Goal: Task Accomplishment & Management: Manage account settings

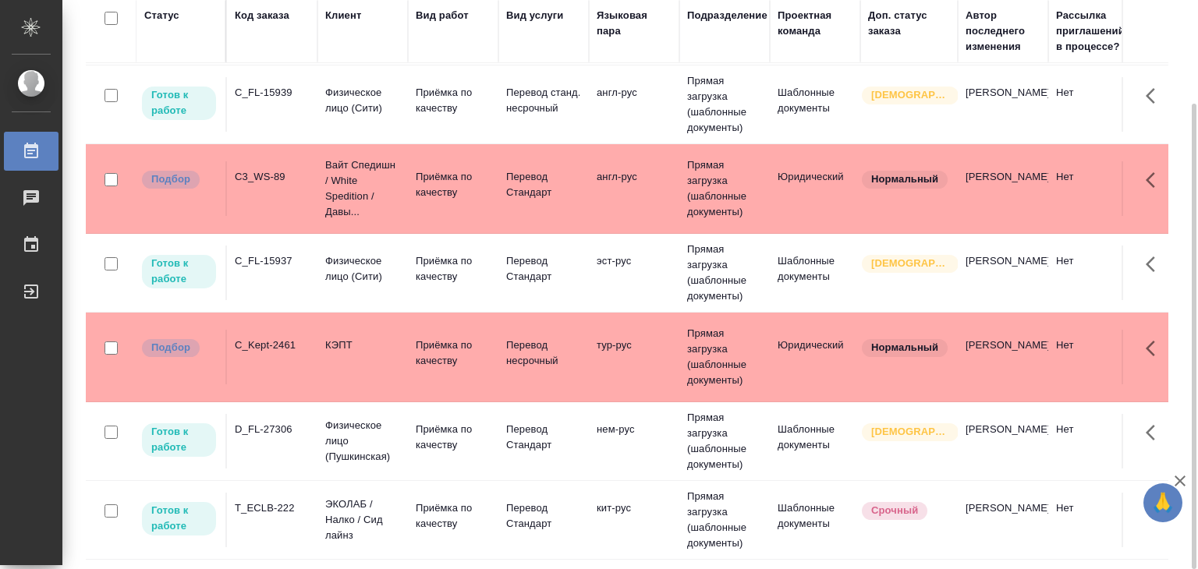
scroll to position [126, 0]
click at [312, 175] on td "C3_WS-89" at bounding box center [272, 188] width 90 height 55
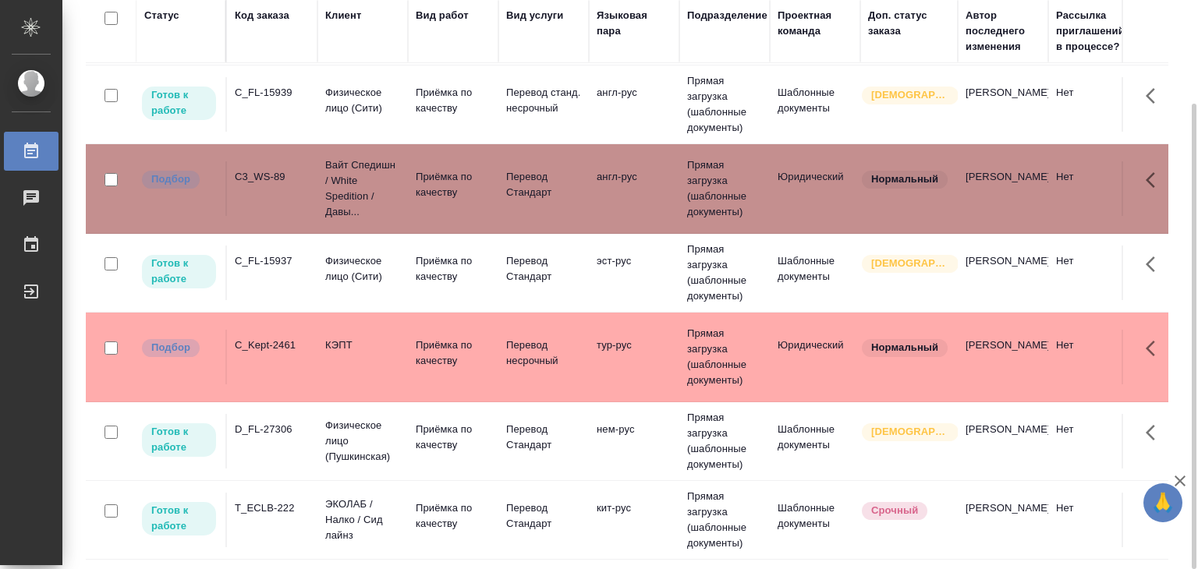
click at [299, 353] on td "C_Kept-2461" at bounding box center [272, 357] width 90 height 55
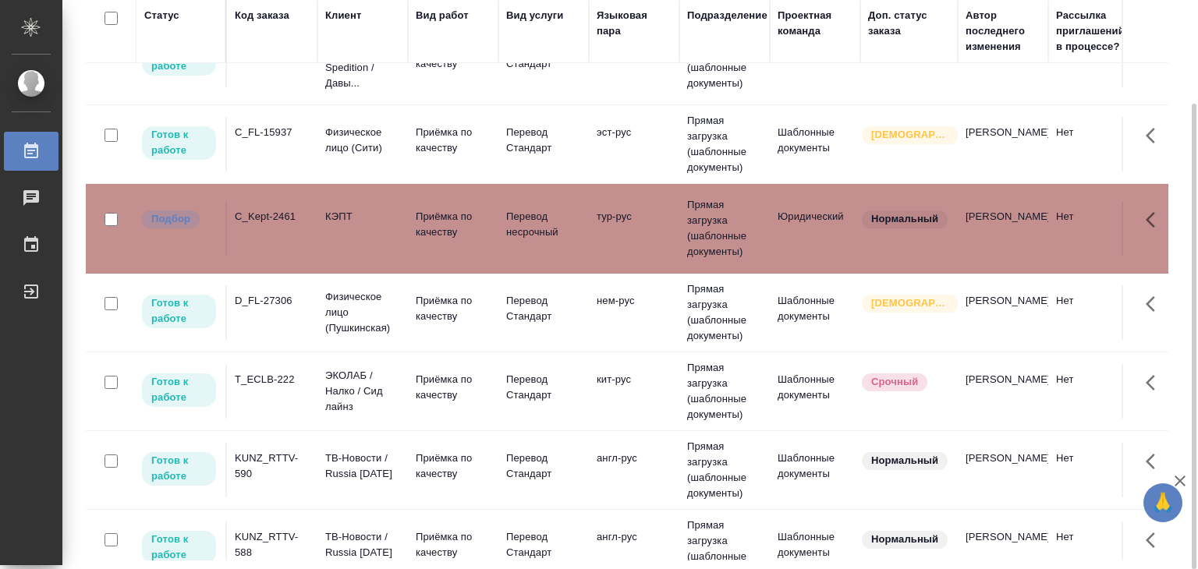
scroll to position [390, 0]
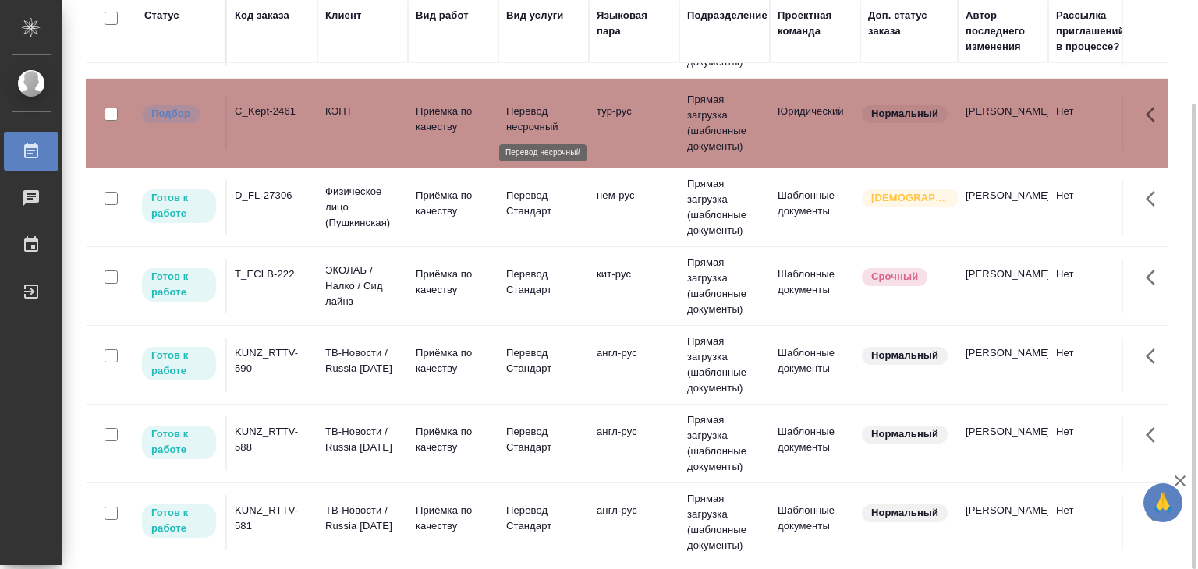
click at [525, 113] on p "Перевод несрочный" at bounding box center [543, 119] width 75 height 31
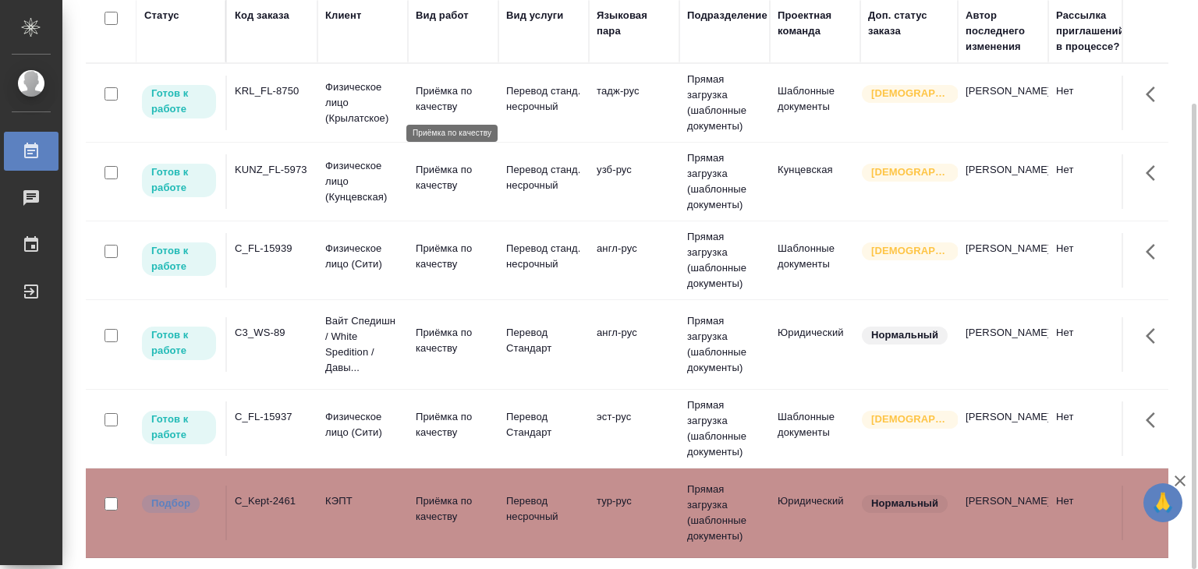
click at [440, 85] on p "Приёмка по качеству" at bounding box center [453, 98] width 75 height 31
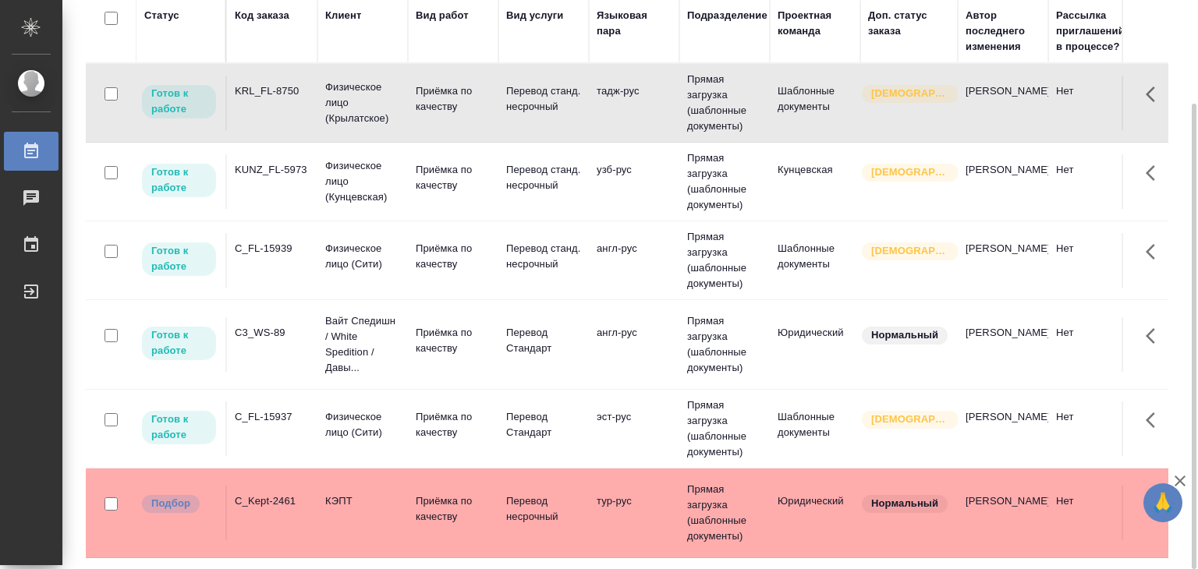
scroll to position [639, 0]
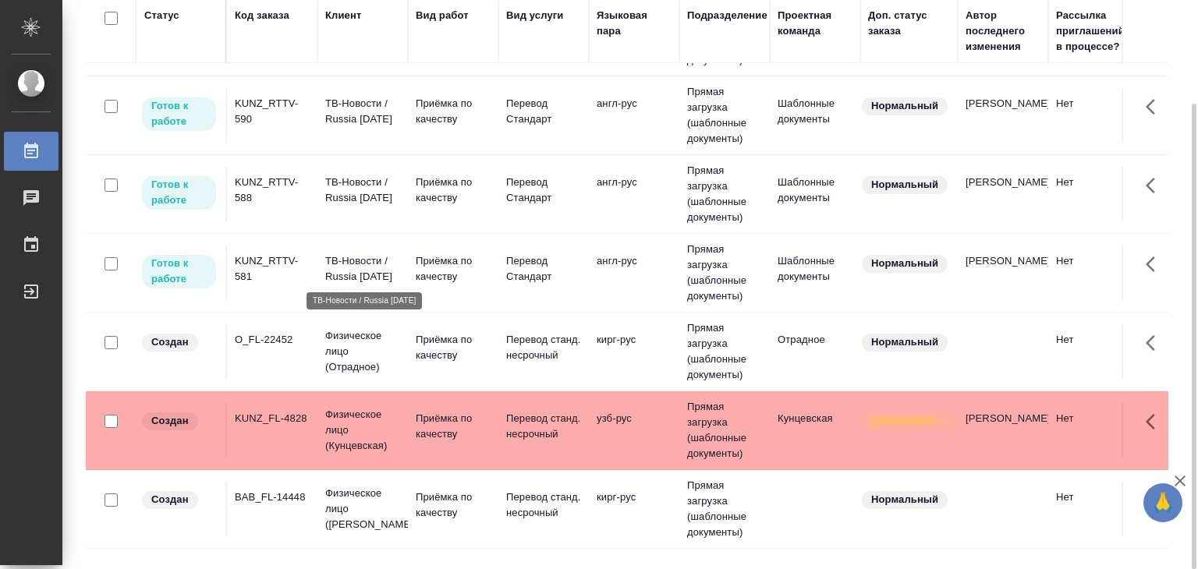
click at [281, 268] on div "KUNZ_RTTV-581" at bounding box center [272, 268] width 75 height 31
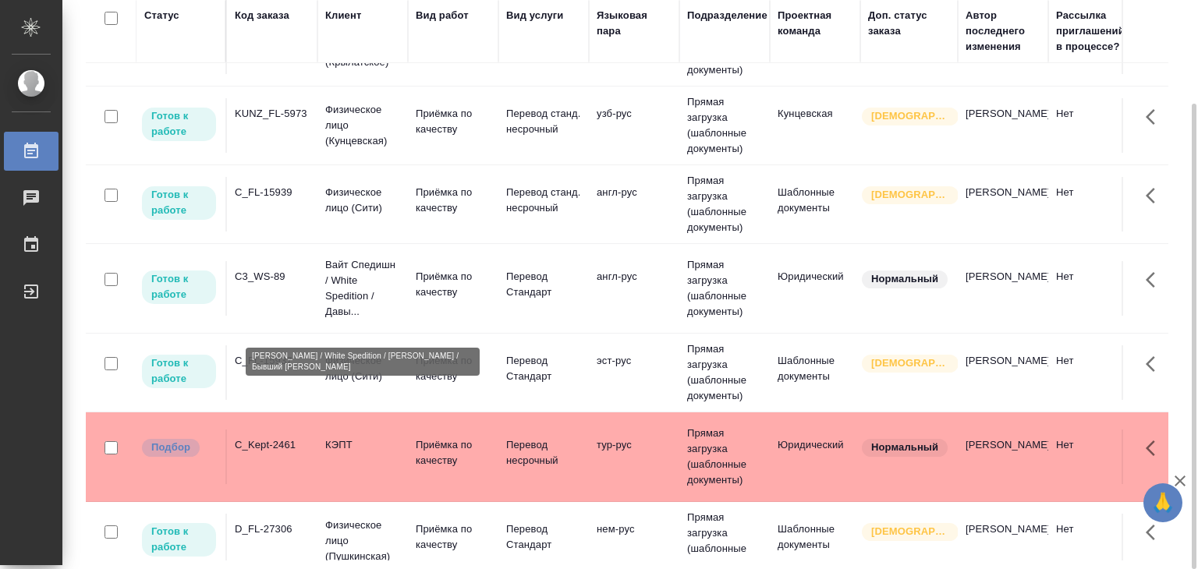
scroll to position [0, 0]
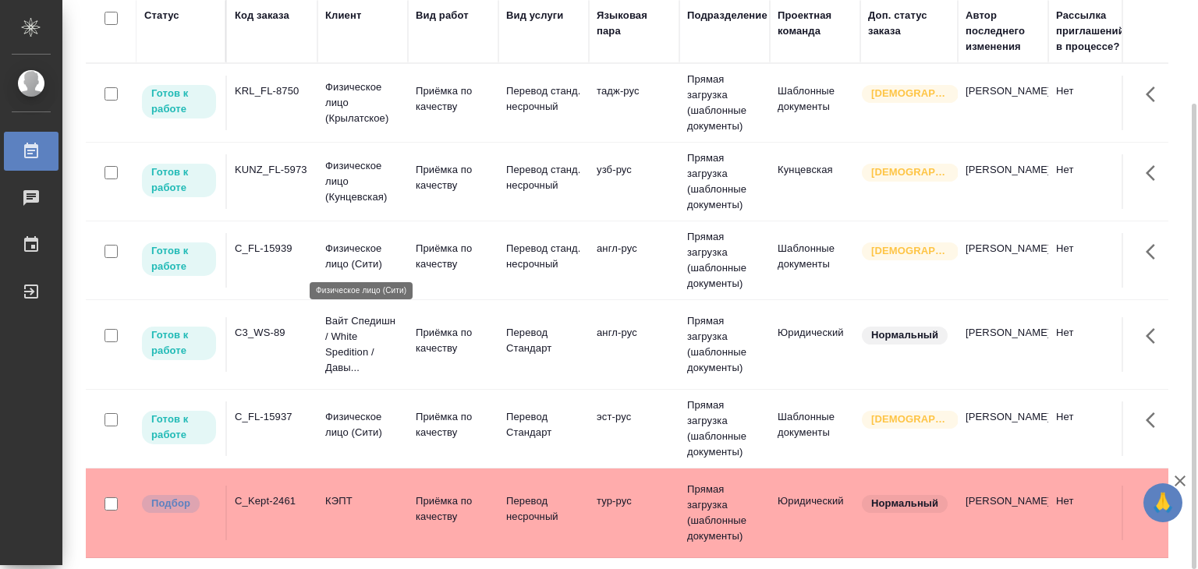
click at [335, 263] on p "Физическое лицо (Сити)" at bounding box center [362, 256] width 75 height 31
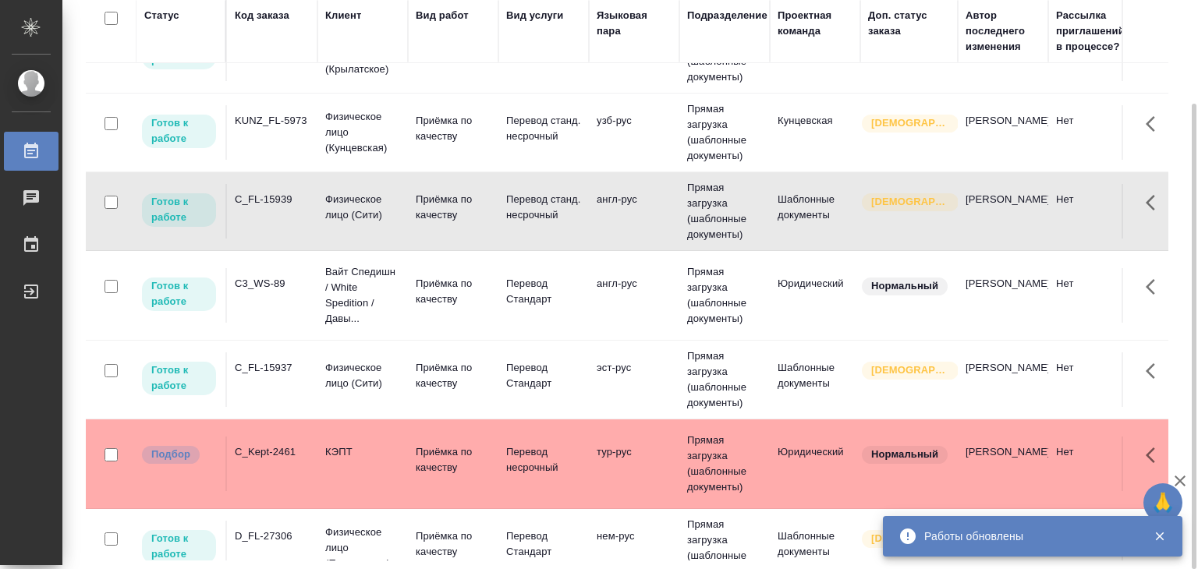
scroll to position [78, 0]
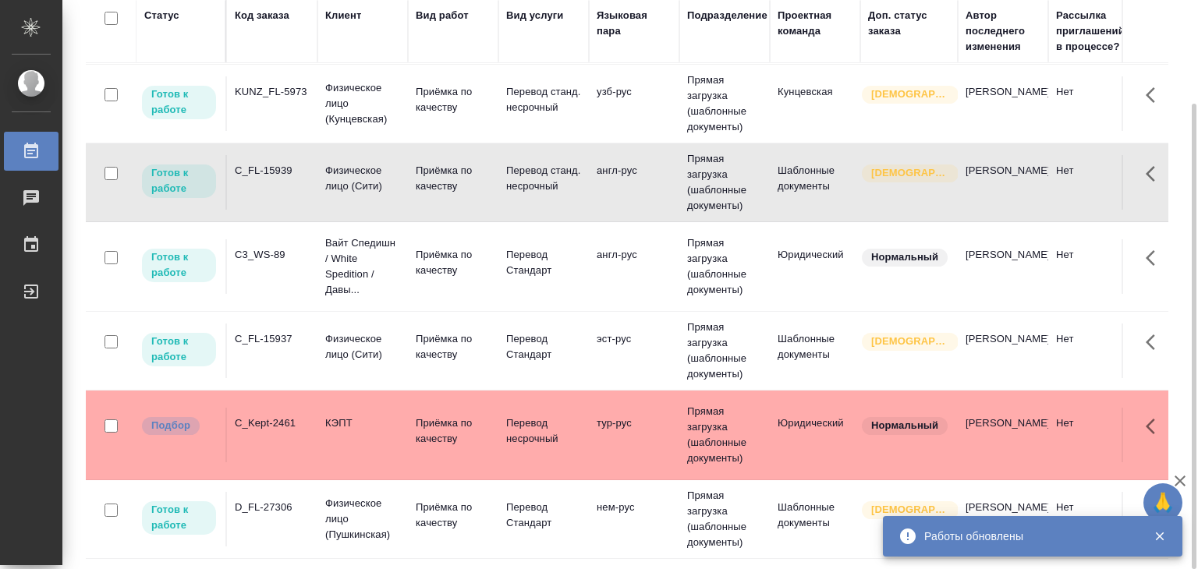
click at [342, 423] on p "КЭПТ" at bounding box center [362, 424] width 75 height 16
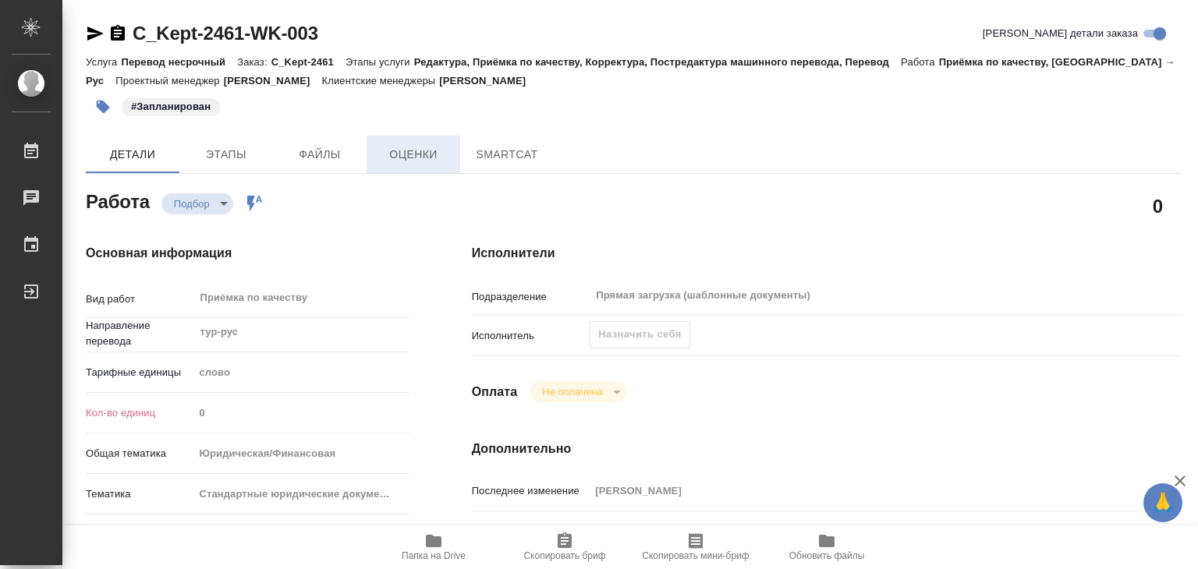
type textarea "x"
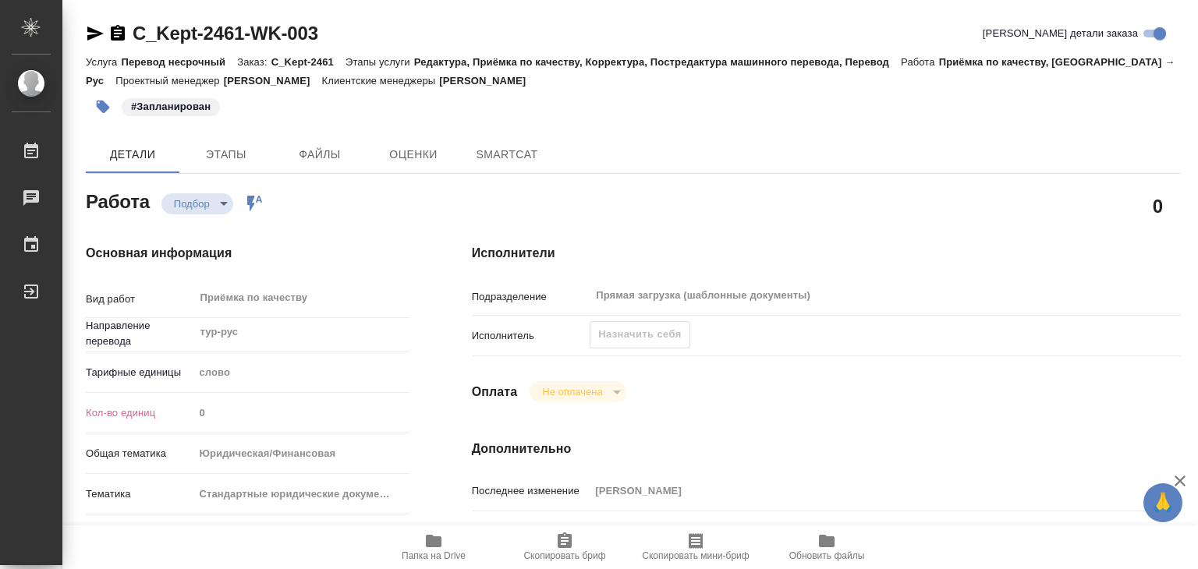
type textarea "x"
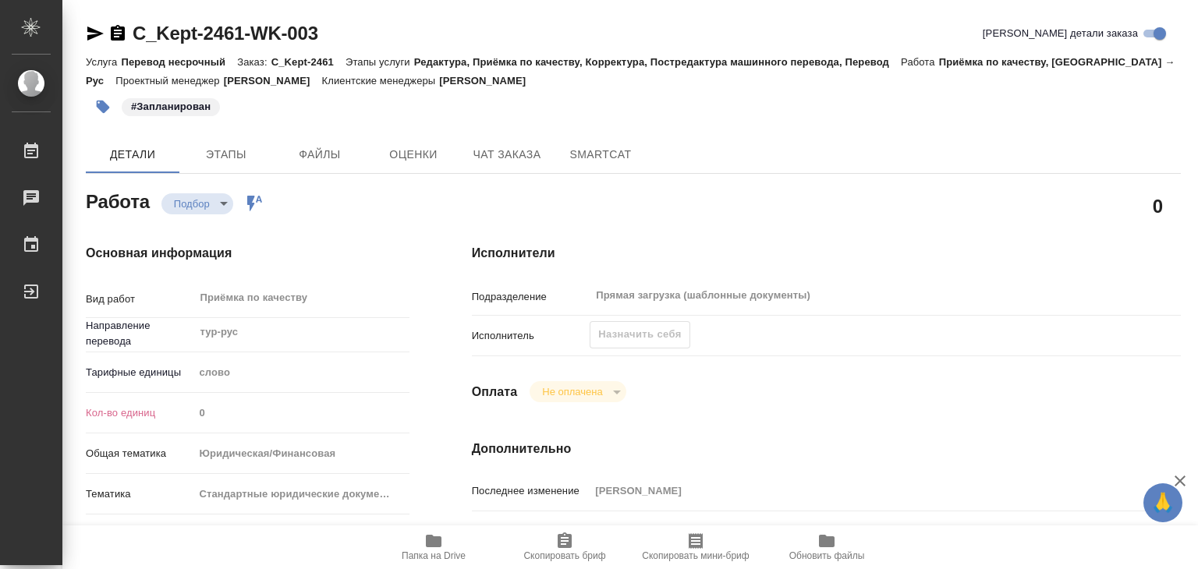
type textarea "x"
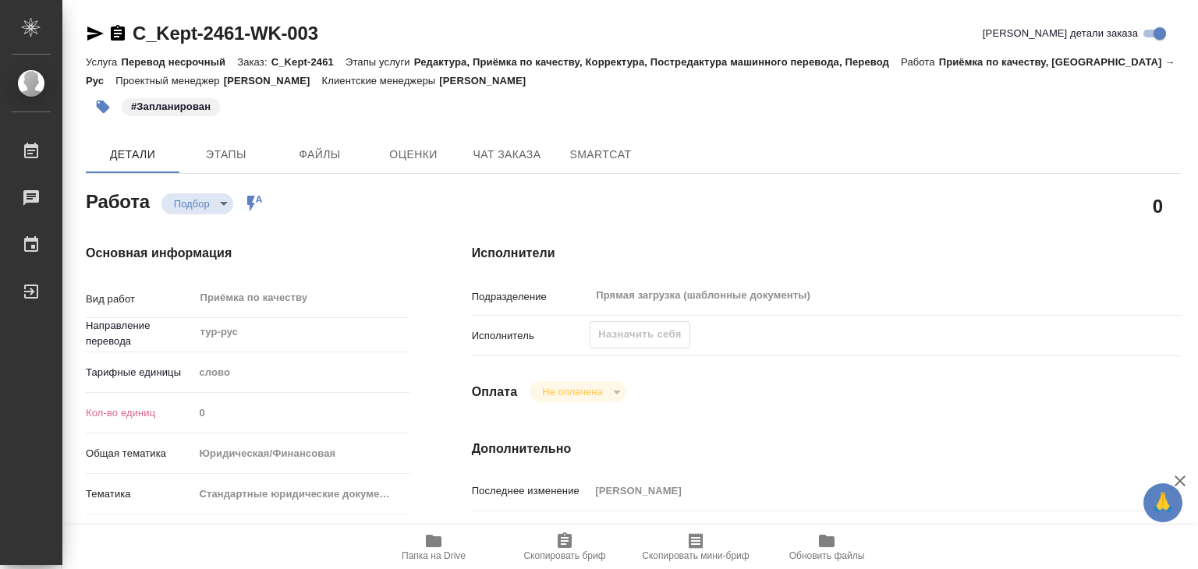
type textarea "x"
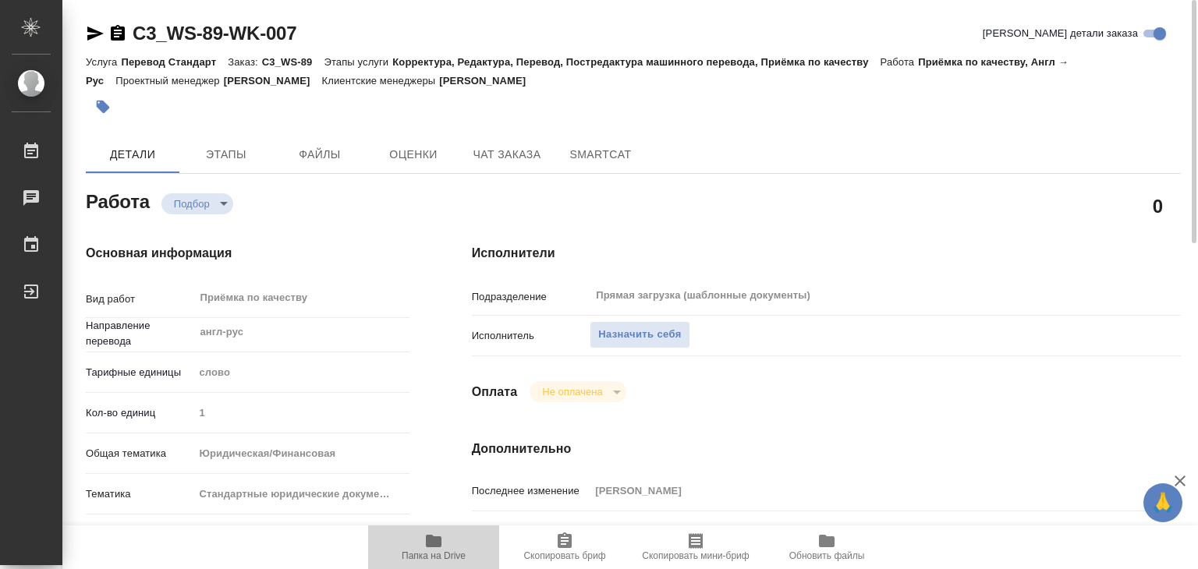
click at [434, 538] on icon "button" at bounding box center [434, 541] width 16 height 12
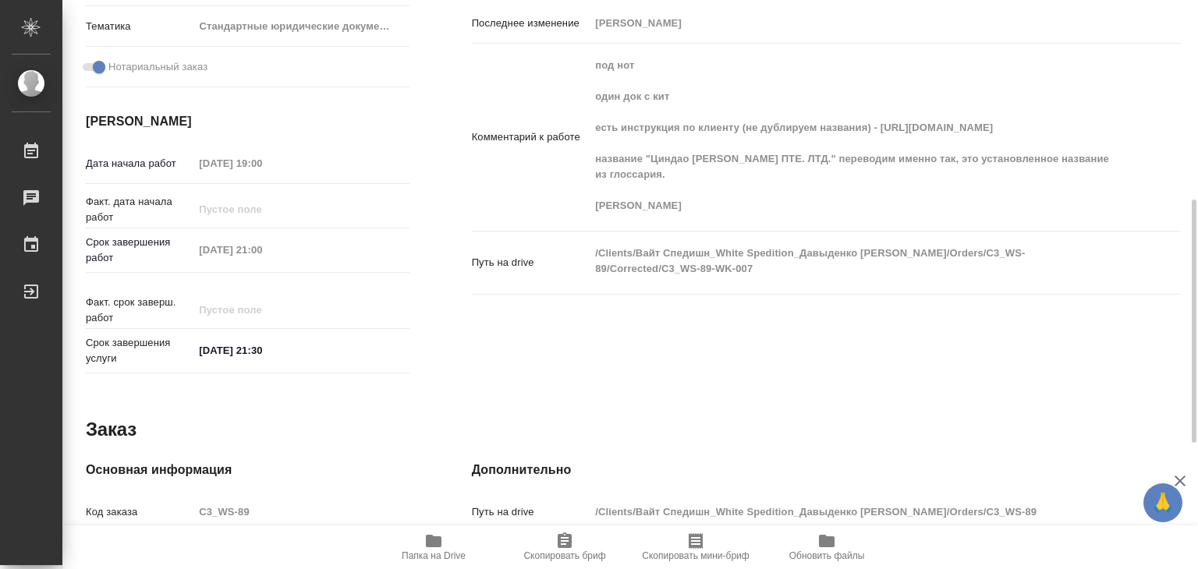
scroll to position [156, 0]
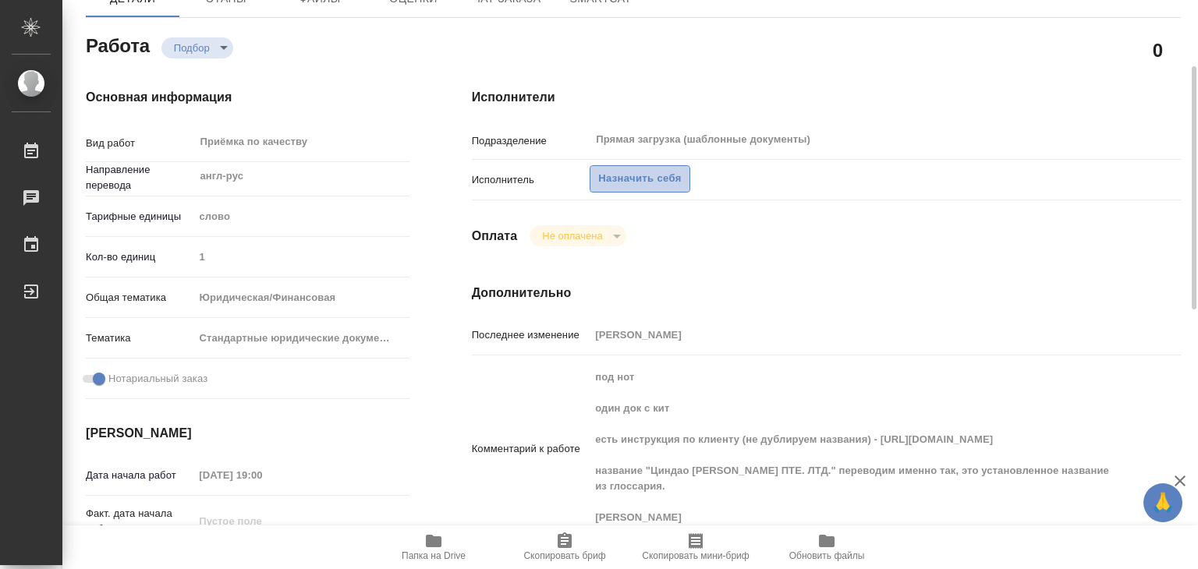
click at [654, 170] on span "Назначить себя" at bounding box center [639, 179] width 83 height 18
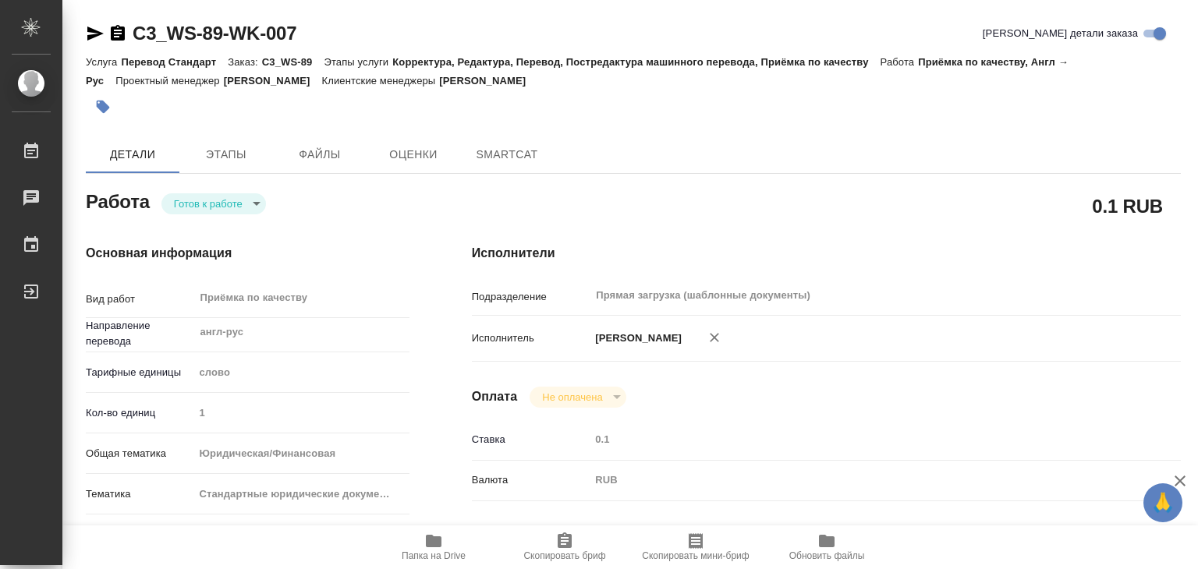
type textarea "x"
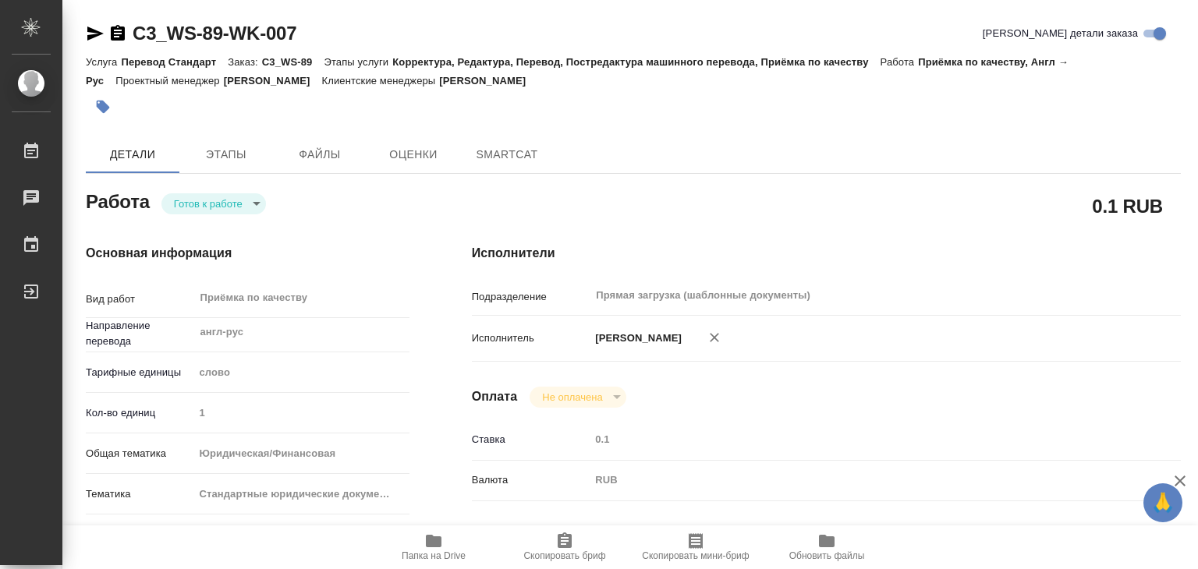
type textarea "x"
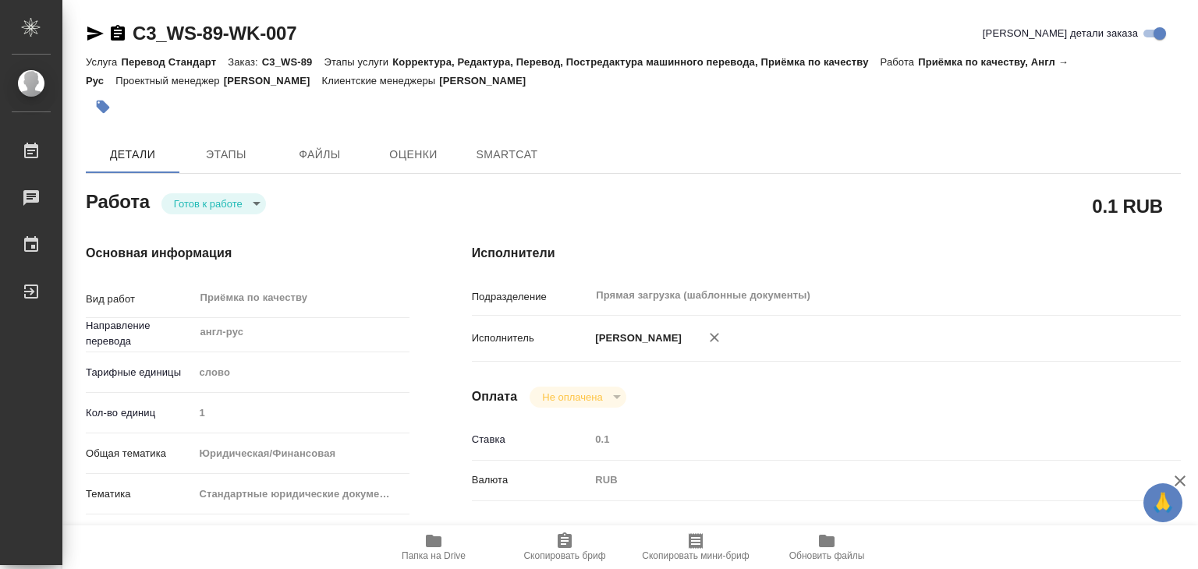
type textarea "x"
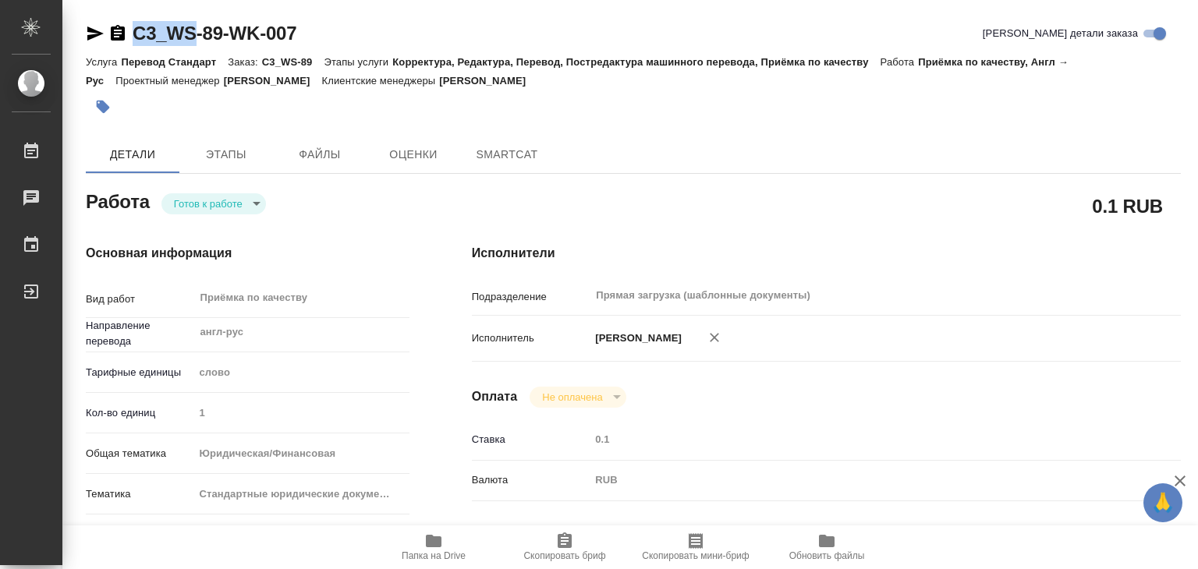
type textarea "x"
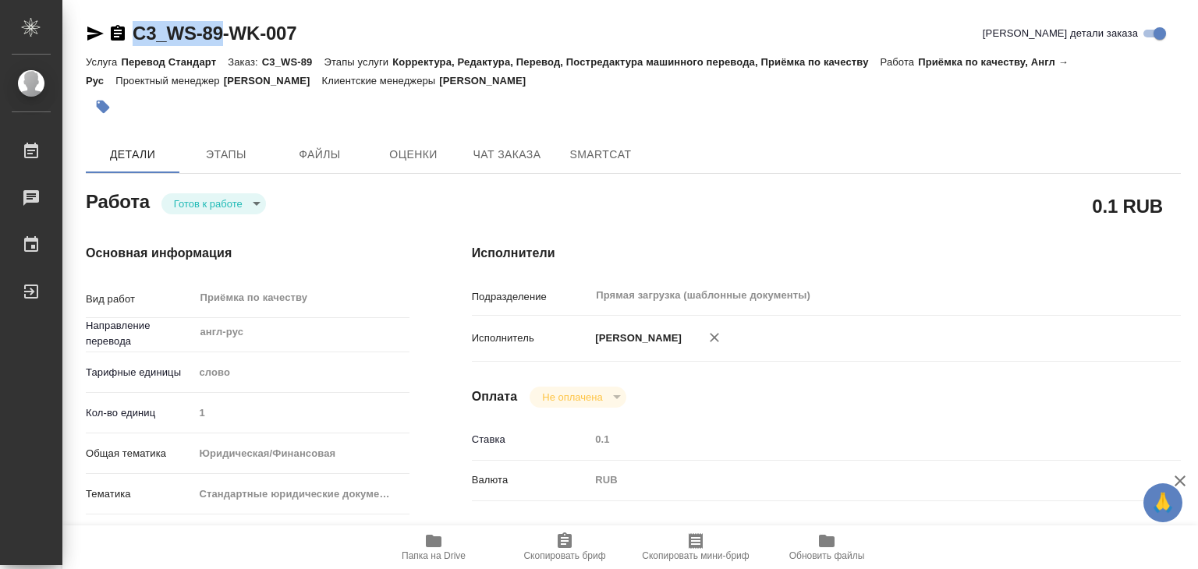
drag, startPoint x: 134, startPoint y: 9, endPoint x: 228, endPoint y: 28, distance: 95.4
type textarea "x"
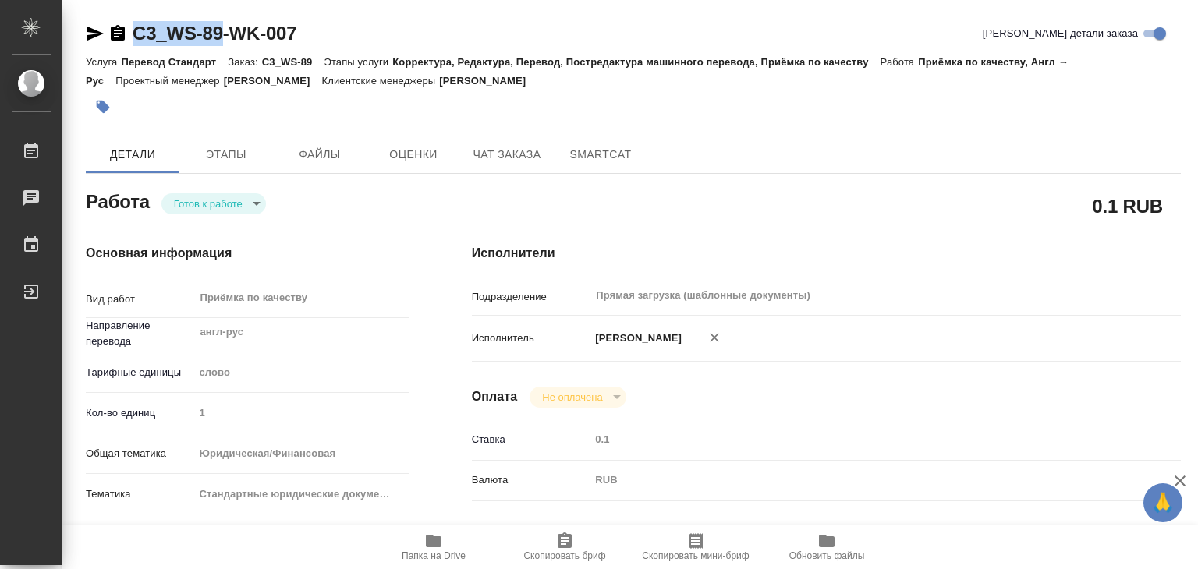
type textarea "x"
copy link "C3_WS-89"
type textarea "x"
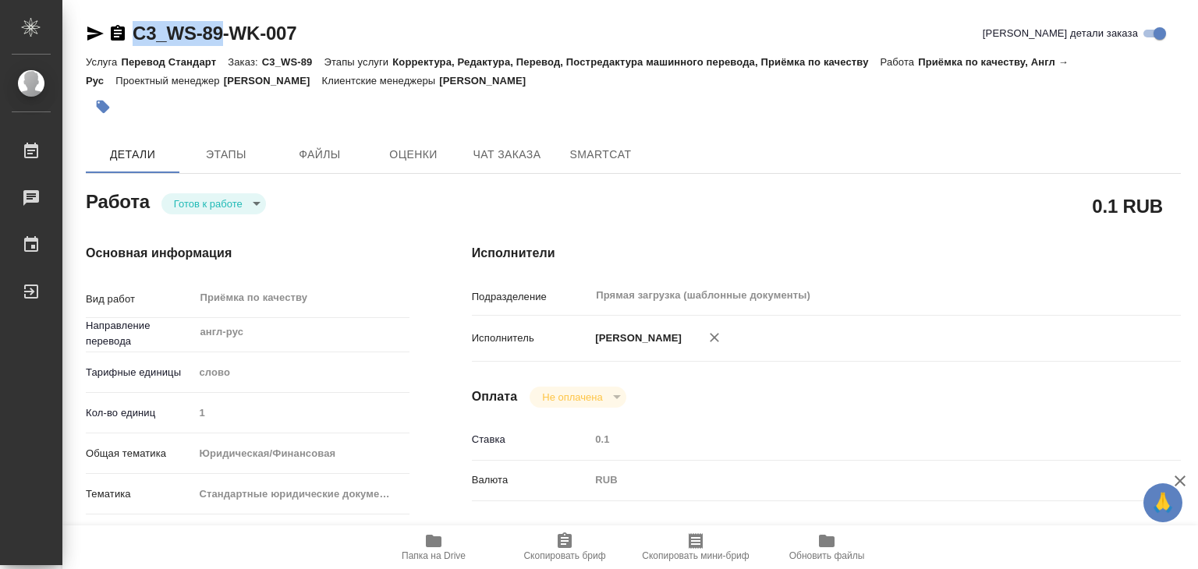
type textarea "x"
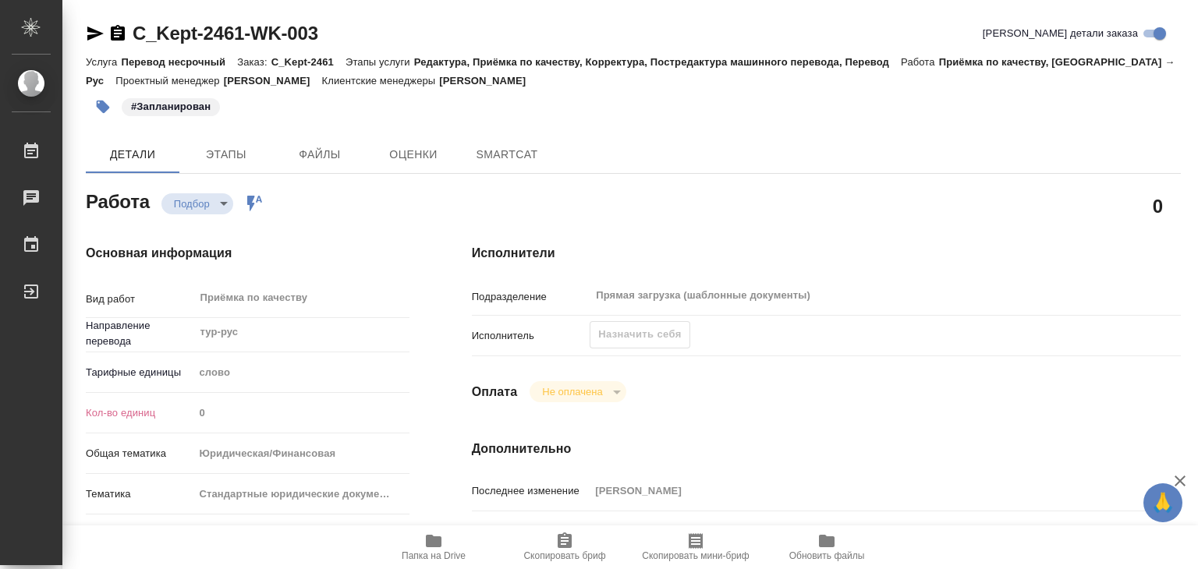
type textarea "x"
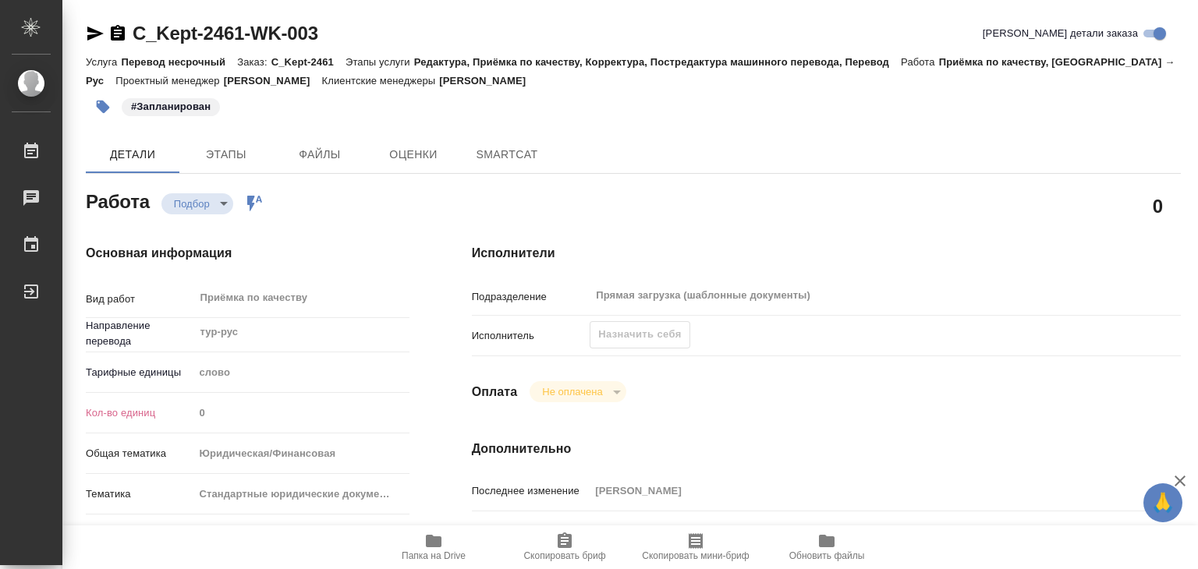
type textarea "x"
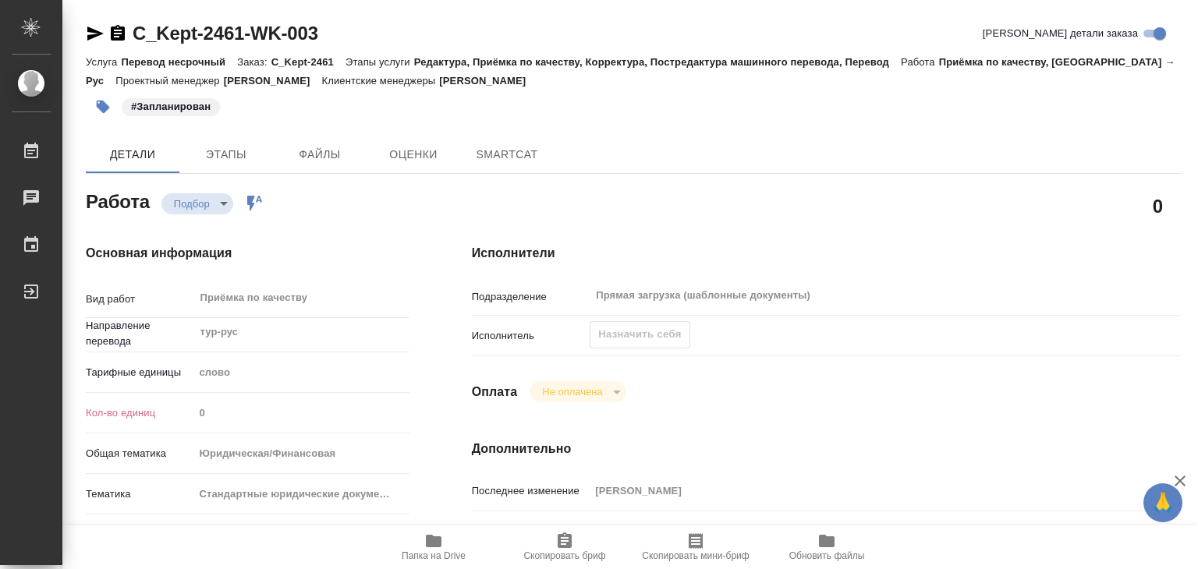
type textarea "x"
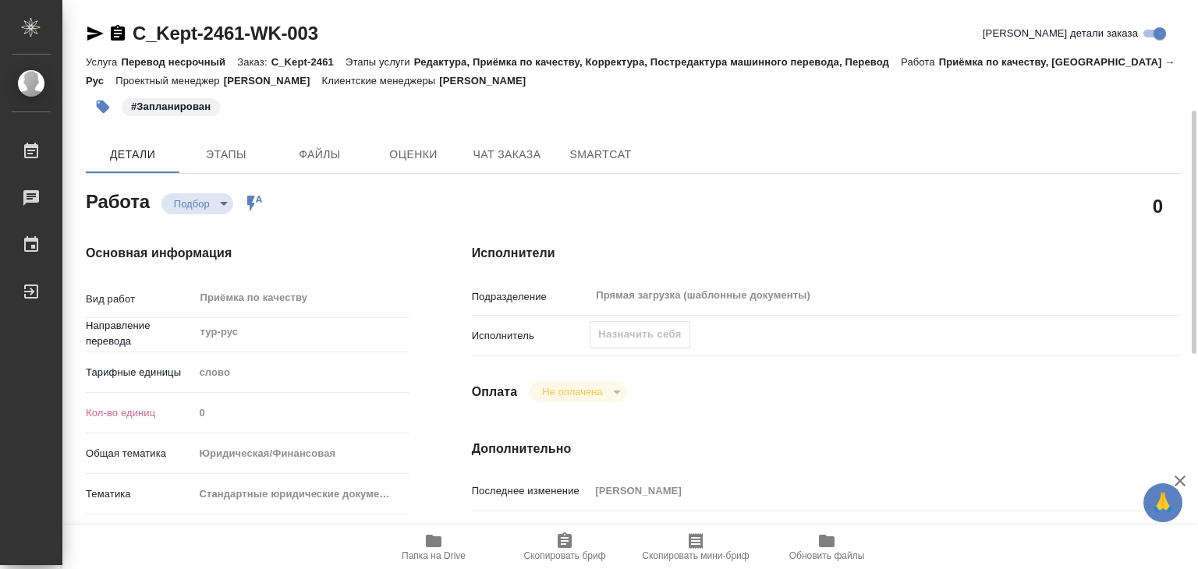
scroll to position [234, 0]
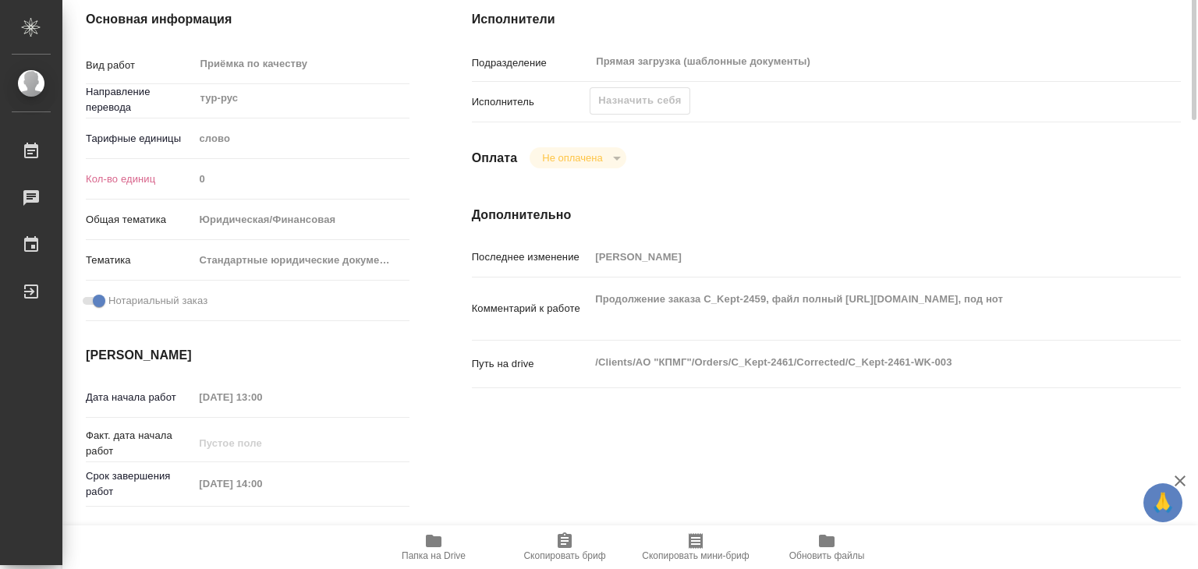
type textarea "x"
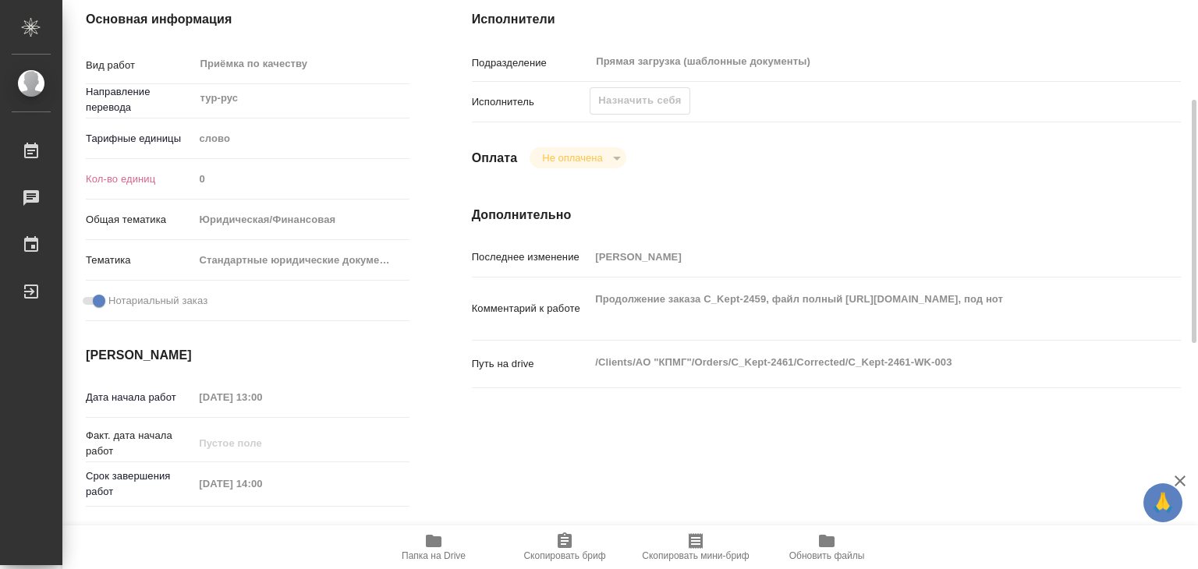
type textarea "x"
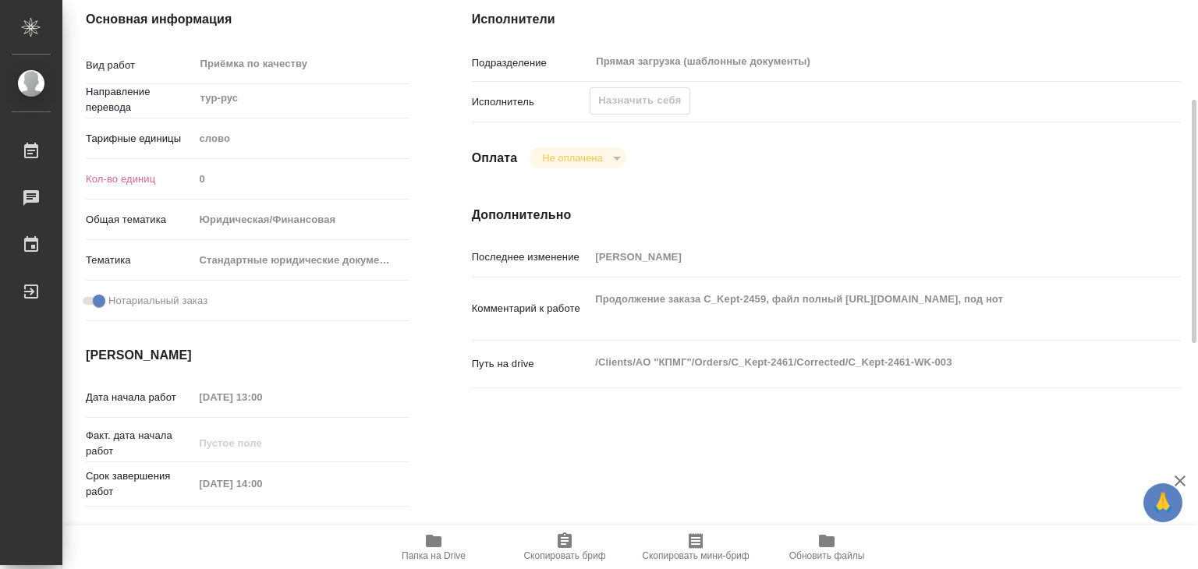
click at [561, 411] on div "Исполнители Подразделение Прямая загрузка (шаблонные документы) ​ Исполнитель Н…" at bounding box center [826, 312] width 771 height 666
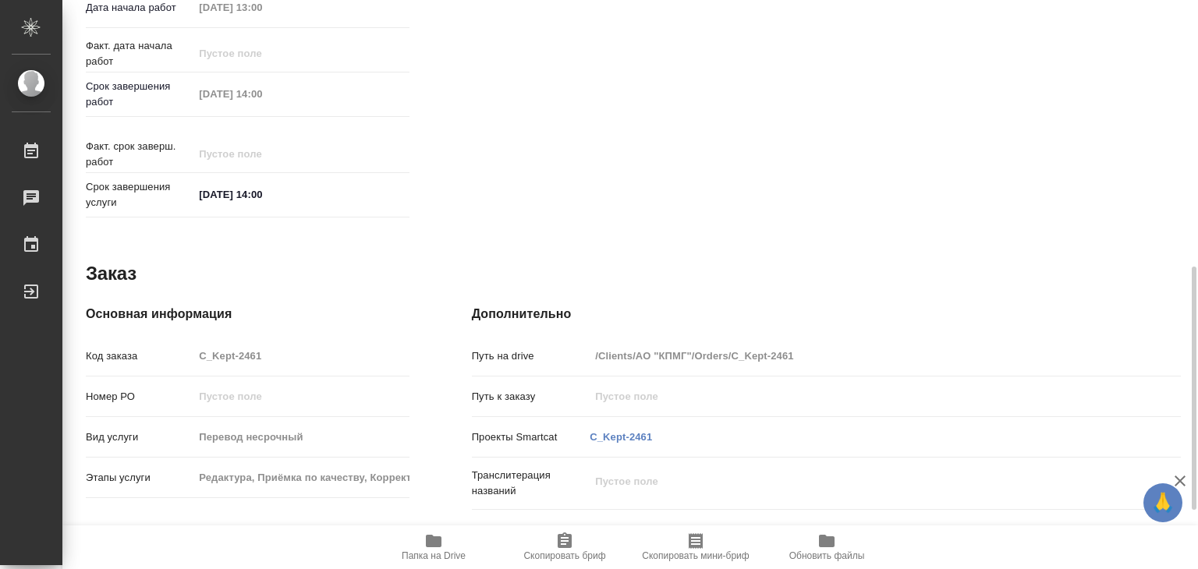
scroll to position [702, 0]
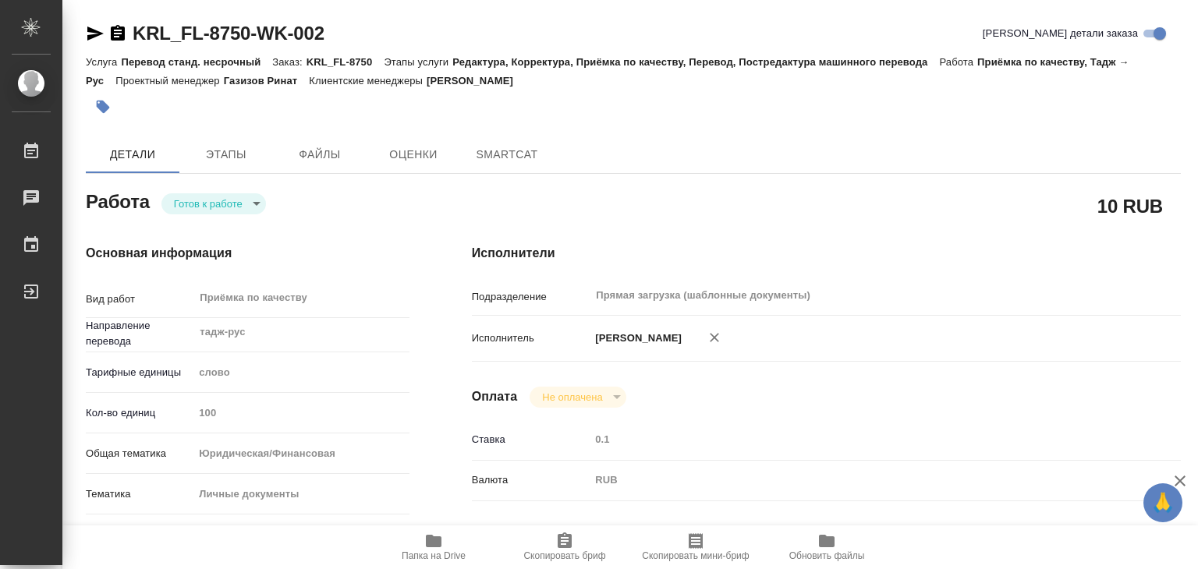
type textarea "x"
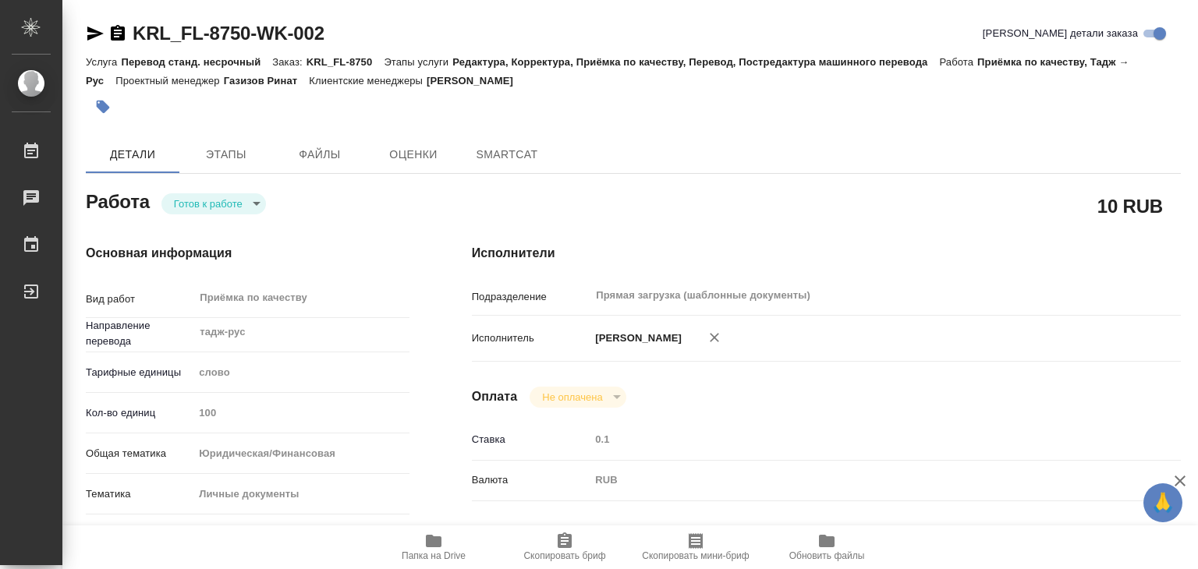
type textarea "x"
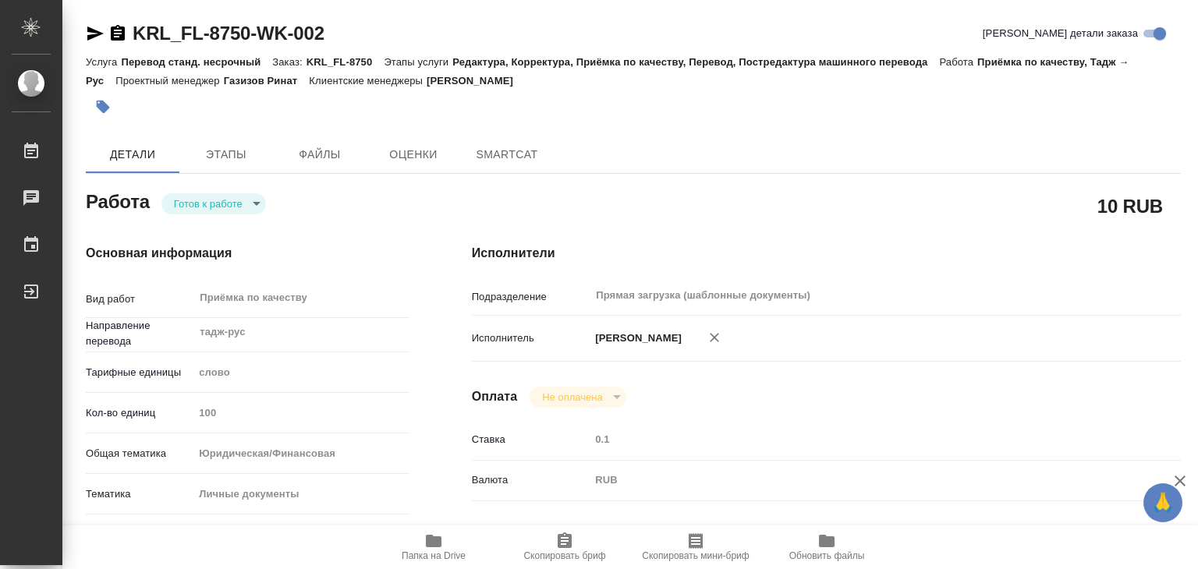
type textarea "x"
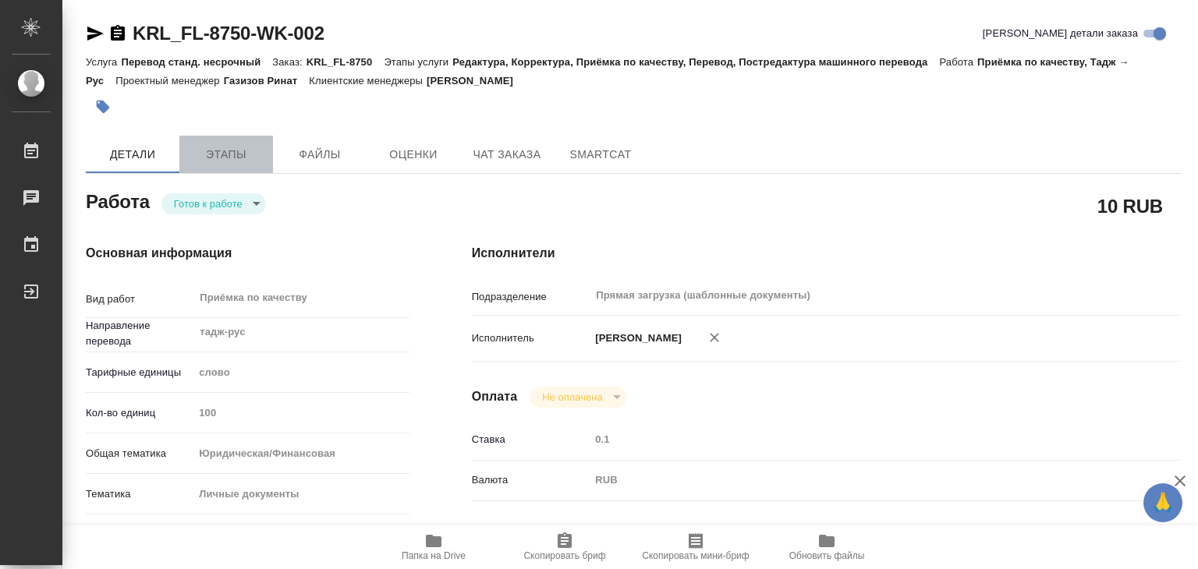
click at [220, 158] on span "Этапы" at bounding box center [226, 154] width 75 height 19
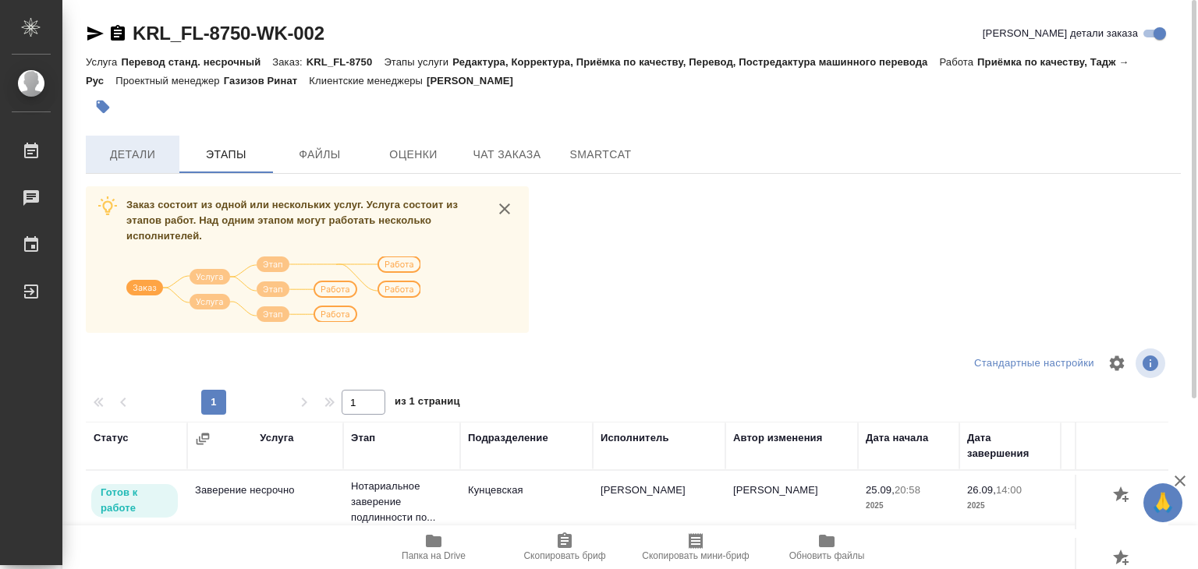
click at [114, 154] on span "Детали" at bounding box center [132, 154] width 75 height 19
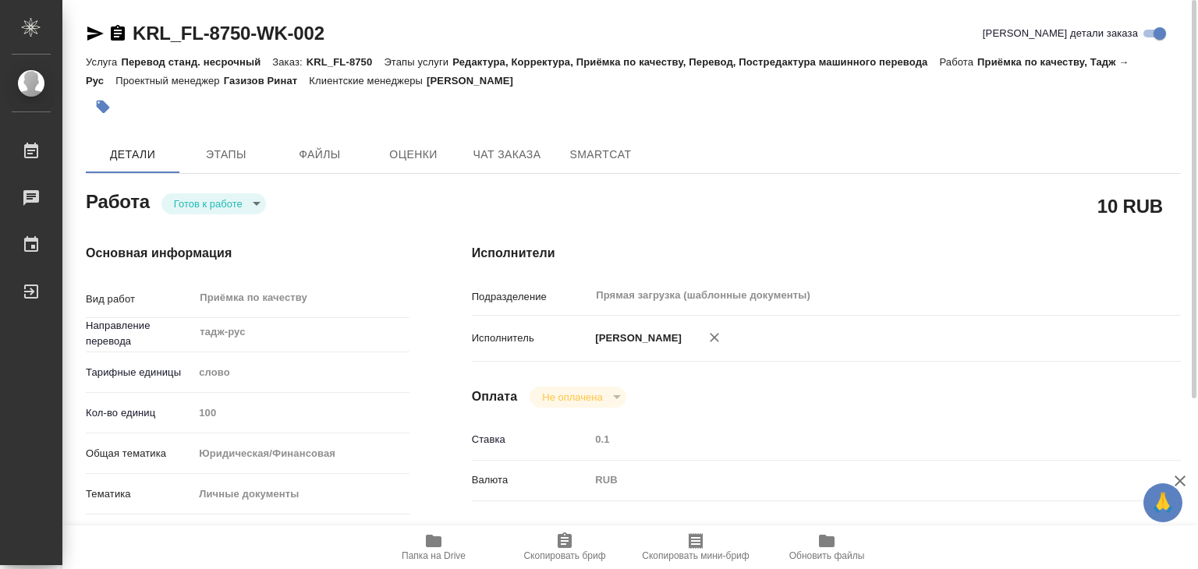
type textarea "x"
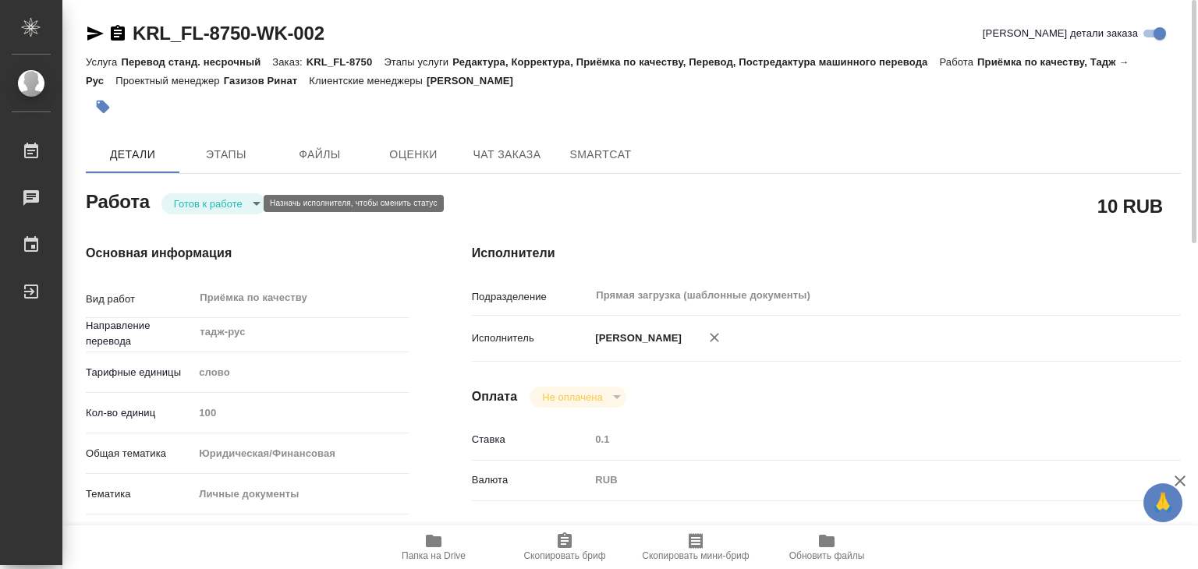
click at [193, 201] on body "🙏 .cls-1 fill:#fff; AWATERA Alilekova Valeriya Работы 0 Чаты График Выйти KRL_F…" at bounding box center [599, 284] width 1198 height 569
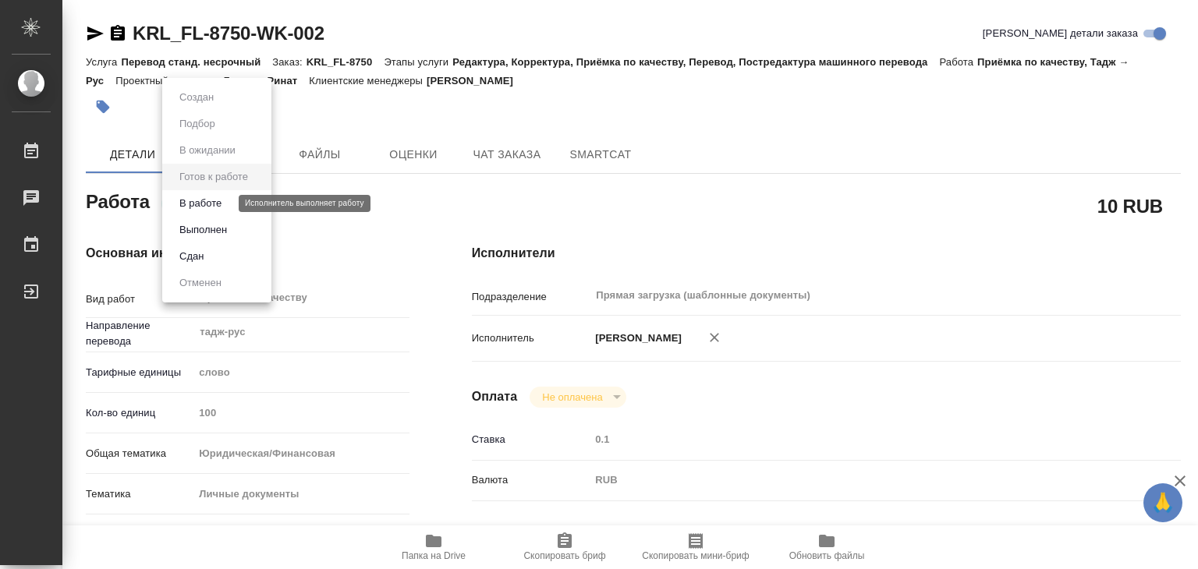
click at [211, 205] on button "В работе" at bounding box center [200, 203] width 51 height 17
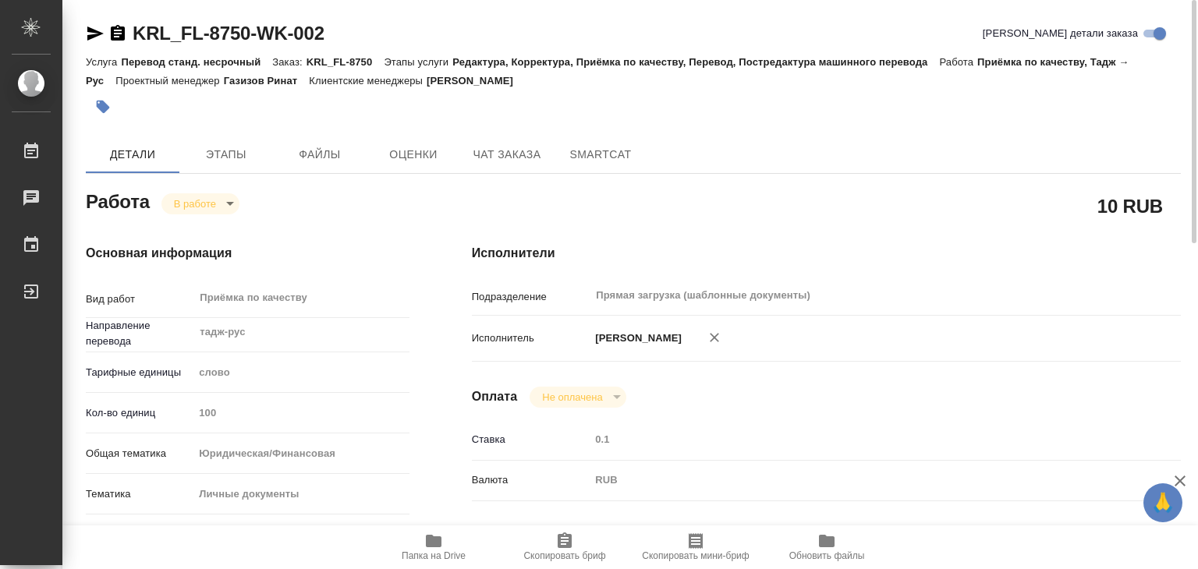
type textarea "x"
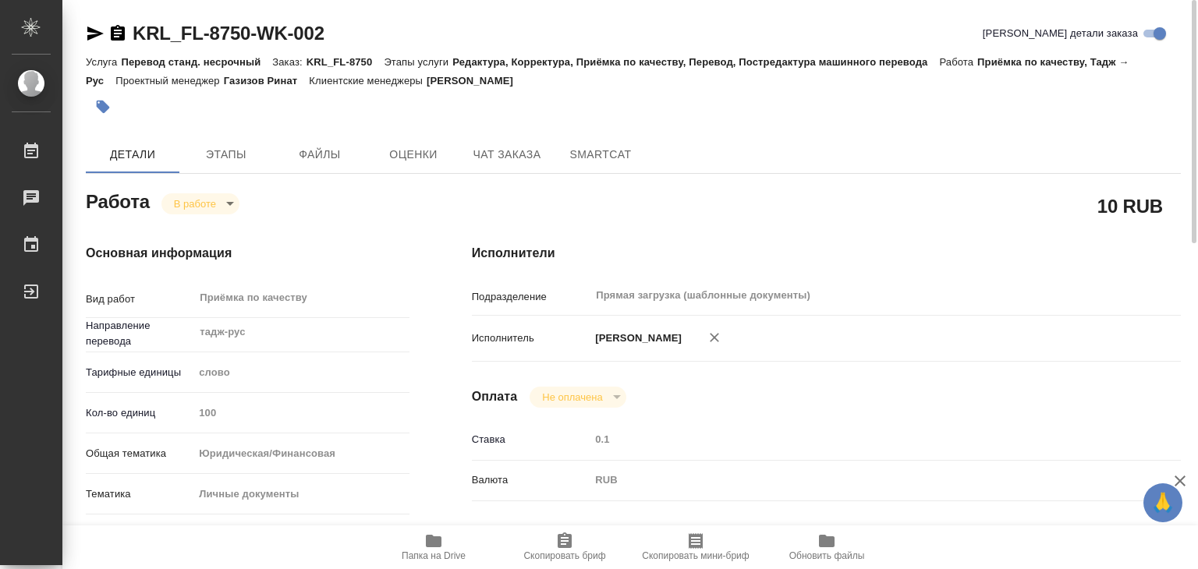
type textarea "x"
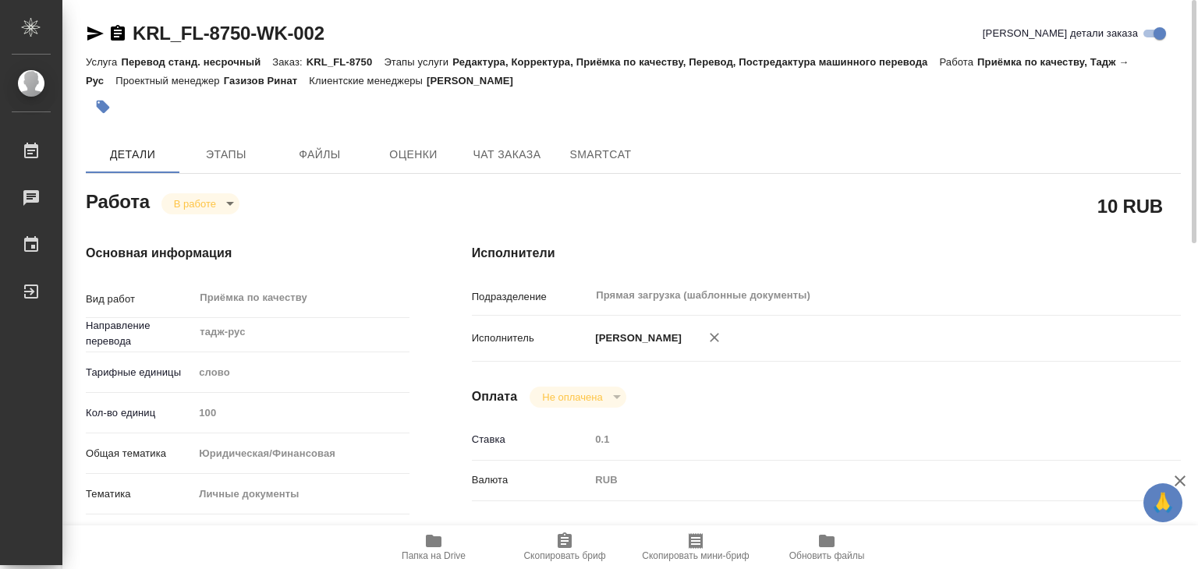
type textarea "x"
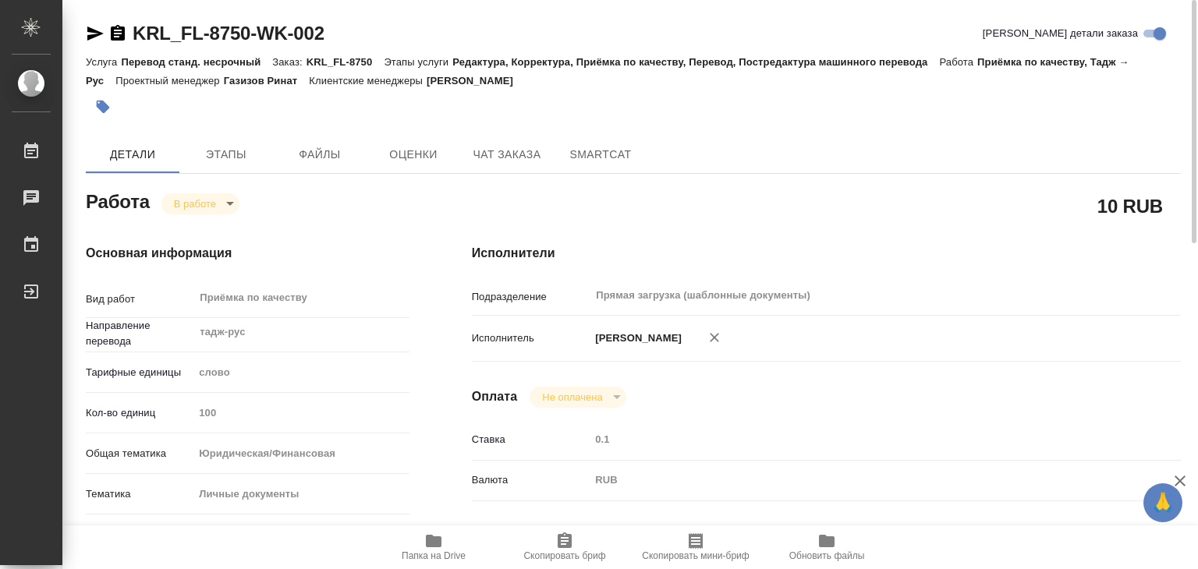
click at [97, 100] on icon "button" at bounding box center [103, 107] width 16 height 16
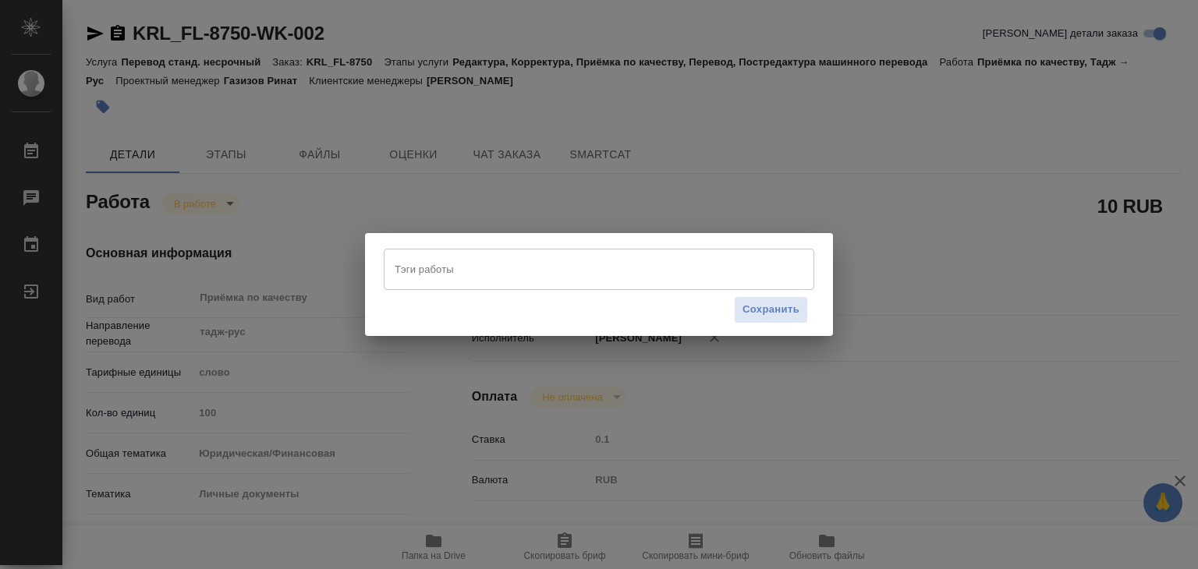
click at [504, 285] on div "Тэги работы" at bounding box center [599, 269] width 430 height 41
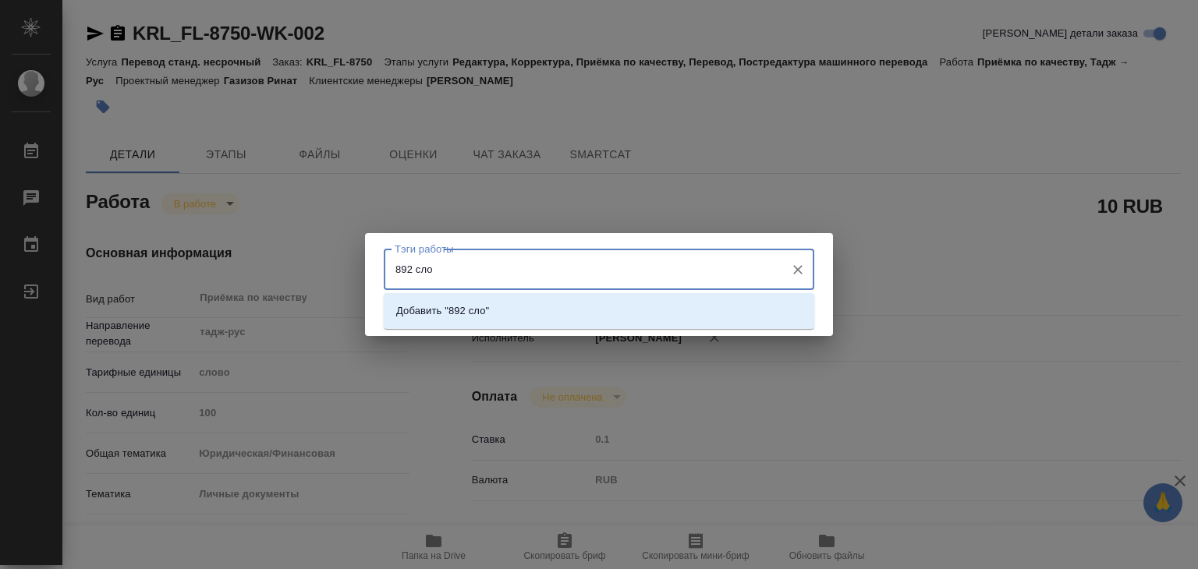
type input "892 слов"
click at [567, 313] on li "Добавить "892 слов"" at bounding box center [599, 311] width 430 height 28
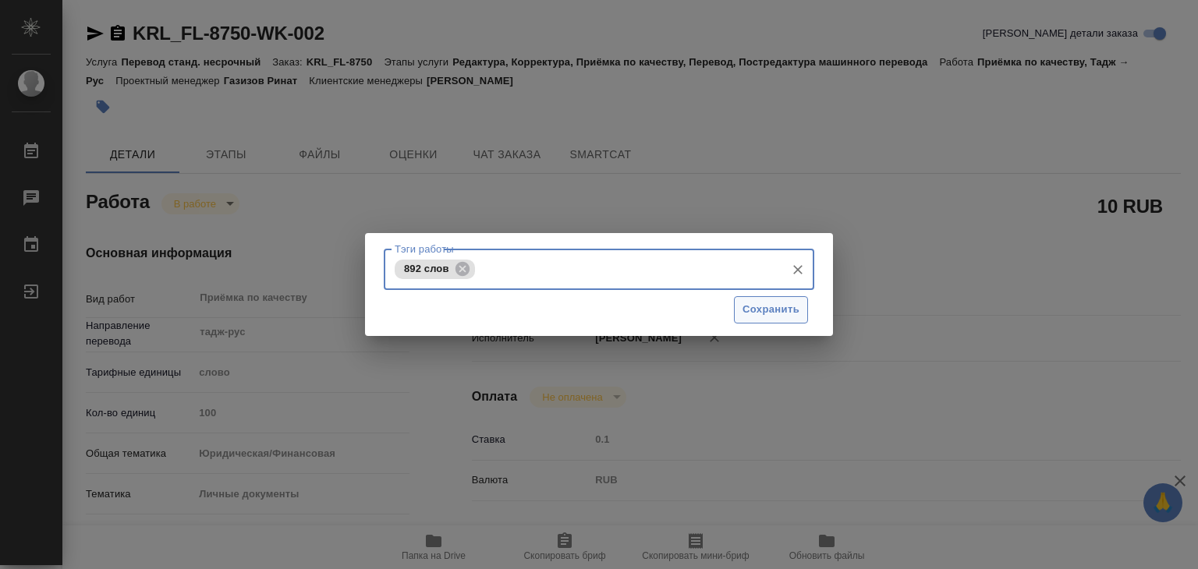
click at [770, 303] on span "Сохранить" at bounding box center [770, 310] width 57 height 18
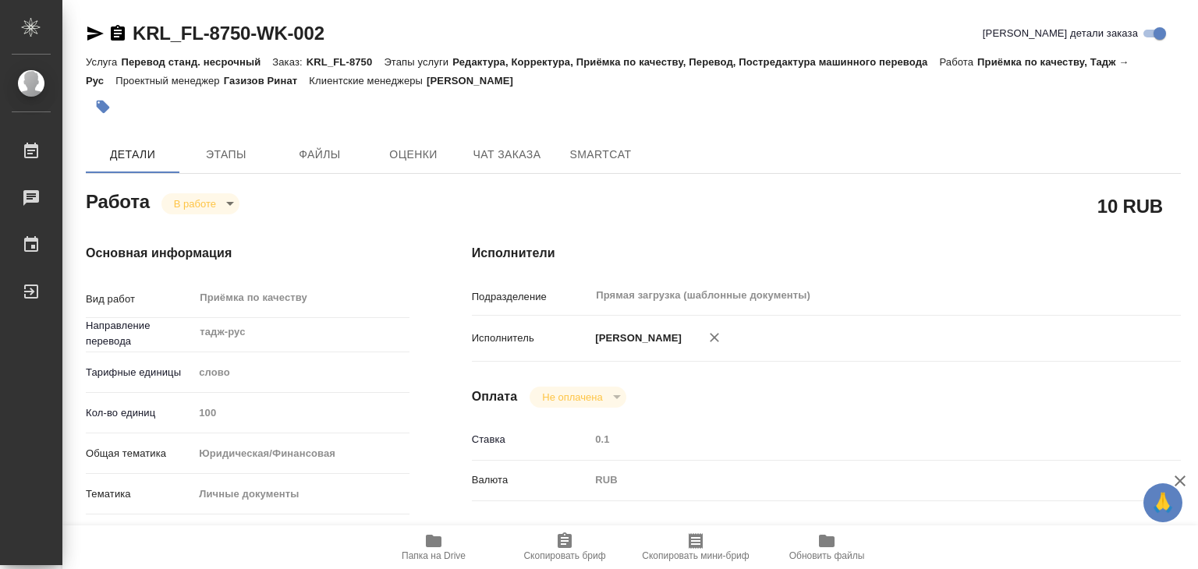
type input "inProgress"
type textarea "Приёмка по качеству"
type textarea "x"
type input "тадж-рус"
type input "5a8b1489cc6b4906c91bfd90"
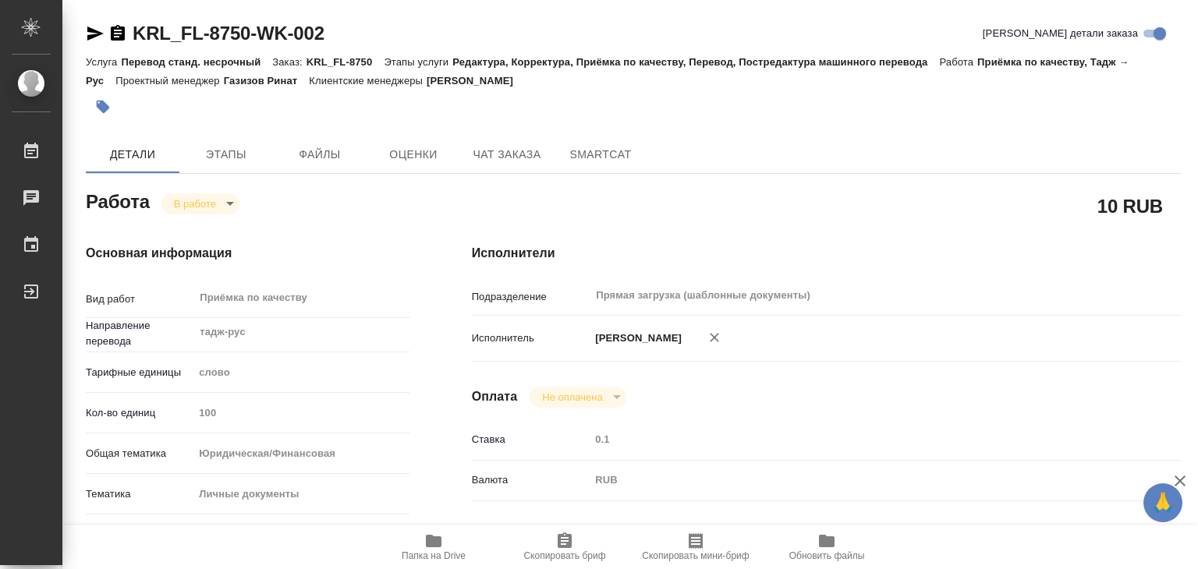
type input "100"
type input "yr-fn"
type input "5a8b8b956a9677013d343cfe"
checkbox input "true"
type input "[DATE] 13:00"
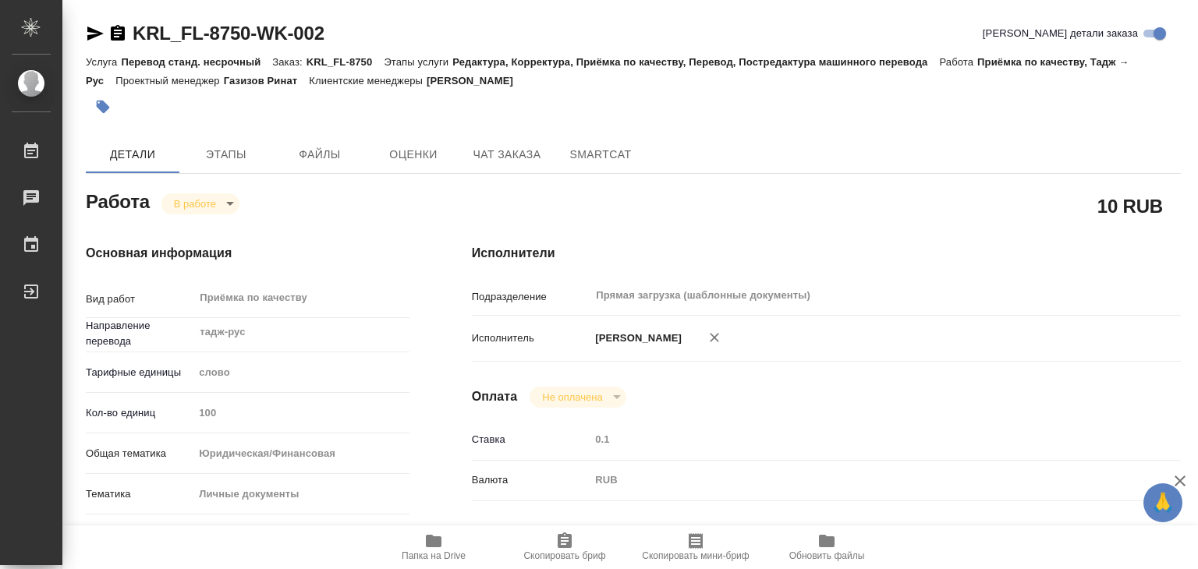
type input "26.09.2025 13:45"
type input "[DATE] 14:00"
type input "Прямая загрузка (шаблонные документы)"
type input "notPayed"
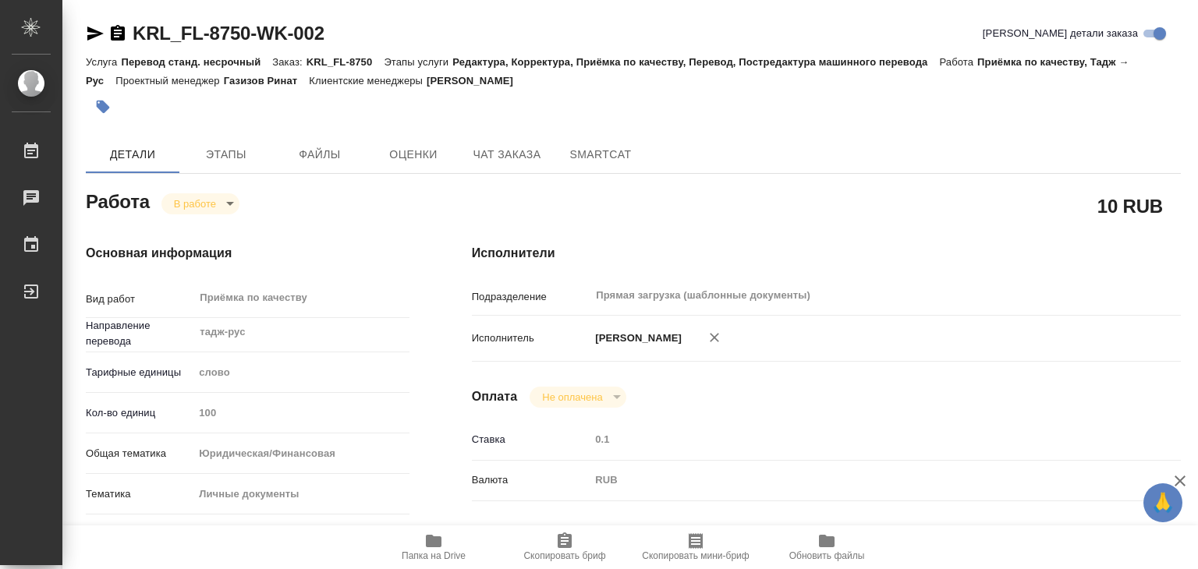
type input "0.1"
type input "RUB"
type input "Алилекова Валерия"
type textarea "x"
type textarea "/Clients/FL_KRL/Orders/KRL_FL-8750/Corrected/KRL_FL-8750-WK-002"
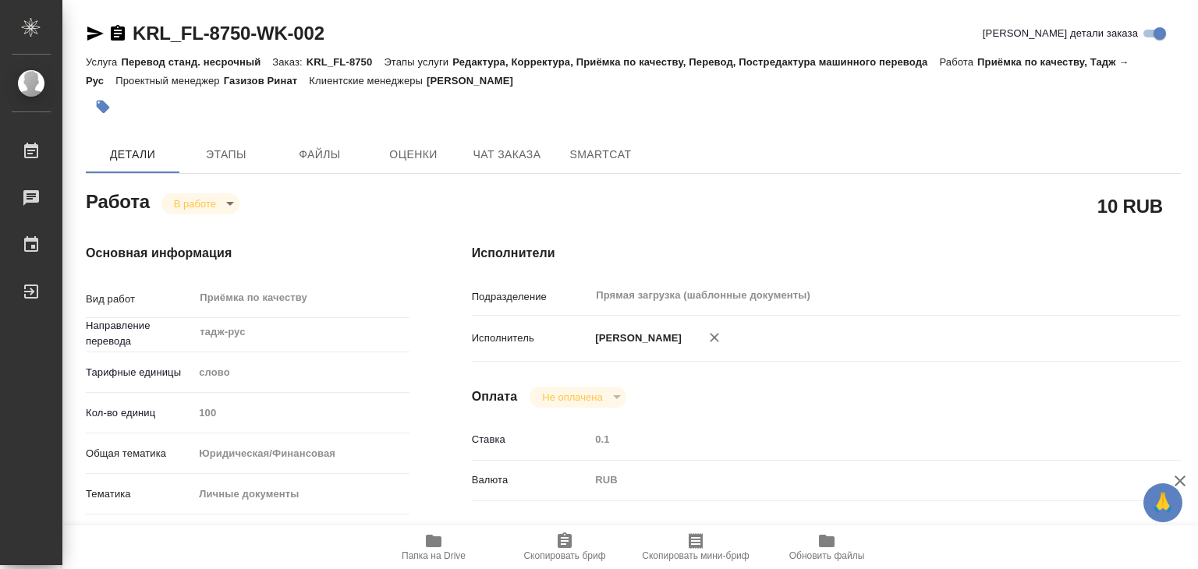
type textarea "x"
type input "KRL_FL-8750"
type input "Перевод станд. несрочный"
type input "Редактура, Корректура, Приёмка по качеству, Перевод, Постредактура машинного пе…"
type input "Касымов Тимур"
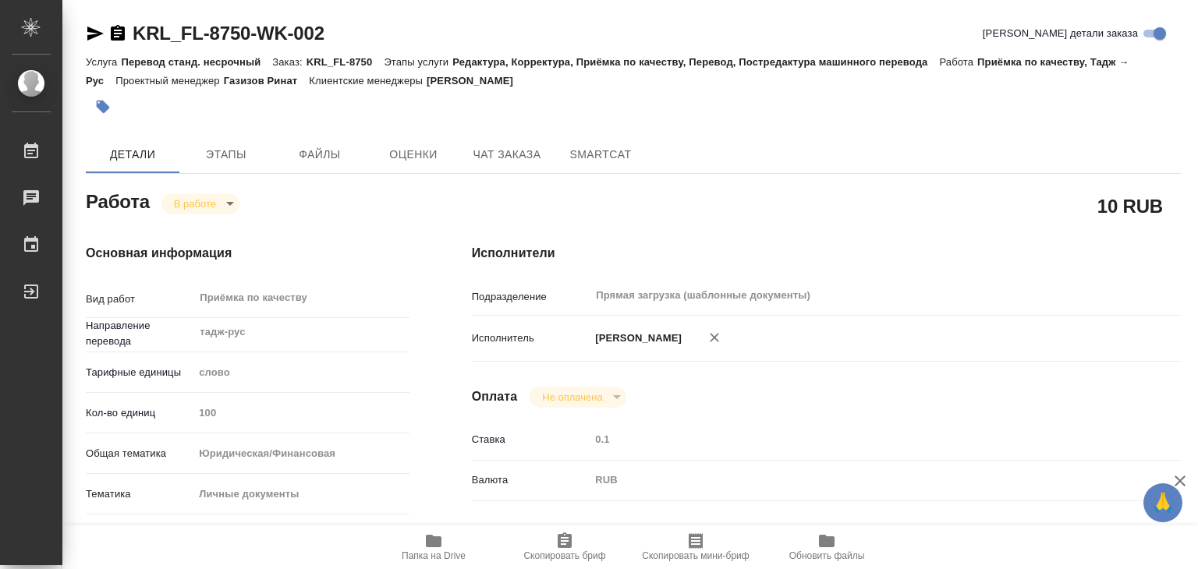
type input "/Clients/FL_KRL/Orders/KRL_FL-8750"
type textarea "x"
type textarea "НОТ РВП \ Сахарово КОМИЛЗОДА АБДУРАХМОН МУХАММАД БОБОДЖОНОВА ДИЛНОЗА ХОЛОВНА"
type textarea "x"
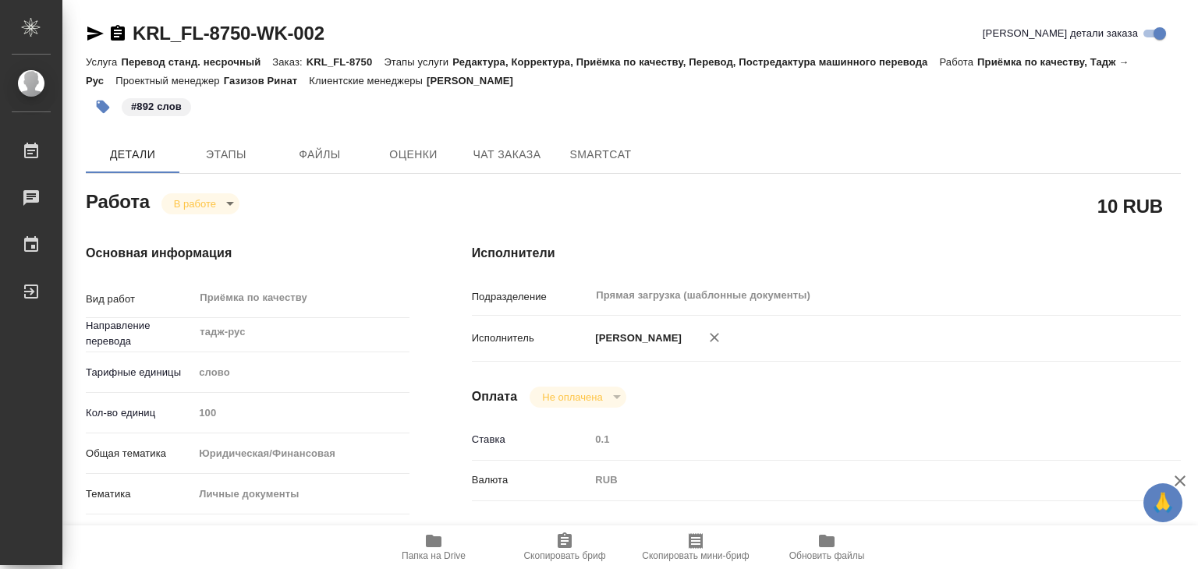
type textarea "x"
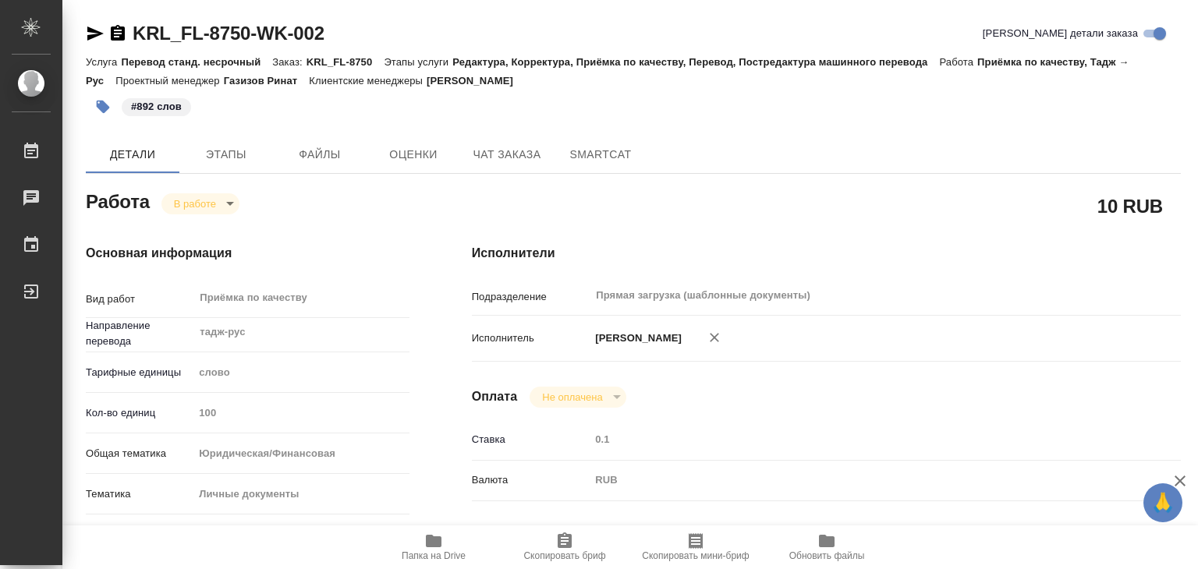
type textarea "x"
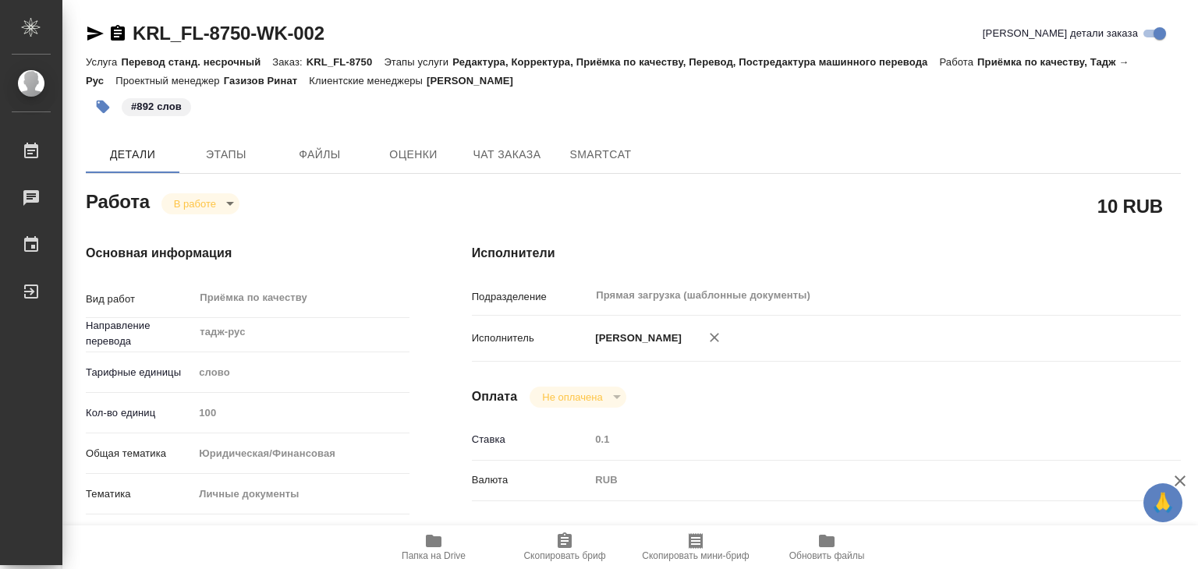
type textarea "x"
drag, startPoint x: 132, startPoint y: 9, endPoint x: 252, endPoint y: 44, distance: 125.1
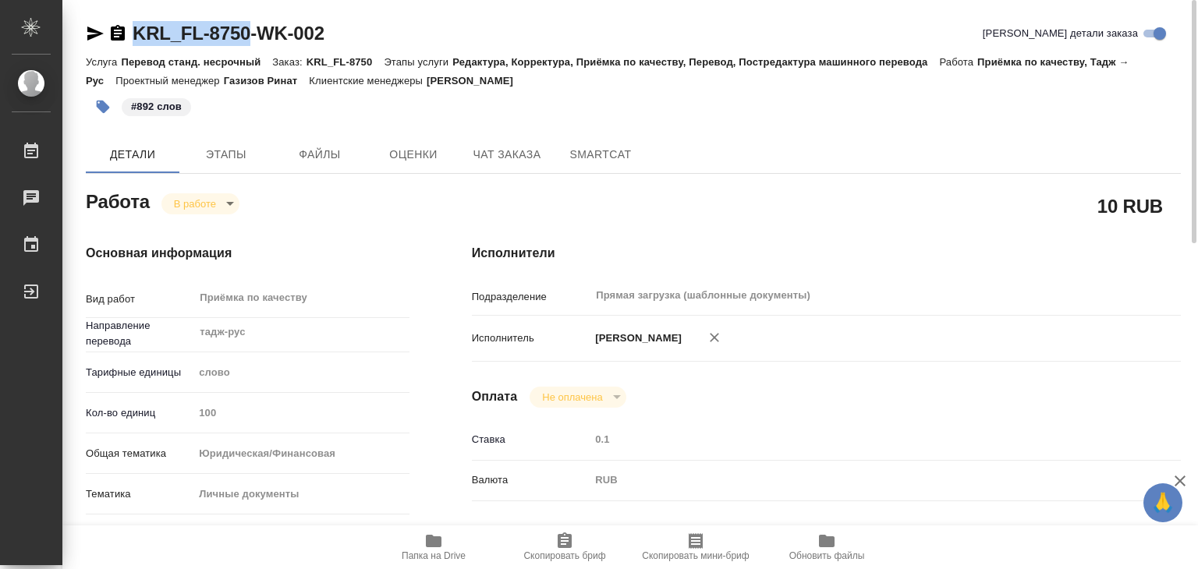
copy link "KRL_FL-8750"
click at [190, 197] on body "🙏 .cls-1 fill:#fff; AWATERA Alilekova Valeriya Работы 0 Чаты График Выйти KRL_F…" at bounding box center [599, 284] width 1198 height 569
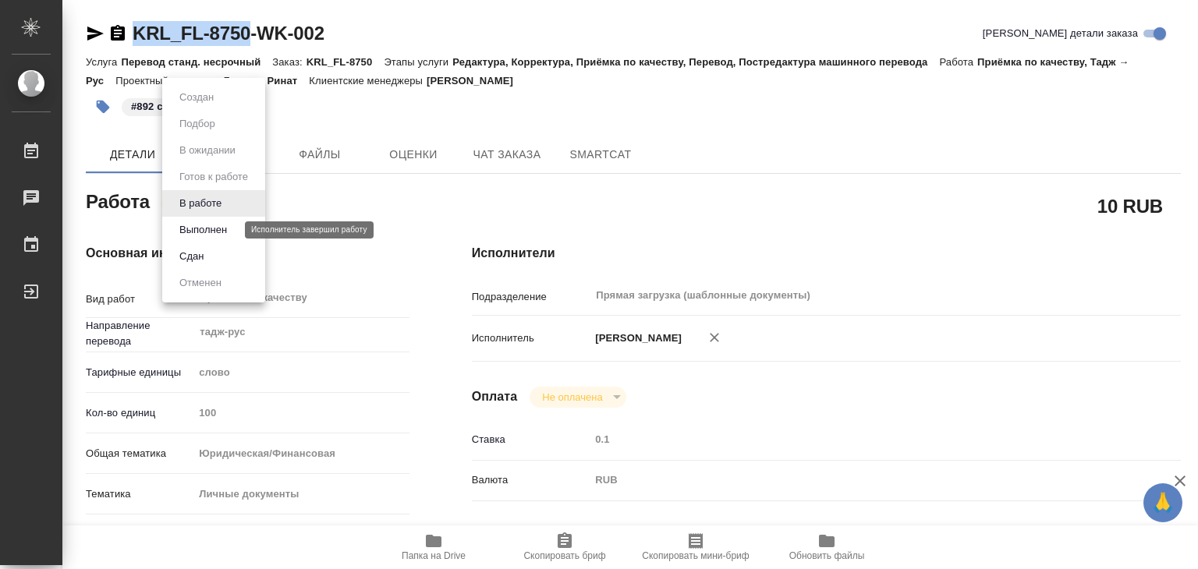
click at [216, 229] on button "Выполнен" at bounding box center [203, 229] width 57 height 17
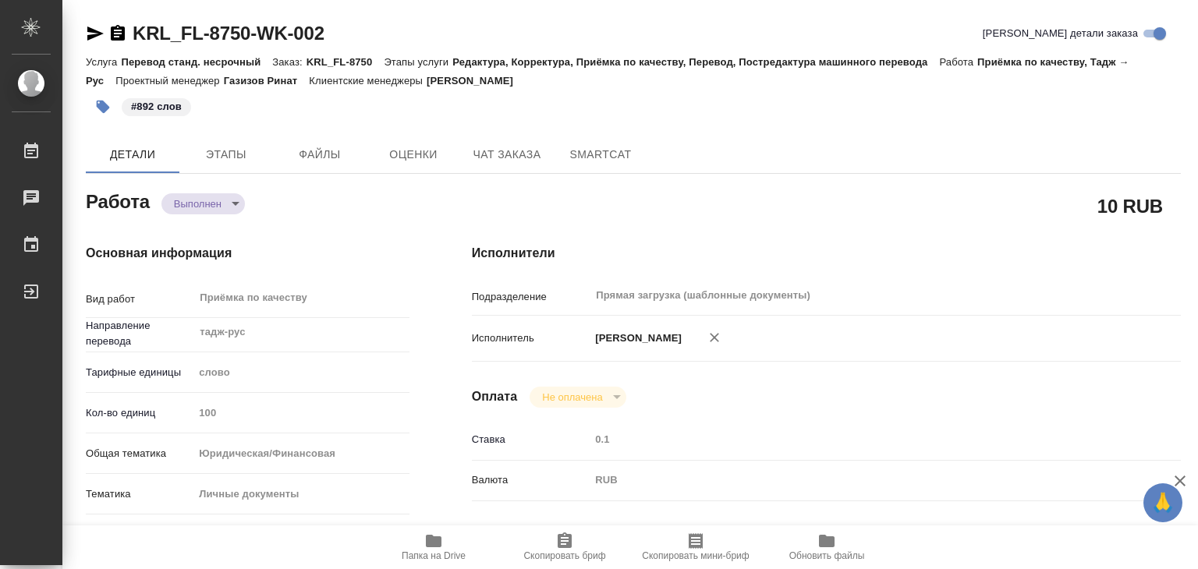
type textarea "x"
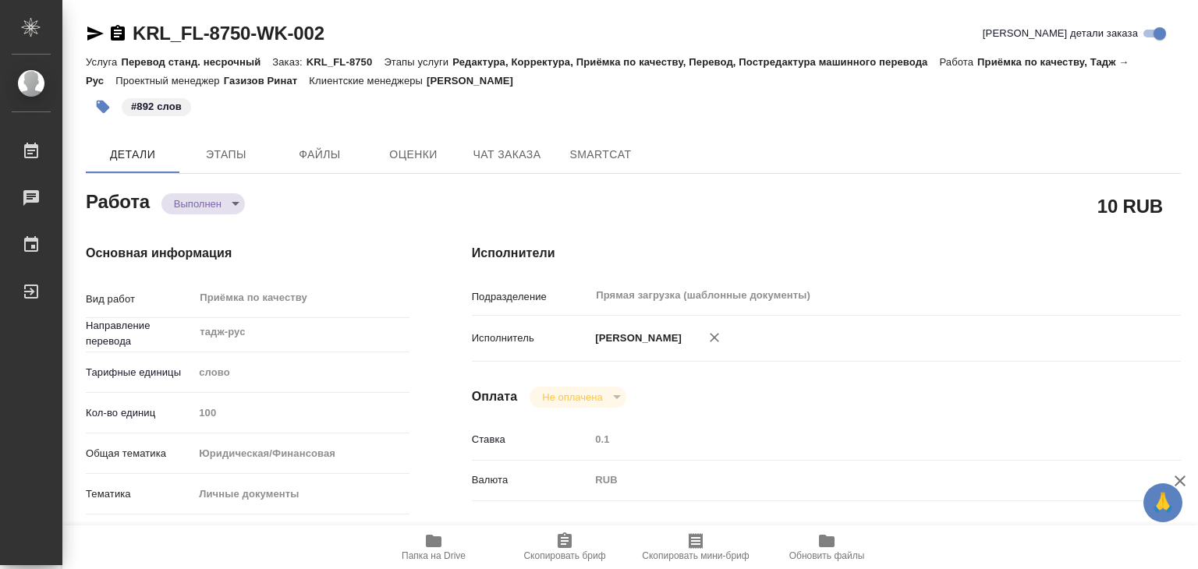
type textarea "x"
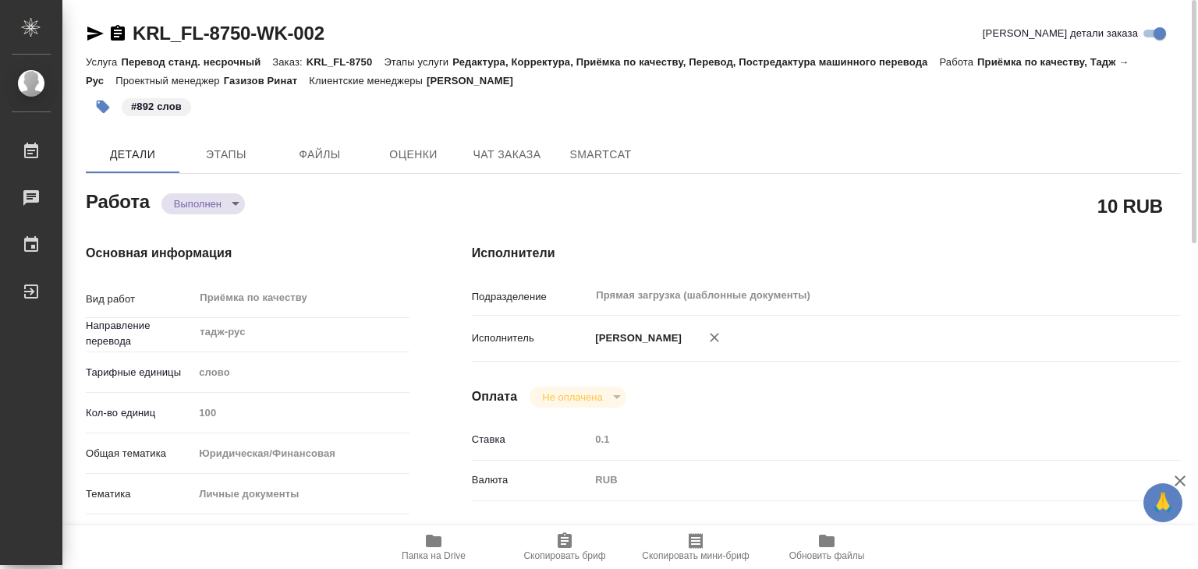
type textarea "x"
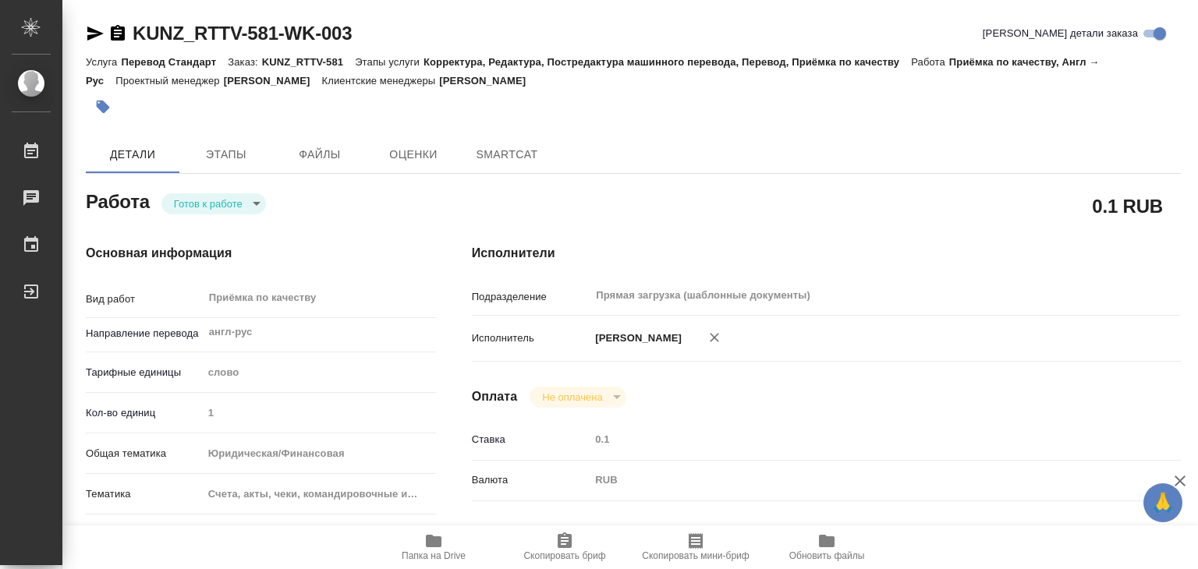
type textarea "x"
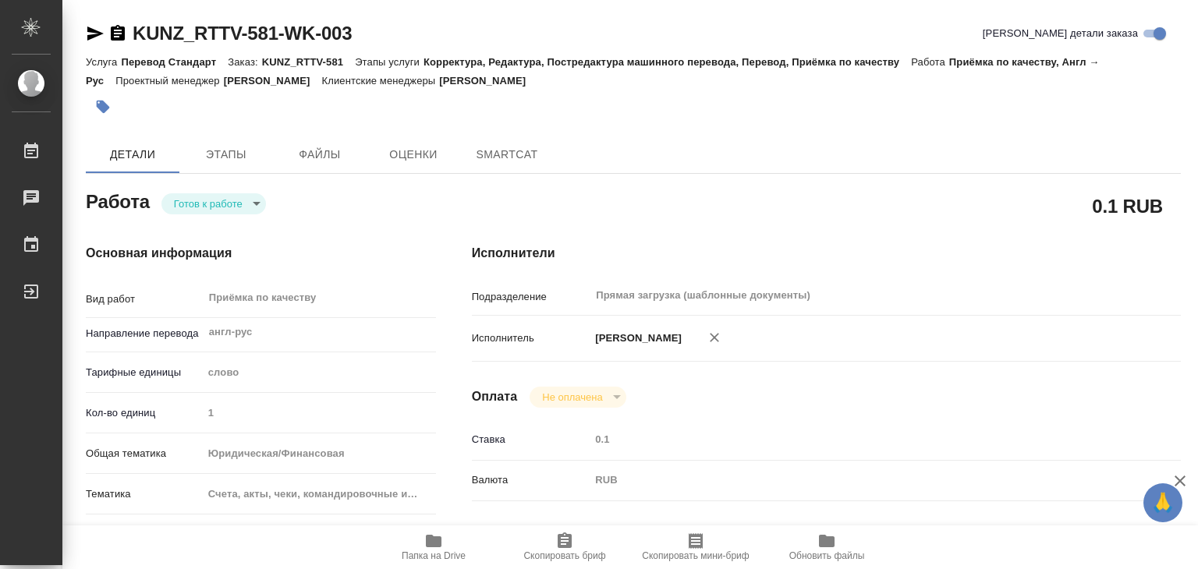
type textarea "x"
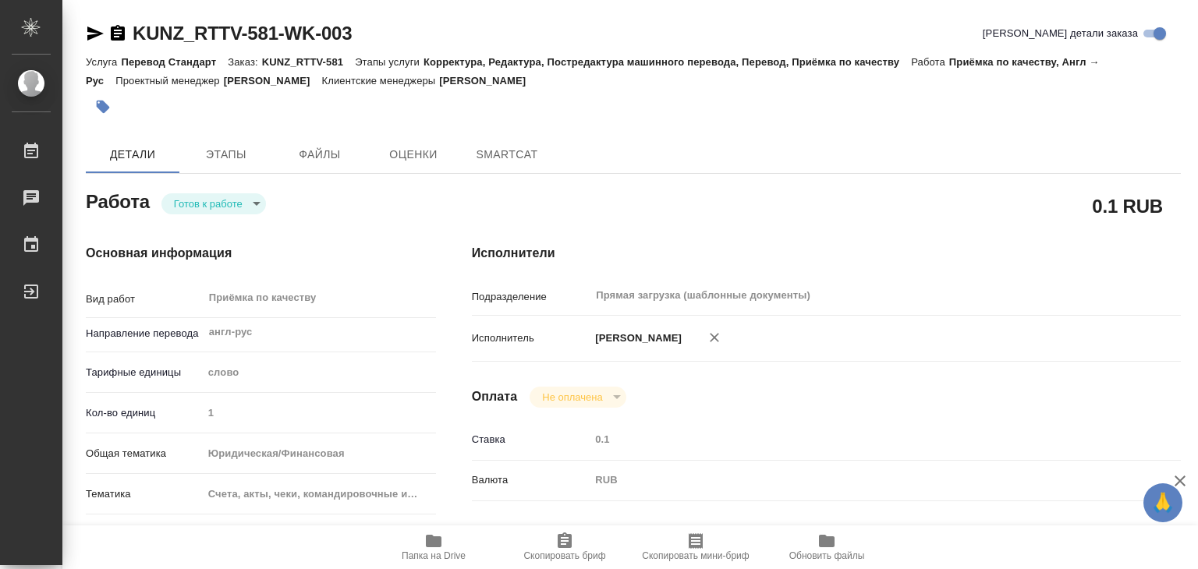
type textarea "x"
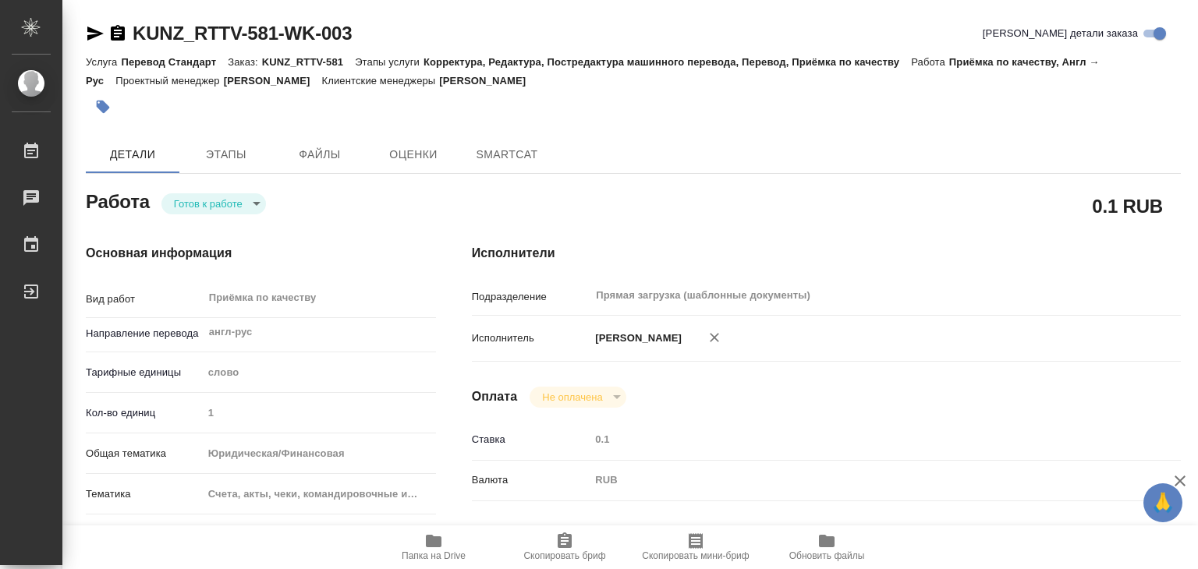
type textarea "x"
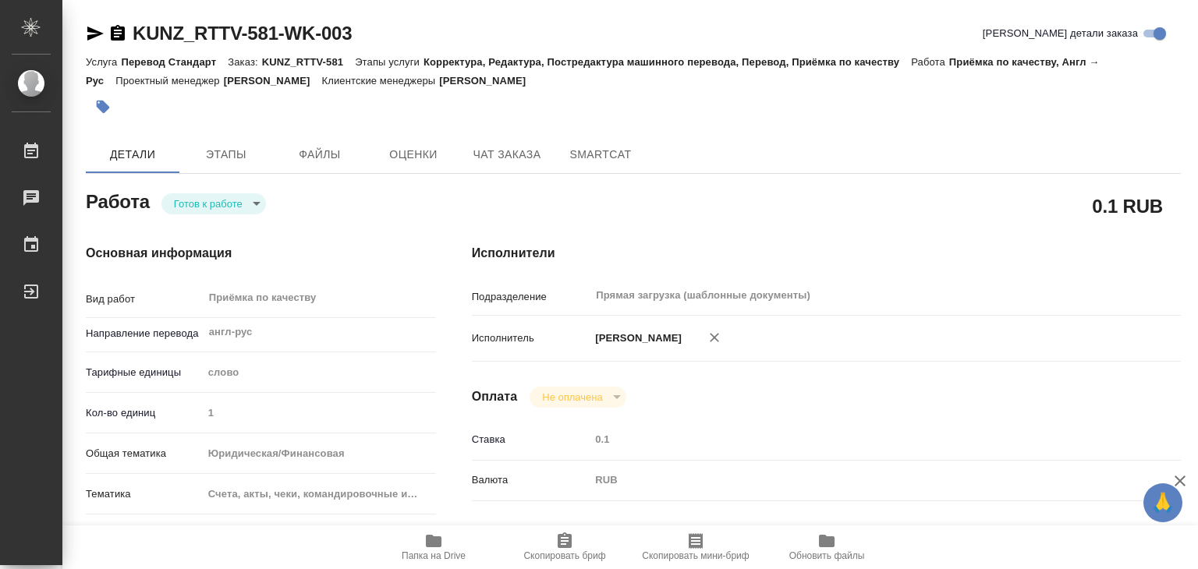
click at [181, 197] on body "🙏 .cls-1 fill:#fff; AWATERA Alilekova [PERSON_NAME] Работы Чаты График Выйти KU…" at bounding box center [599, 284] width 1198 height 569
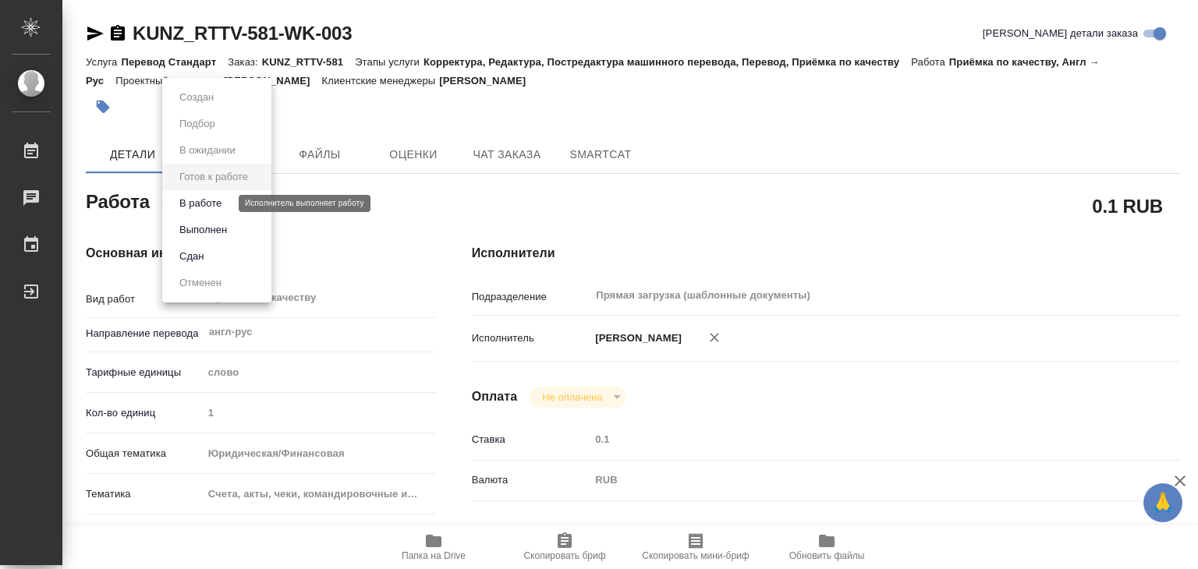
click at [228, 204] on li "В работе" at bounding box center [216, 203] width 109 height 27
type textarea "x"
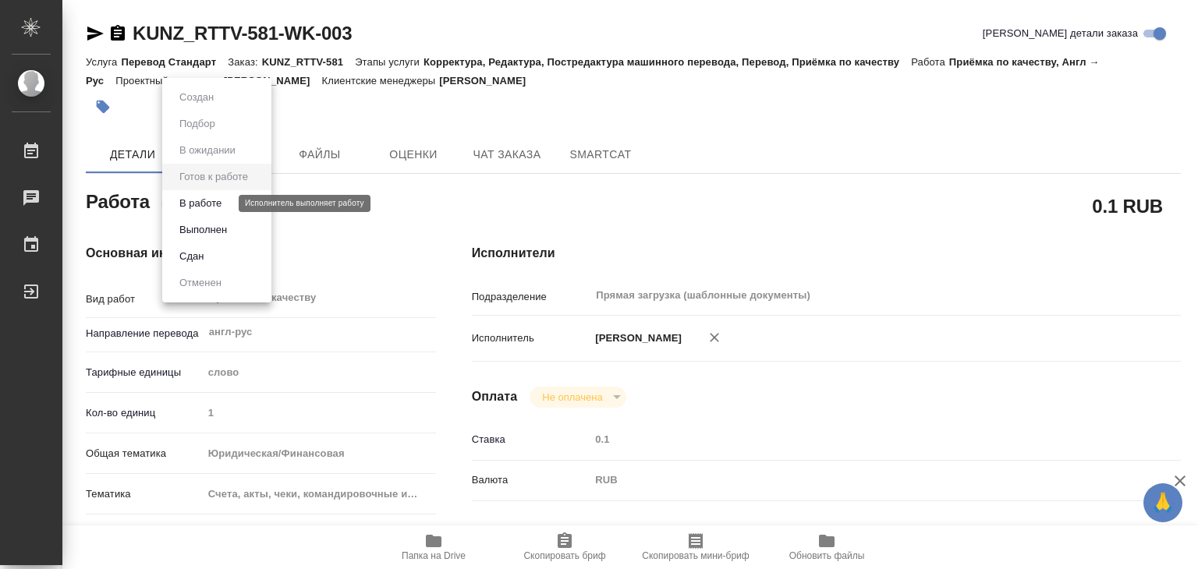
type textarea "x"
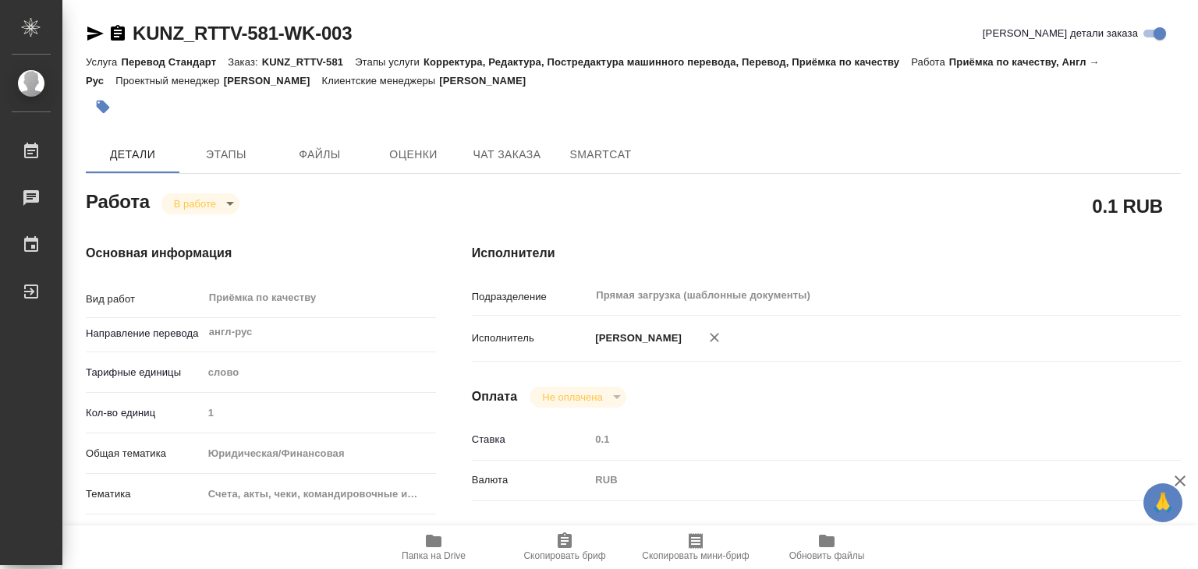
type textarea "x"
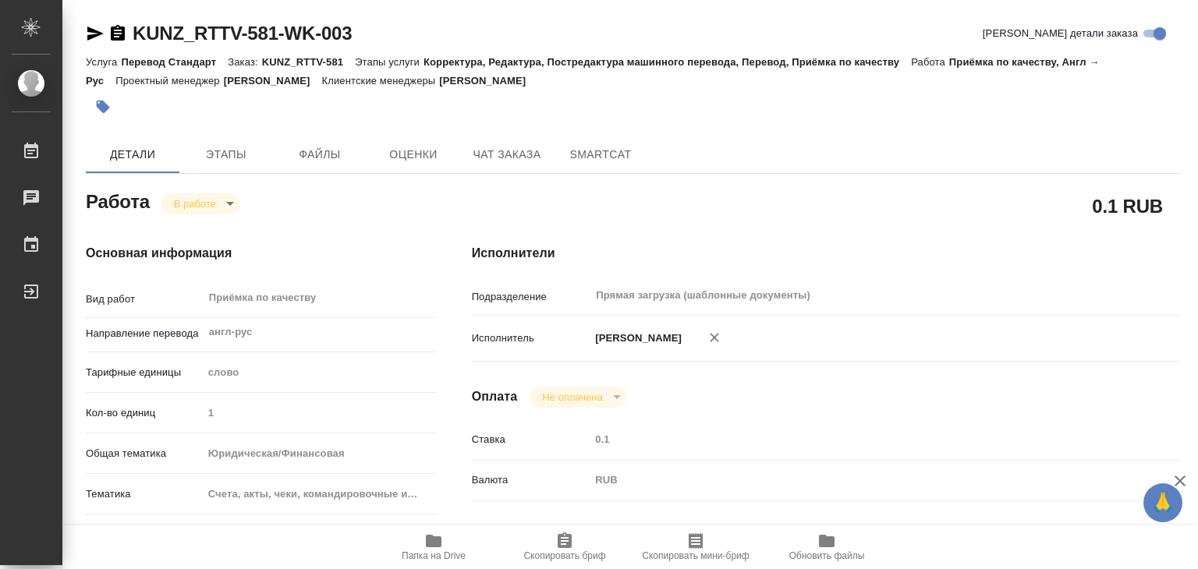
type textarea "x"
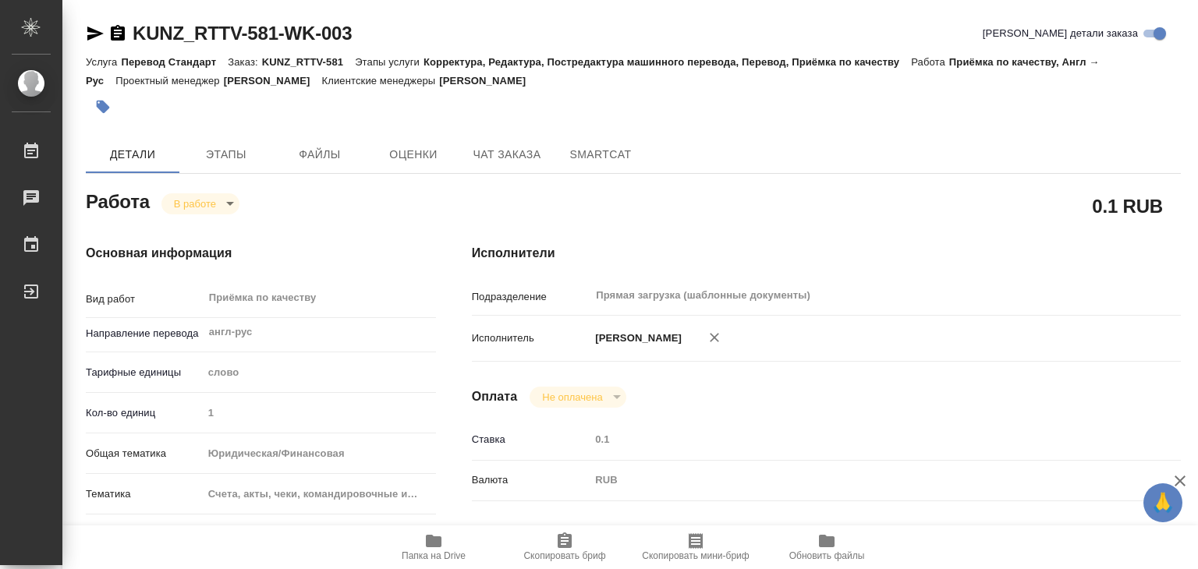
type textarea "x"
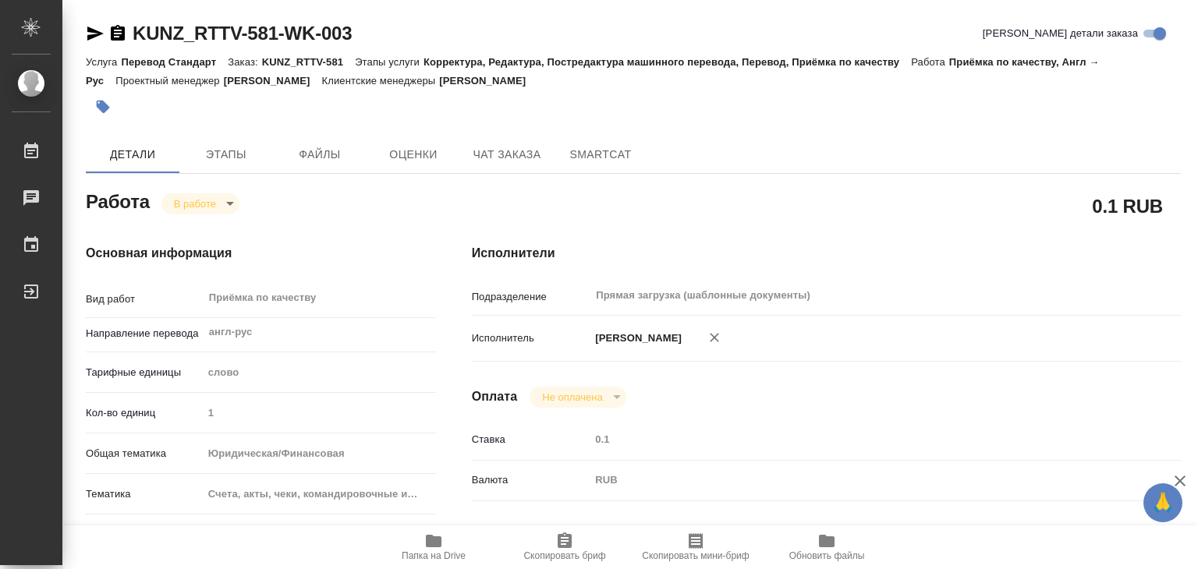
click at [416, 551] on span "Папка на Drive" at bounding box center [434, 556] width 64 height 11
type textarea "x"
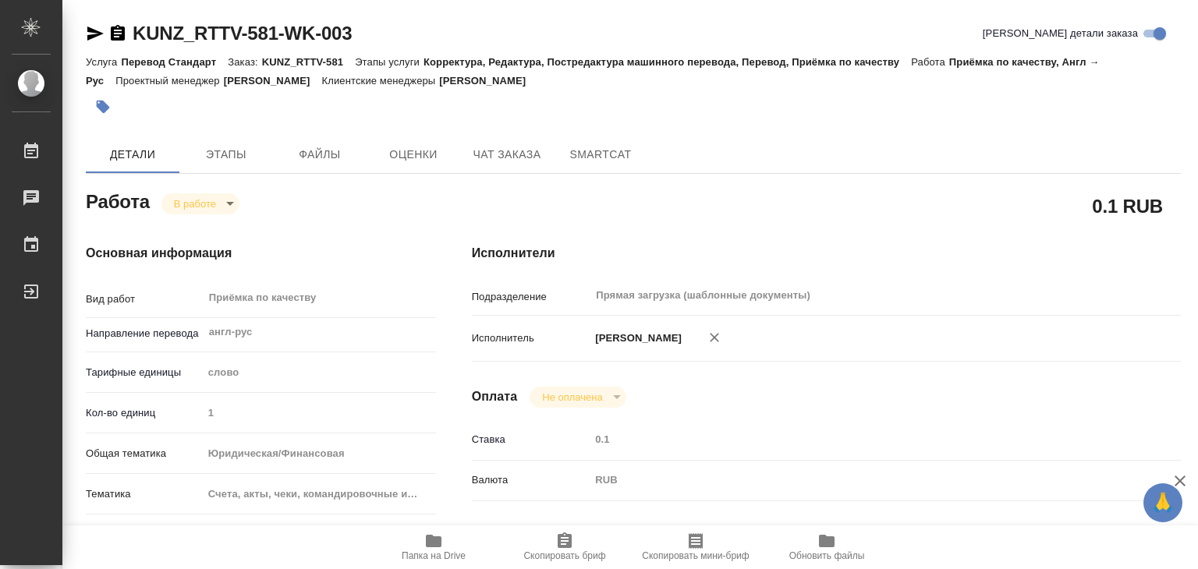
type textarea "x"
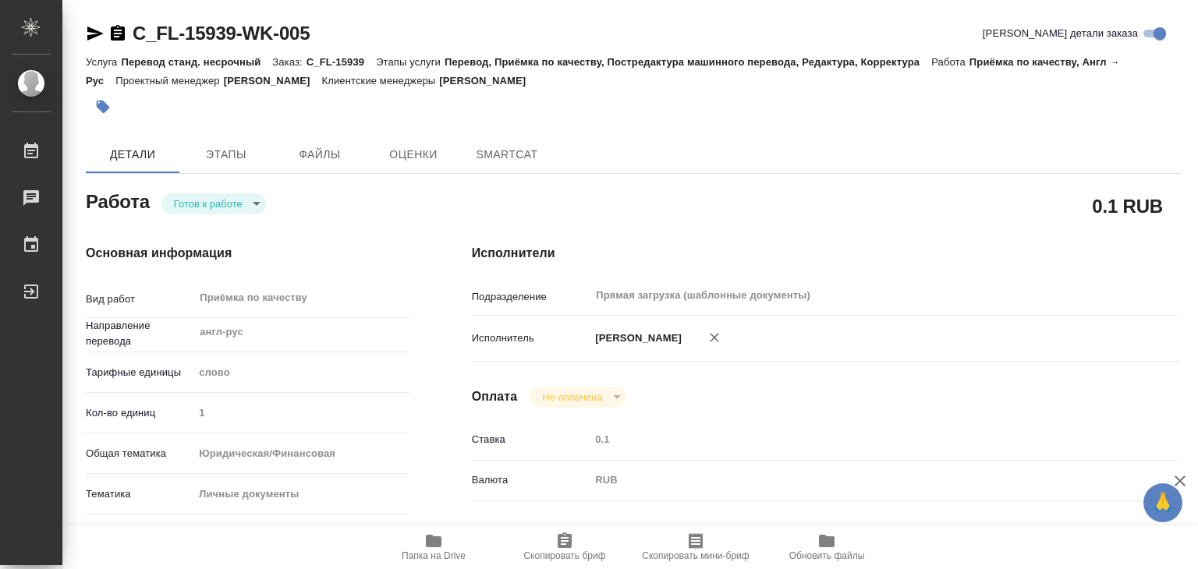
type textarea "x"
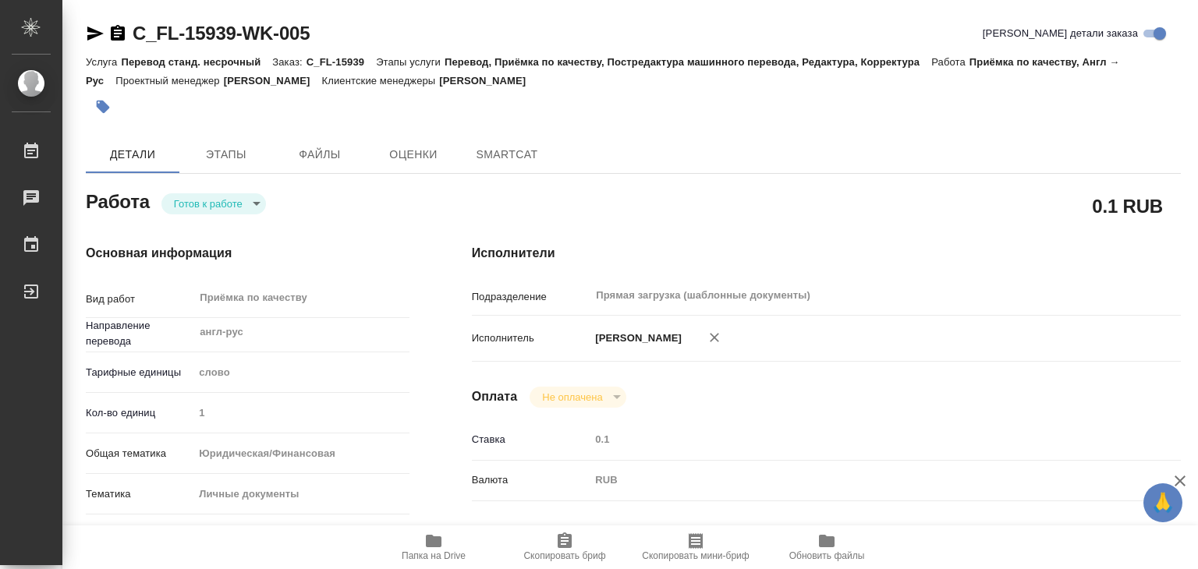
type textarea "x"
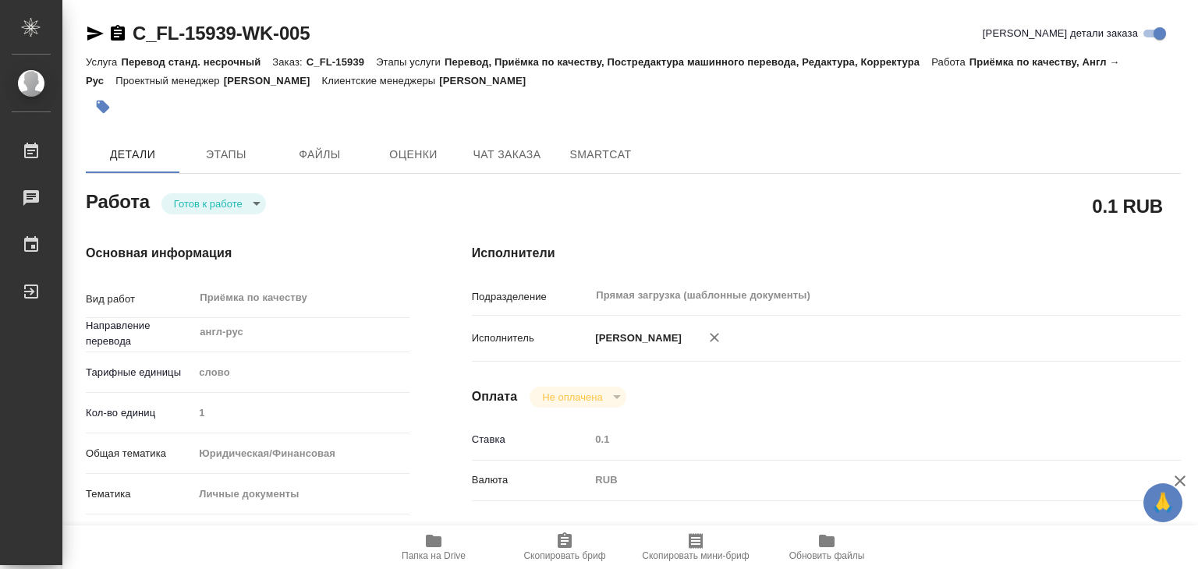
type textarea "x"
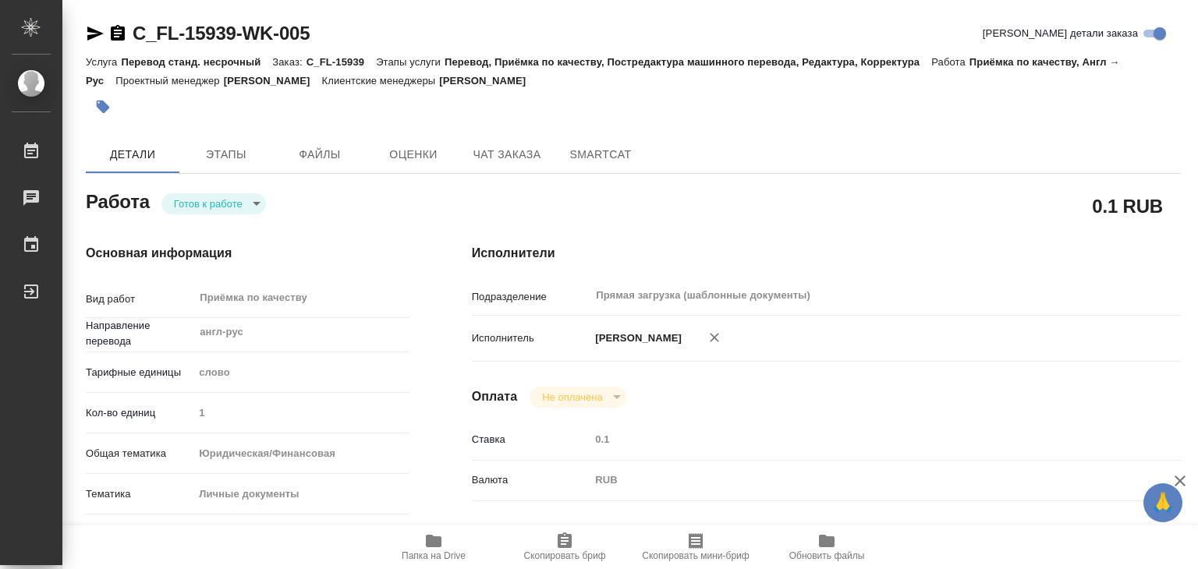
type textarea "x"
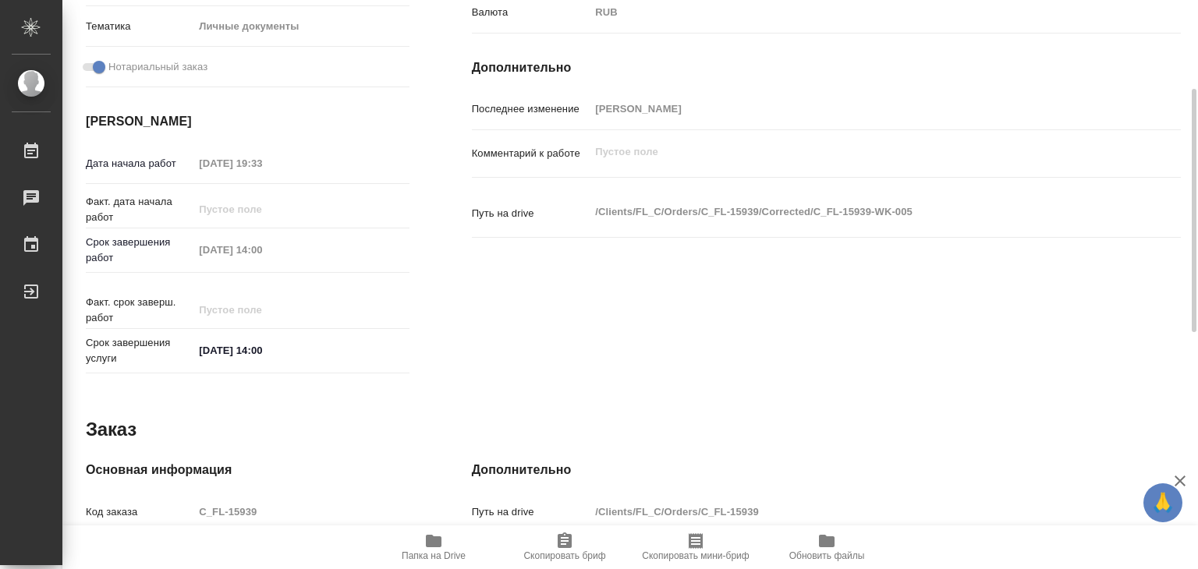
scroll to position [312, 0]
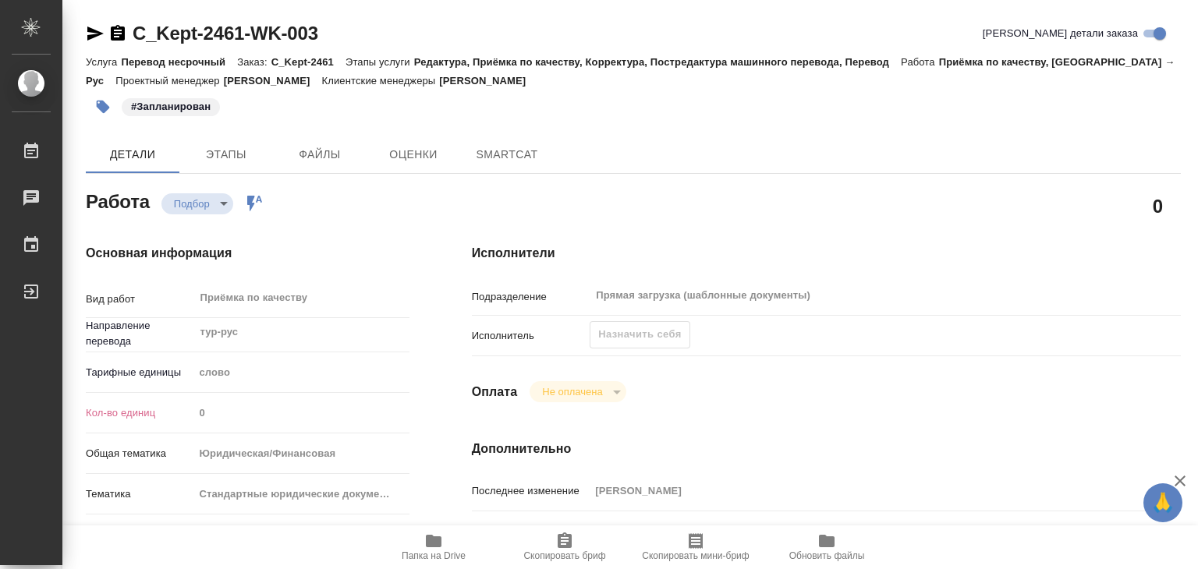
type textarea "x"
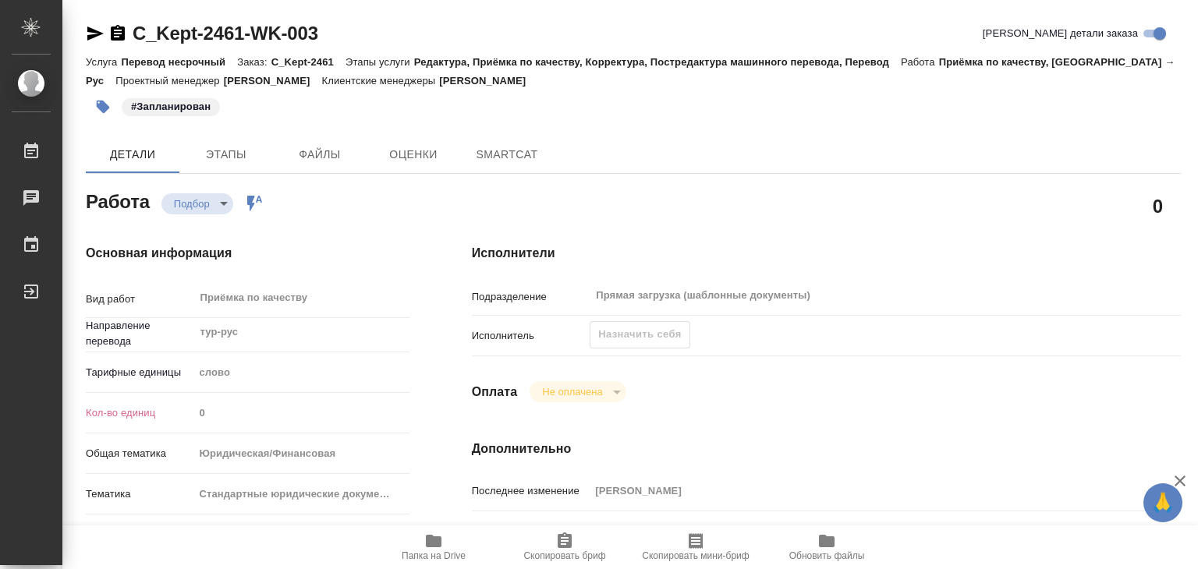
type textarea "x"
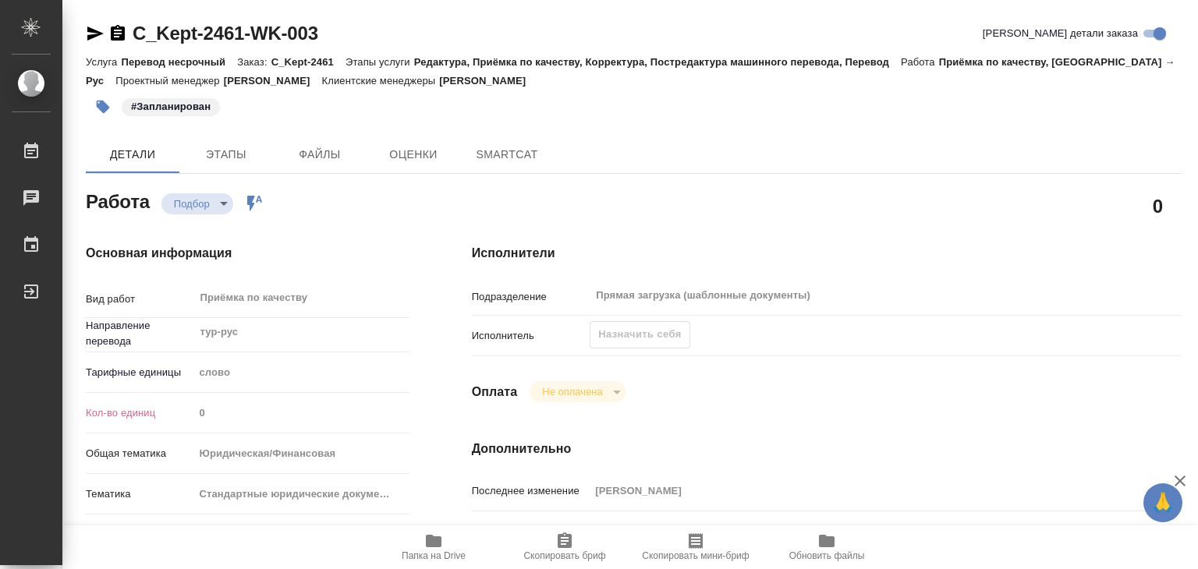
type textarea "x"
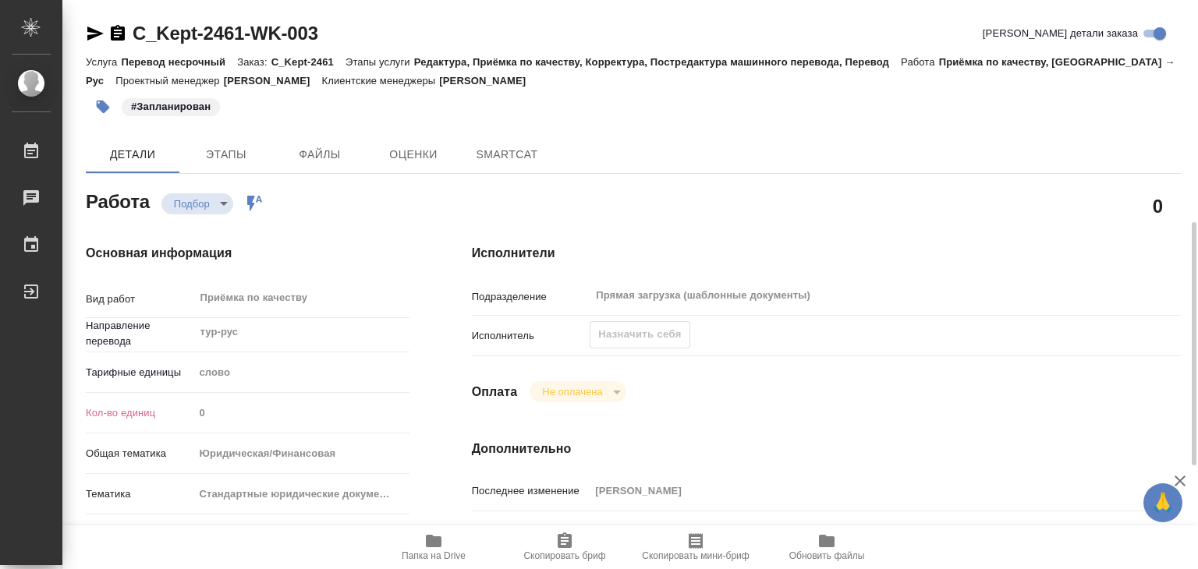
scroll to position [156, 0]
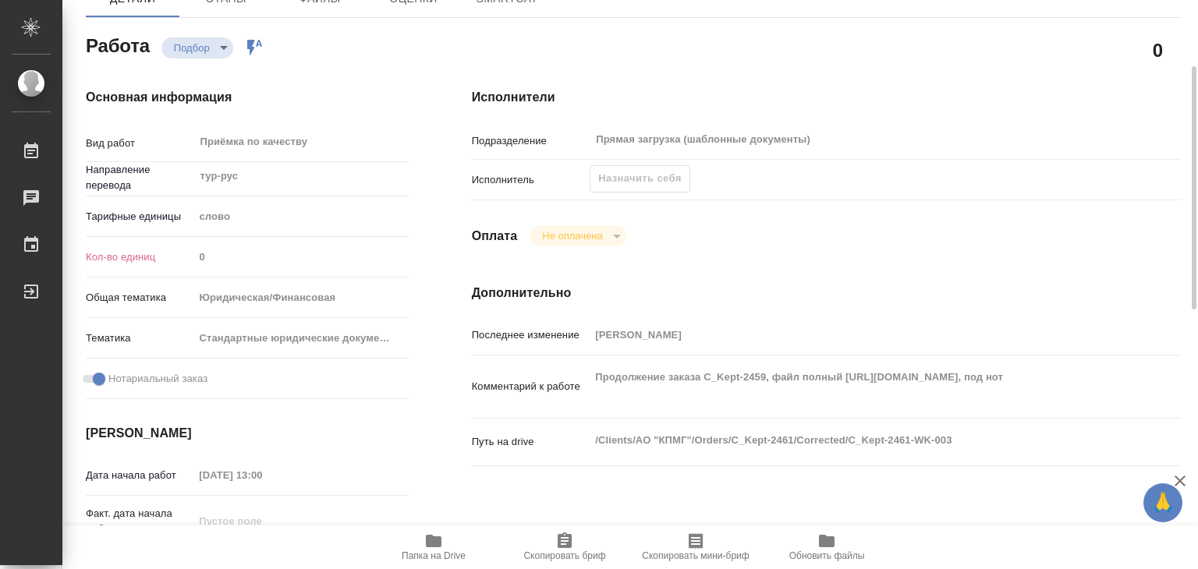
type textarea "x"
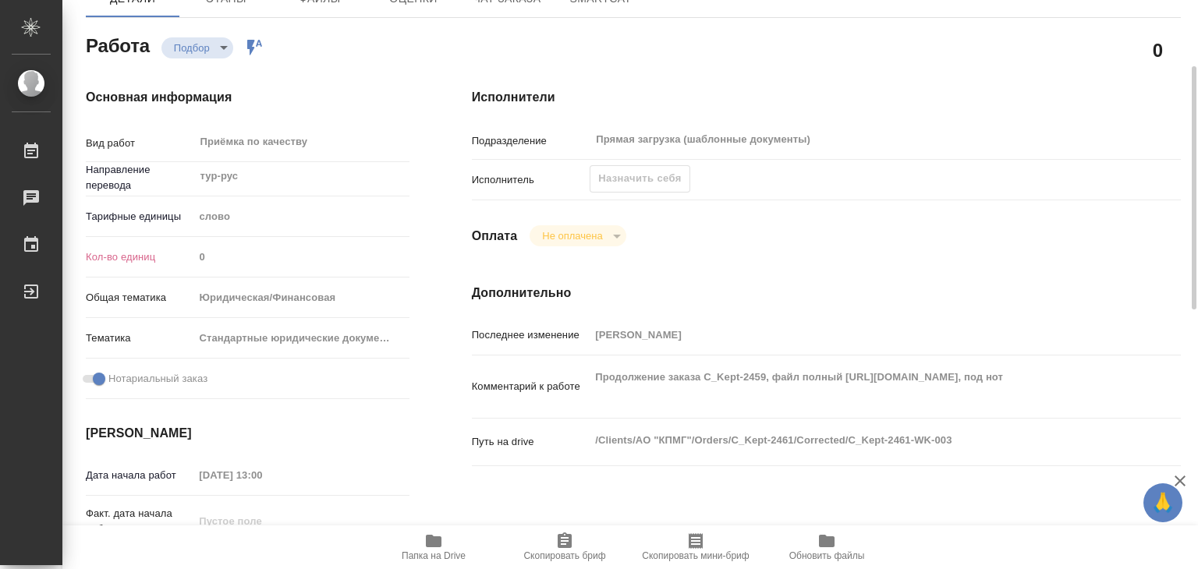
type textarea "x"
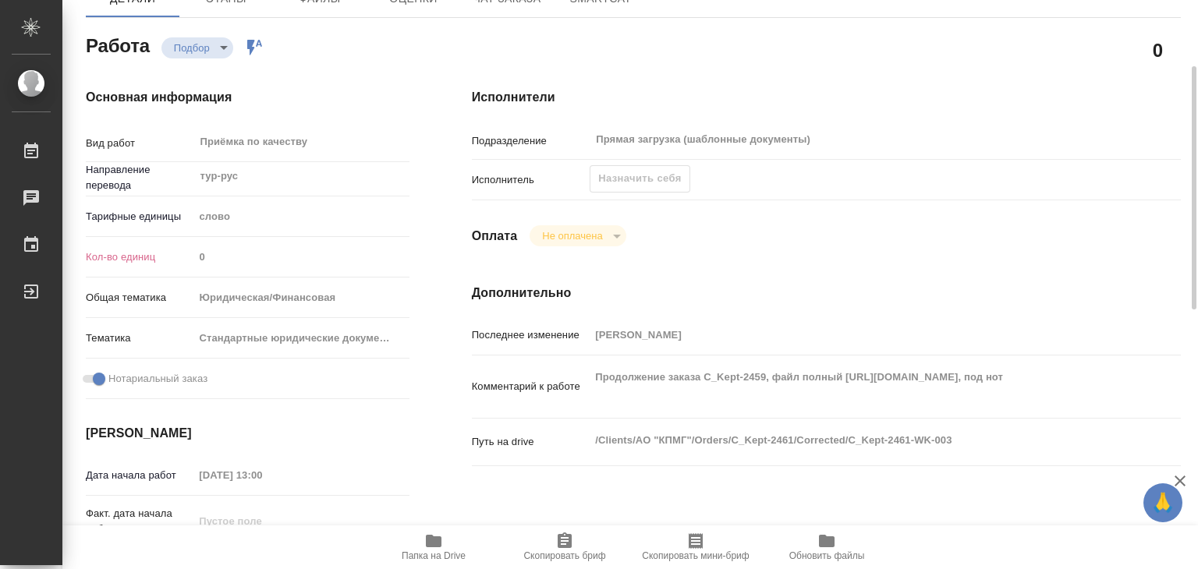
click at [318, 294] on div "Юридическая/Финансовая" at bounding box center [301, 298] width 216 height 27
type textarea "x"
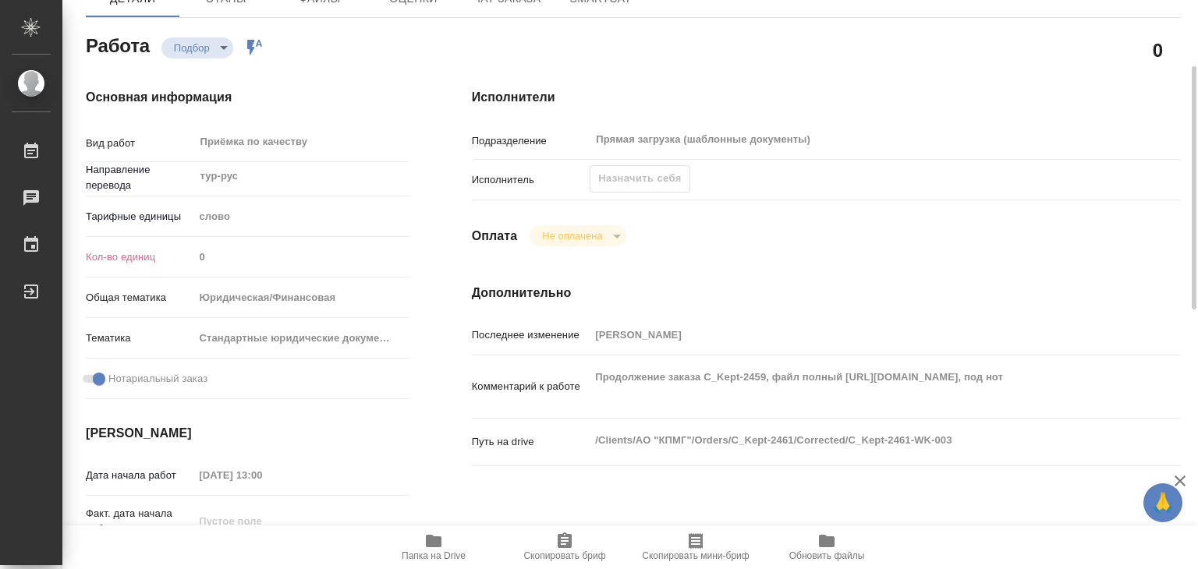
type textarea "x"
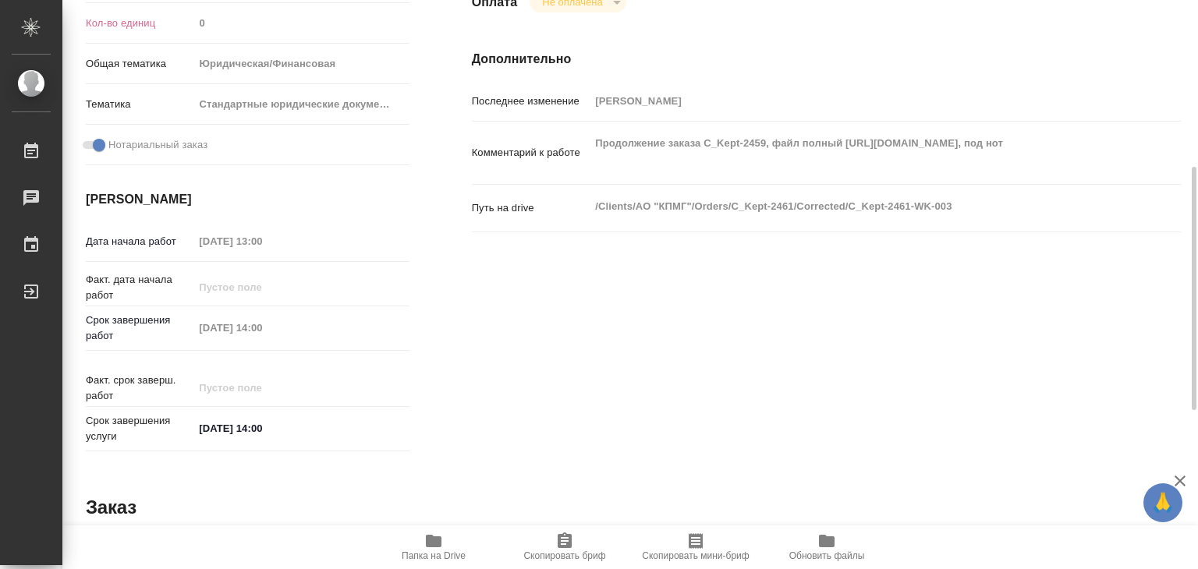
click at [477, 370] on div "Исполнители Подразделение Прямая загрузка (шаблонные документы) ​ Исполнитель Н…" at bounding box center [826, 156] width 771 height 666
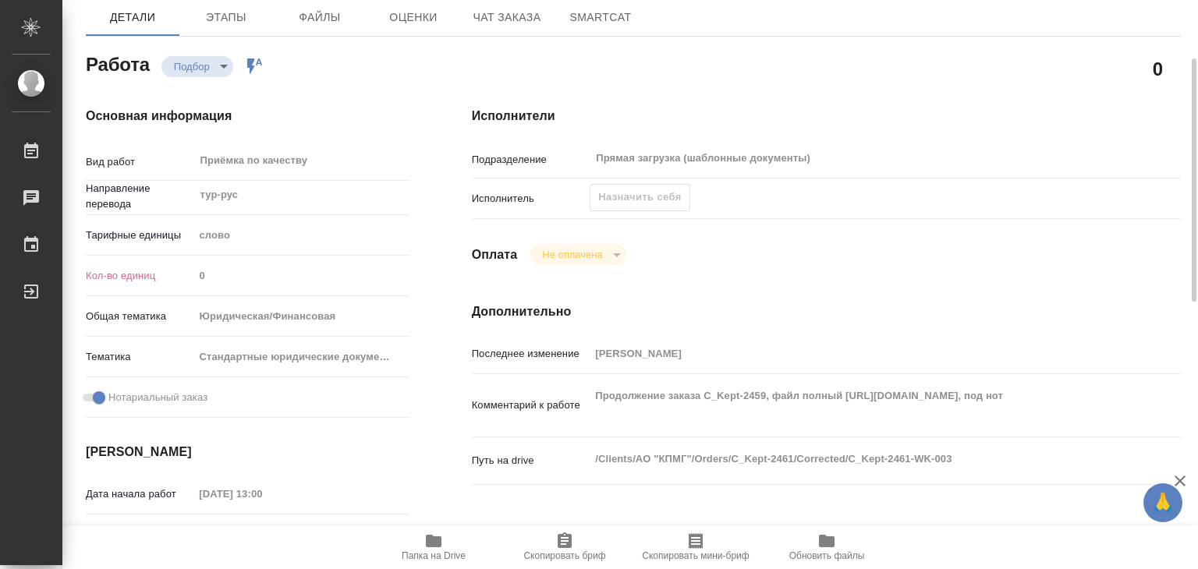
scroll to position [0, 0]
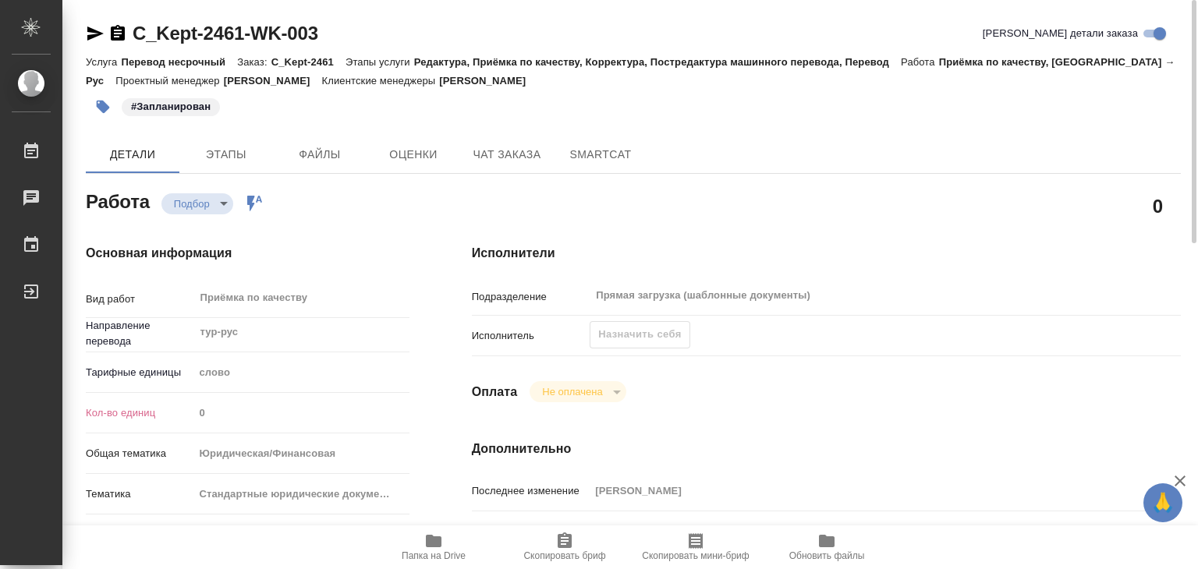
click at [436, 539] on icon "button" at bounding box center [434, 541] width 16 height 12
type textarea "x"
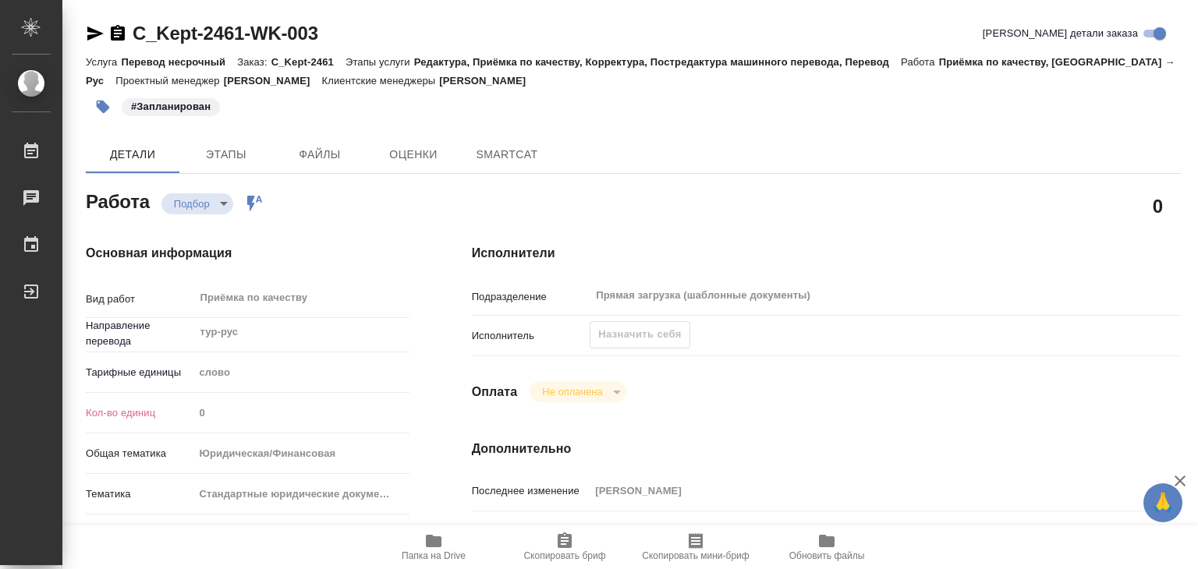
type textarea "x"
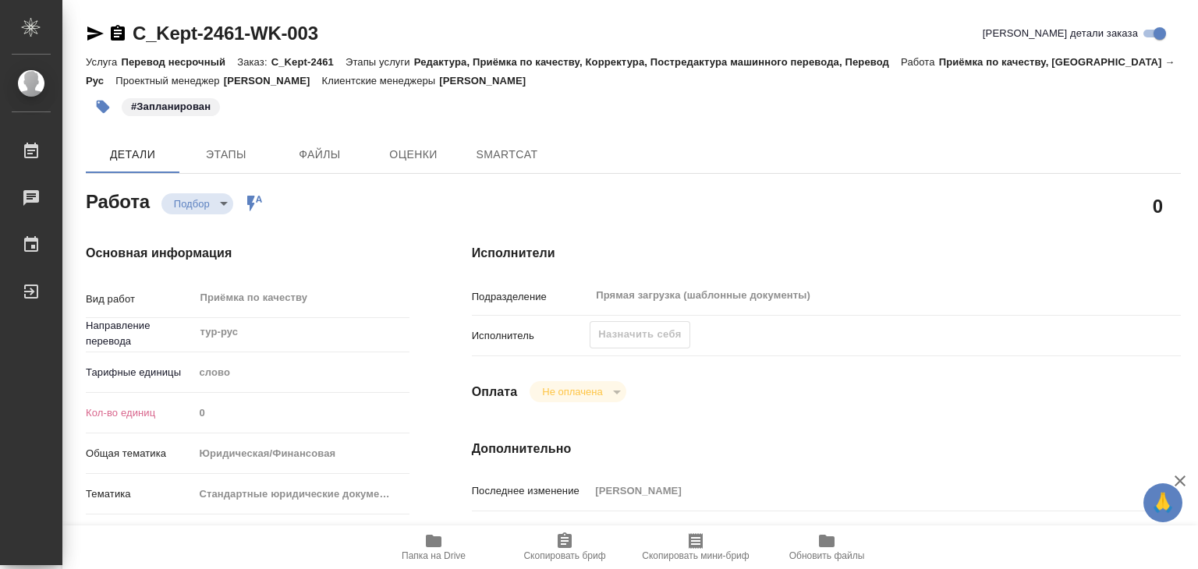
type textarea "x"
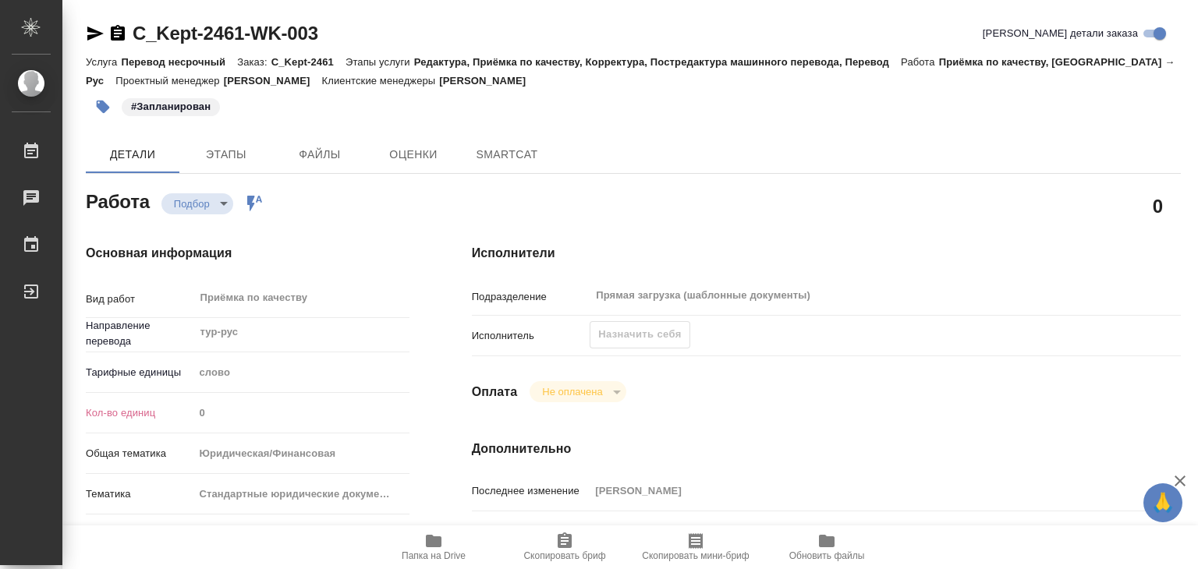
type textarea "x"
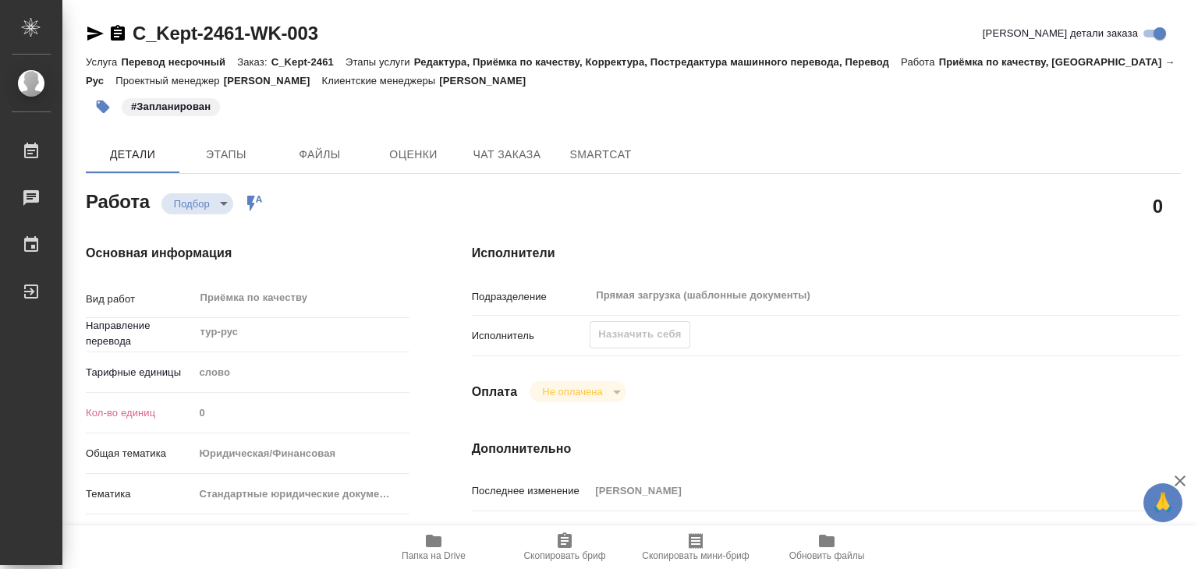
type textarea "x"
click at [657, 341] on div "Назначить себя" at bounding box center [640, 334] width 100 height 27
type textarea "x"
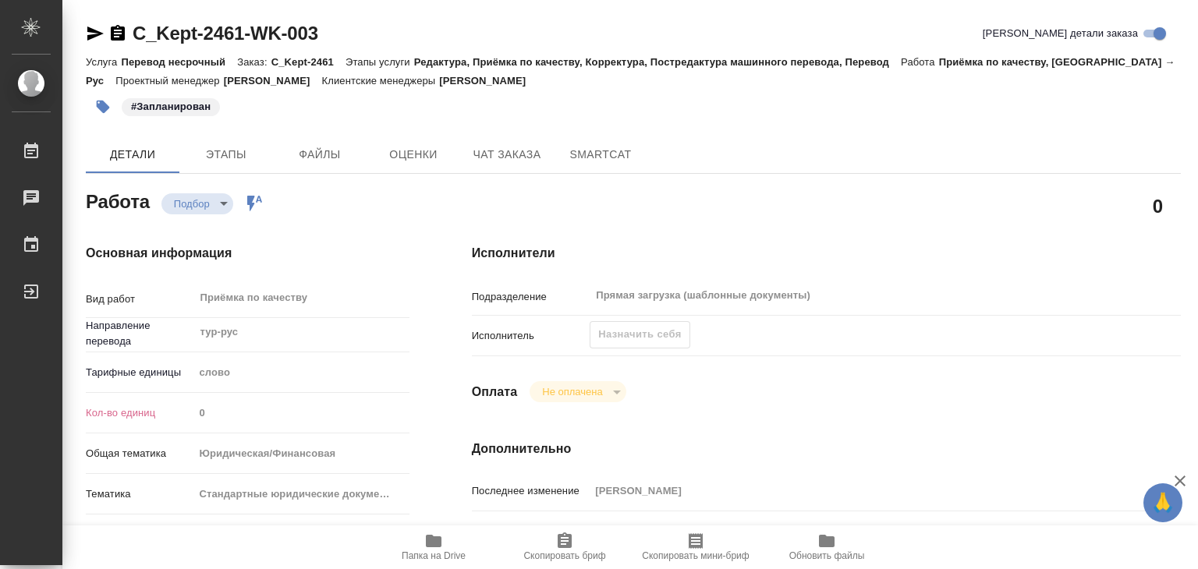
type textarea "x"
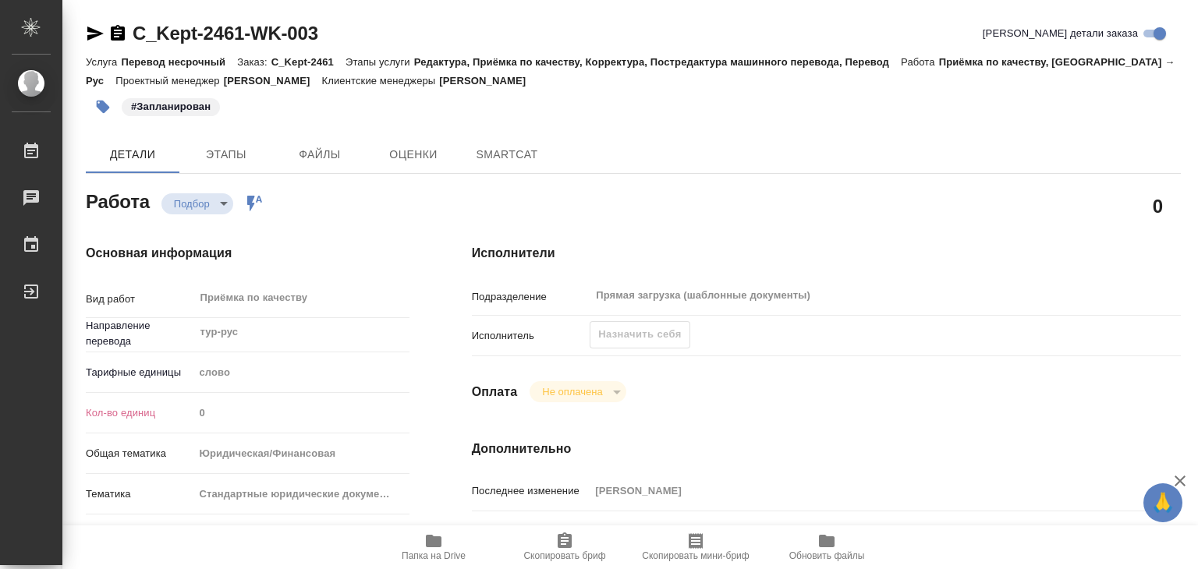
type textarea "x"
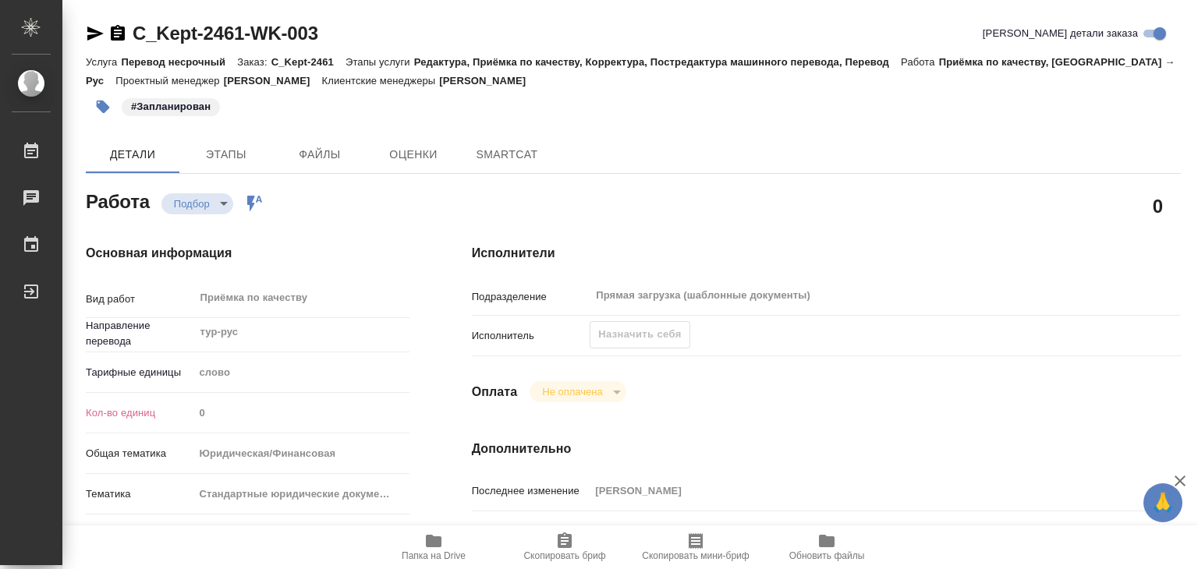
type textarea "x"
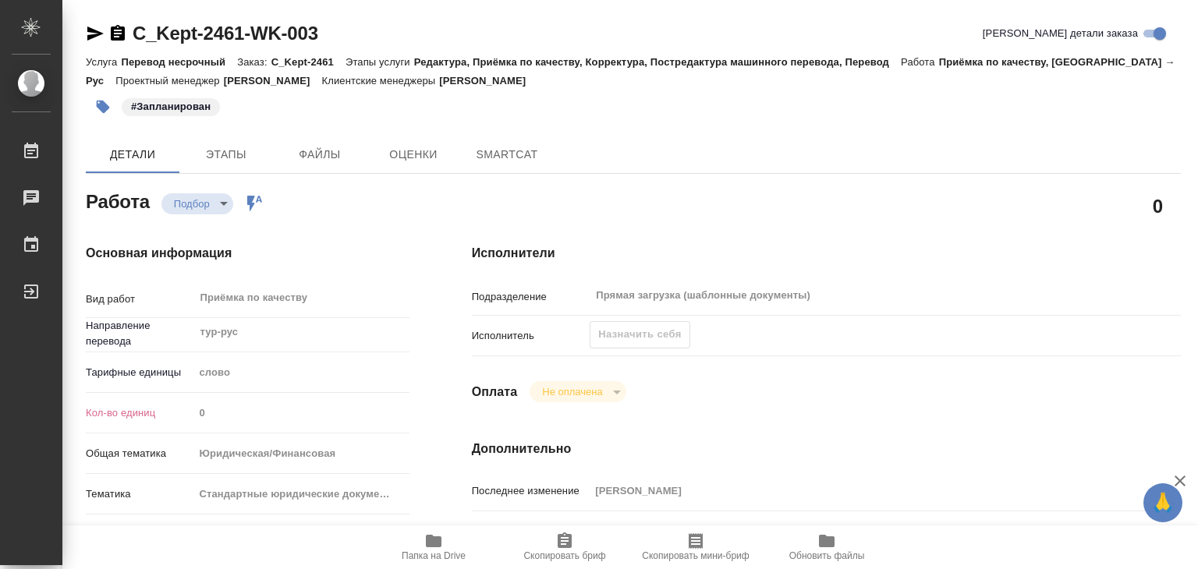
type textarea "x"
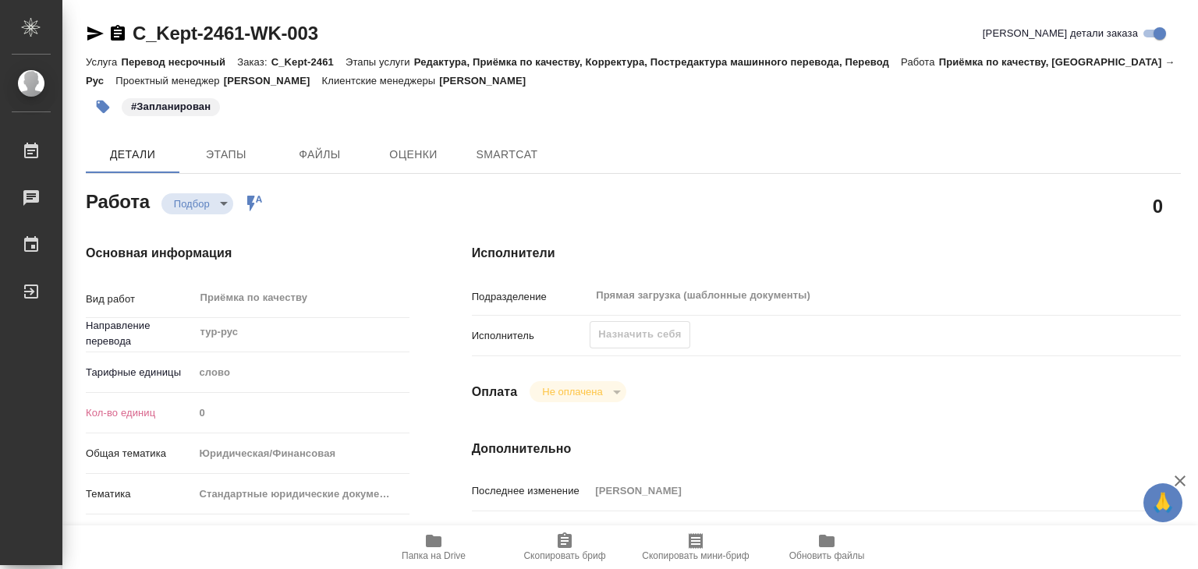
type textarea "x"
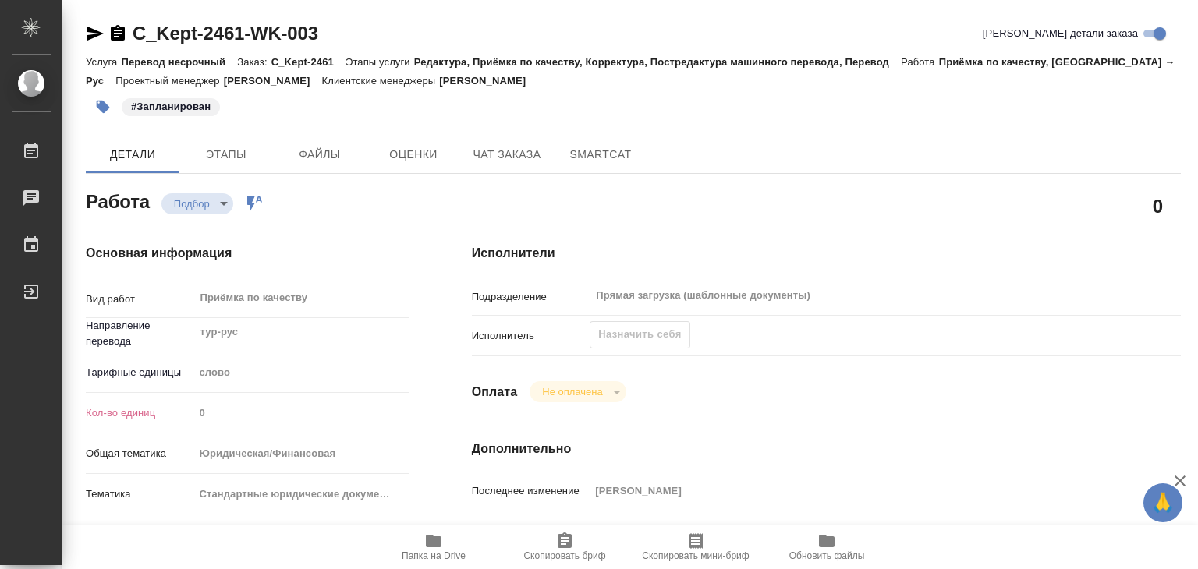
type textarea "x"
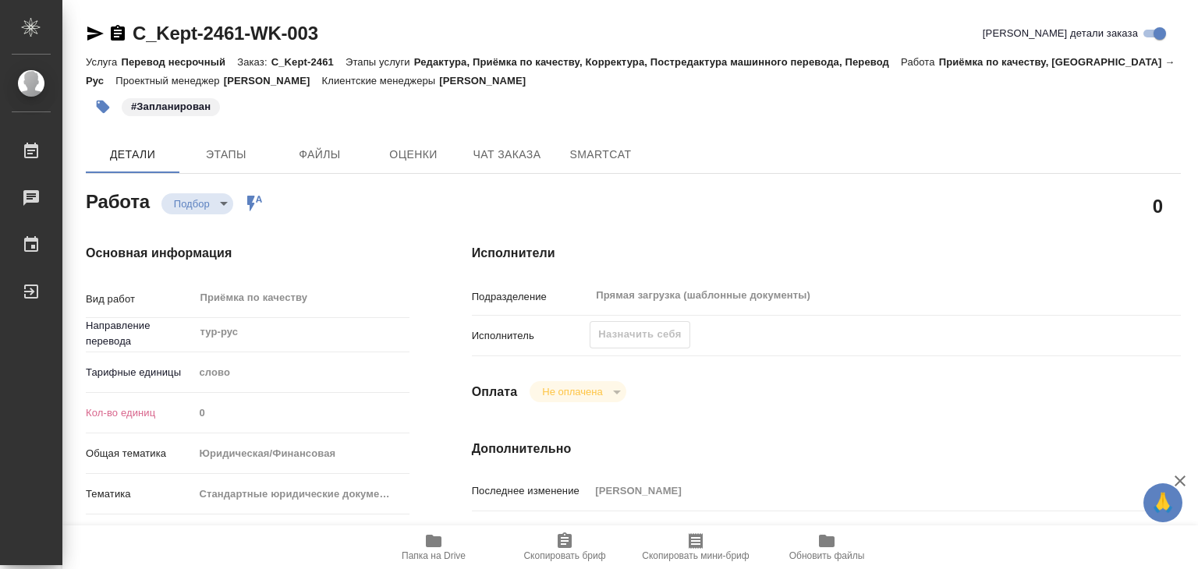
type textarea "x"
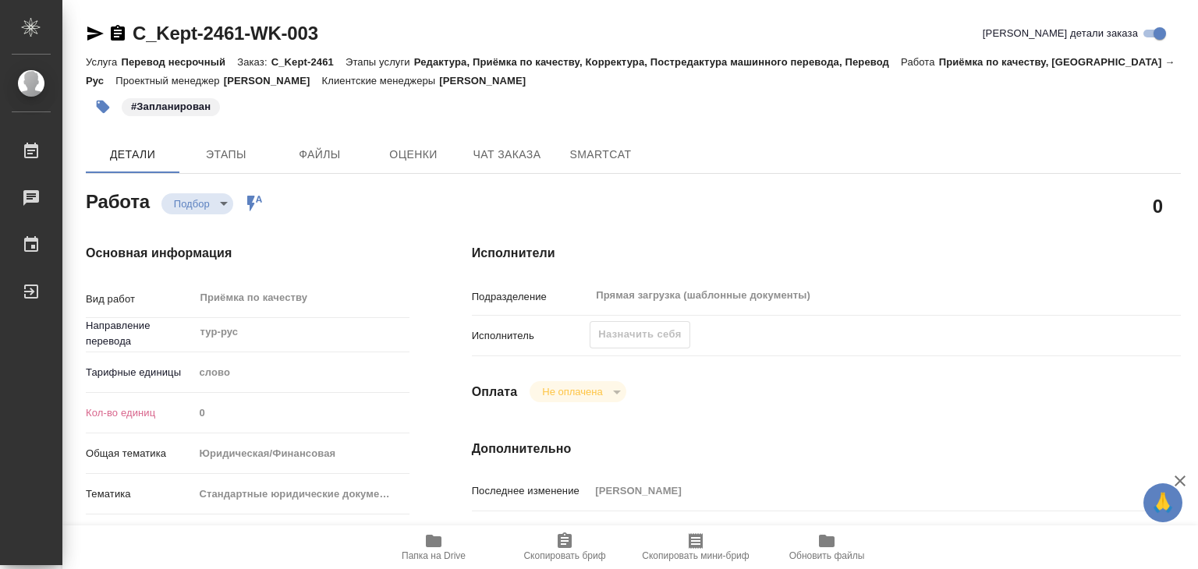
type textarea "x"
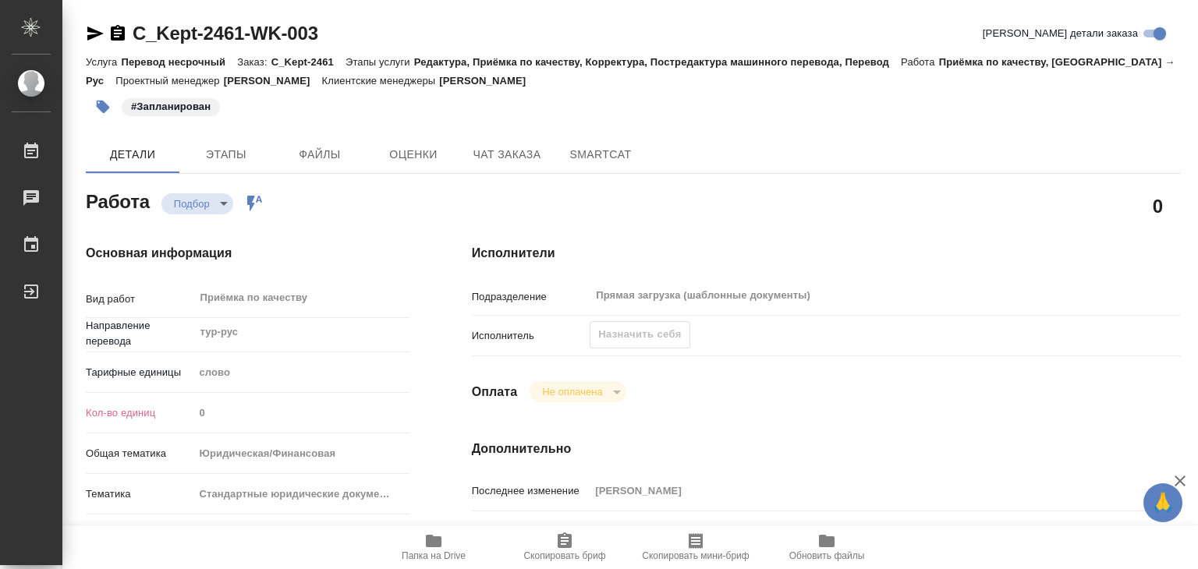
type textarea "x"
drag, startPoint x: 127, startPoint y: 16, endPoint x: 245, endPoint y: 41, distance: 120.4
copy link "C_Kept-2461"
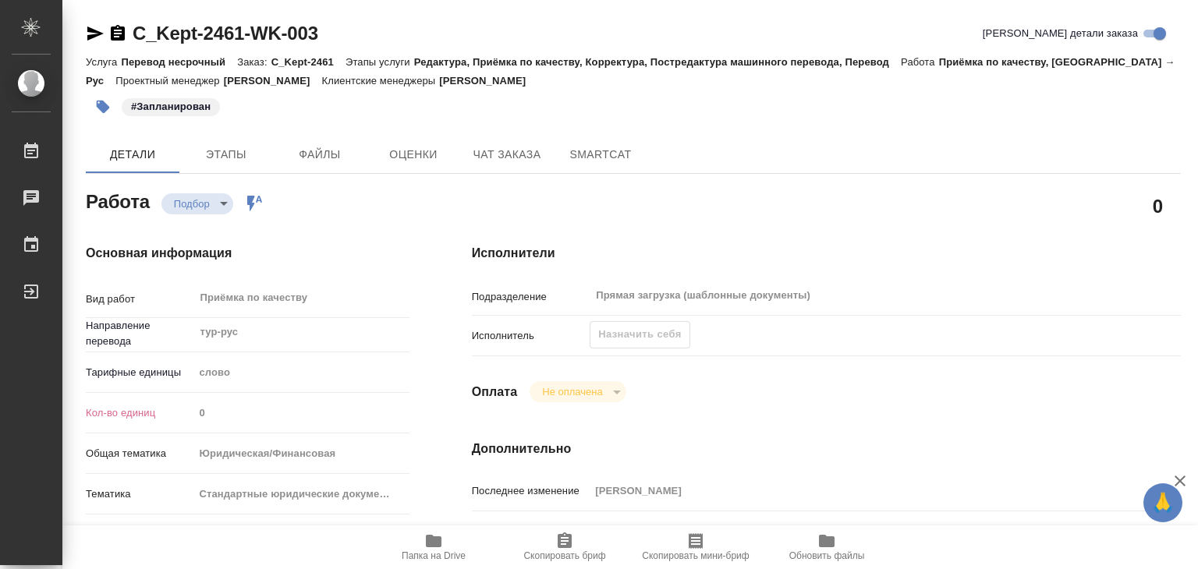
click at [381, 237] on div "Основная информация Вид работ Приёмка по качеству x ​ Направление перевода тур-…" at bounding box center [248, 546] width 386 height 666
click at [231, 147] on span "Этапы" at bounding box center [226, 154] width 75 height 19
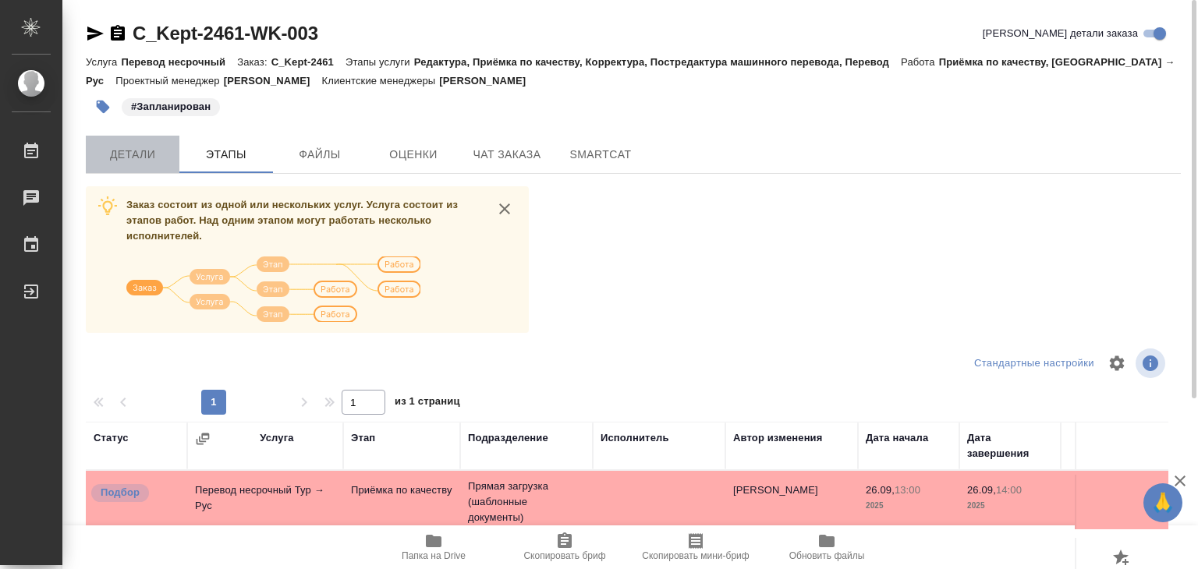
click at [129, 154] on span "Детали" at bounding box center [132, 154] width 75 height 19
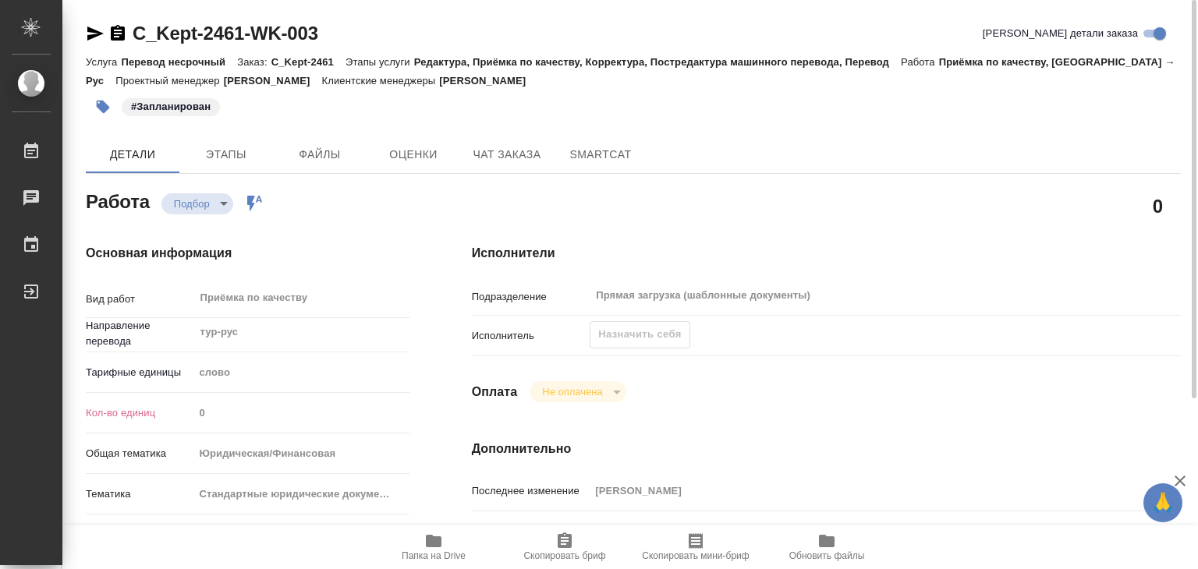
type textarea "x"
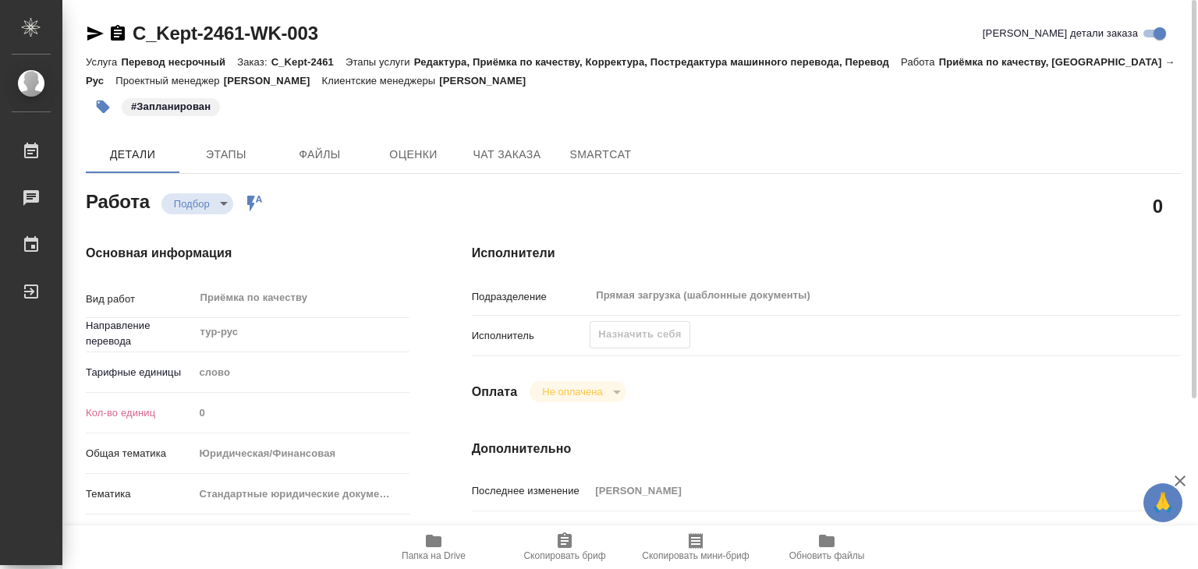
type textarea "x"
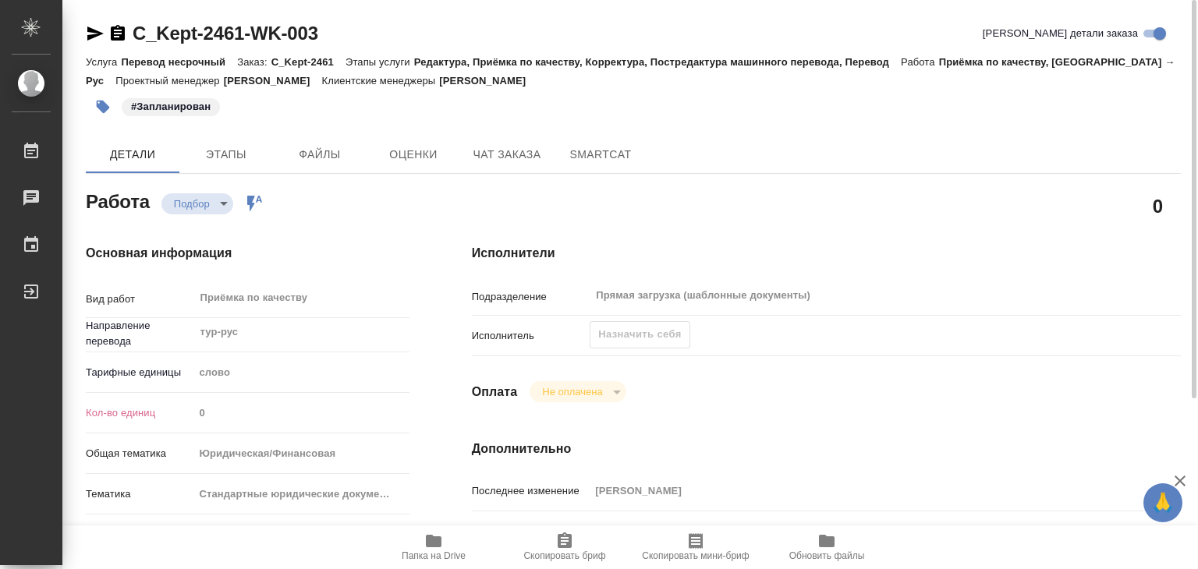
type textarea "x"
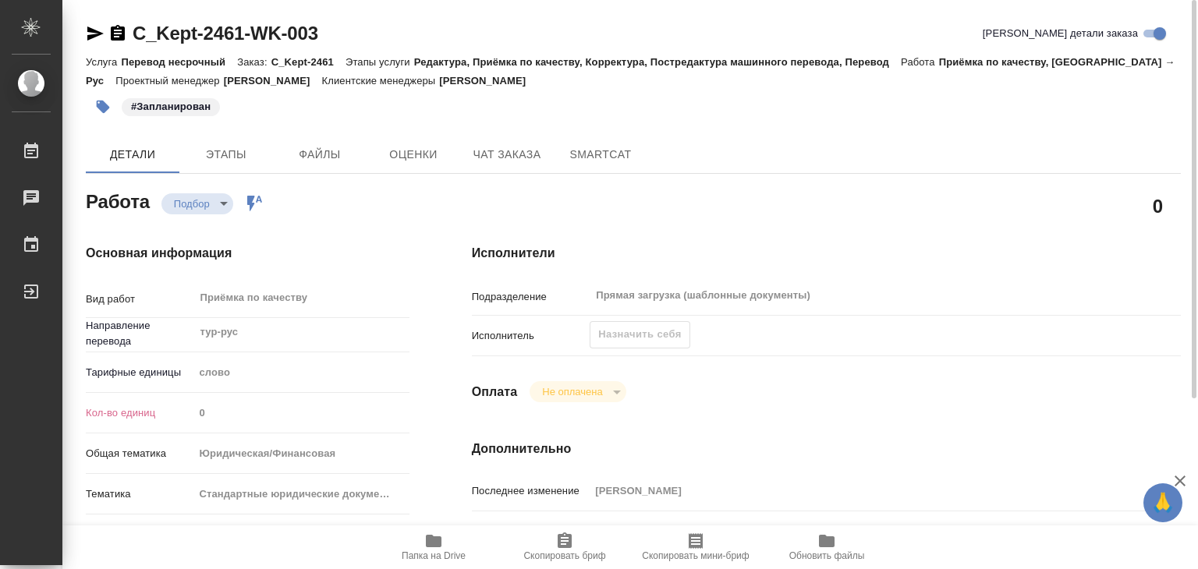
click at [400, 263] on div "Основная информация Вид работ Приёмка по качеству x ​ Направление перевода тур-…" at bounding box center [248, 546] width 324 height 604
type textarea "x"
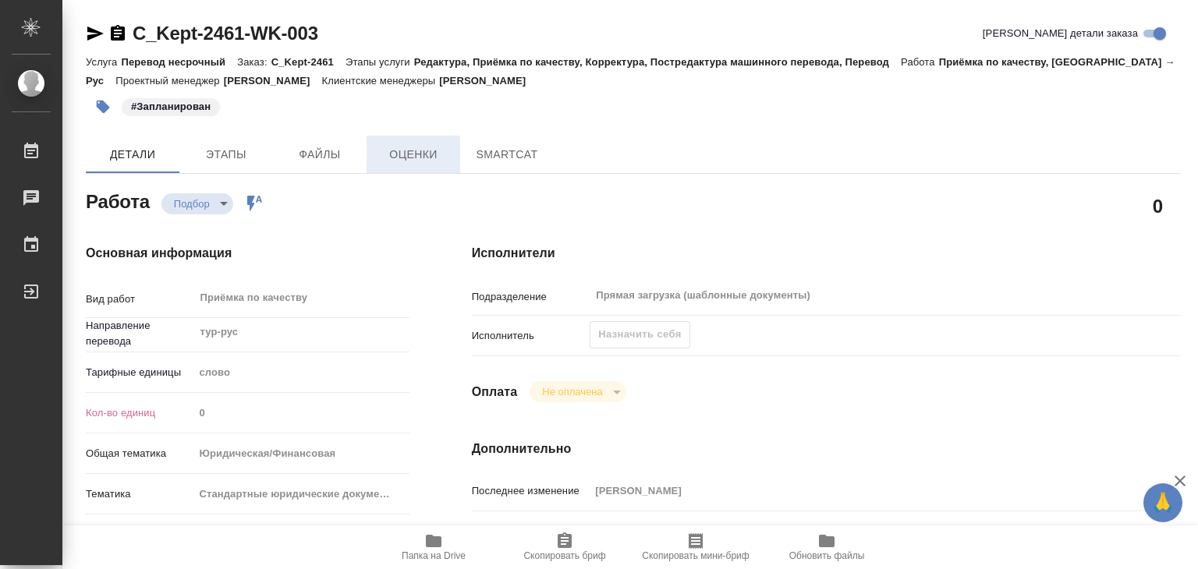
type textarea "x"
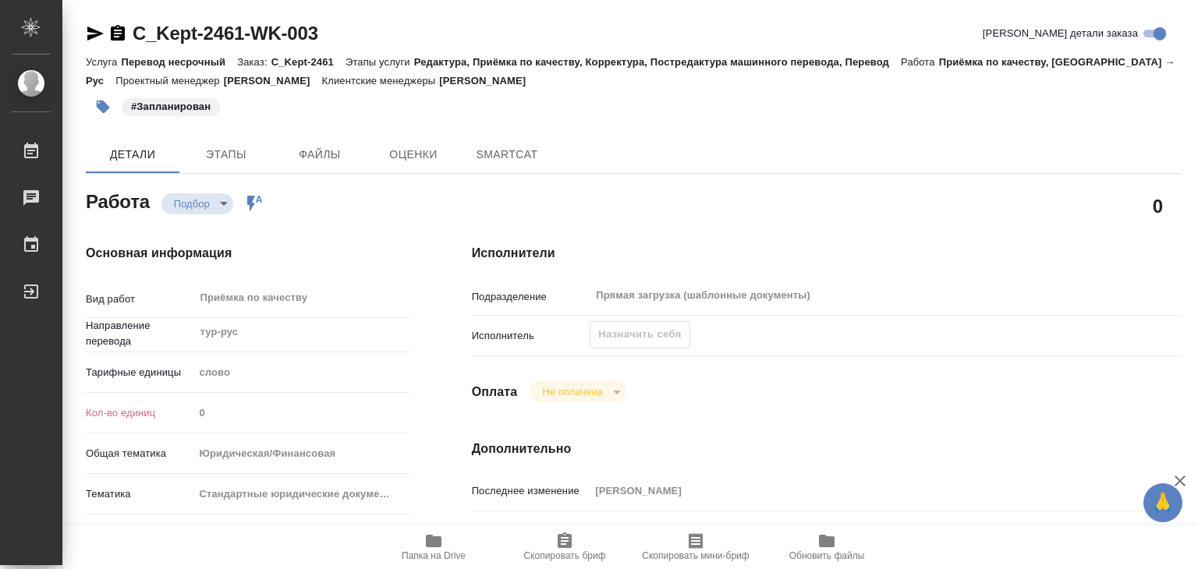
type textarea "x"
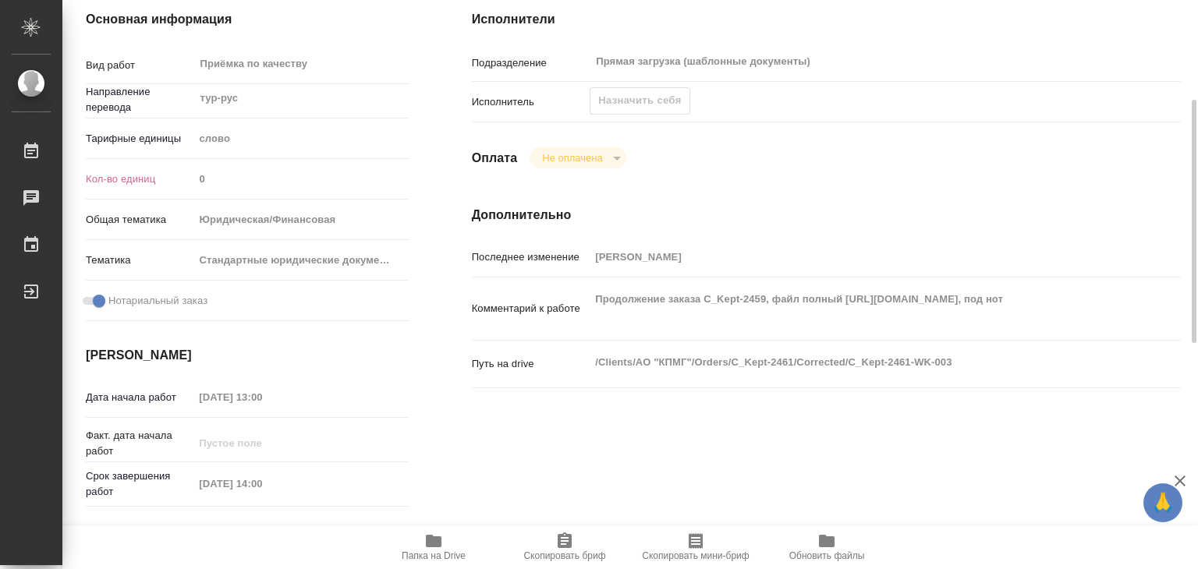
type textarea "x"
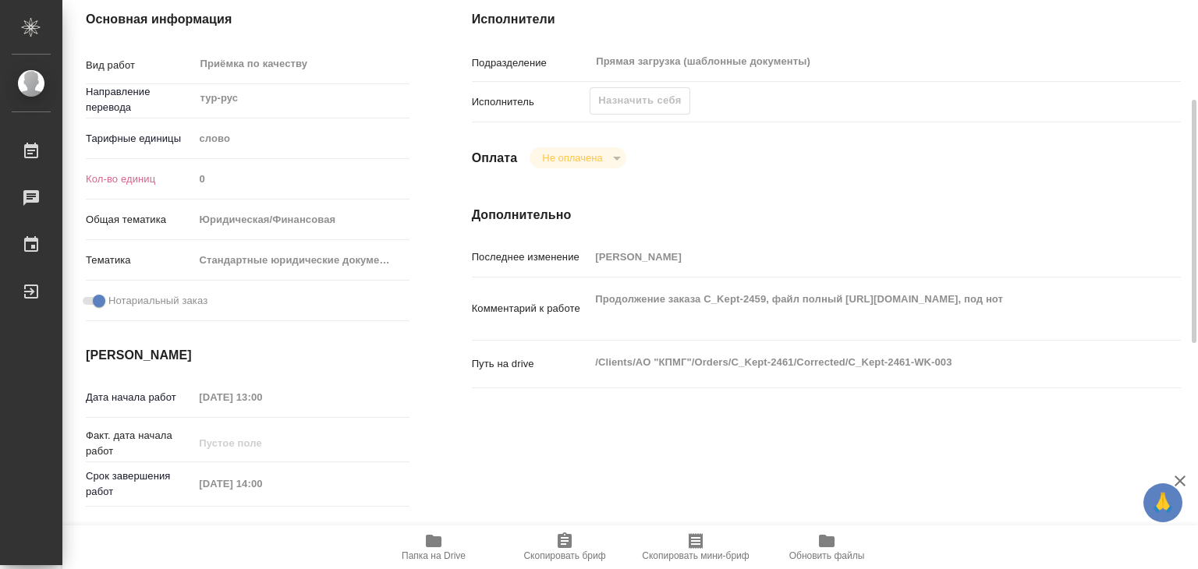
type textarea "x"
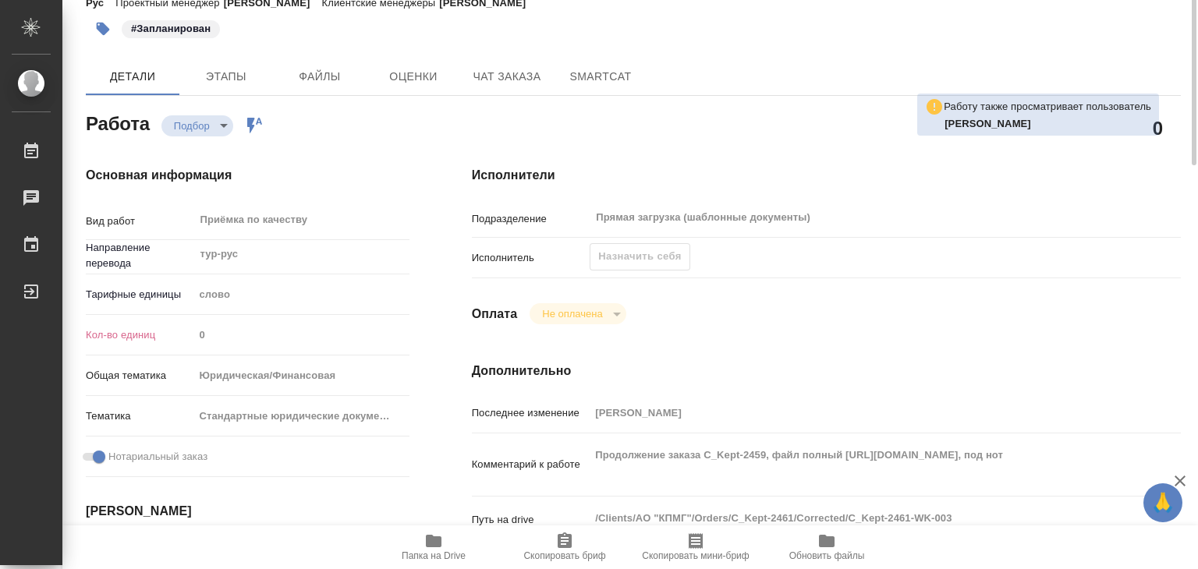
scroll to position [0, 0]
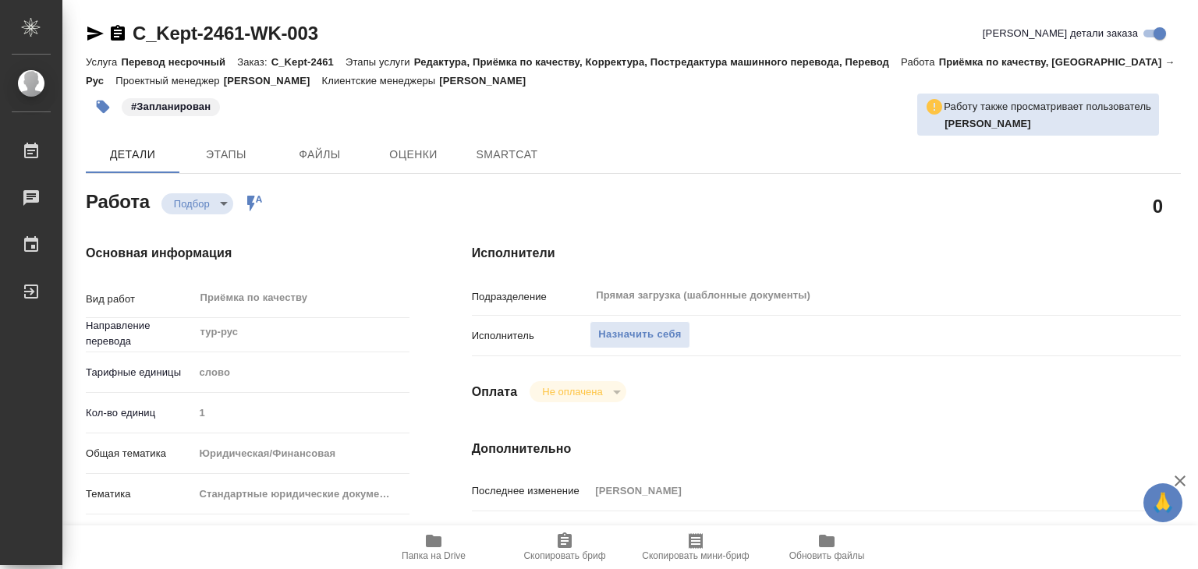
type textarea "x"
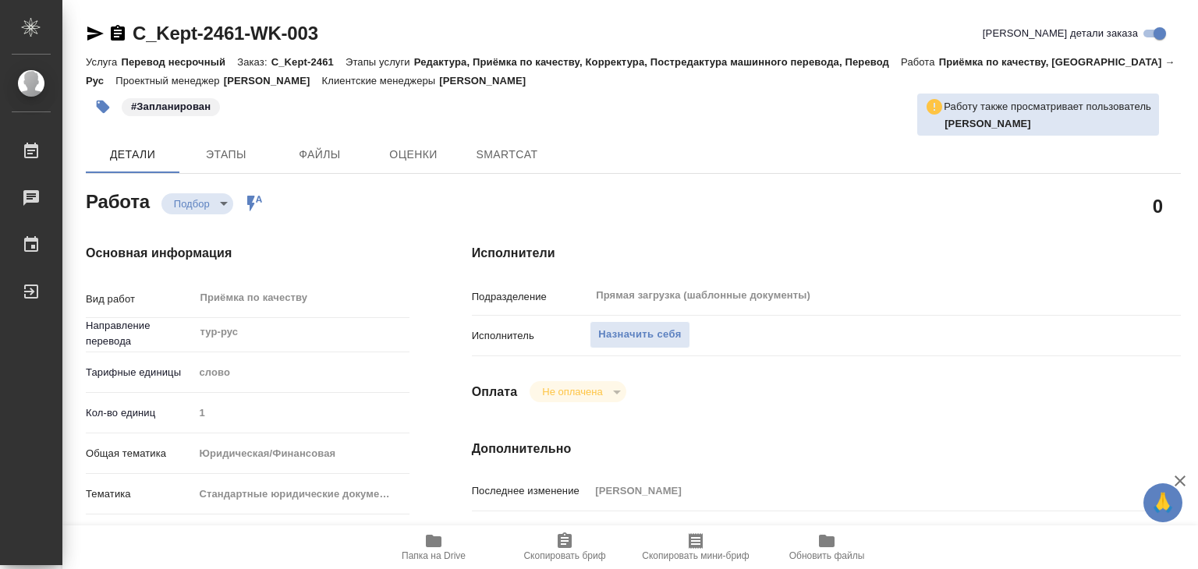
type textarea "x"
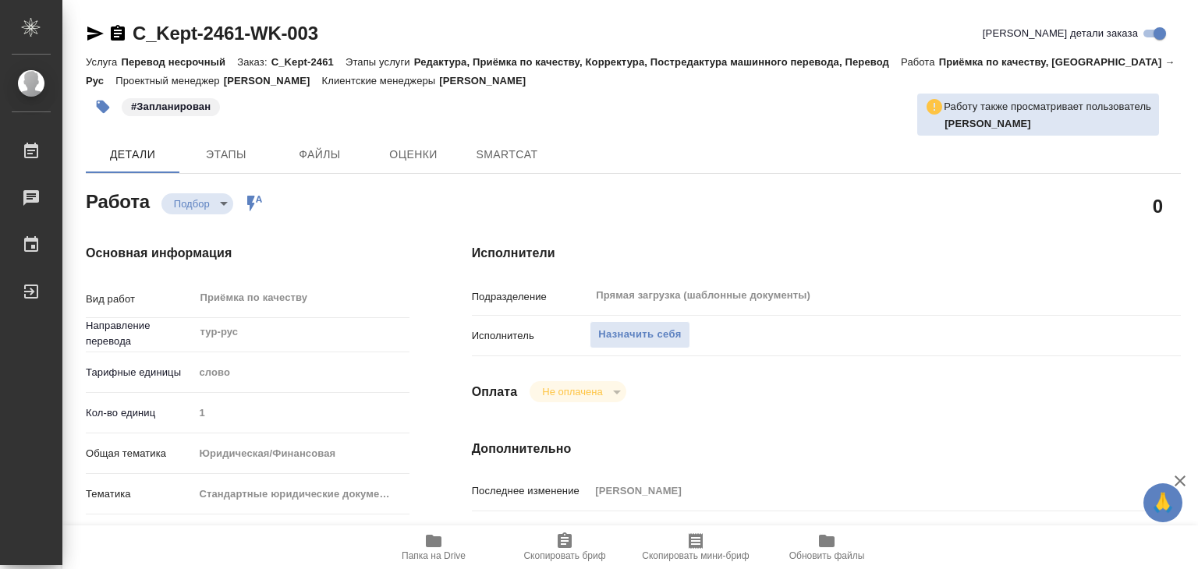
type textarea "x"
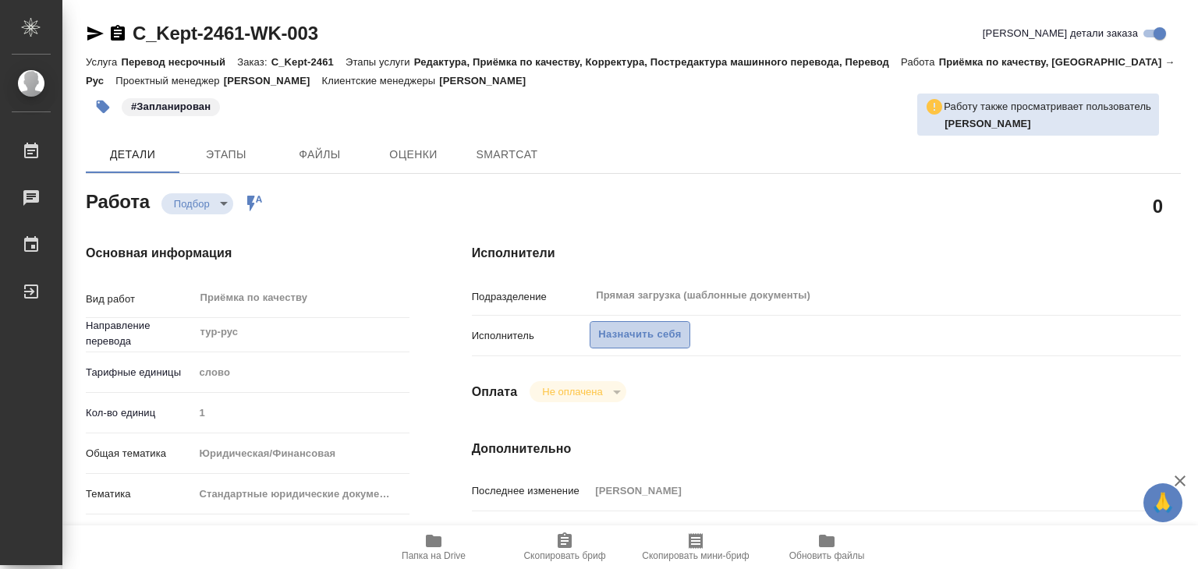
click at [626, 334] on span "Назначить себя" at bounding box center [639, 335] width 83 height 18
type textarea "x"
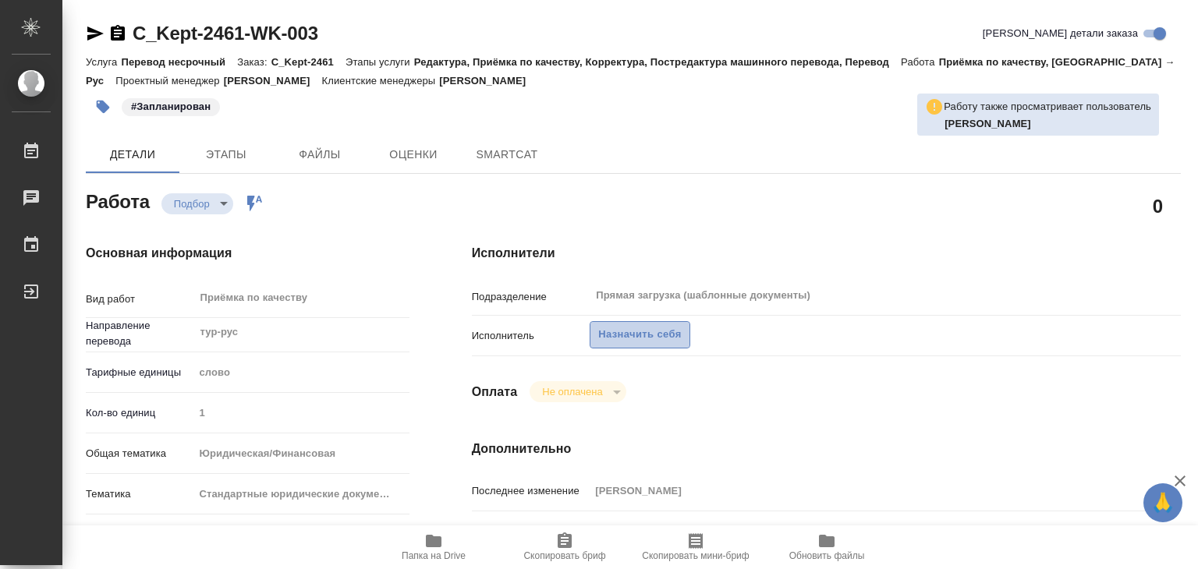
type textarea "x"
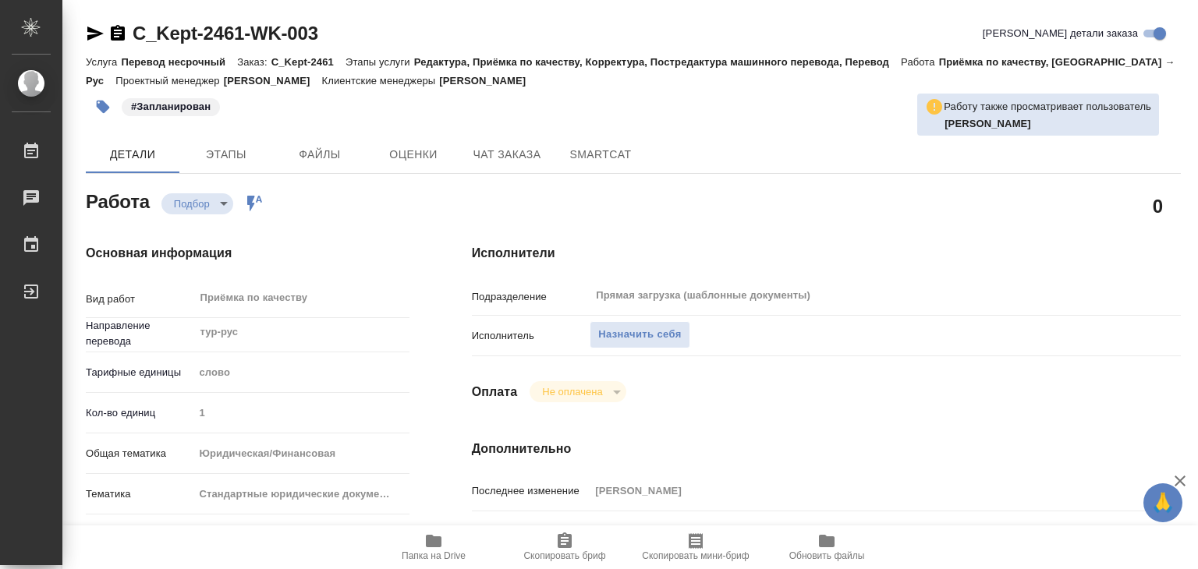
type textarea "x"
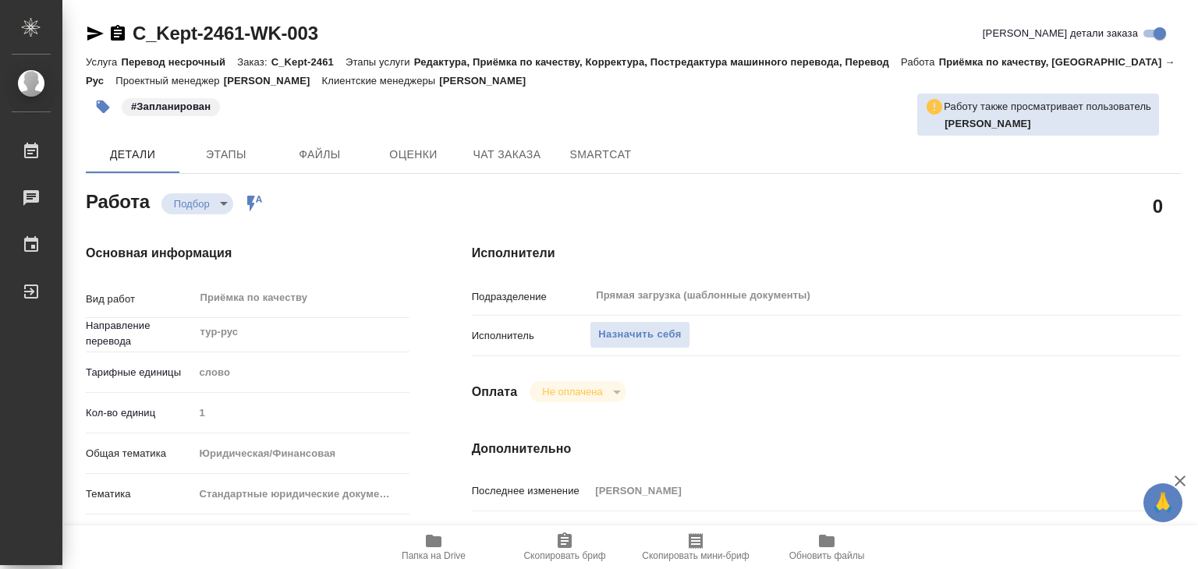
type textarea "x"
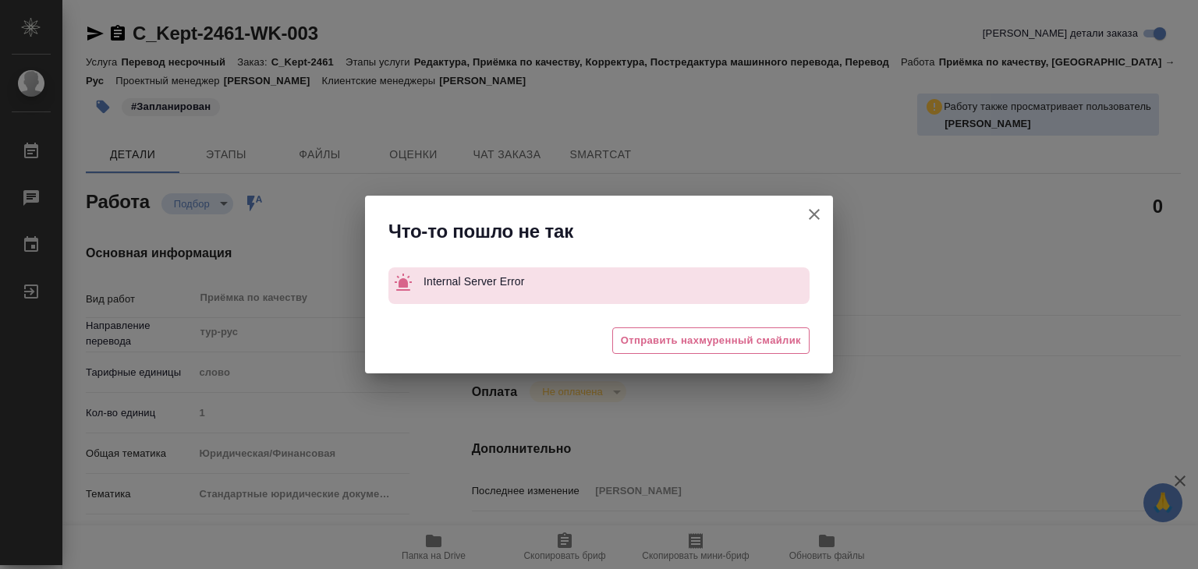
type textarea "x"
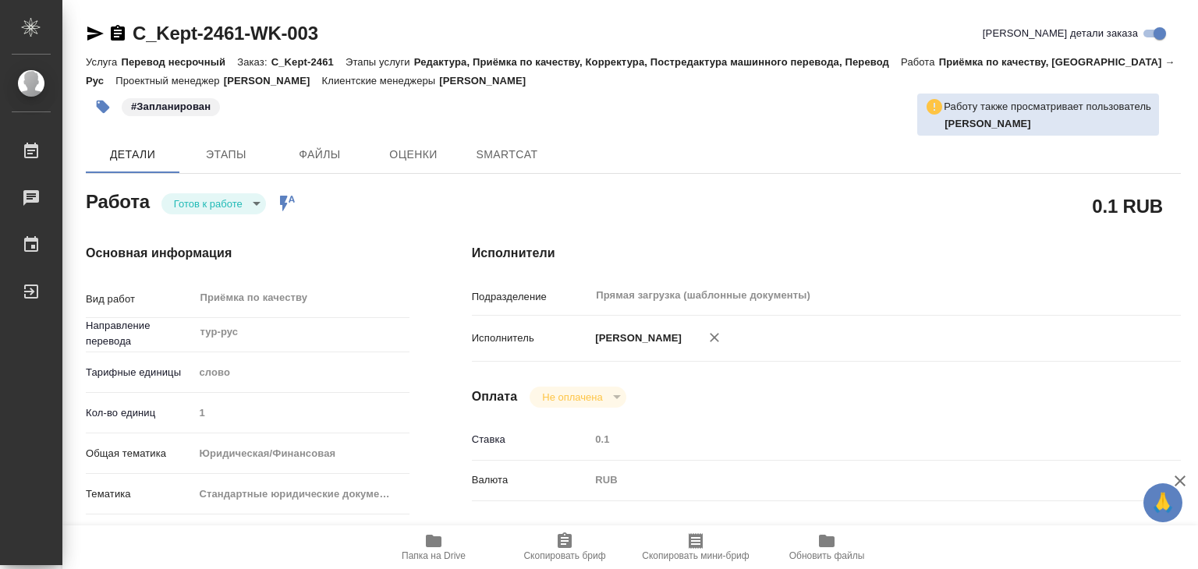
type textarea "x"
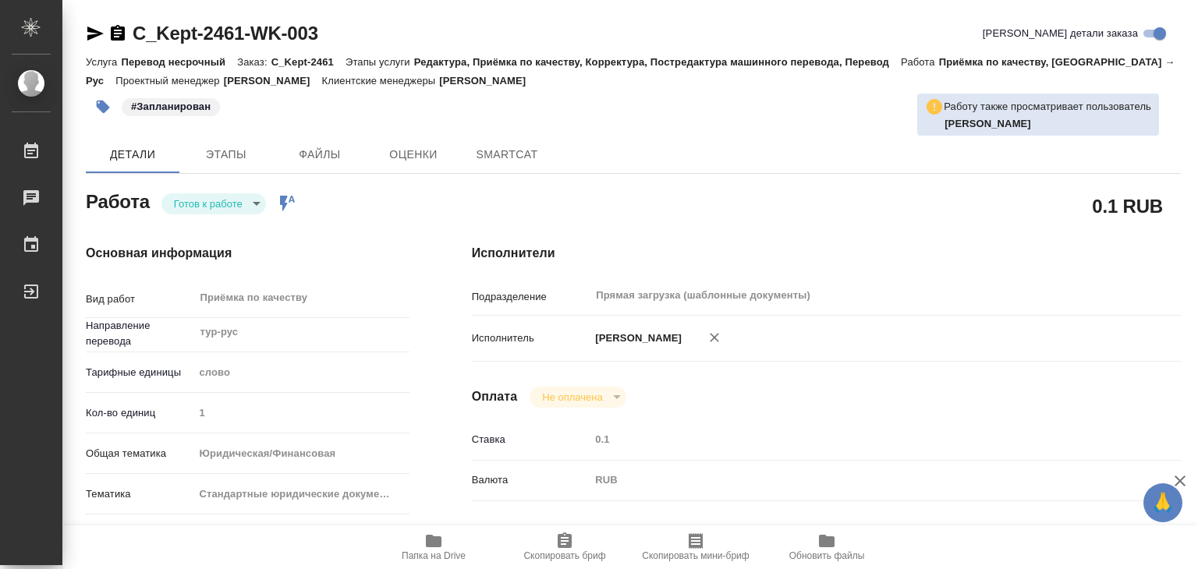
type textarea "x"
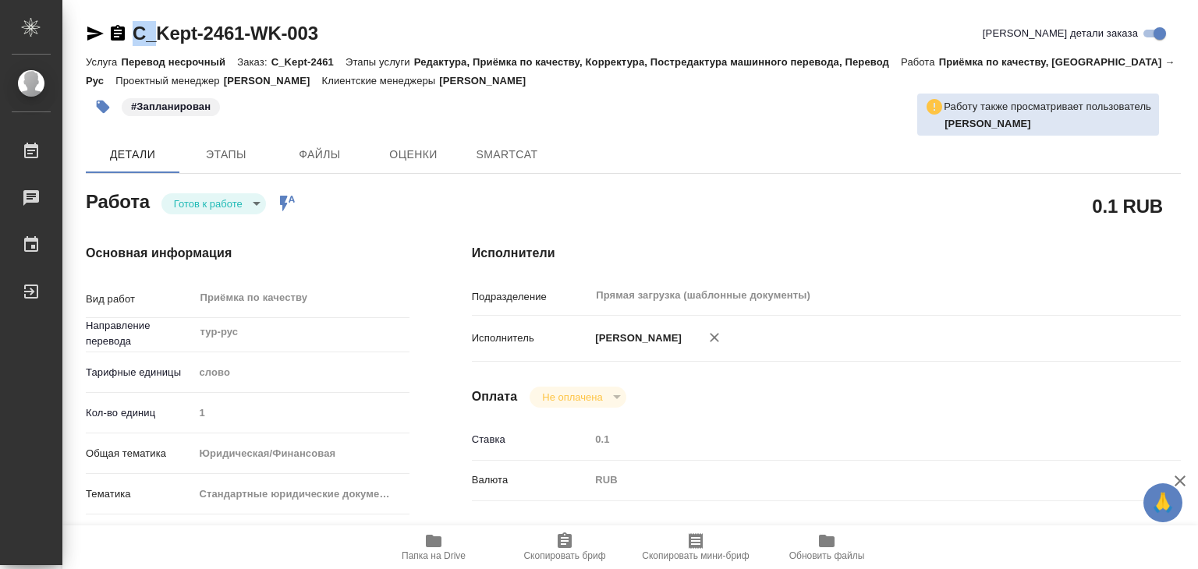
type textarea "x"
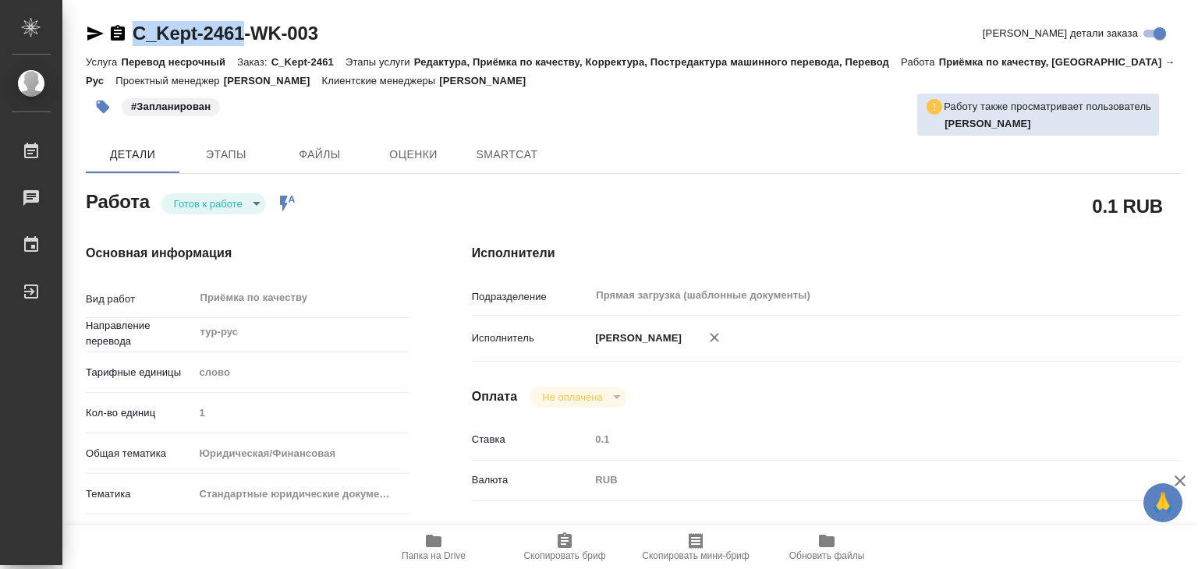
type textarea "x"
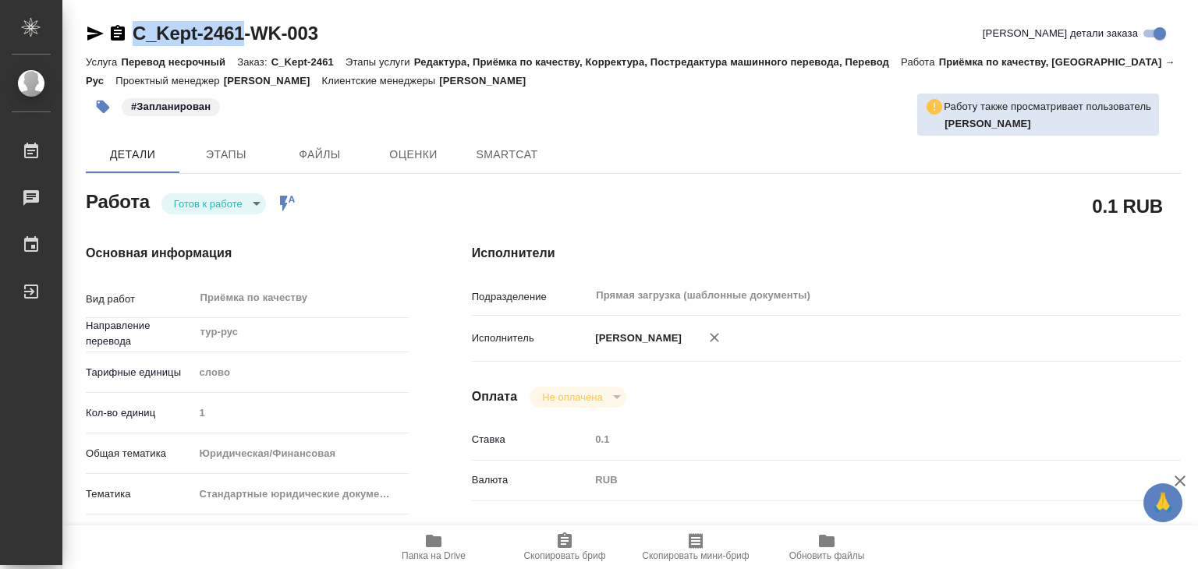
drag, startPoint x: 130, startPoint y: 12, endPoint x: 249, endPoint y: 32, distance: 120.1
copy link "C_Kept-2461"
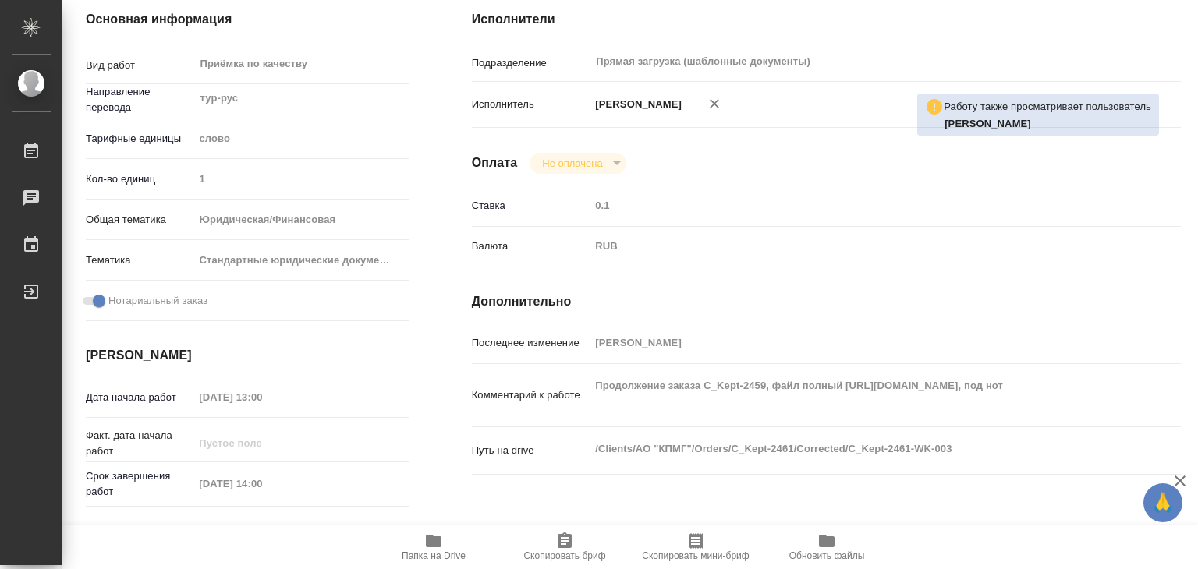
type textarea "x"
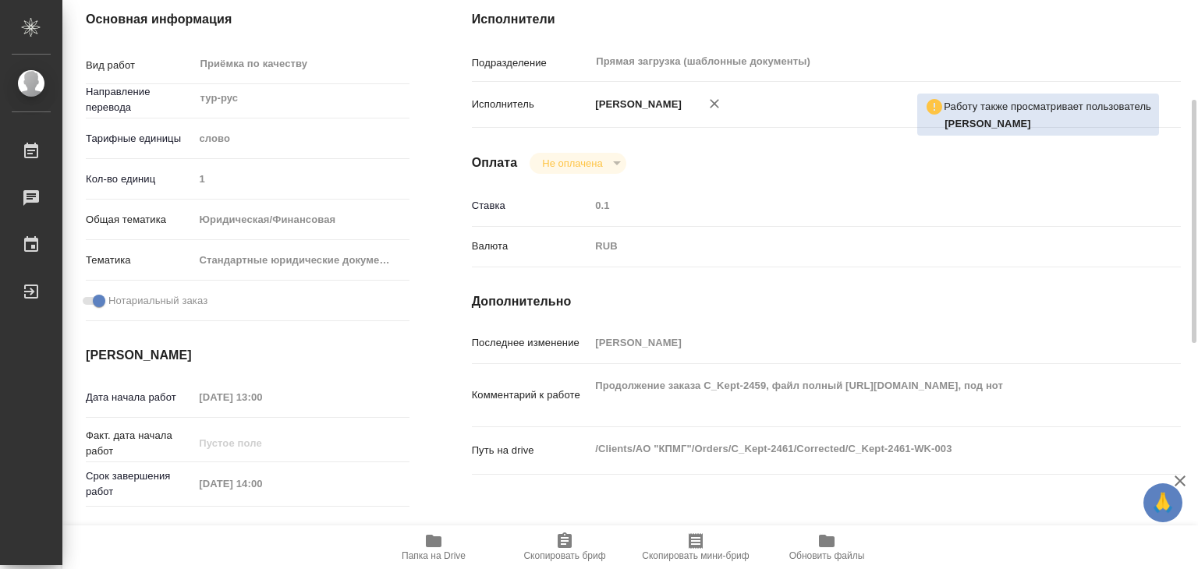
scroll to position [390, 0]
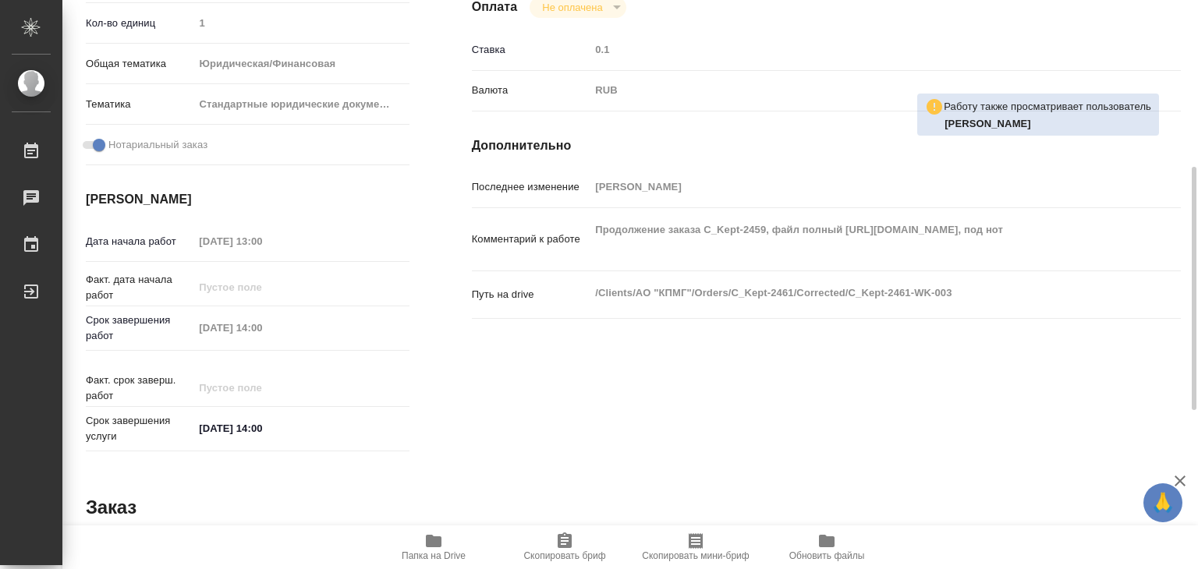
type textarea "x"
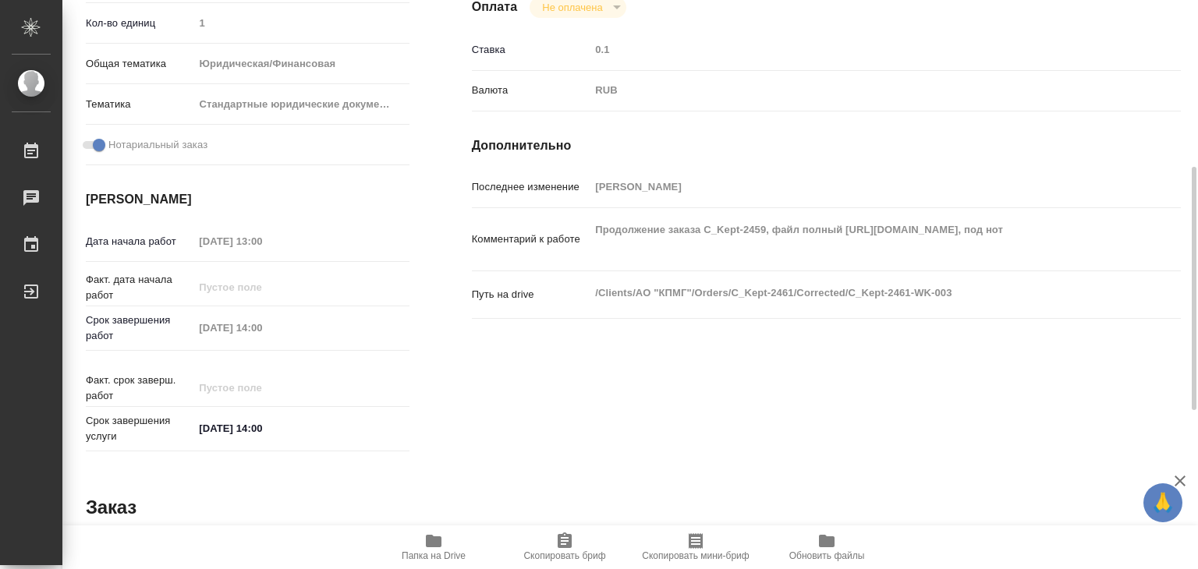
click at [665, 344] on div "Исполнители Подразделение Прямая загрузка (шаблонные документы) ​ Исполнитель […" at bounding box center [826, 156] width 771 height 666
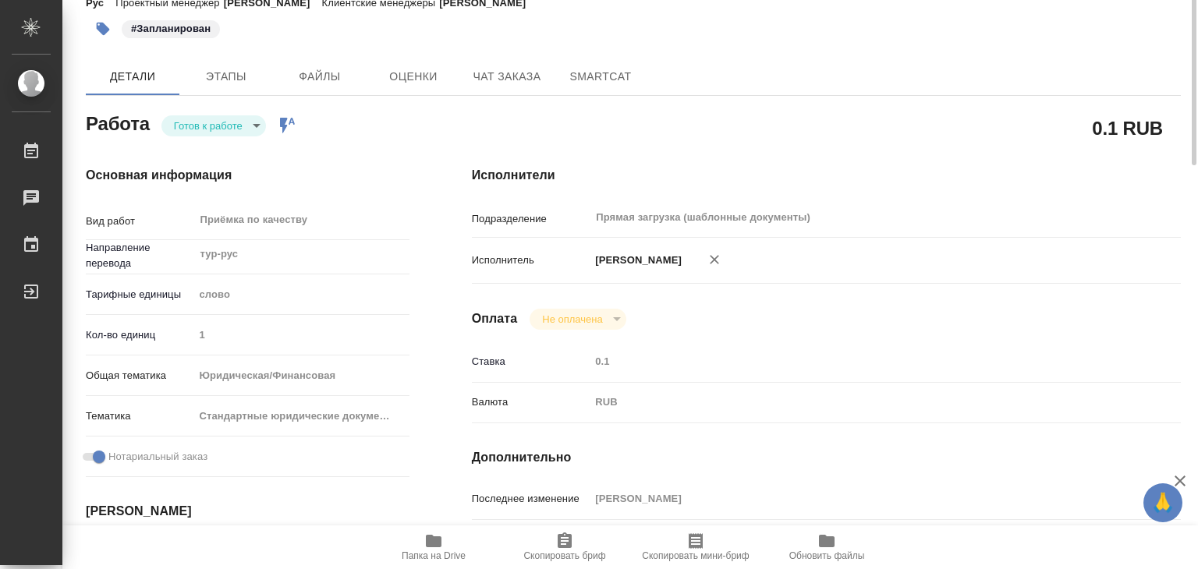
scroll to position [0, 0]
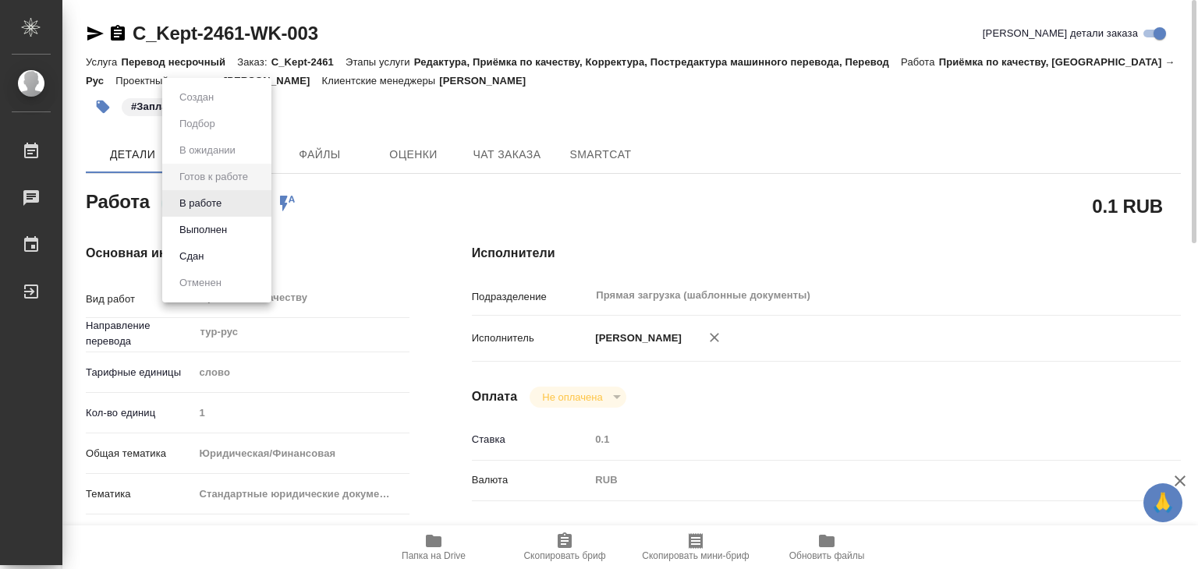
click at [240, 203] on body "🙏 .cls-1 fill:#fff; AWATERA Alilekova [PERSON_NAME] Работы 0 Чаты График Выйти …" at bounding box center [599, 284] width 1198 height 569
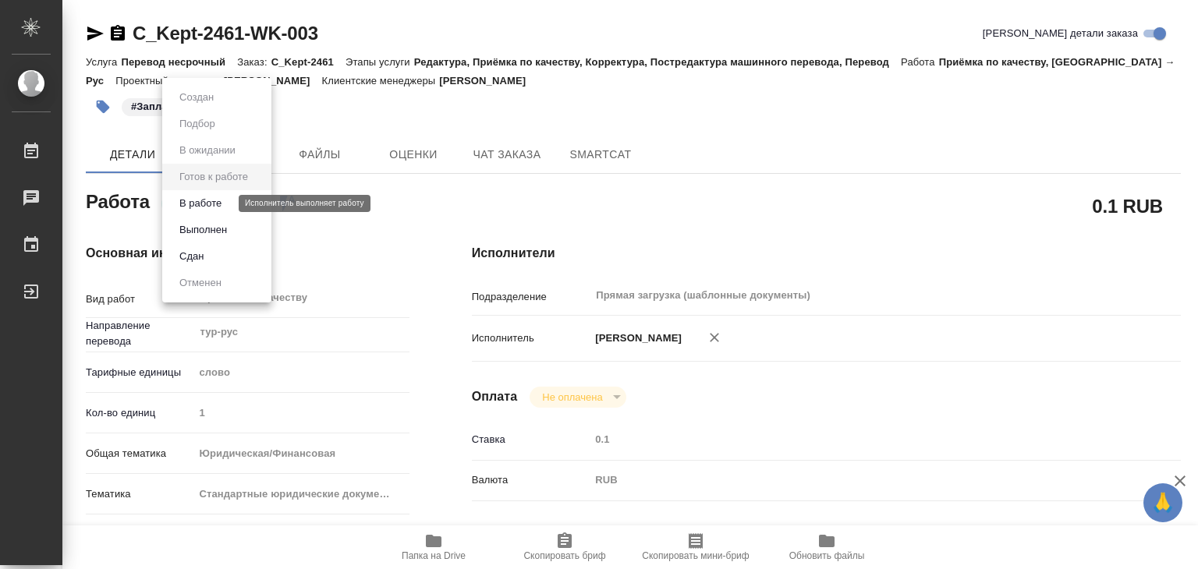
click at [216, 204] on button "В работе" at bounding box center [200, 203] width 51 height 17
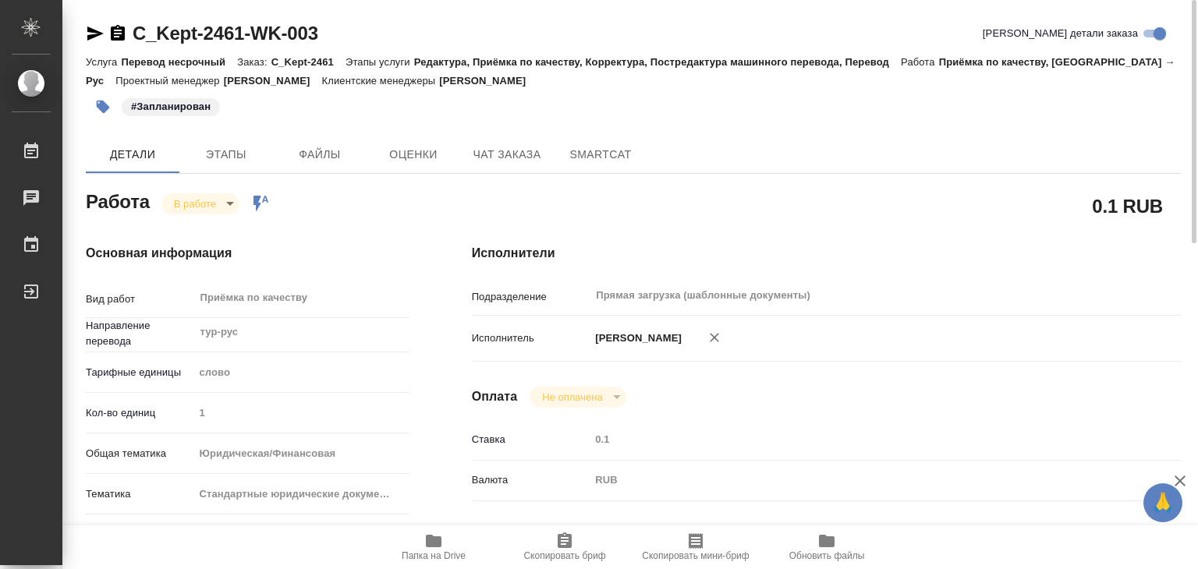
type textarea "x"
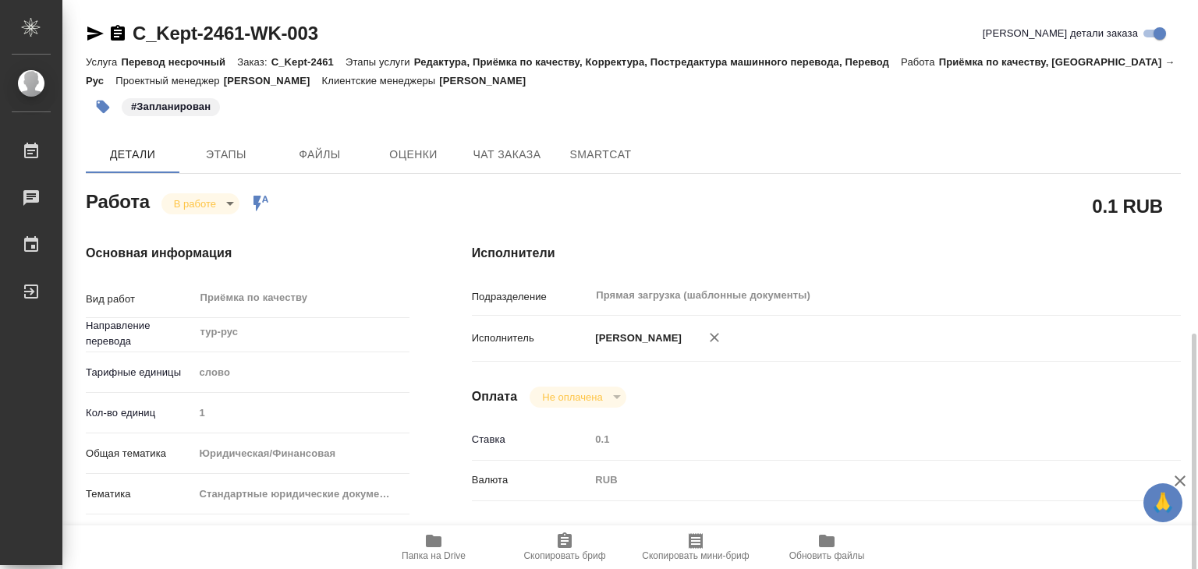
type textarea "x"
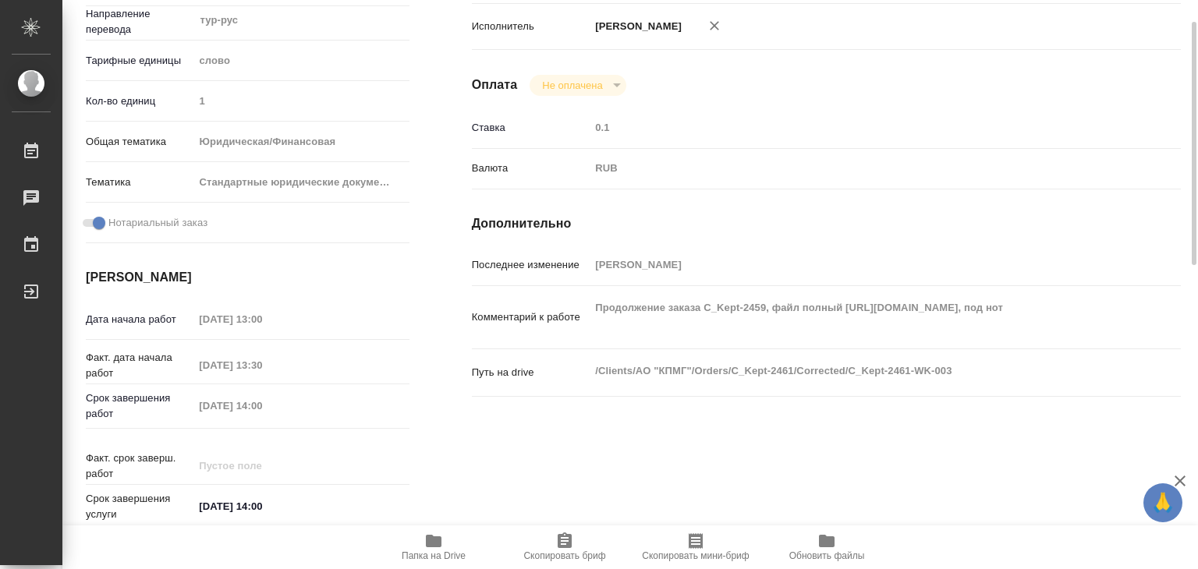
scroll to position [390, 0]
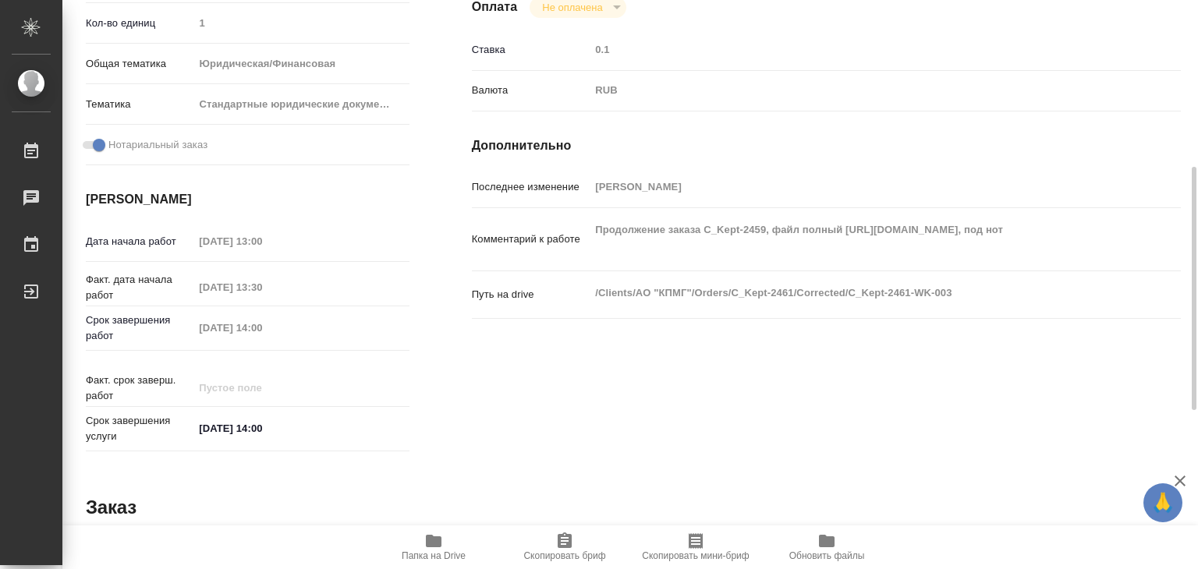
type textarea "x"
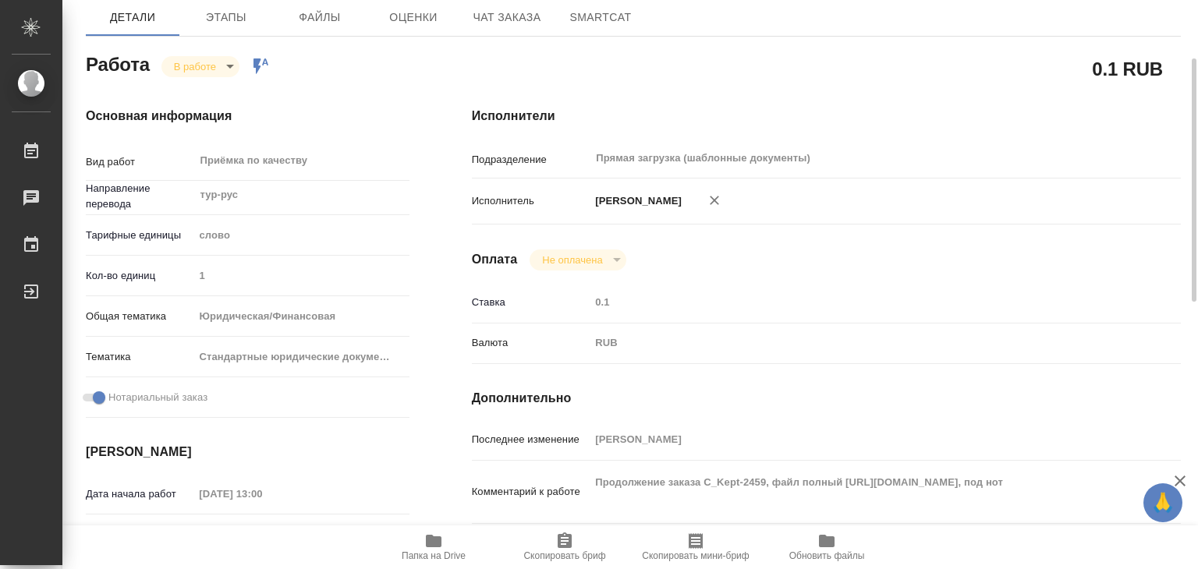
scroll to position [0, 0]
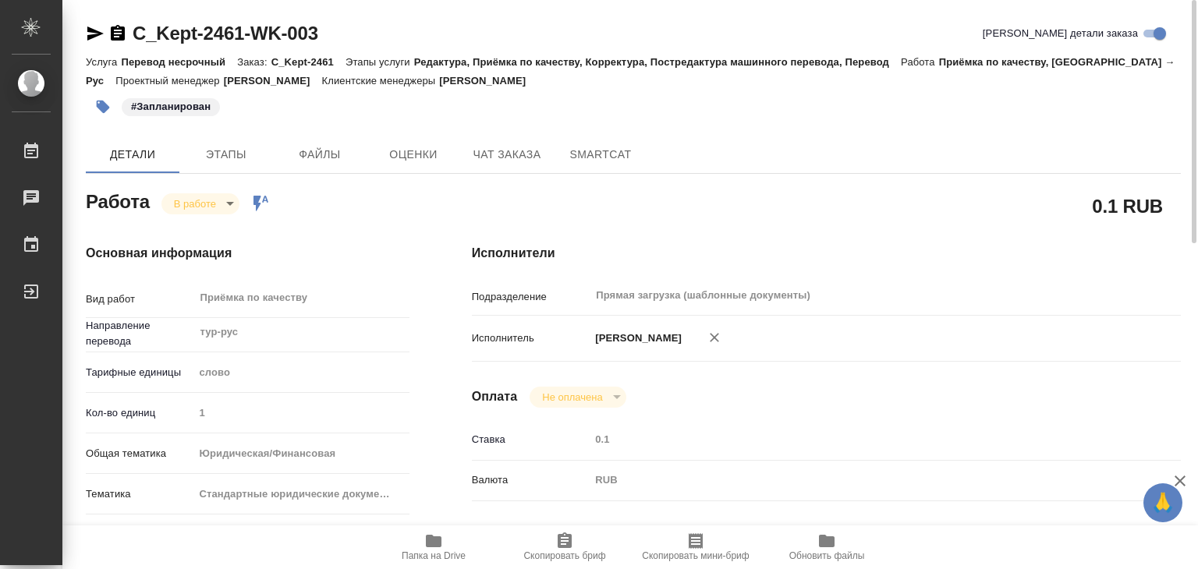
click at [427, 551] on span "Папка на Drive" at bounding box center [434, 556] width 64 height 11
click at [111, 102] on button "button" at bounding box center [103, 107] width 34 height 34
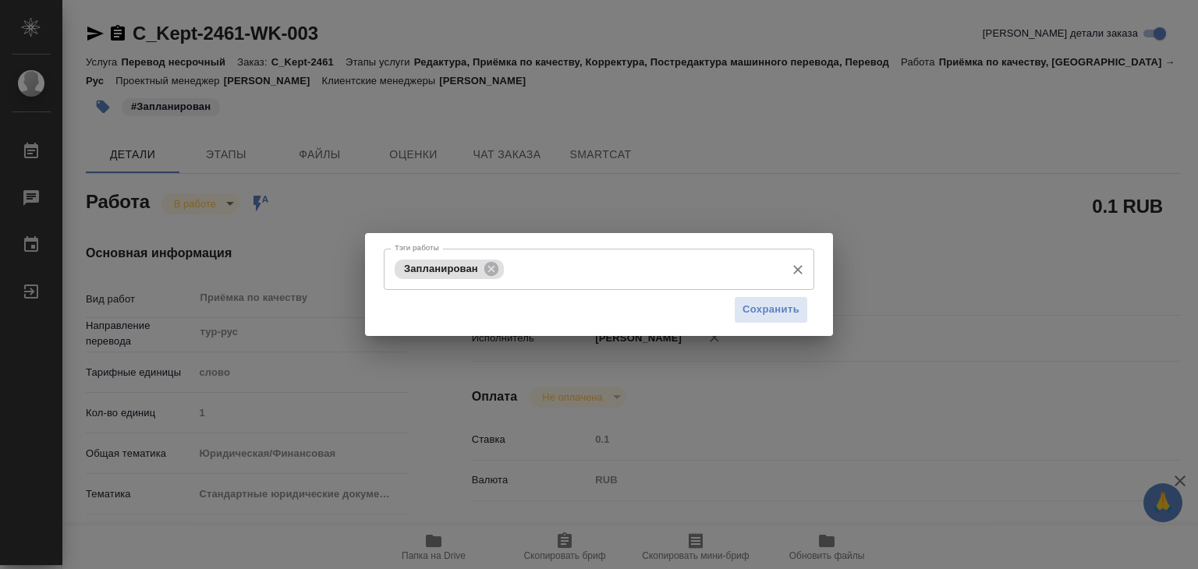
click at [537, 278] on input "Тэги работы" at bounding box center [643, 269] width 270 height 27
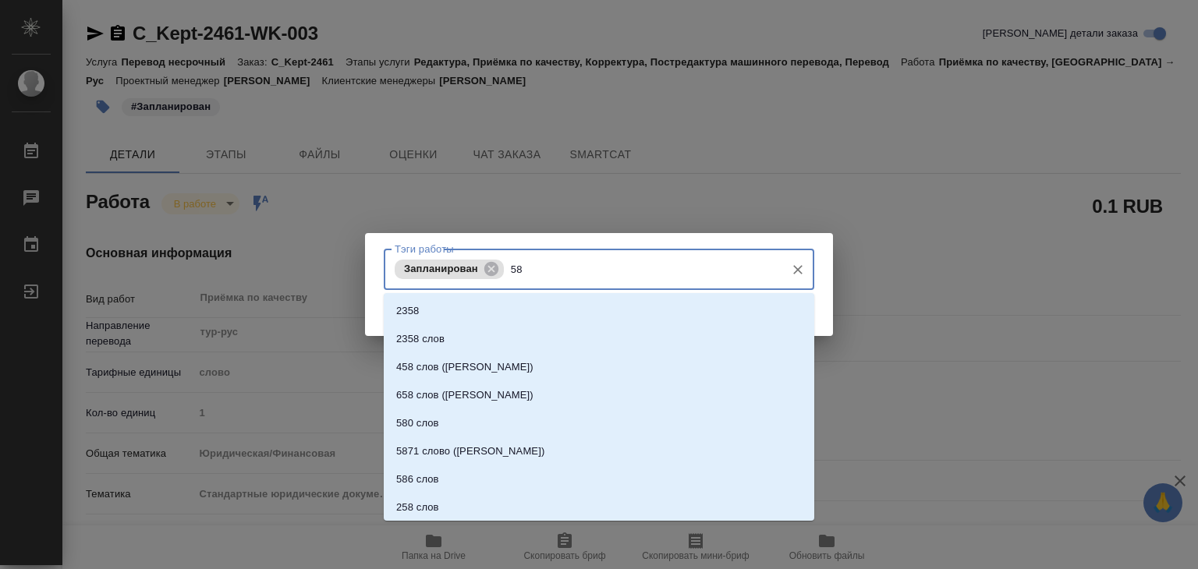
type input "581"
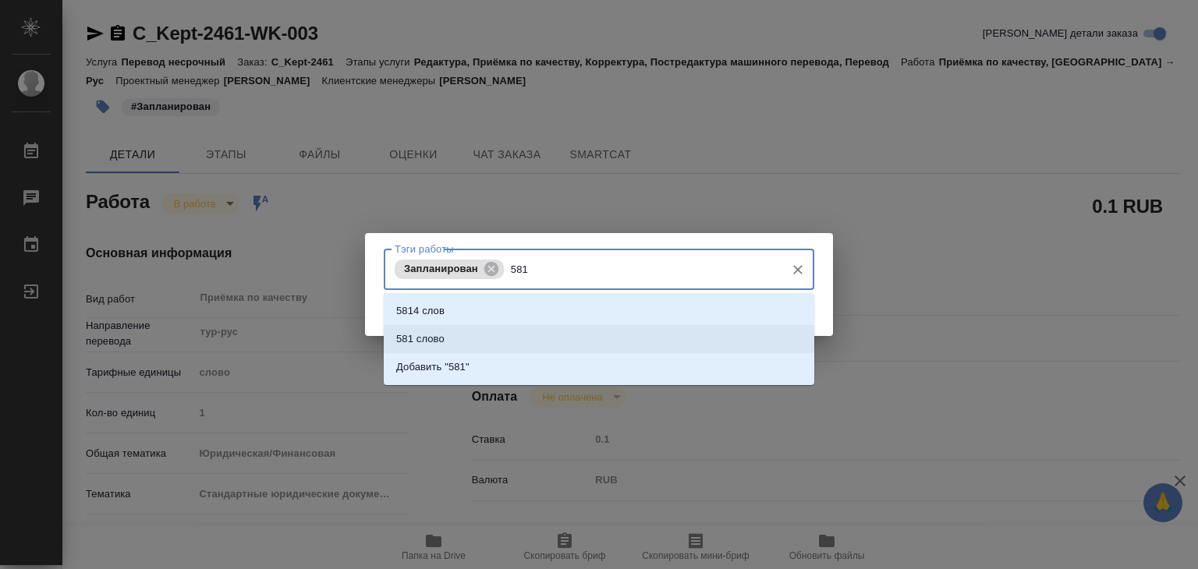
click at [521, 352] on li "581 слово" at bounding box center [599, 339] width 430 height 28
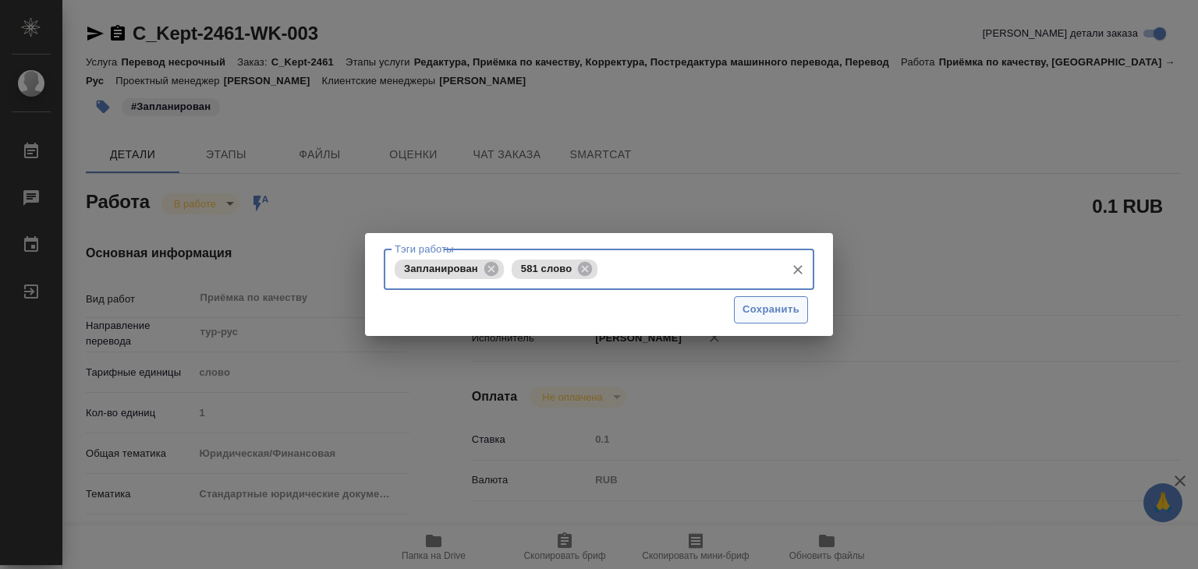
click at [752, 310] on span "Сохранить" at bounding box center [770, 310] width 57 height 18
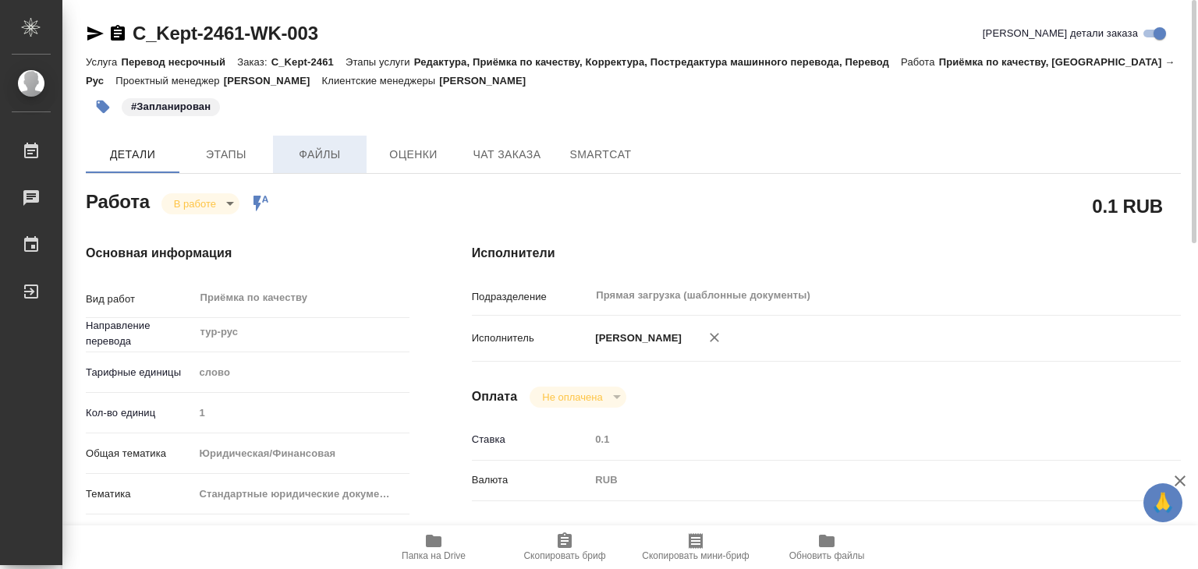
type input "inProgress"
type textarea "Приёмка по качеству"
type textarea "x"
type input "тур-рус"
type input "5a8b1489cc6b4906c91bfd90"
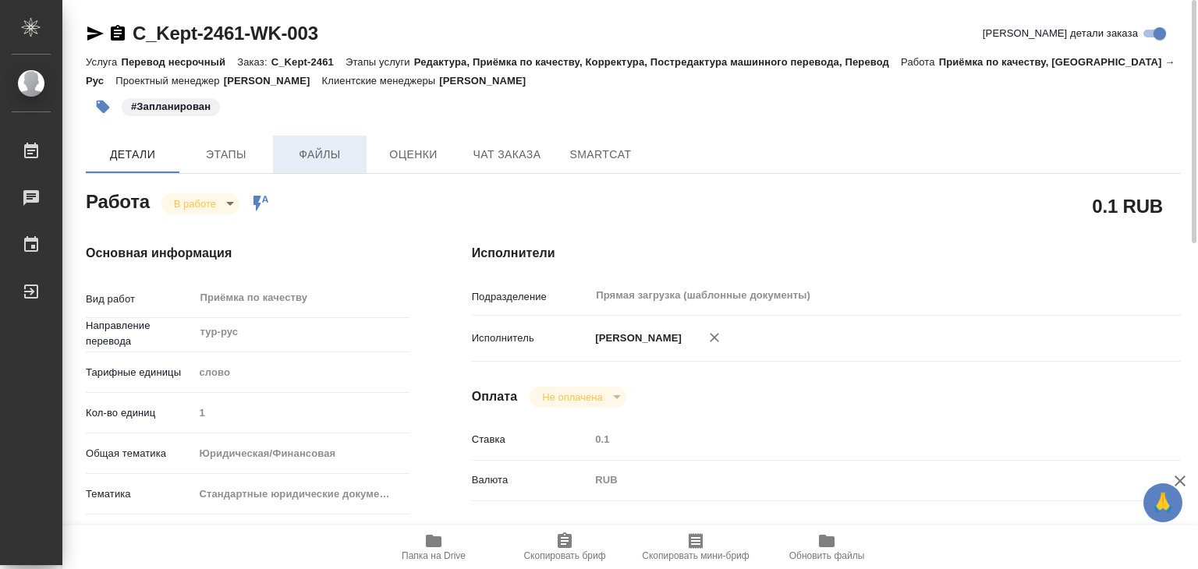
type input "1"
type input "yr-fn"
type input "5f647205b73bc97568ca66bf"
checkbox input "true"
type input "26.09.2025 13:00"
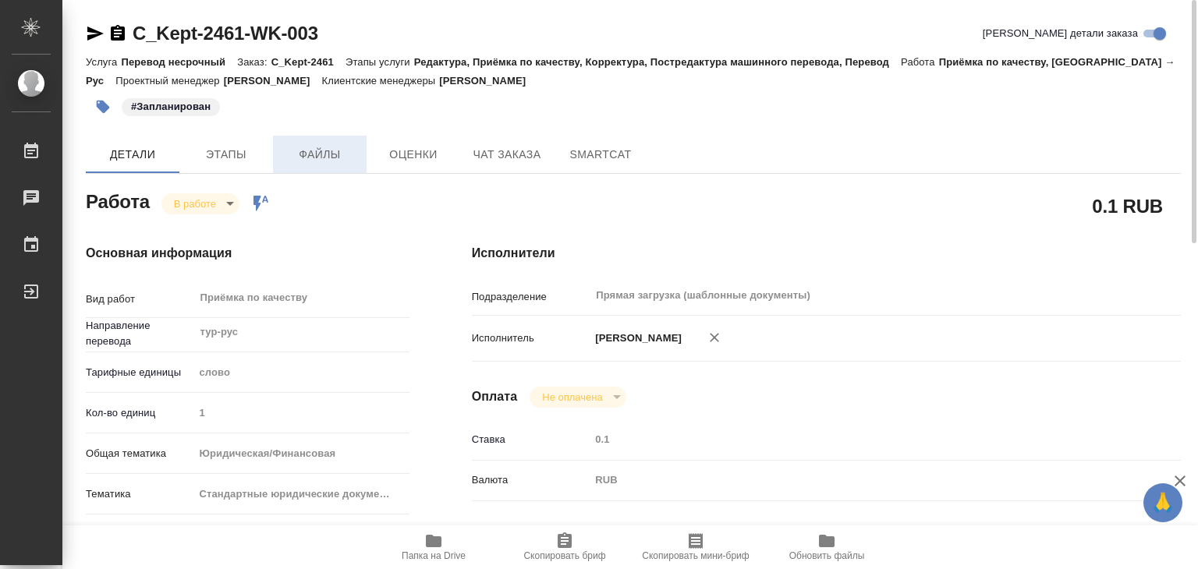
type input "26.09.2025 13:30"
type input "26.09.2025 14:00"
type input "Прямая загрузка (шаблонные документы)"
type input "notPayed"
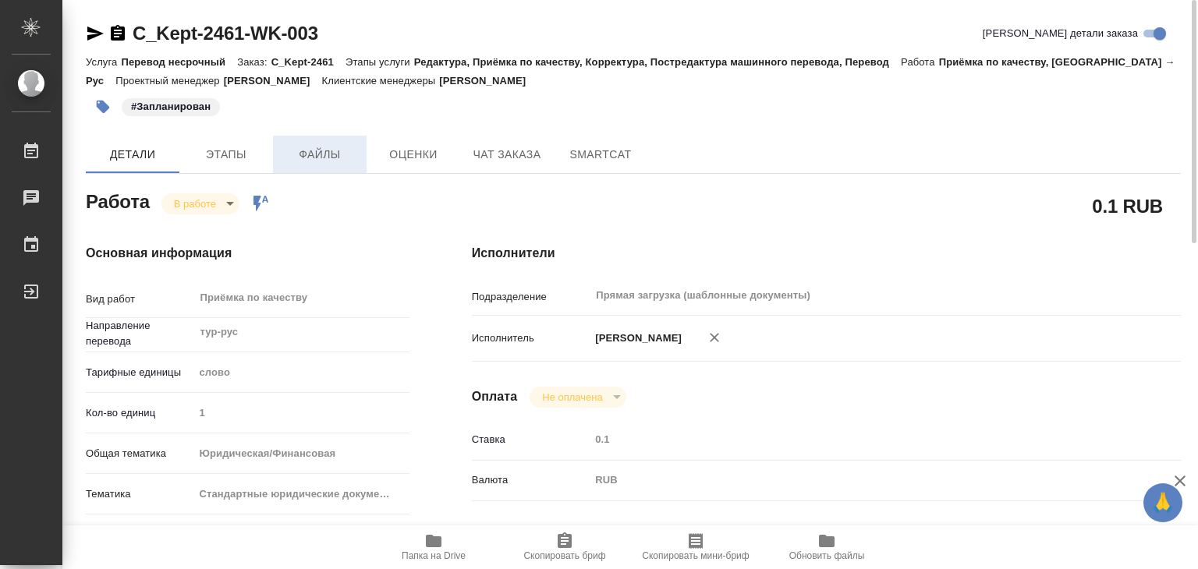
type input "0.1"
type input "RUB"
type input "[PERSON_NAME]"
type textarea "Продолжение заказа C_Kept-2459, файл полный https://drive.awatera.com/s/L6MwYb7…"
type textarea "x"
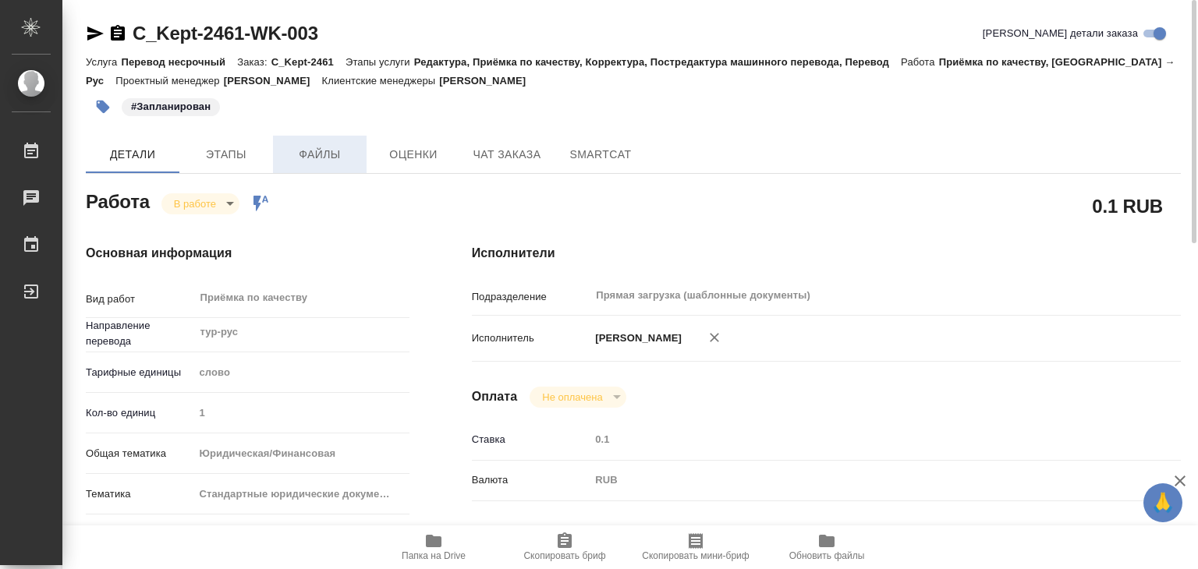
type textarea "/Clients/АО "КПМГ"/Orders/C_Kept-2461/Corrected/C_Kept-2461-WK-003"
type textarea "x"
type input "C_Kept-2461"
type input "Перевод несрочный"
type input "Редактура, Приёмка по качеству, Корректура, Постредактура машинного перевода, П…"
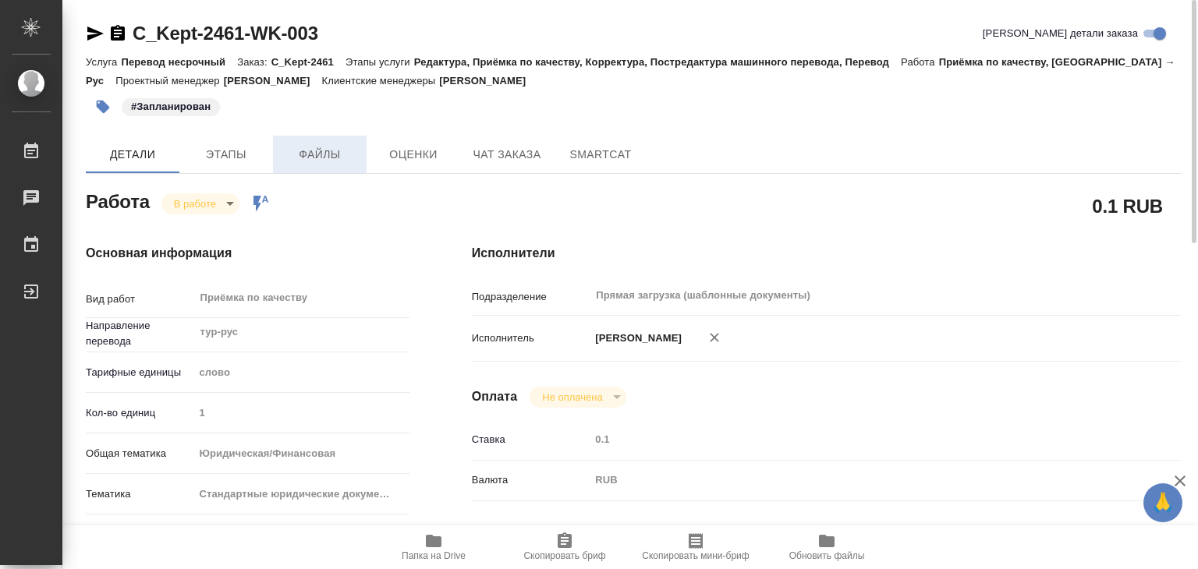
type input "Димитриева Юлия"
type input "/Clients/АО "КПМГ"/Orders/C_Kept-2461"
type textarea "x"
type textarea "надо добавить перевод с турецкого в этот файл с нашим переводом"
type textarea "x"
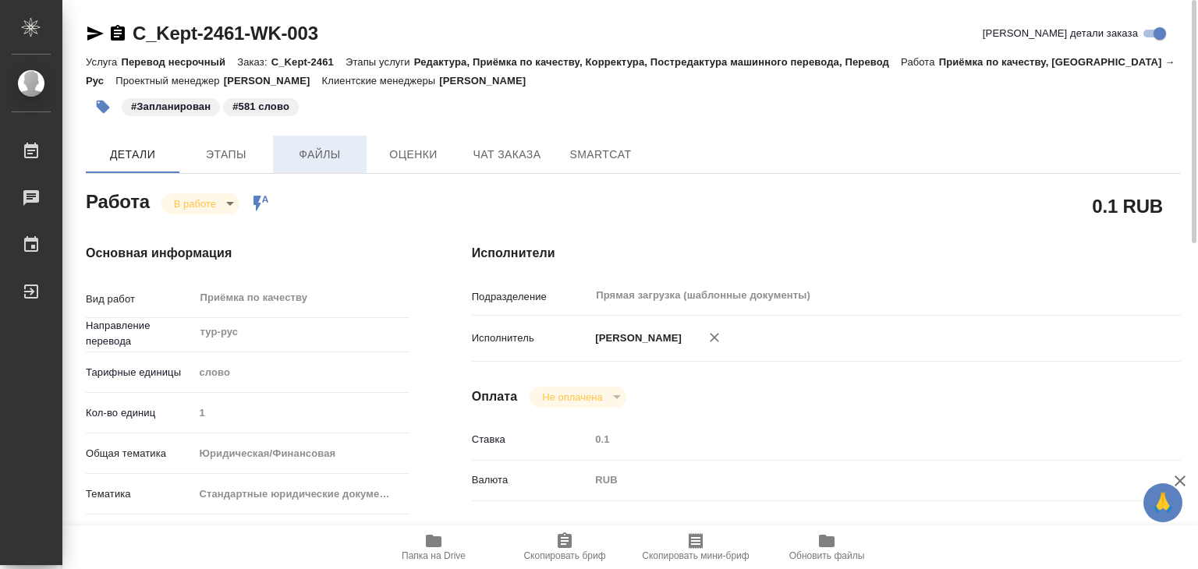
type textarea "x"
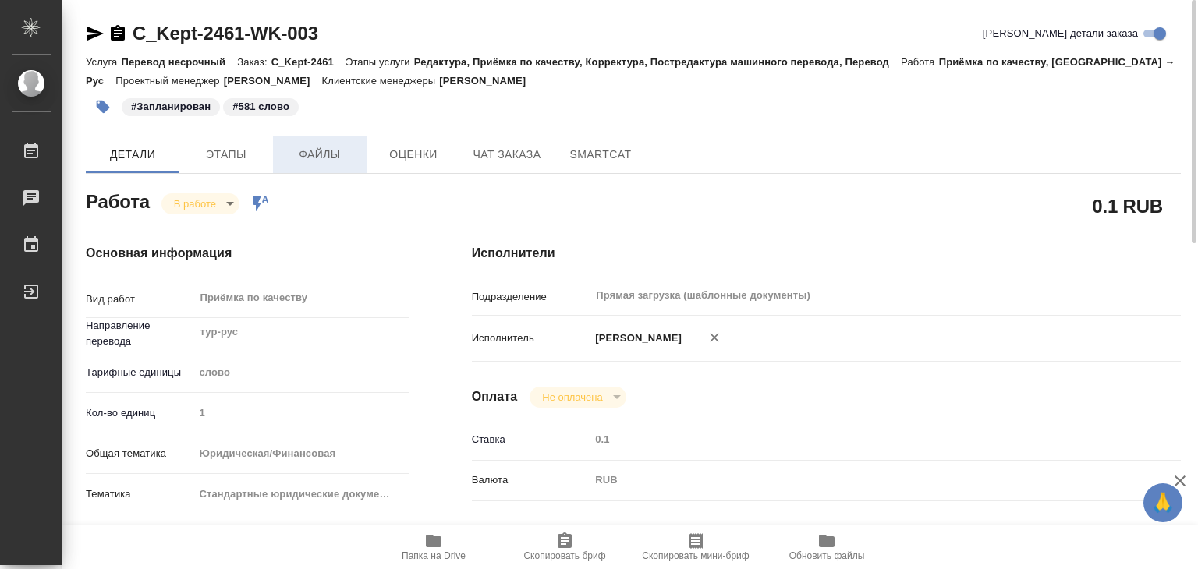
type textarea "x"
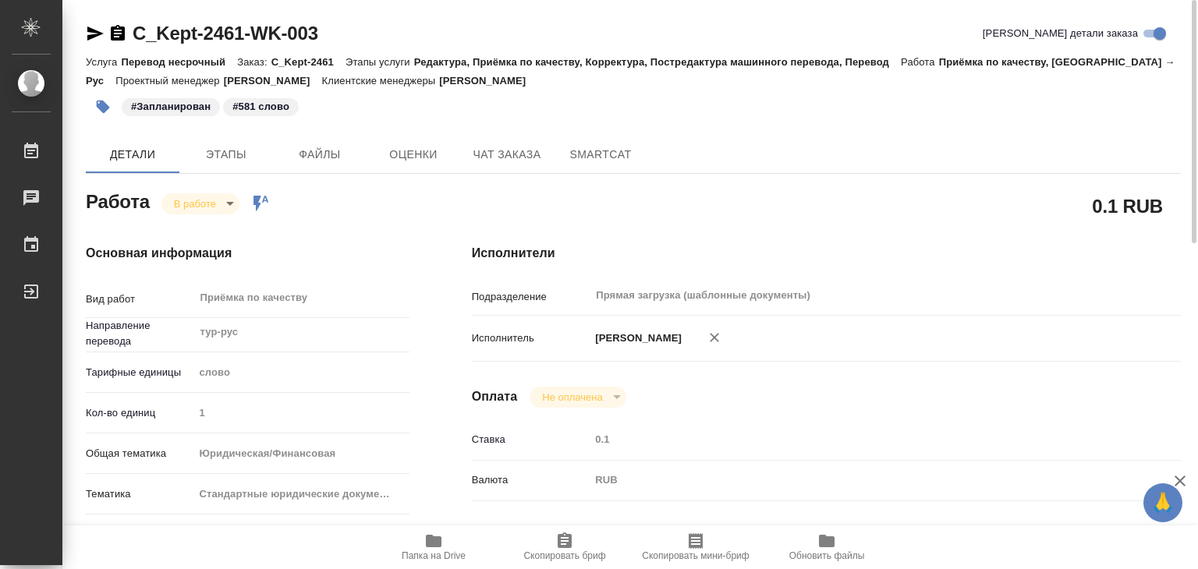
type textarea "x"
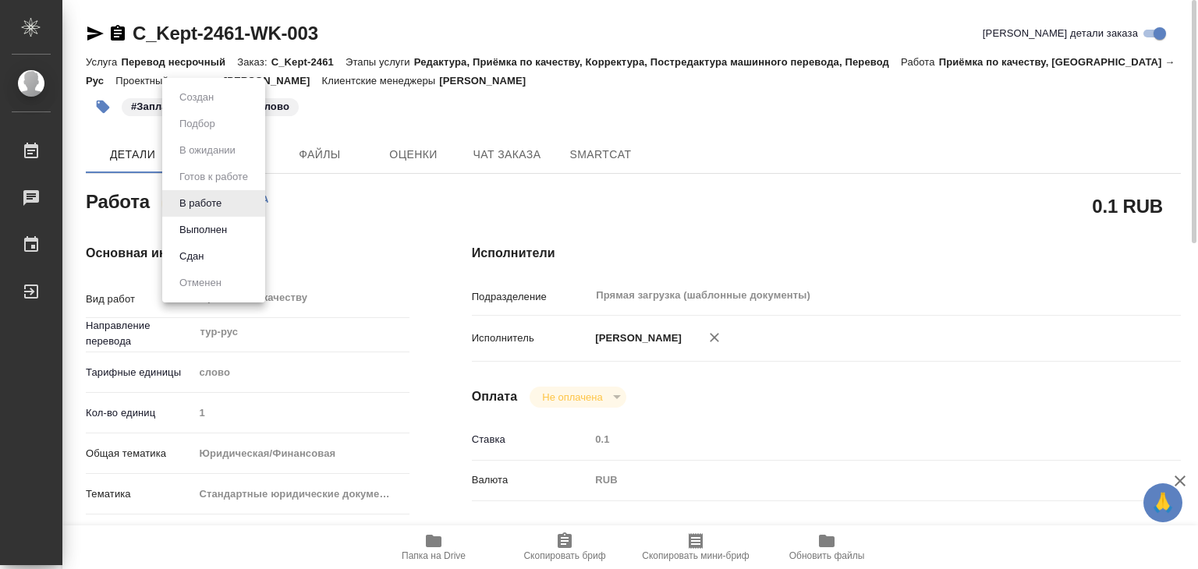
click at [214, 206] on body "🙏 .cls-1 fill:#fff; AWATERA Alilekova Valeriya Работы 0 Чаты График Выйти C_Kep…" at bounding box center [599, 284] width 1198 height 569
click at [230, 234] on button "Выполнен" at bounding box center [203, 229] width 57 height 17
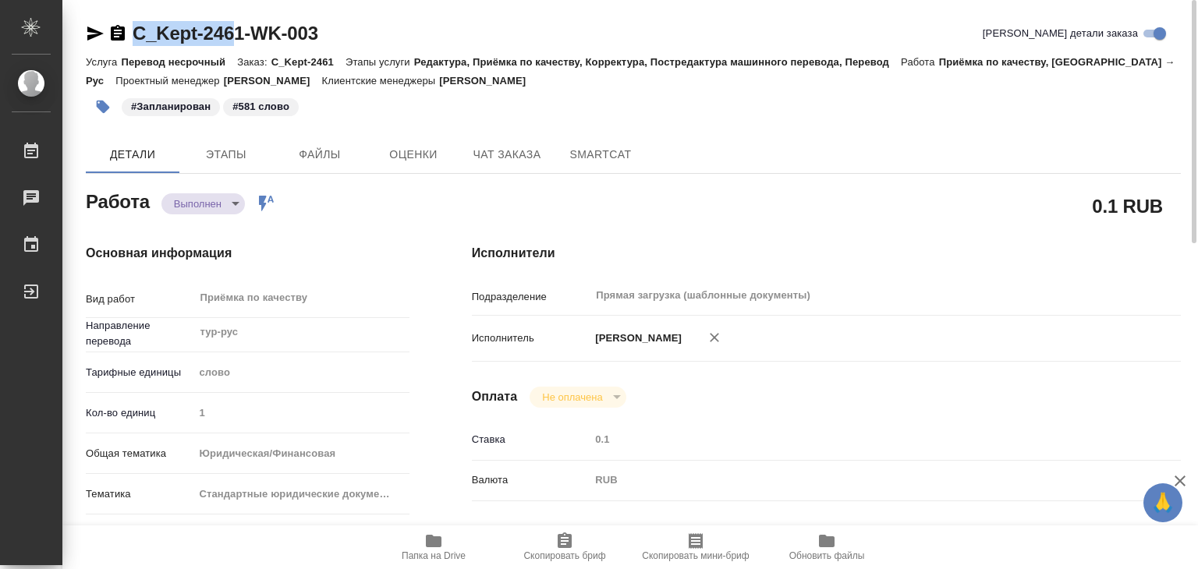
type textarea "x"
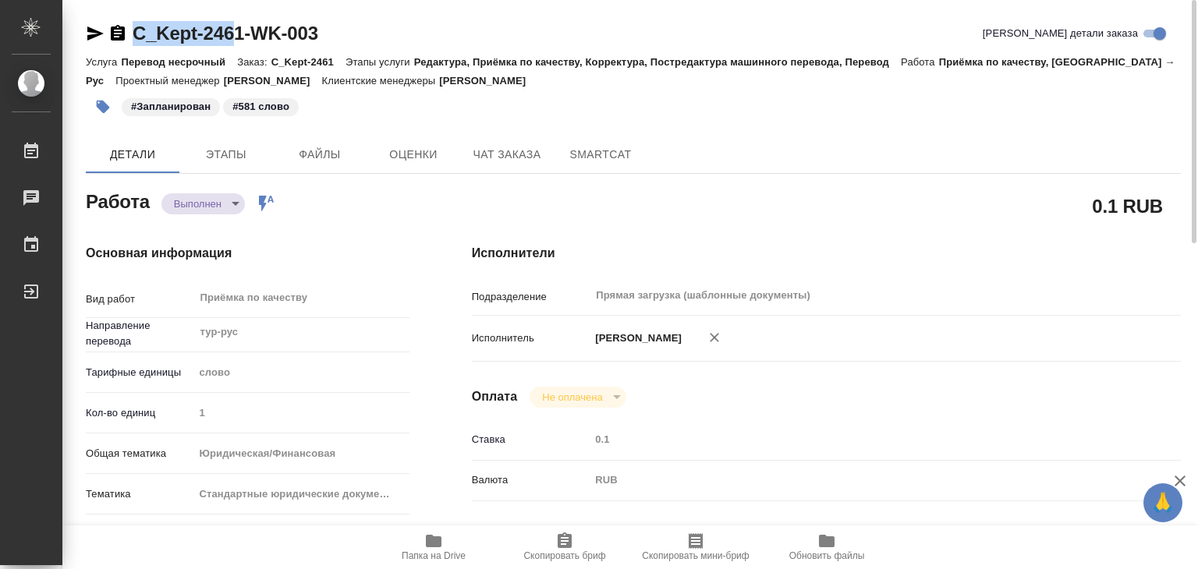
type textarea "x"
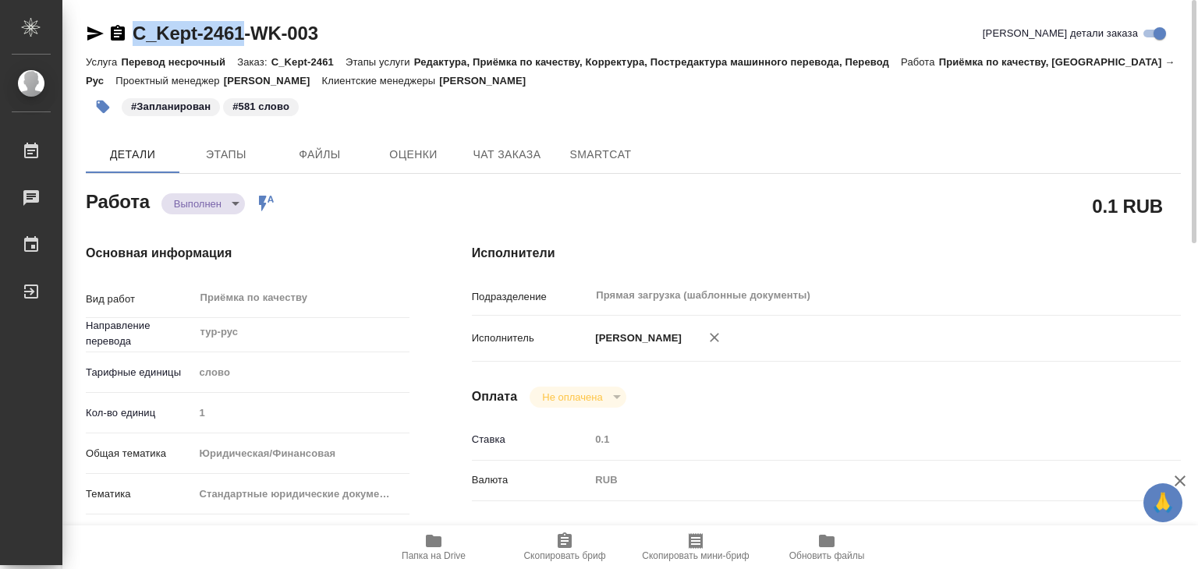
drag, startPoint x: 129, startPoint y: 10, endPoint x: 243, endPoint y: 29, distance: 115.4
copy link "C_Kept-2461"
type textarea "x"
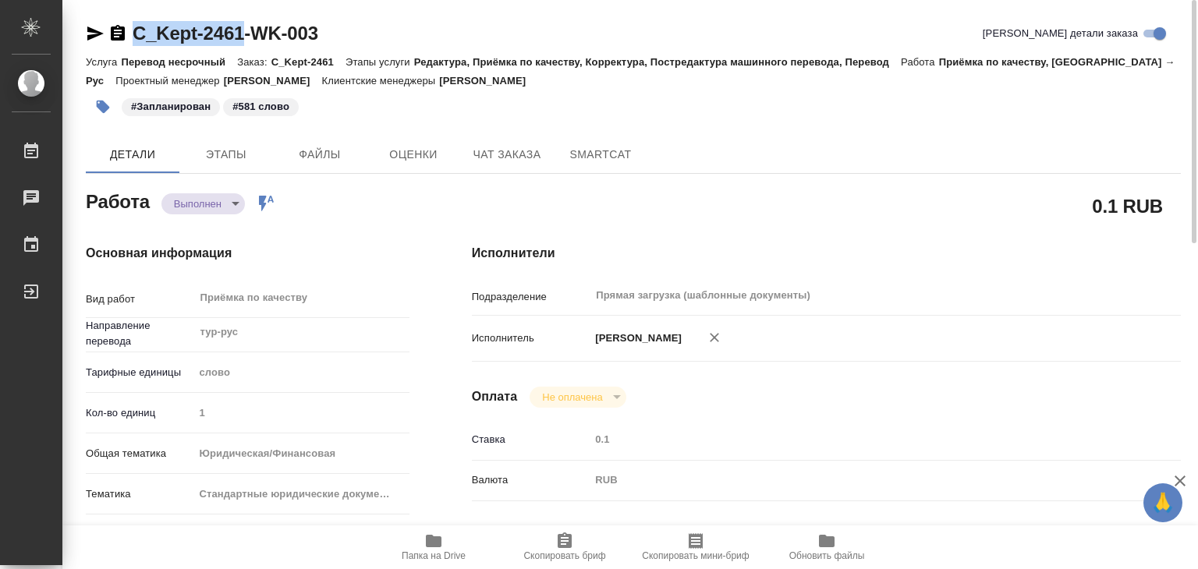
type textarea "x"
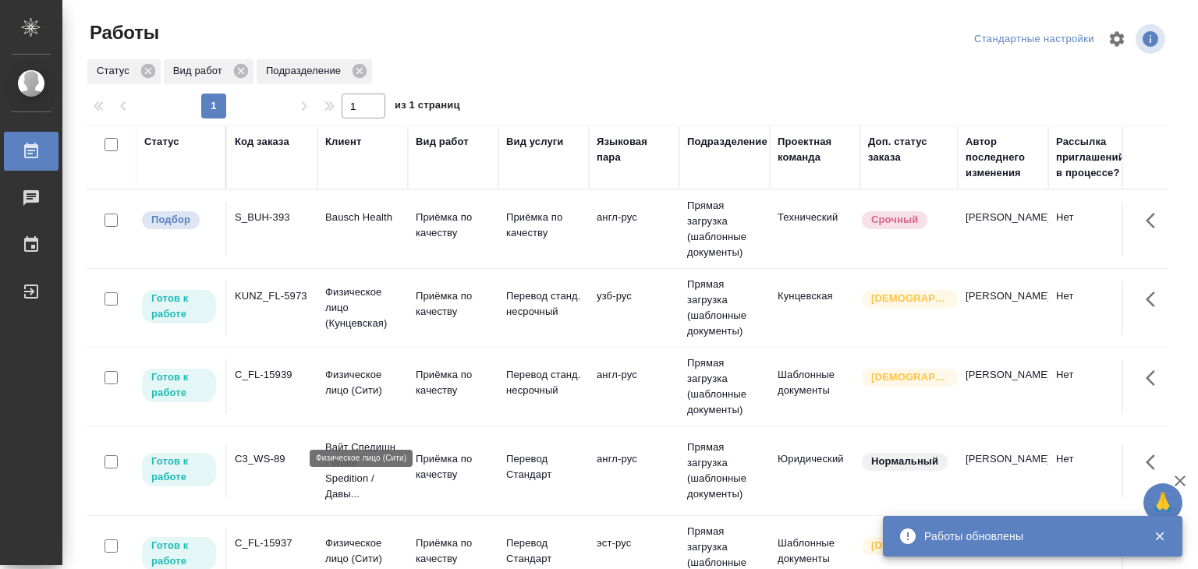
scroll to position [126, 0]
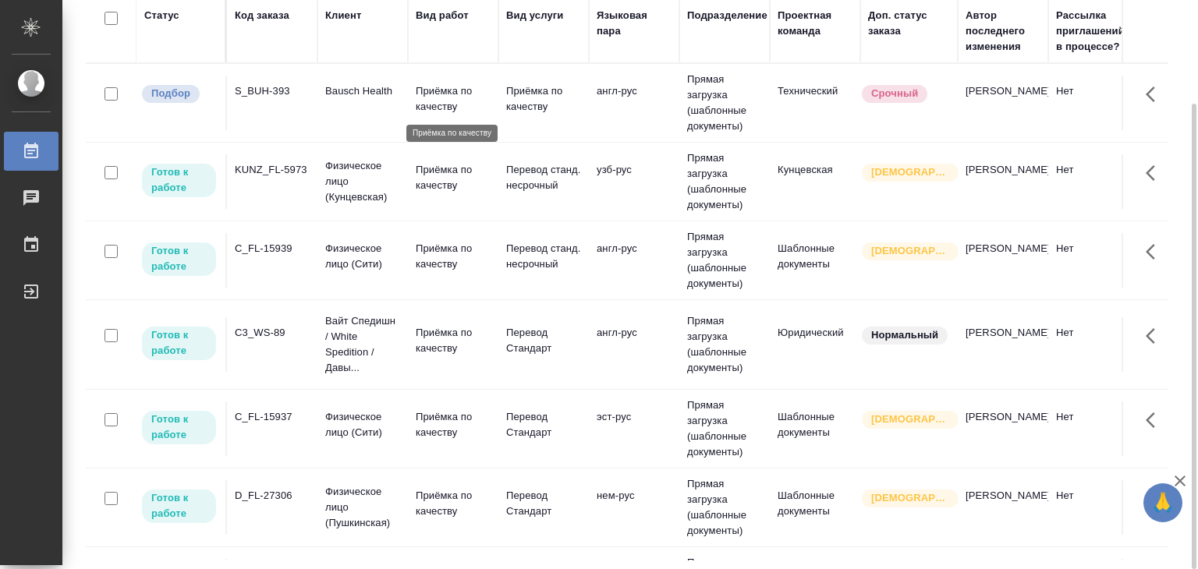
click at [459, 108] on p "Приёмка по качеству" at bounding box center [453, 98] width 75 height 31
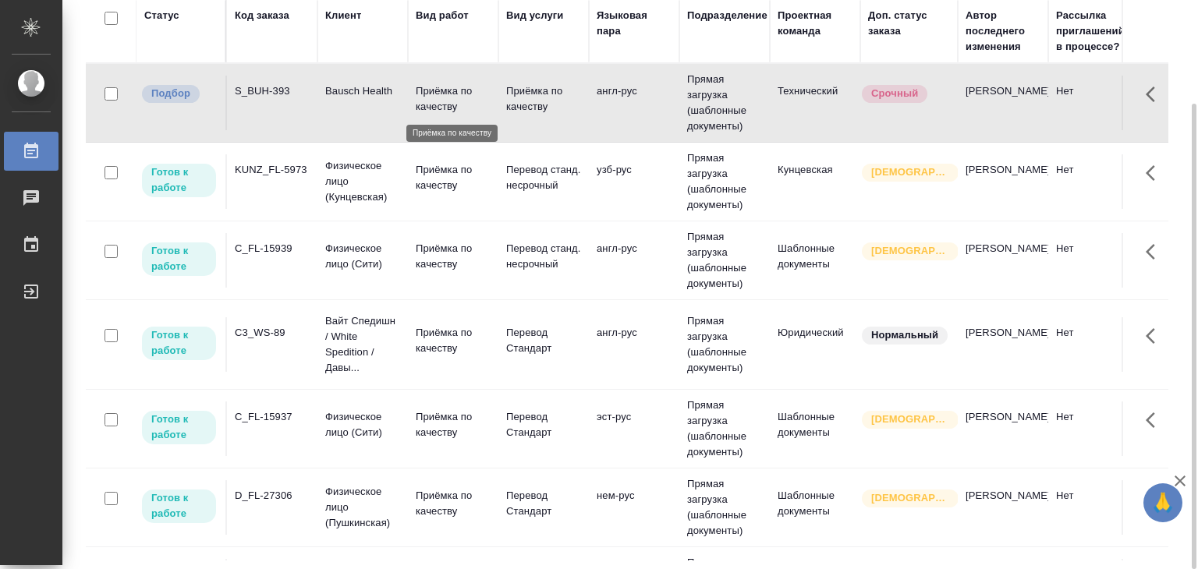
click at [459, 108] on p "Приёмка по качеству" at bounding box center [453, 98] width 75 height 31
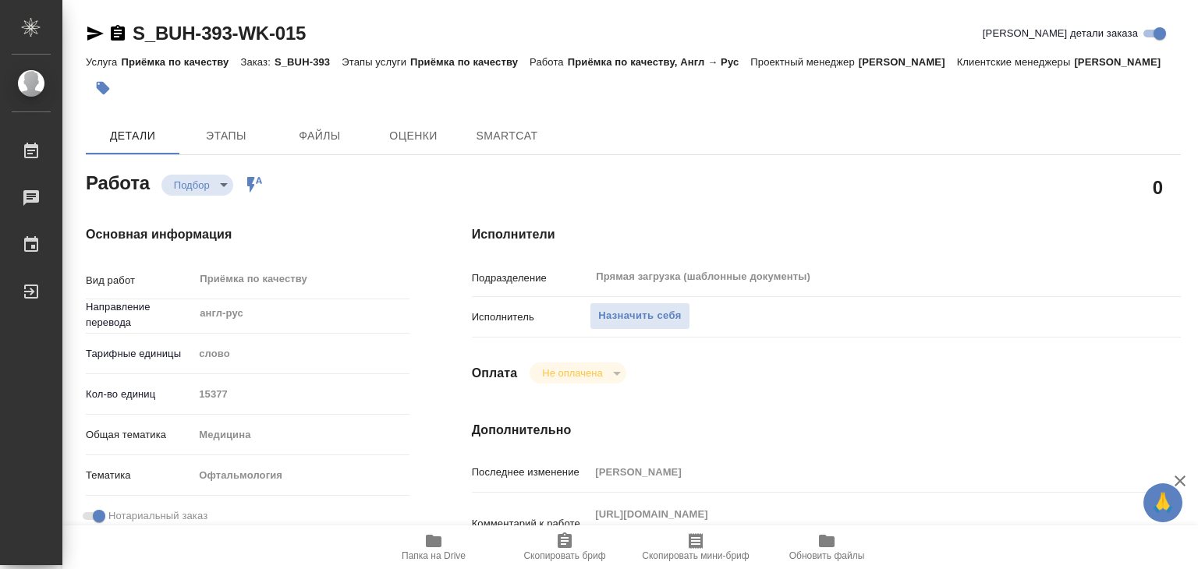
type textarea "x"
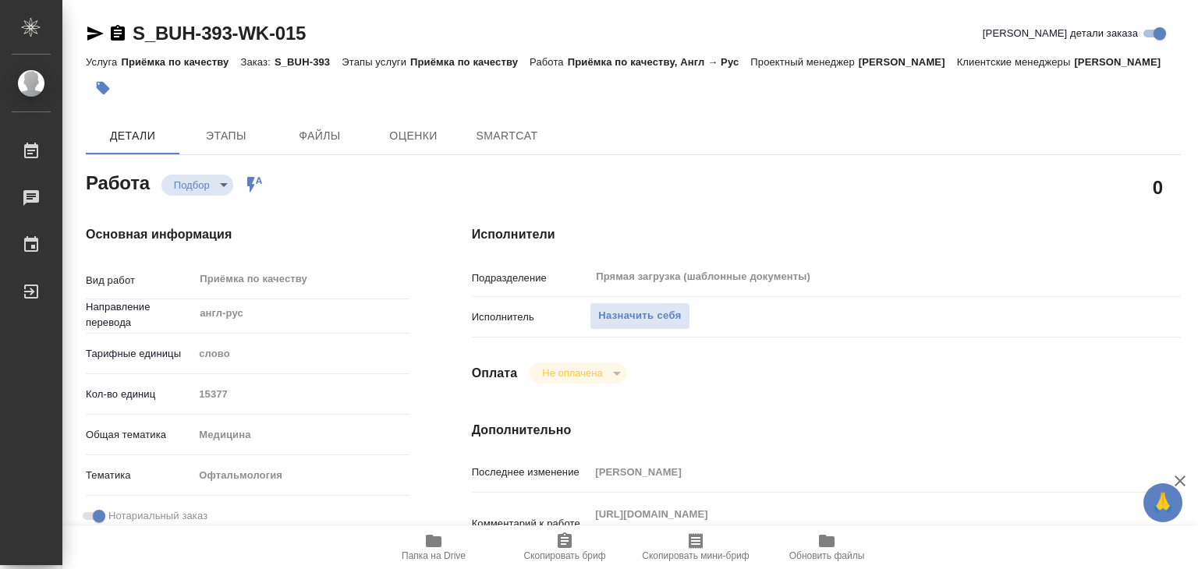
type textarea "x"
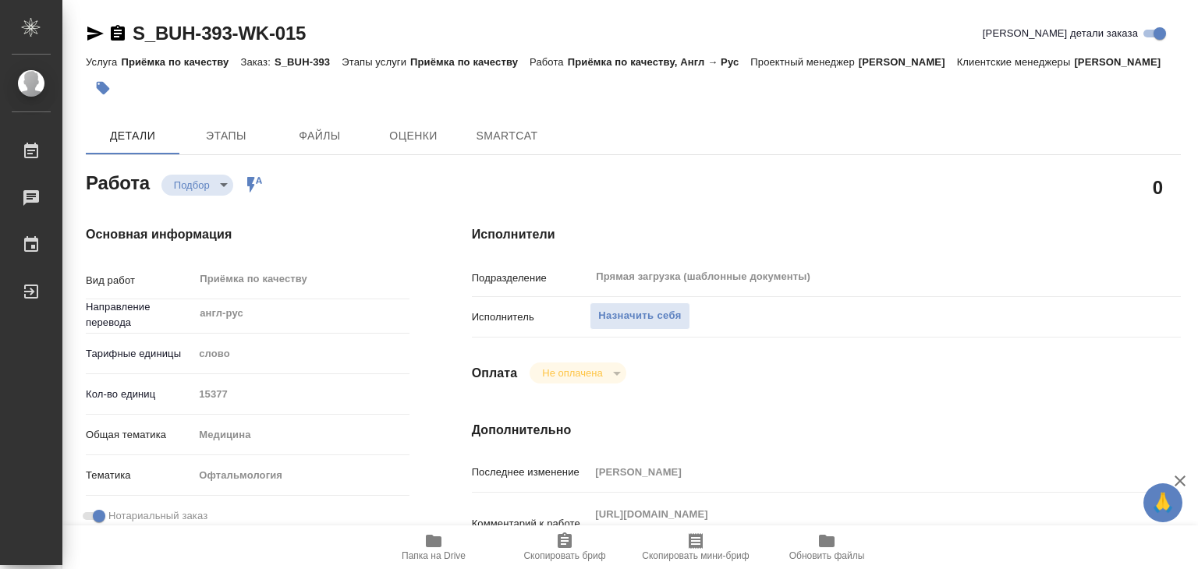
type textarea "x"
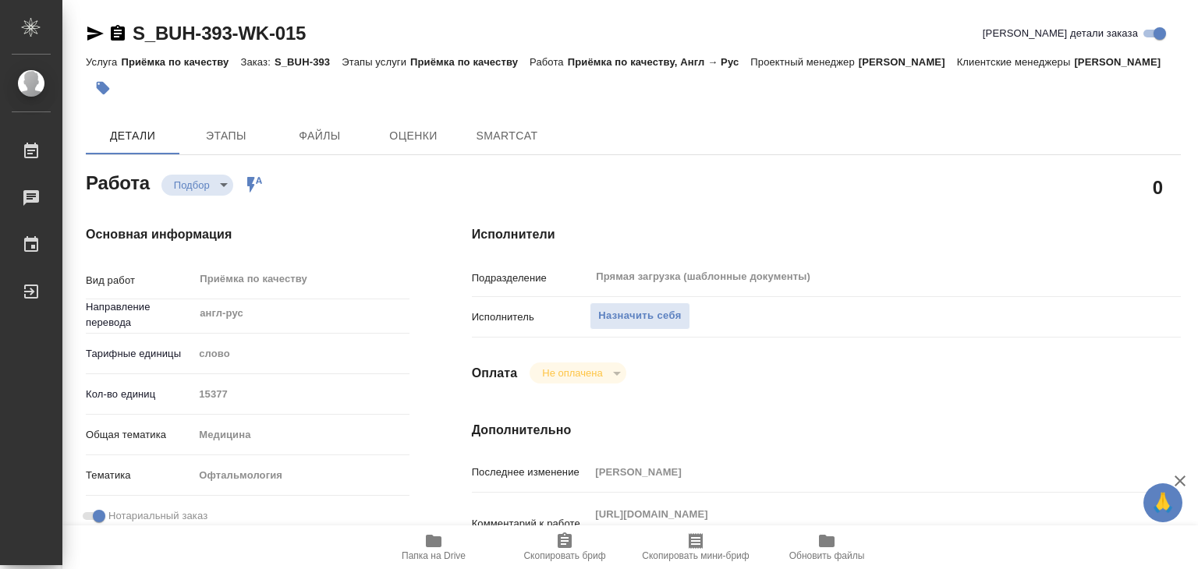
type textarea "x"
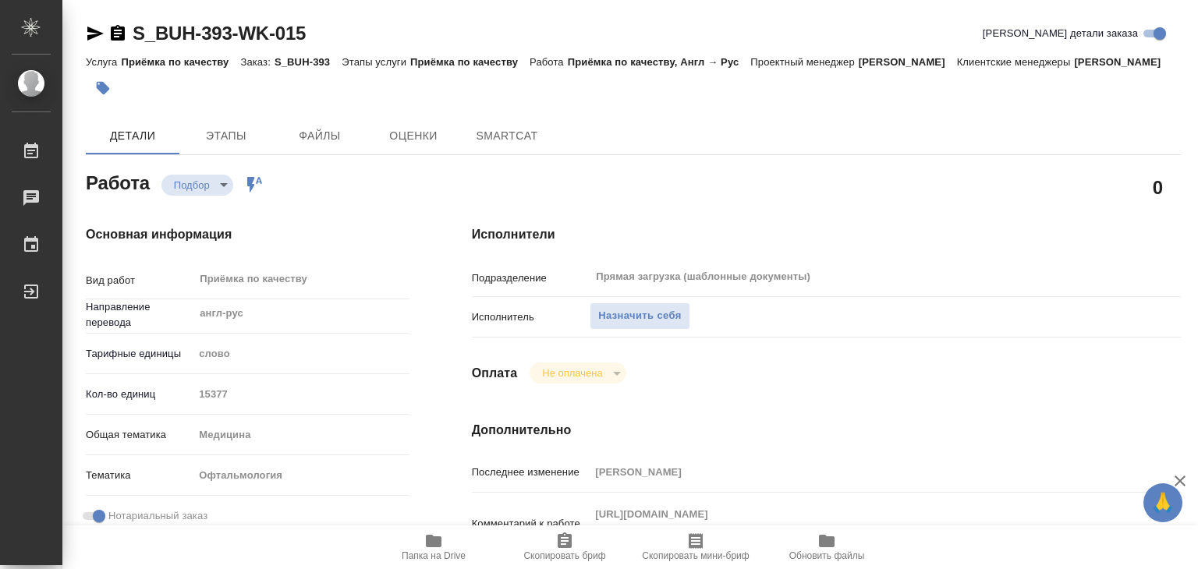
type textarea "x"
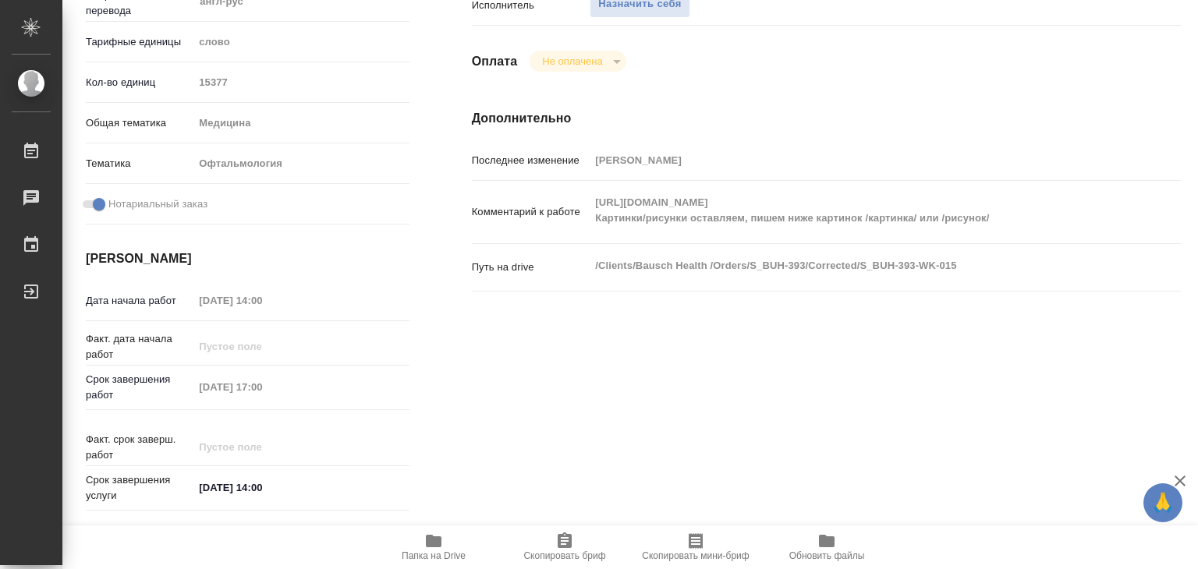
scroll to position [390, 0]
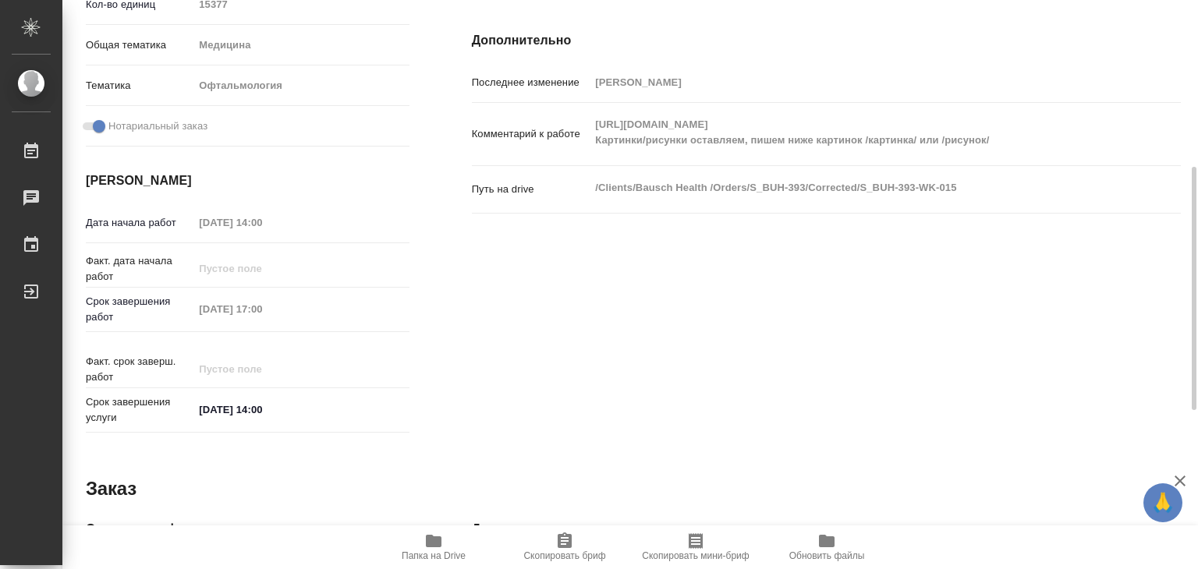
type textarea "x"
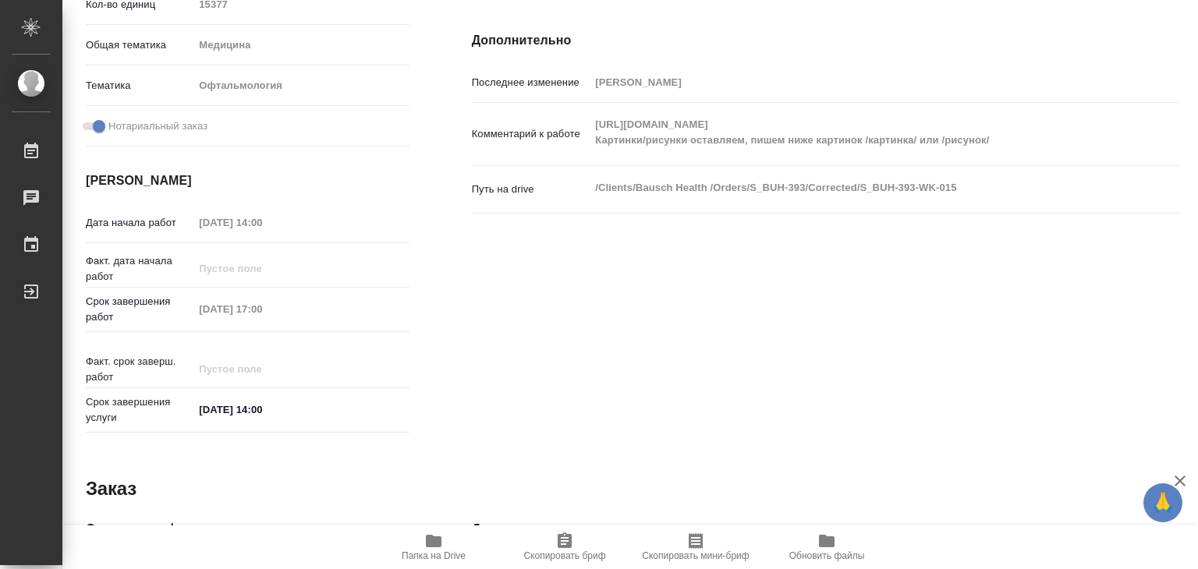
type textarea "x"
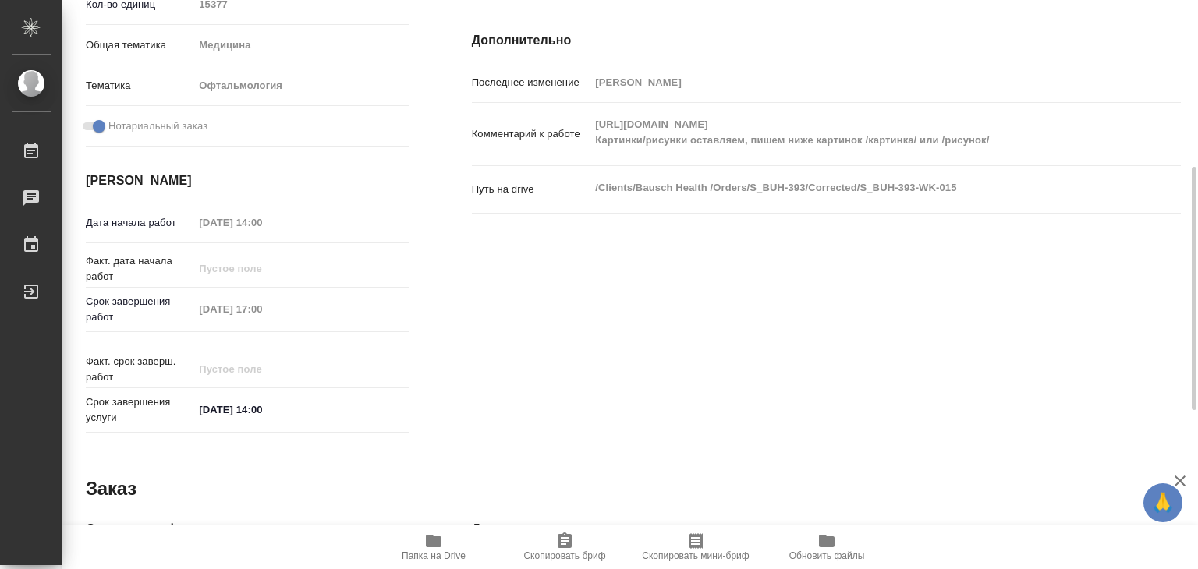
scroll to position [234, 0]
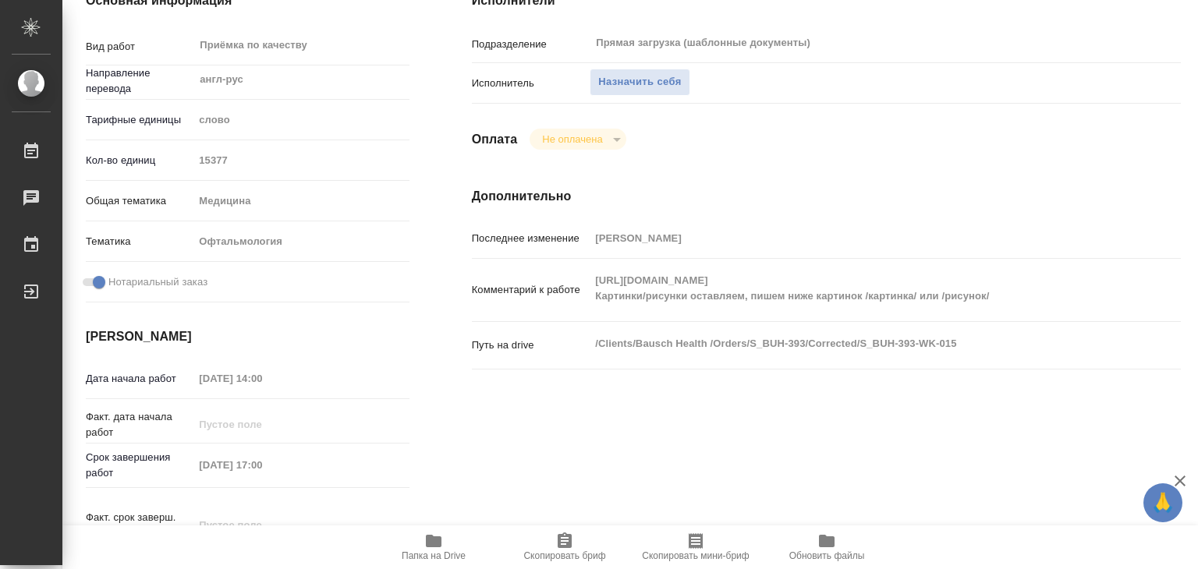
click at [630, 388] on div "Путь на drive /Clients/Bausch Health /Orders/S_BUH-393/Corrected/S_BUH-393-WK-0…" at bounding box center [826, 358] width 709 height 60
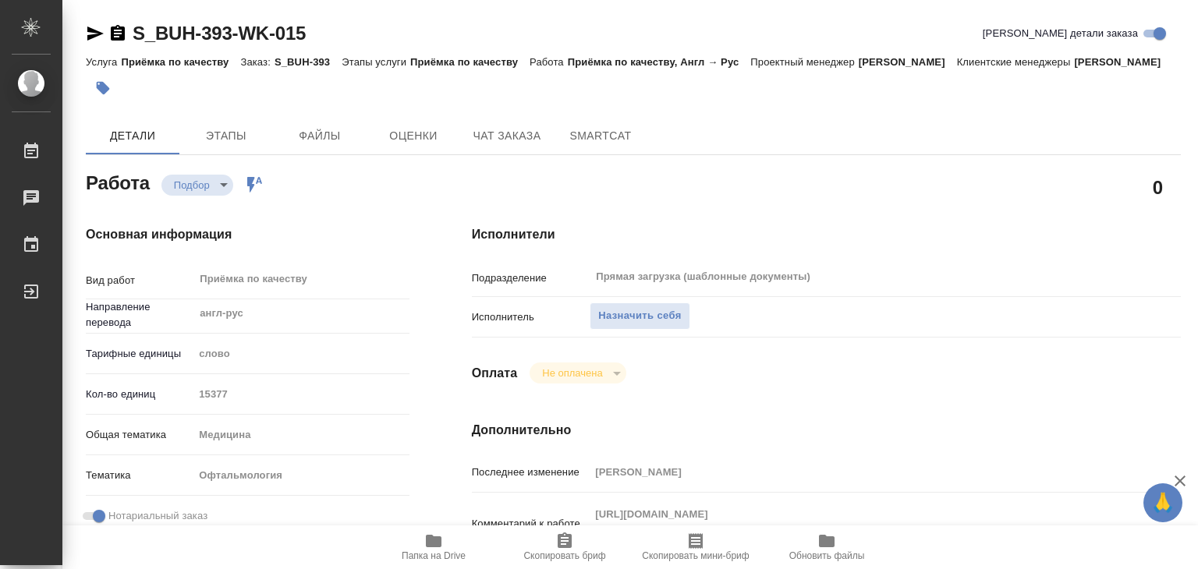
scroll to position [390, 0]
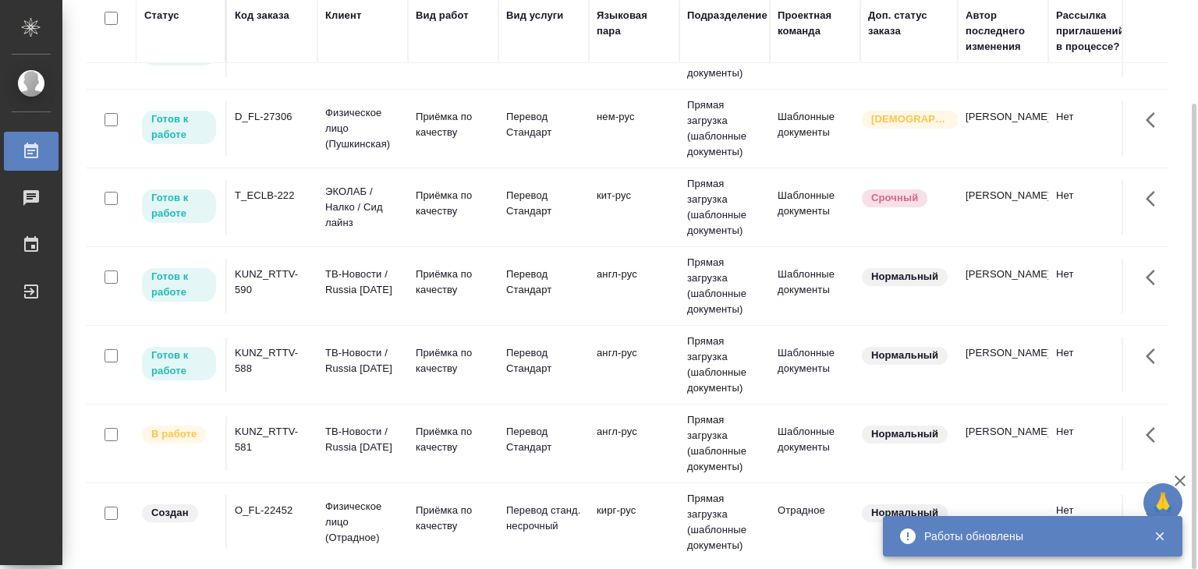
scroll to position [312, 0]
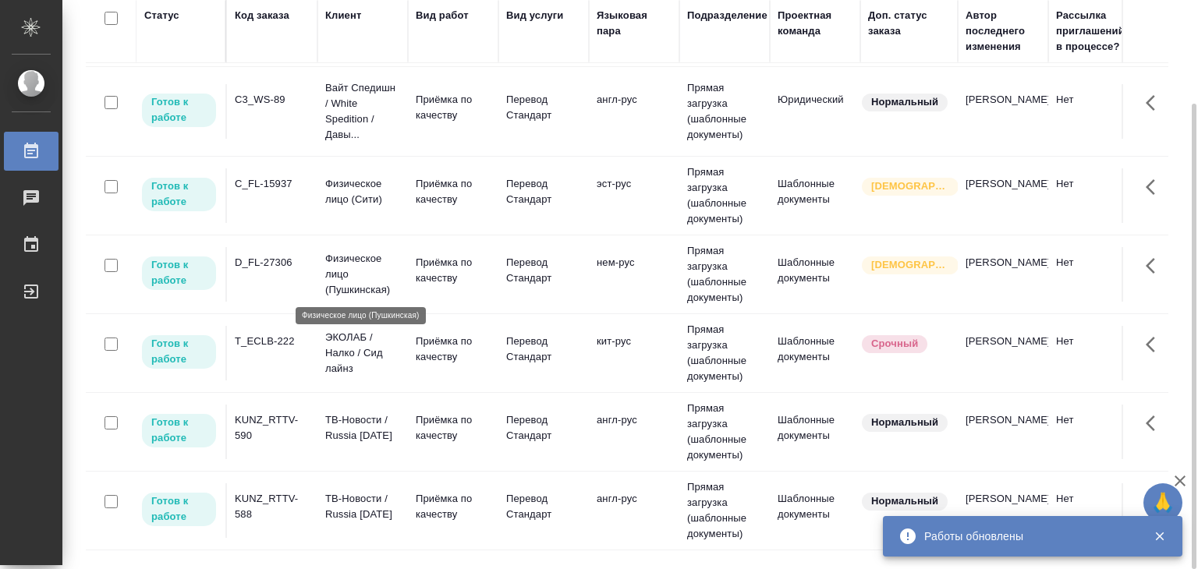
click at [338, 273] on p "Физическое лицо (Пушкинская)" at bounding box center [362, 274] width 75 height 47
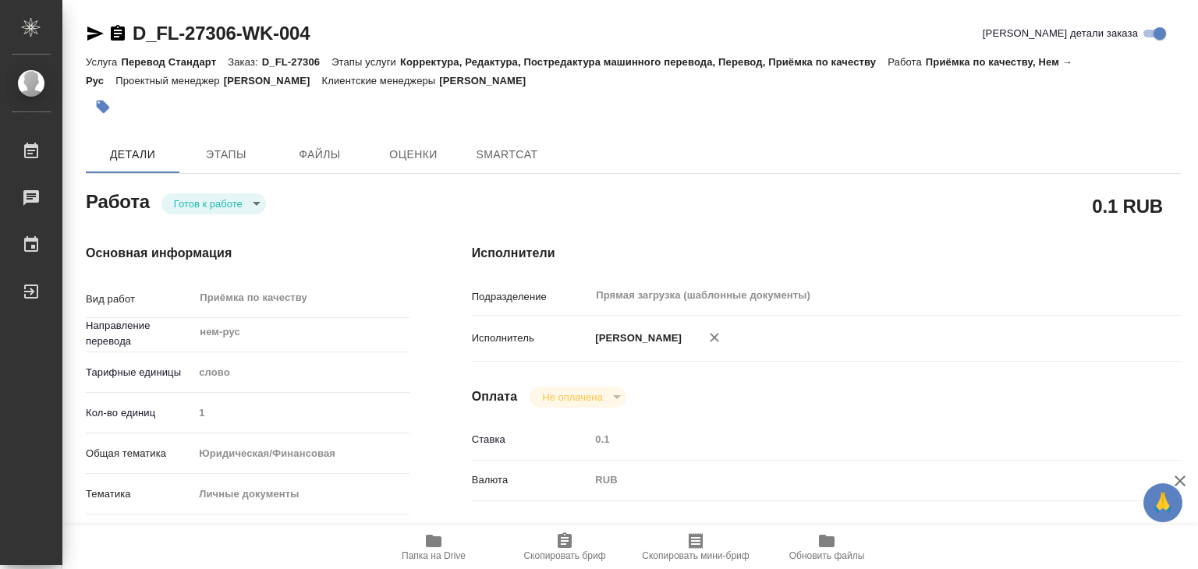
type textarea "x"
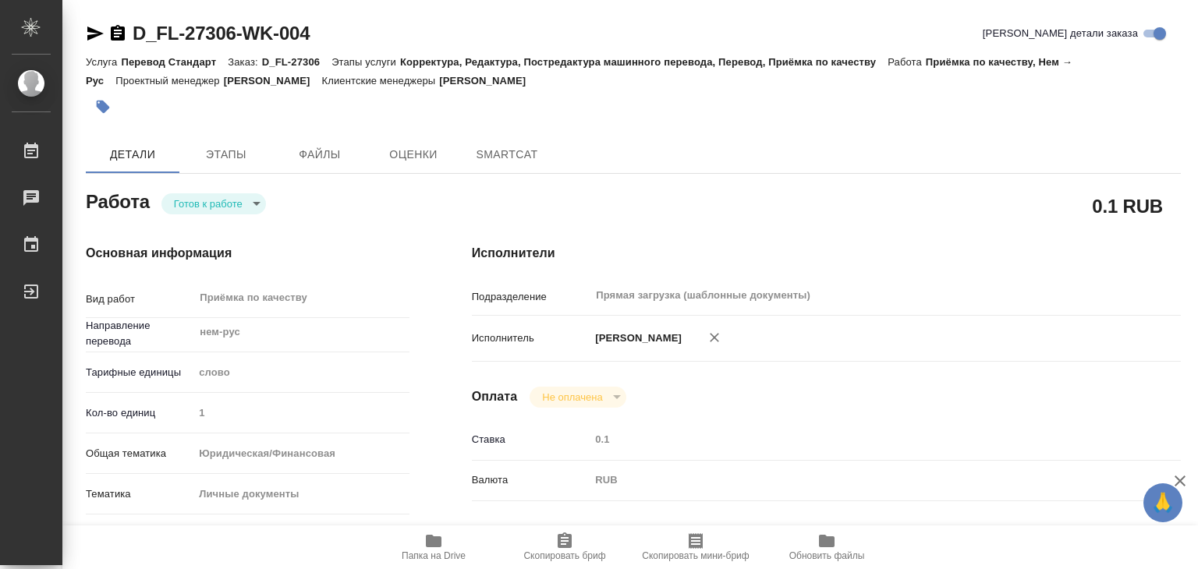
type textarea "x"
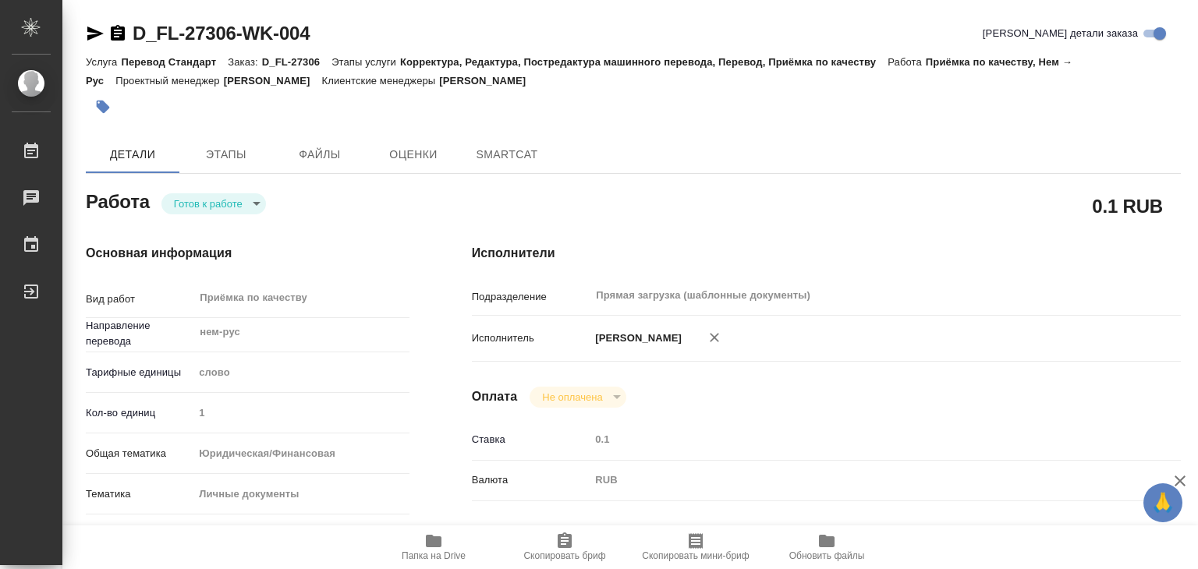
type textarea "x"
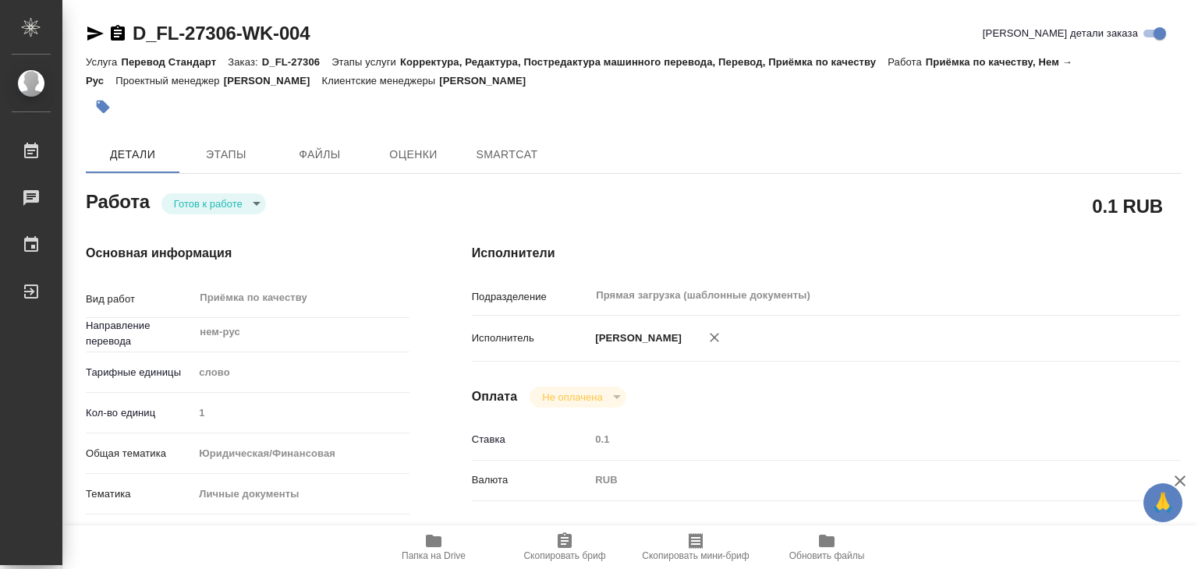
type textarea "x"
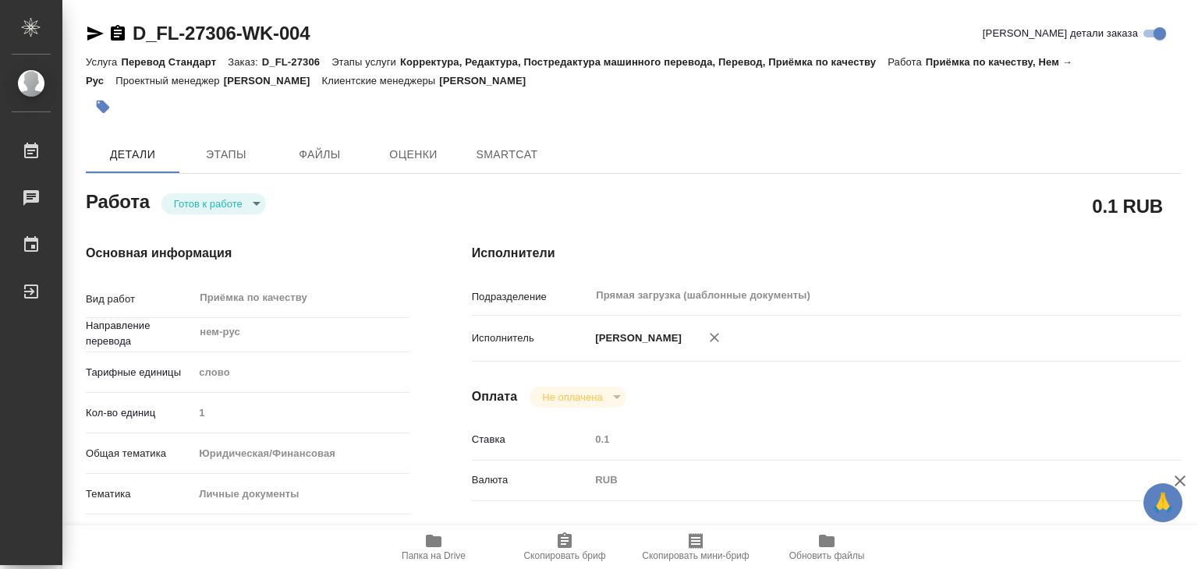
type textarea "x"
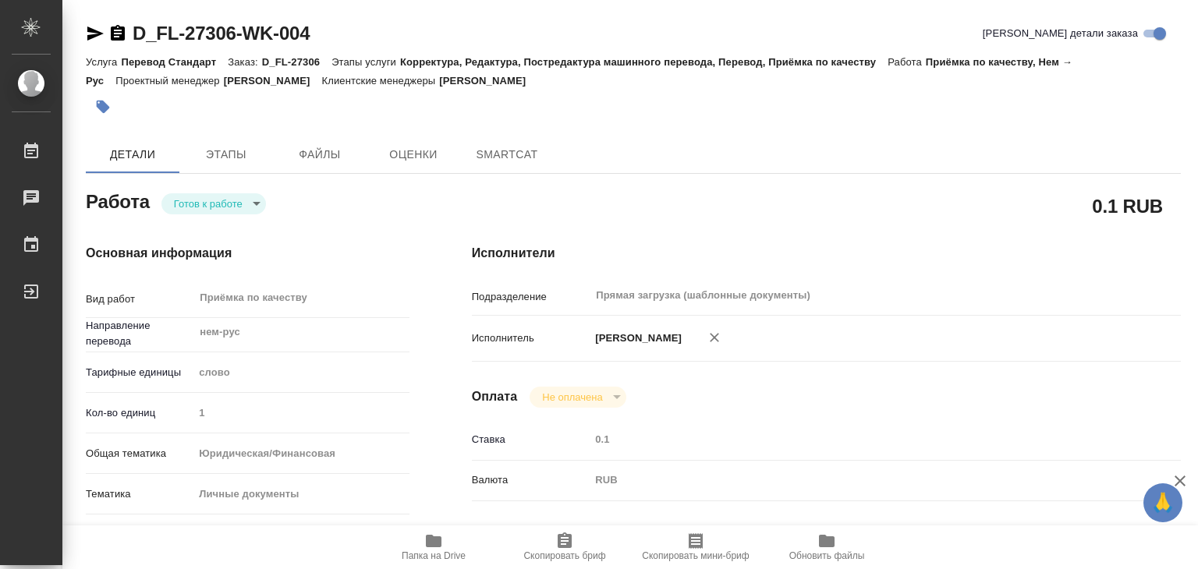
type textarea "x"
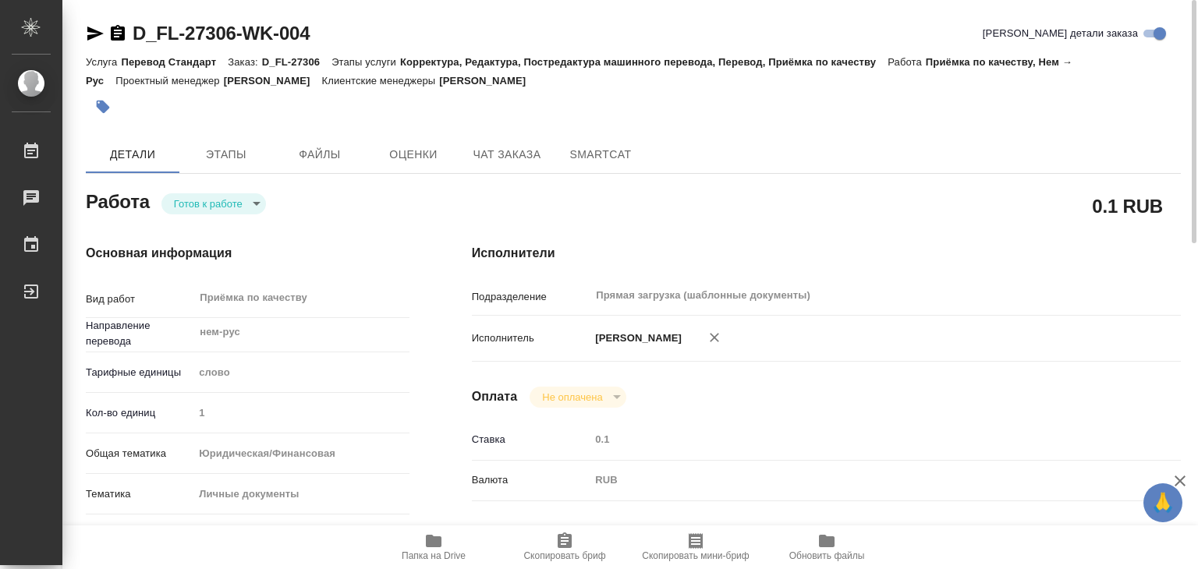
type textarea "x"
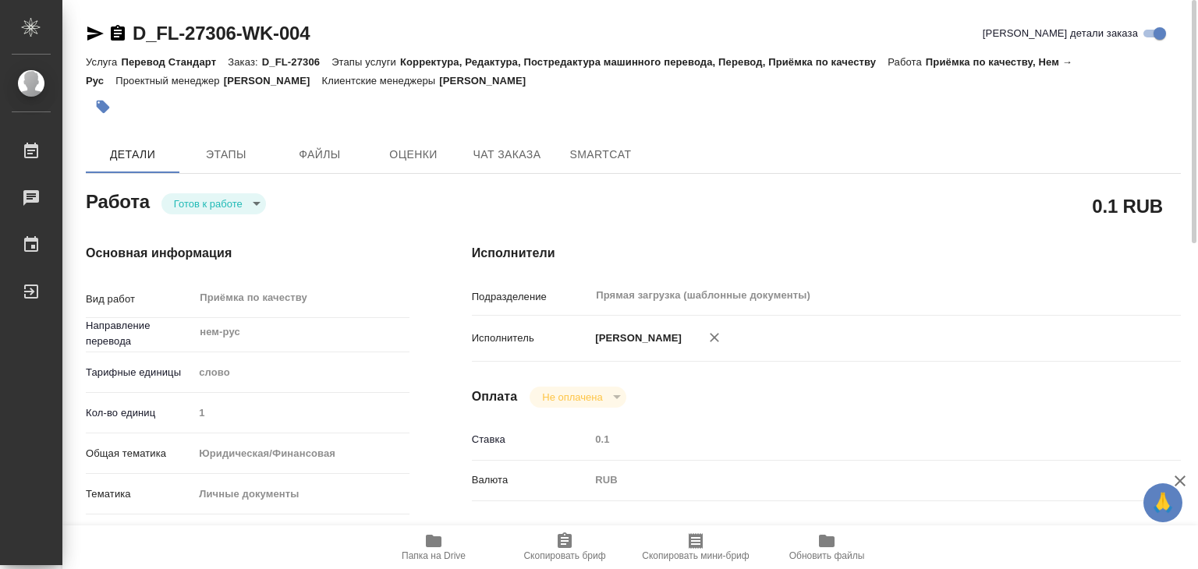
click at [222, 207] on body "🙏 .cls-1 fill:#fff; AWATERA Alilekova [PERSON_NAME] Работы Чаты График Выйти D_…" at bounding box center [599, 284] width 1198 height 569
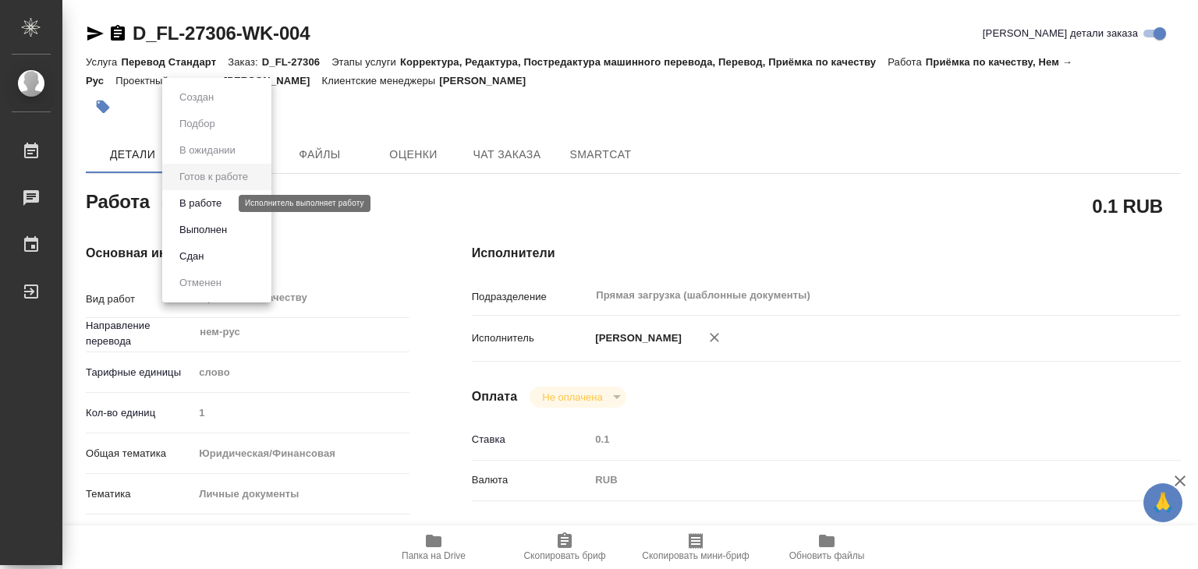
click at [225, 205] on button "В работе" at bounding box center [200, 203] width 51 height 17
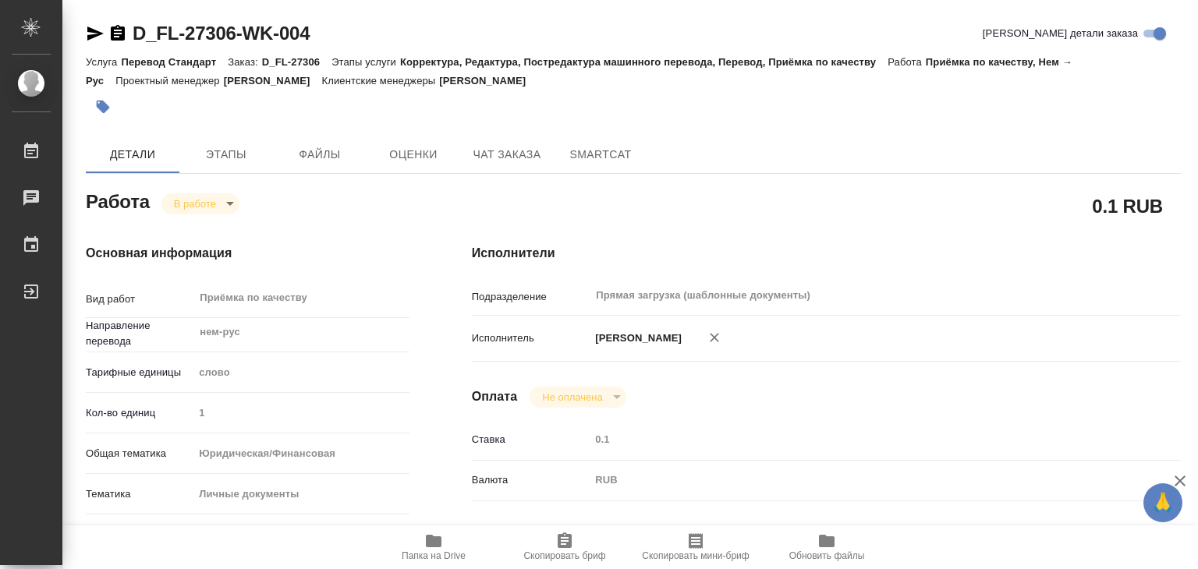
type textarea "x"
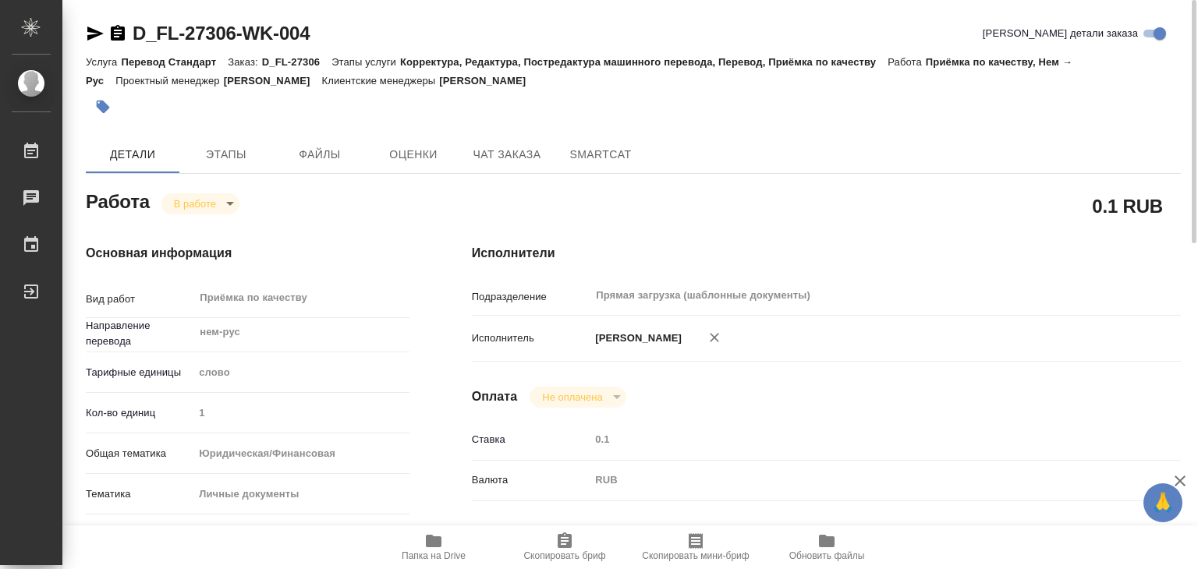
type textarea "x"
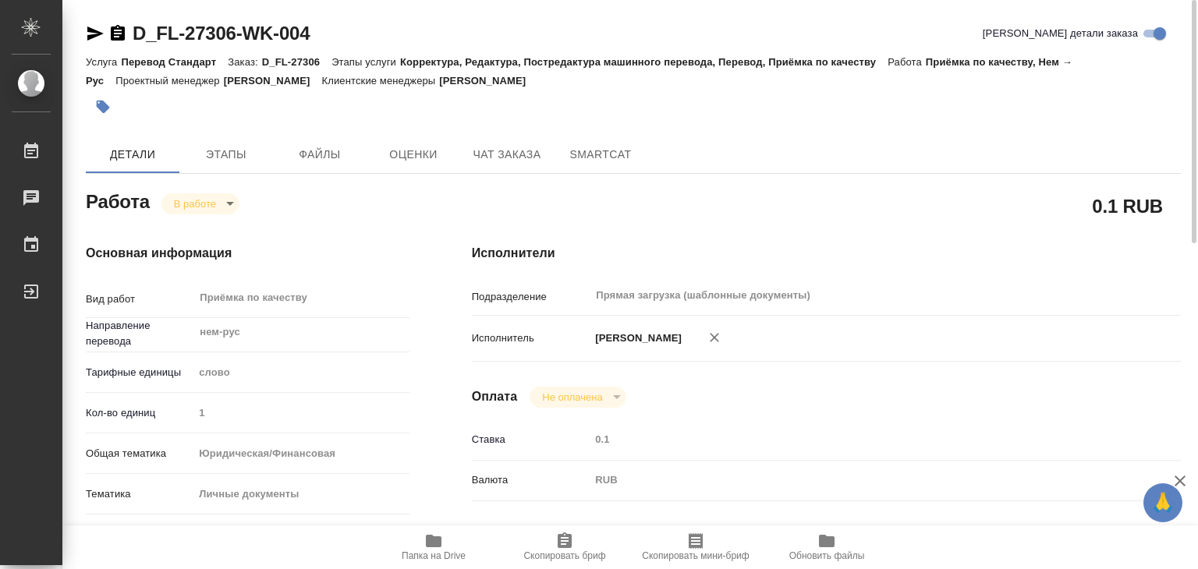
type textarea "x"
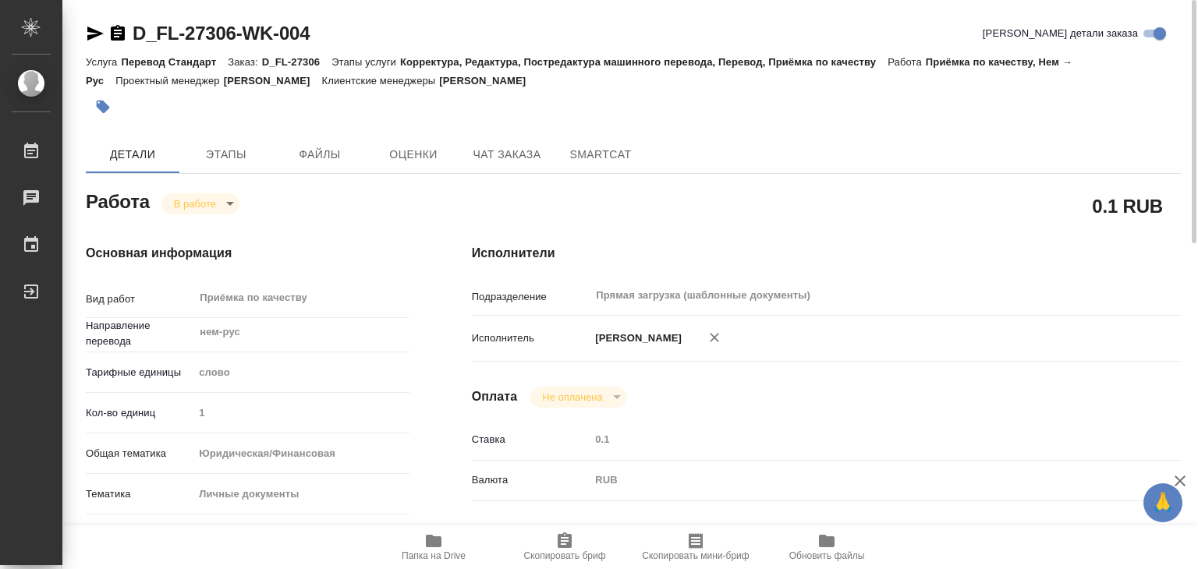
click at [434, 537] on icon "button" at bounding box center [434, 541] width 16 height 12
type textarea "x"
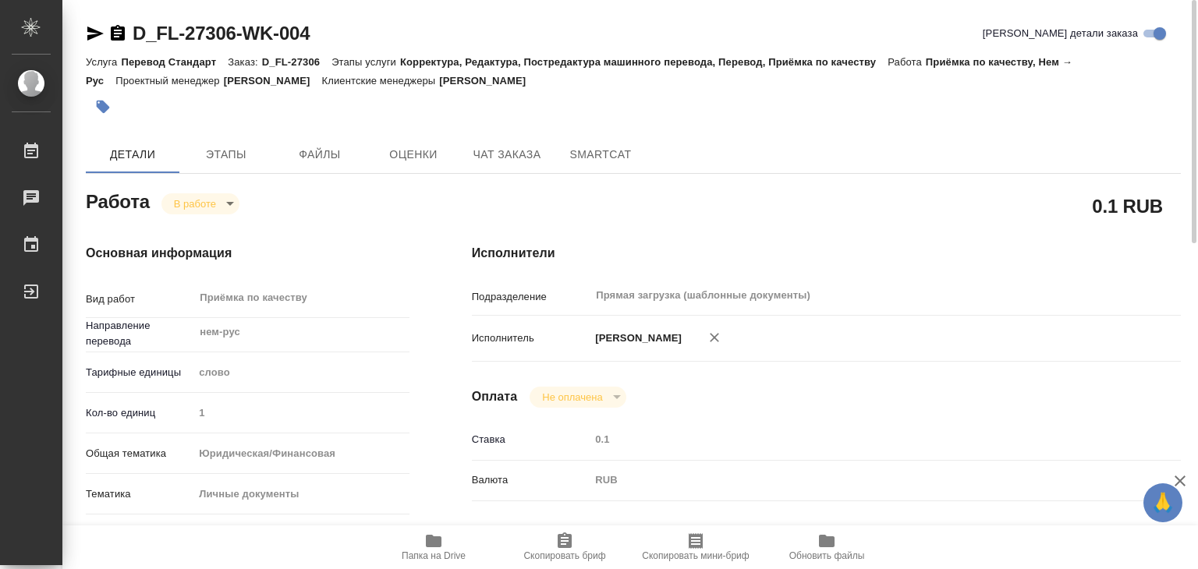
type textarea "x"
click at [110, 112] on icon "button" at bounding box center [103, 107] width 16 height 16
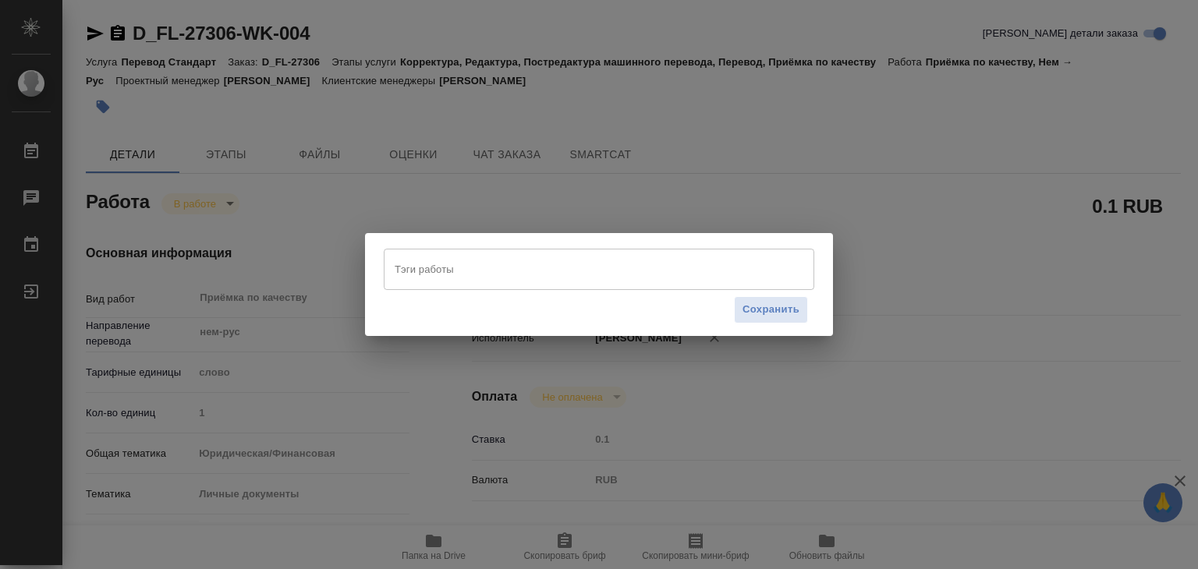
click at [589, 260] on input "Тэги работы" at bounding box center [584, 269] width 387 height 27
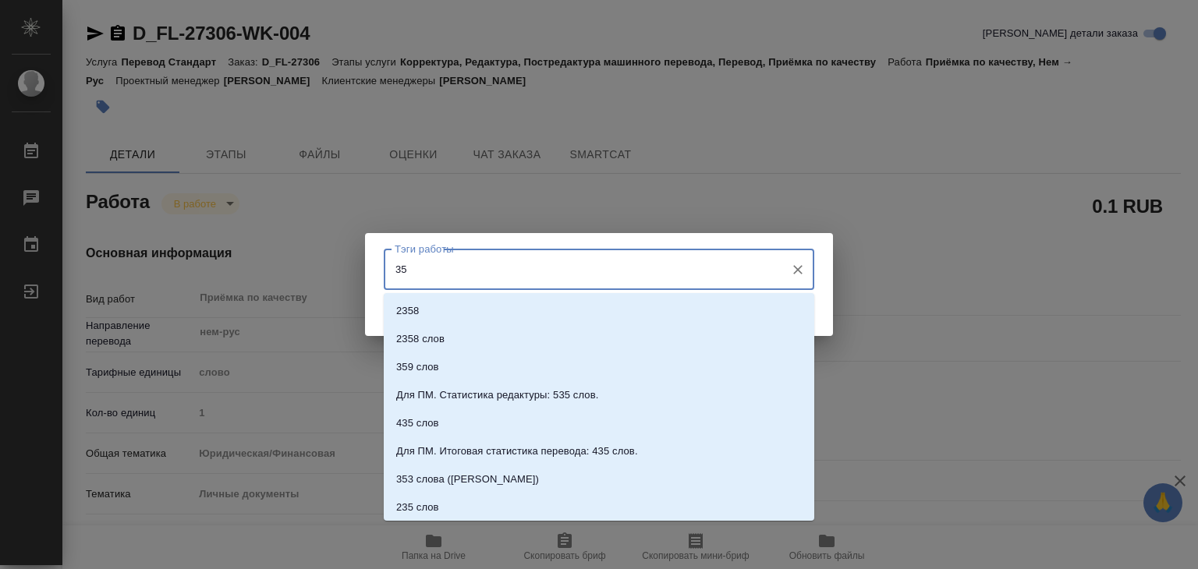
type input "350"
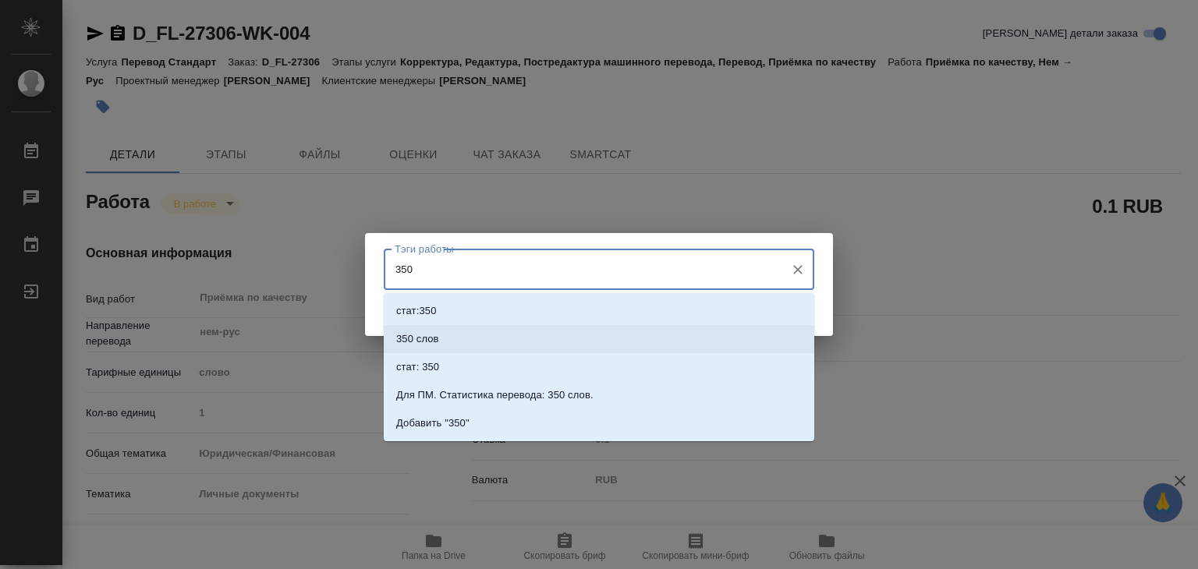
click at [434, 338] on p "350 слов" at bounding box center [417, 339] width 43 height 16
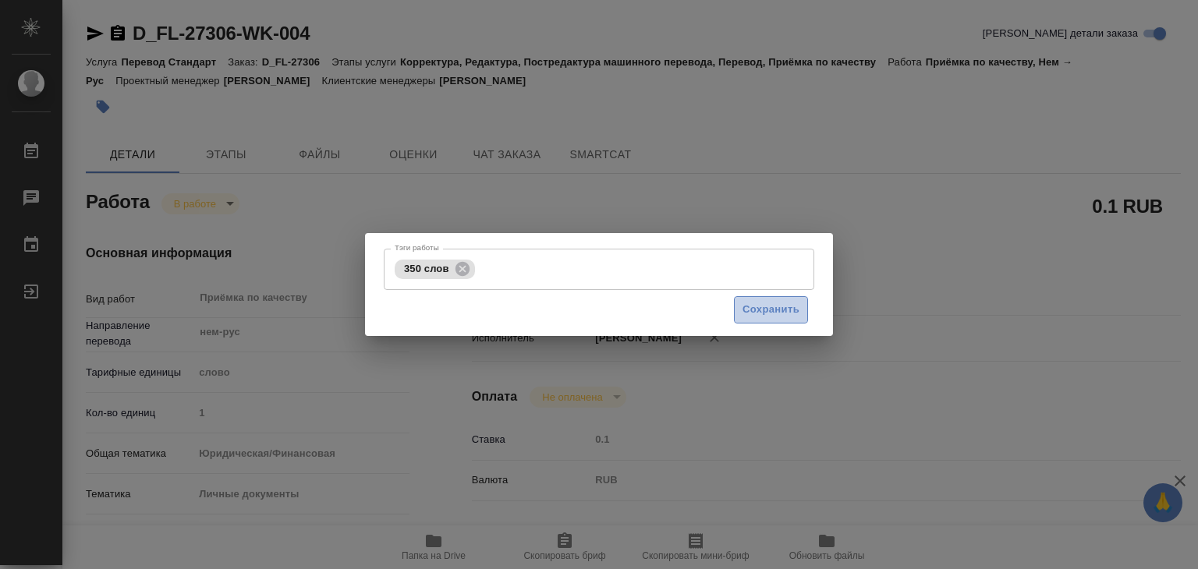
click at [781, 320] on button "Сохранить" at bounding box center [771, 309] width 74 height 27
type input "inProgress"
type textarea "Приёмка по качеству"
type textarea "x"
type input "нем-рус"
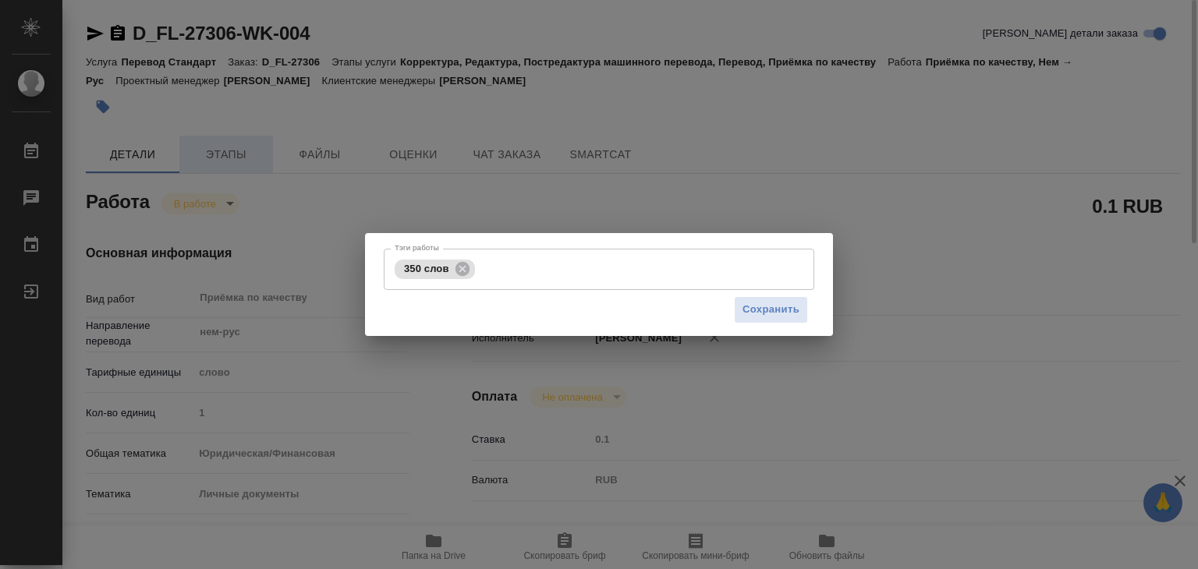
type input "5a8b1489cc6b4906c91bfd90"
type input "1"
type input "yr-fn"
type input "5a8b8b956a9677013d343cfe"
checkbox input "true"
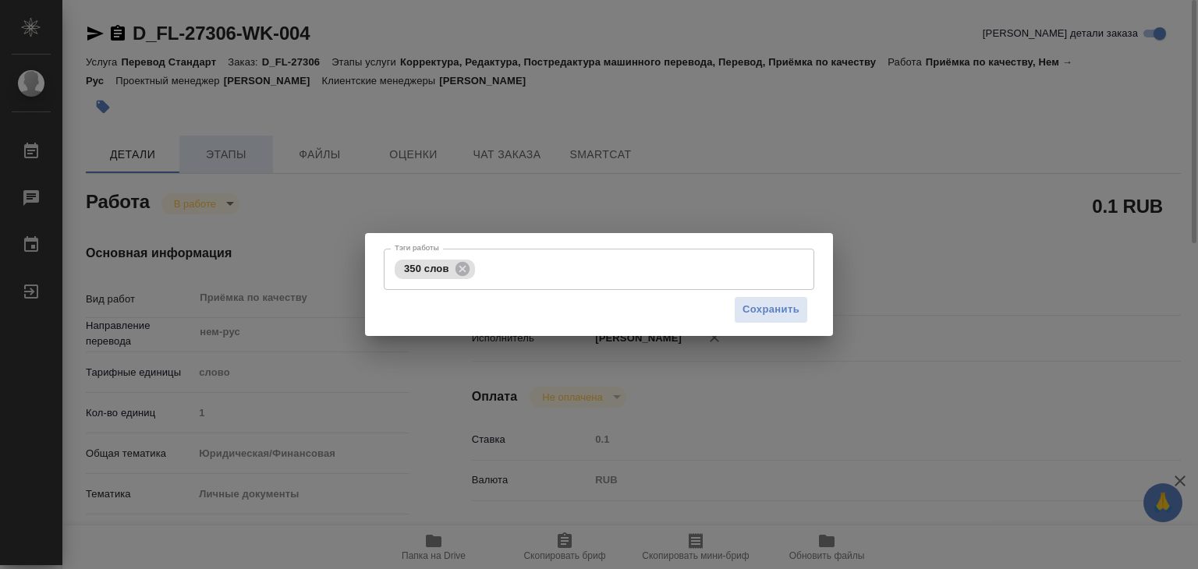
type input "24.09.2025 17:55"
type input "26.09.2025 14:34"
type input "26.09.2025 15:00"
type input "Прямая загрузка (шаблонные документы)"
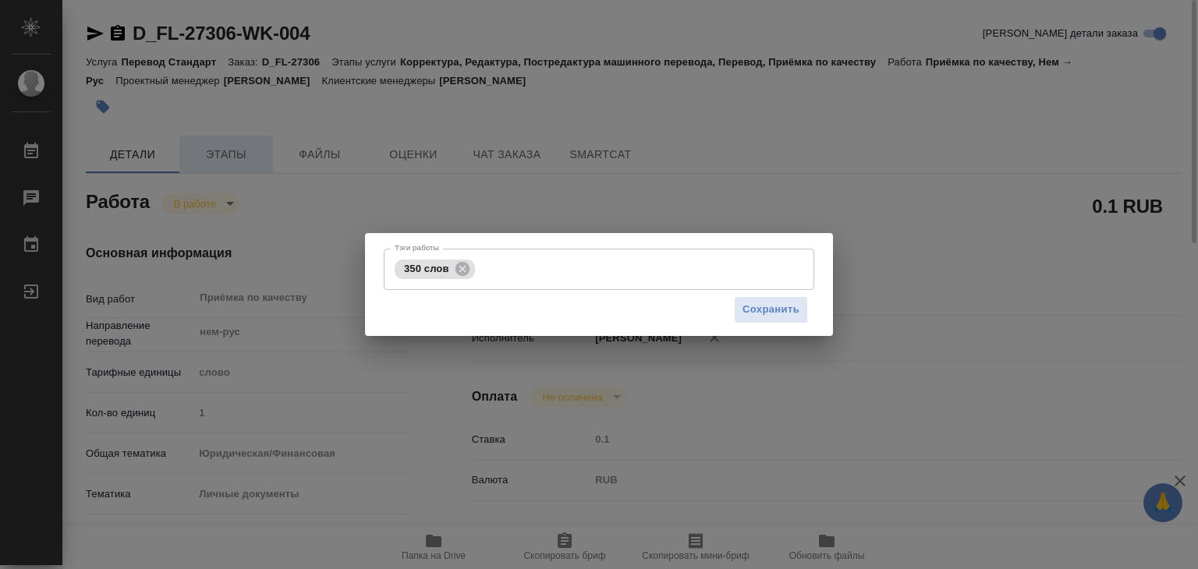
type input "notPayed"
type input "0.1"
type input "RUB"
type input "Алилекова Валерия"
type textarea "x"
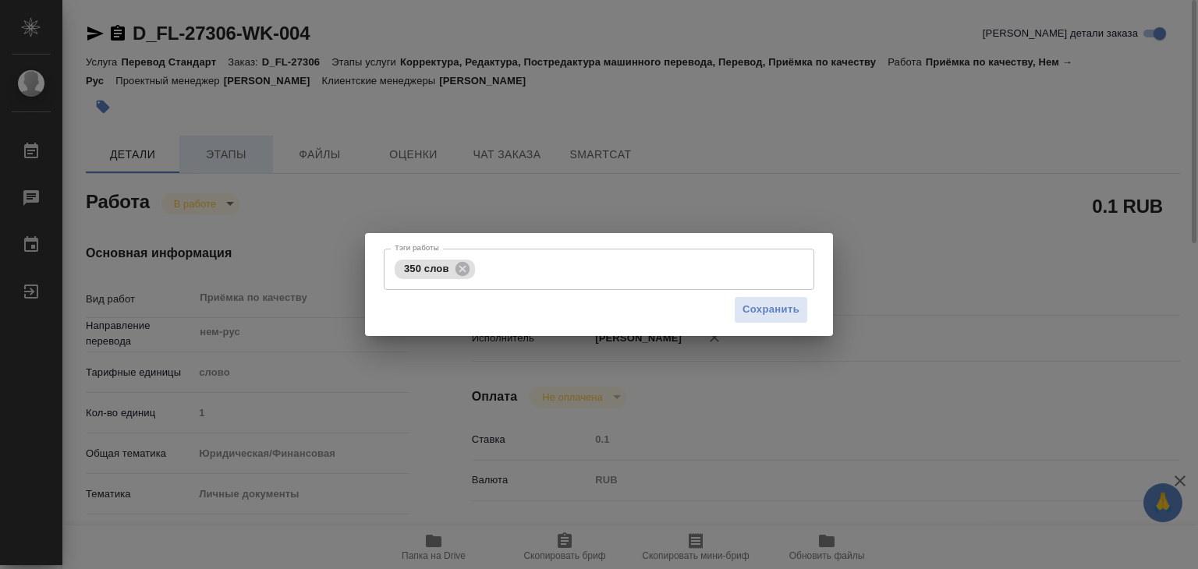
type textarea "/Clients/FL_D/Orders/D_FL-27306/Corrected/D_FL-27306-WK-004"
type textarea "x"
type input "D_FL-27306"
type input "Перевод Стандарт"
type input "Корректура, Редактура, Постредактура машинного перевода, Перевод, Приёмка по ка…"
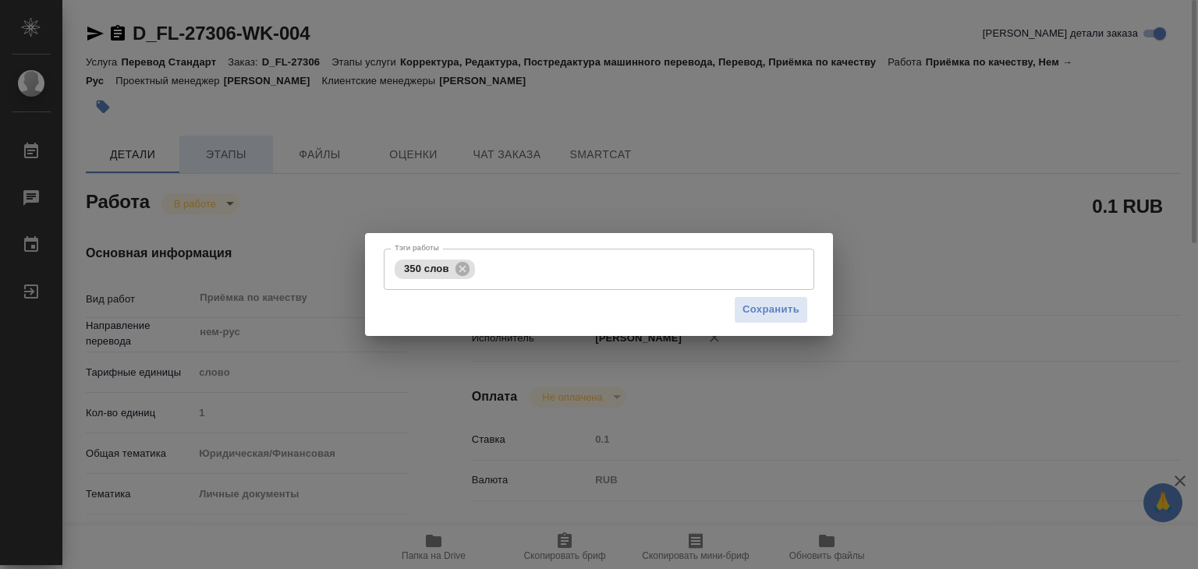
type input "Булахова Елена"
type input "/Clients/FL_D/Orders/D_FL-27306"
type textarea "x"
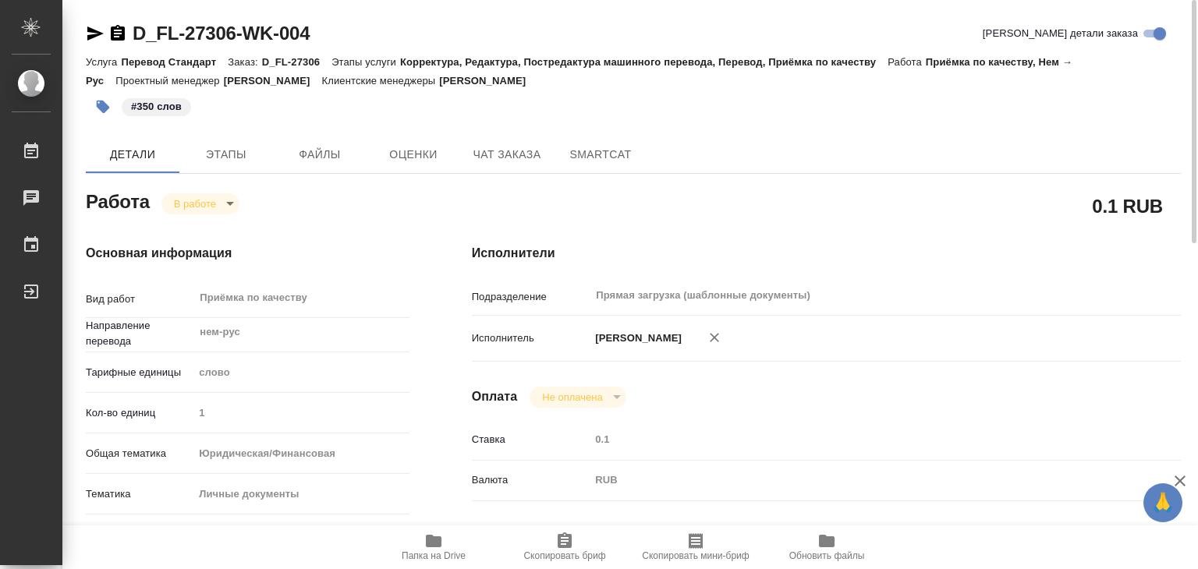
type textarea "x"
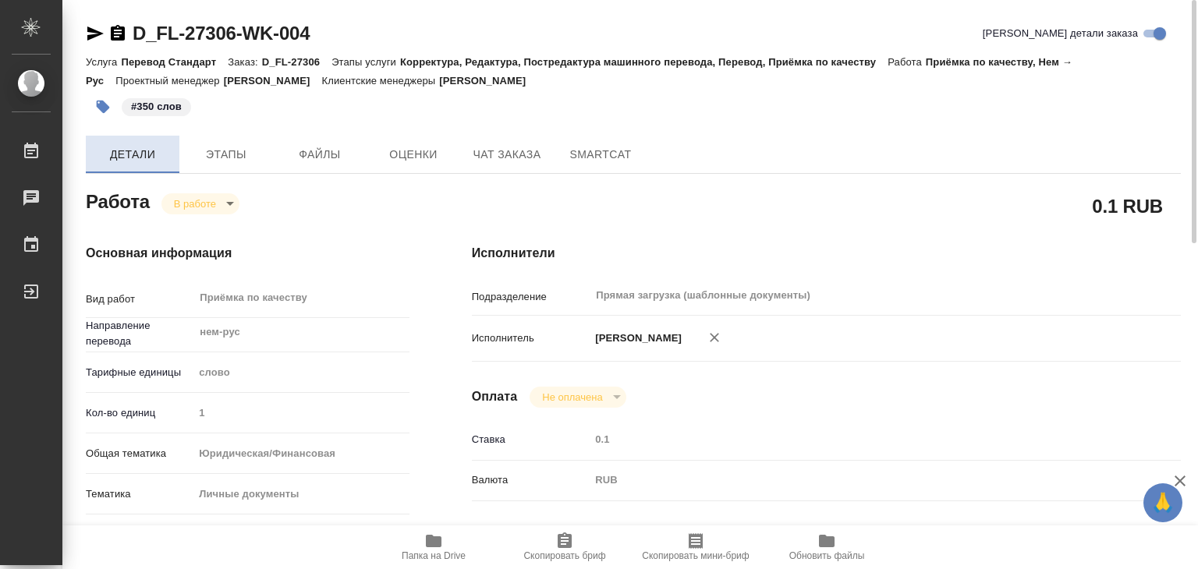
type textarea "x"
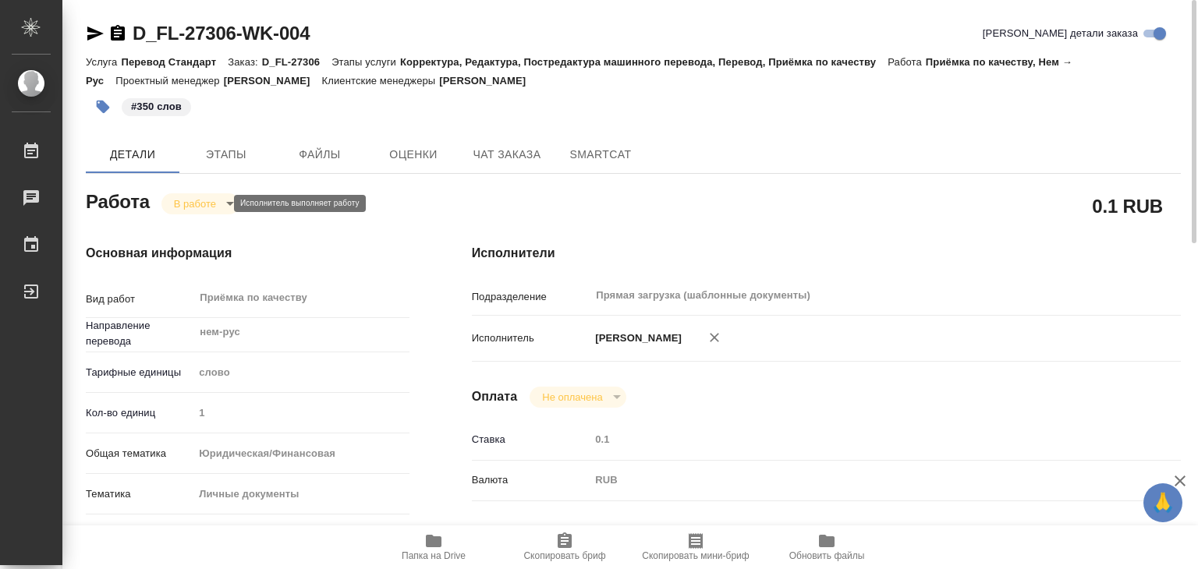
click at [209, 205] on body "🙏 .cls-1 fill:#fff; AWATERA Alilekova Valeriya Работы 0 Чаты График Выйти D_FL-…" at bounding box center [599, 284] width 1198 height 569
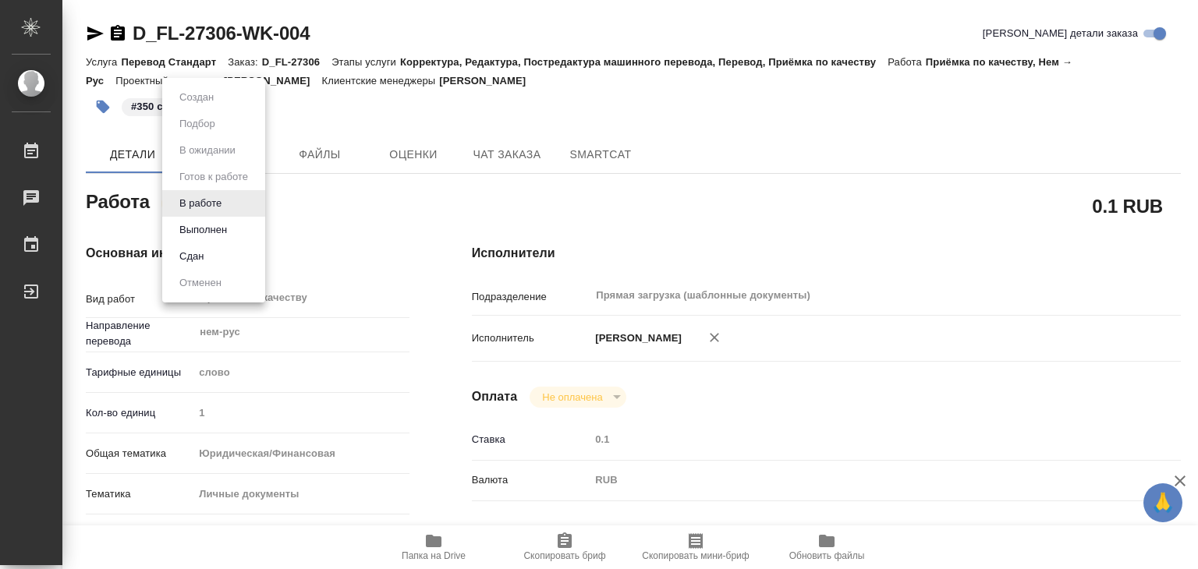
type textarea "x"
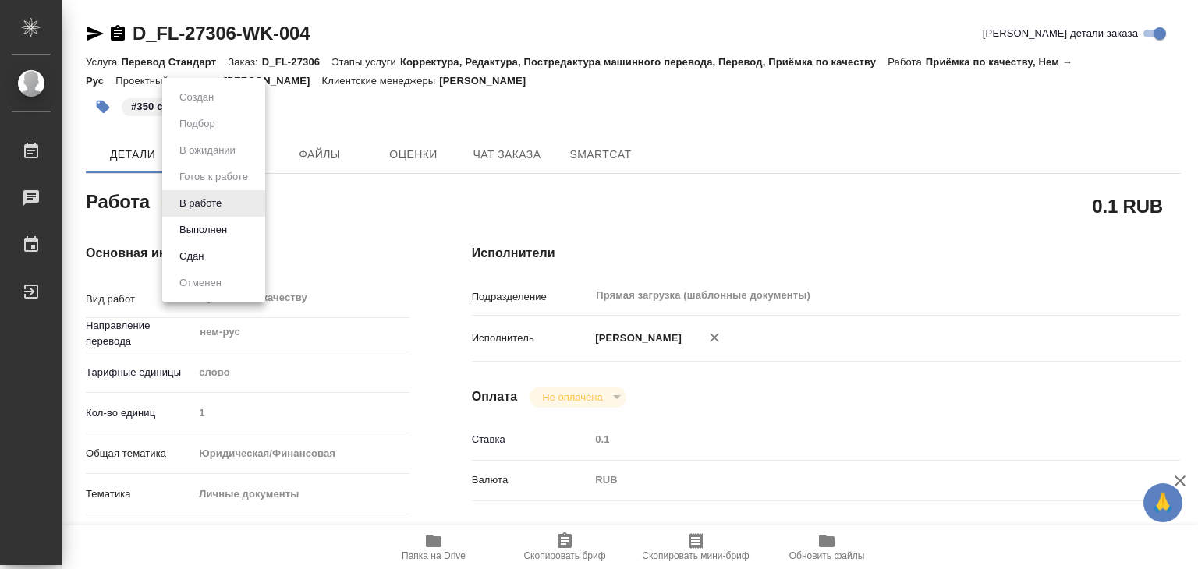
click at [221, 225] on button "Выполнен" at bounding box center [203, 229] width 57 height 17
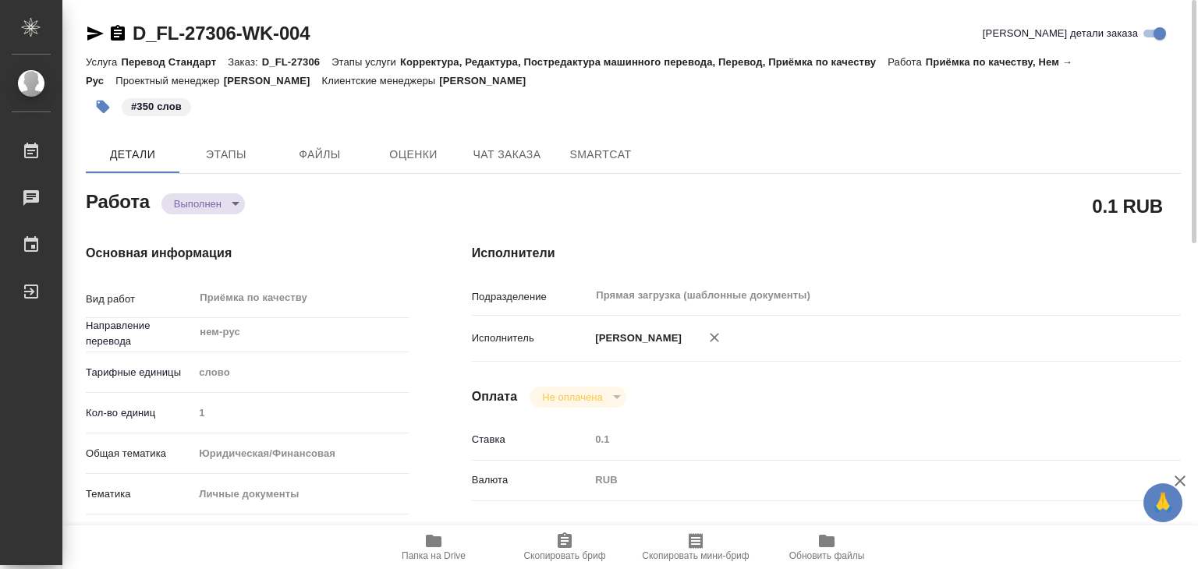
type textarea "x"
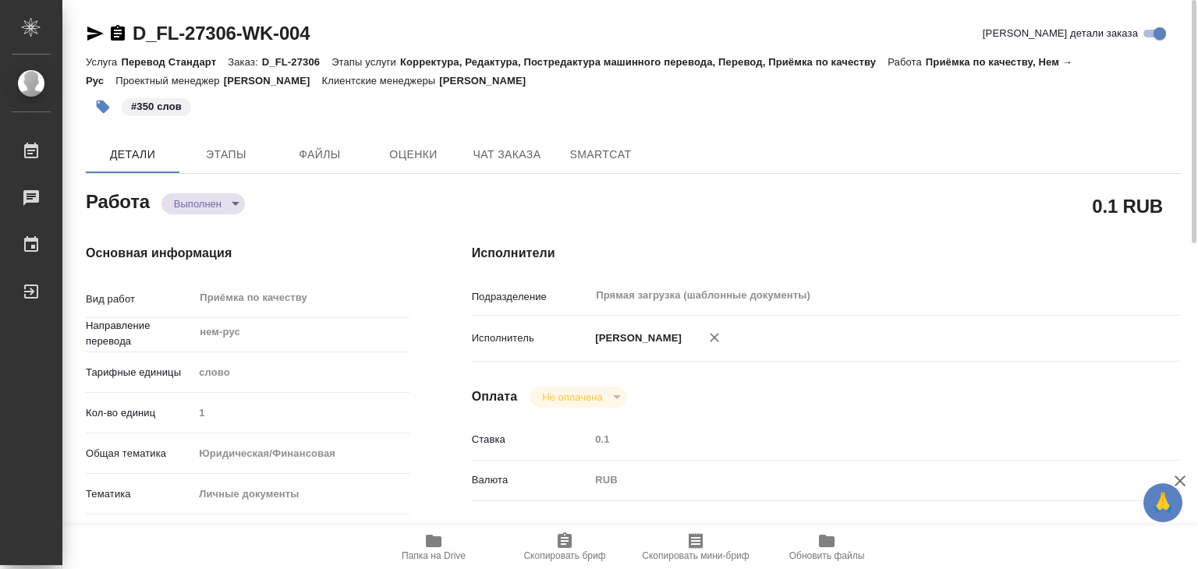
type textarea "x"
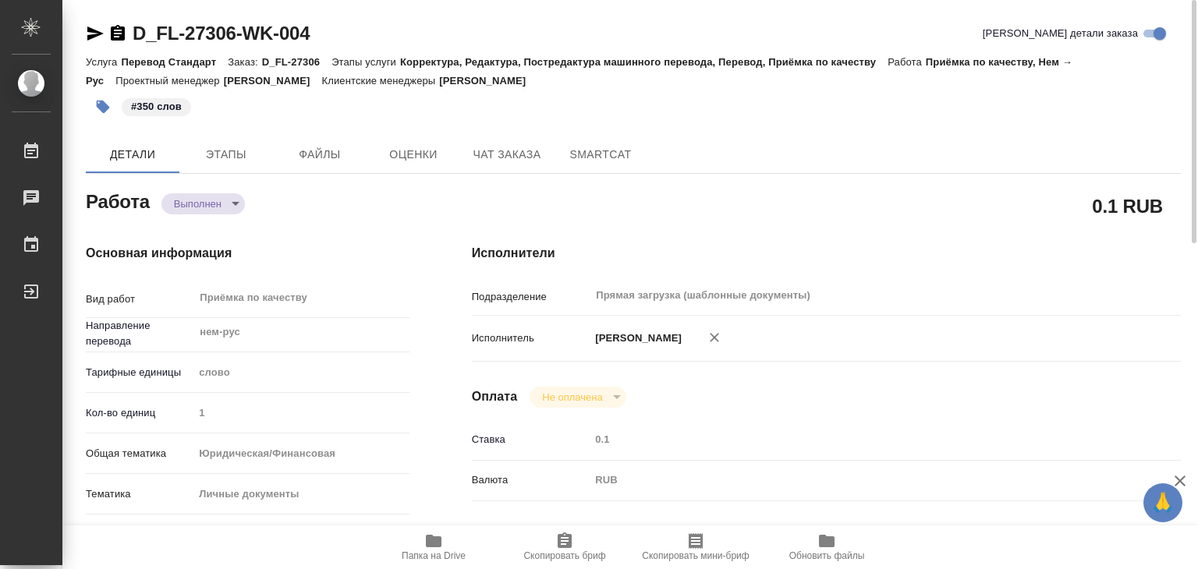
type textarea "x"
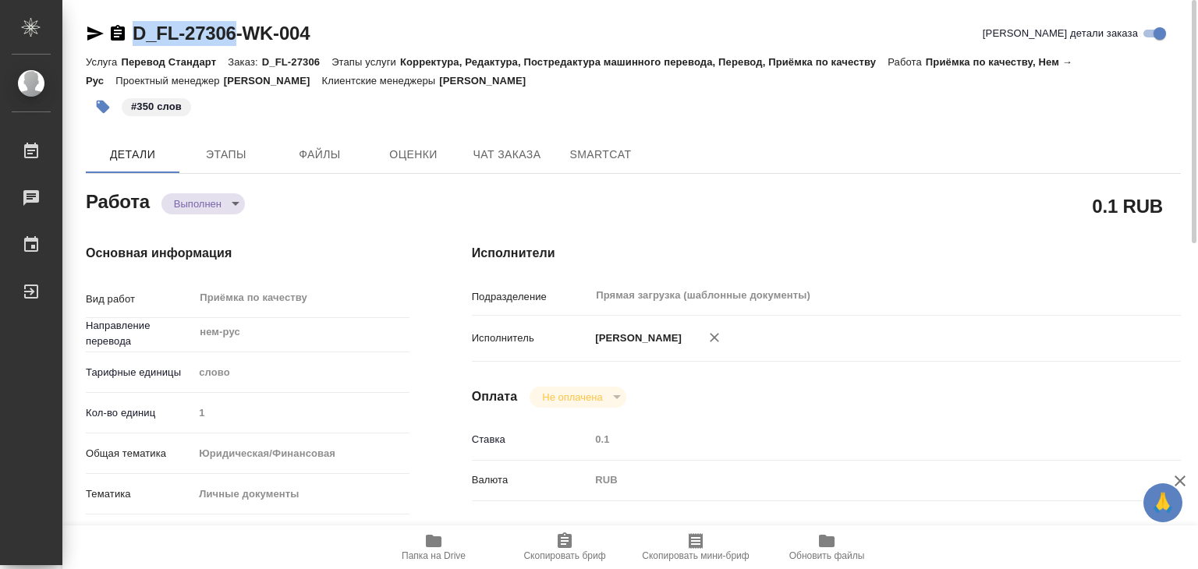
drag, startPoint x: 131, startPoint y: 8, endPoint x: 241, endPoint y: 30, distance: 112.3
copy link "D_FL-27306"
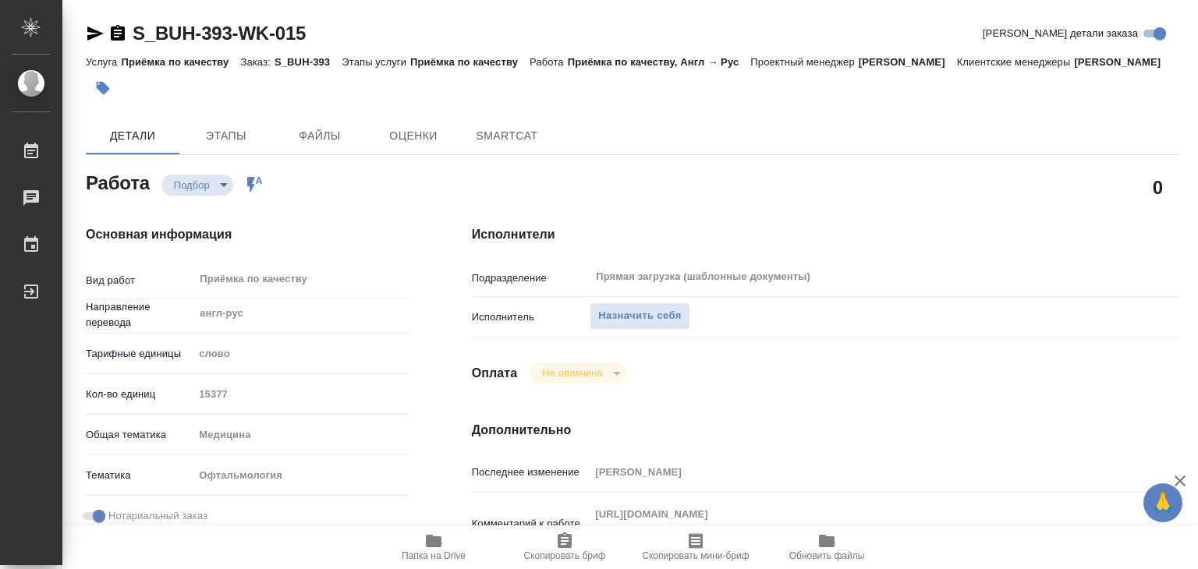
type textarea "x"
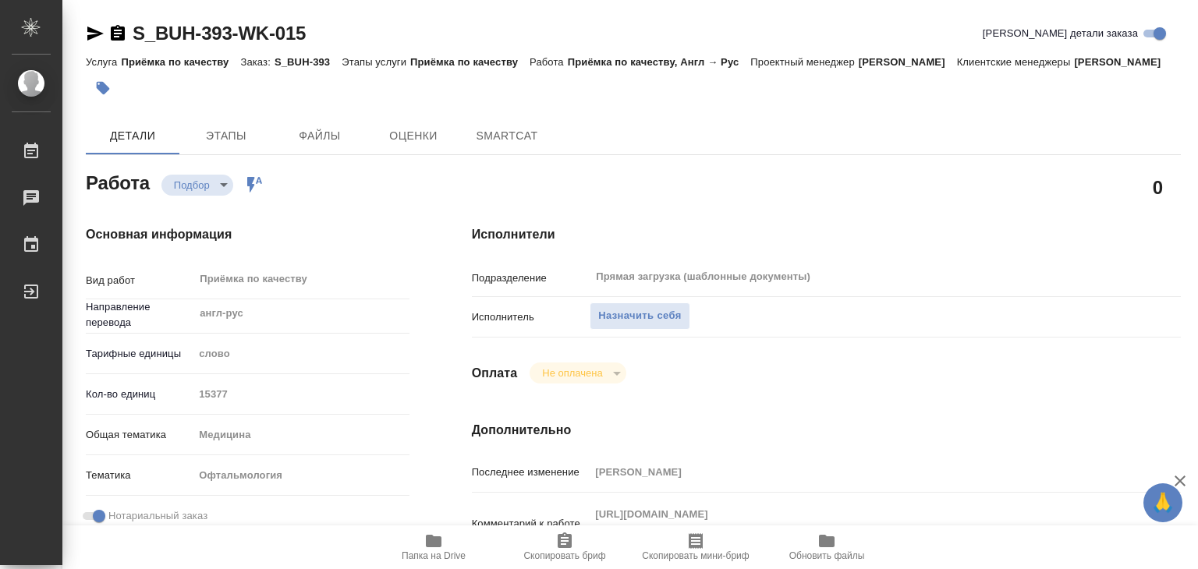
click at [1178, 484] on icon "button" at bounding box center [1179, 481] width 11 height 11
type textarea "x"
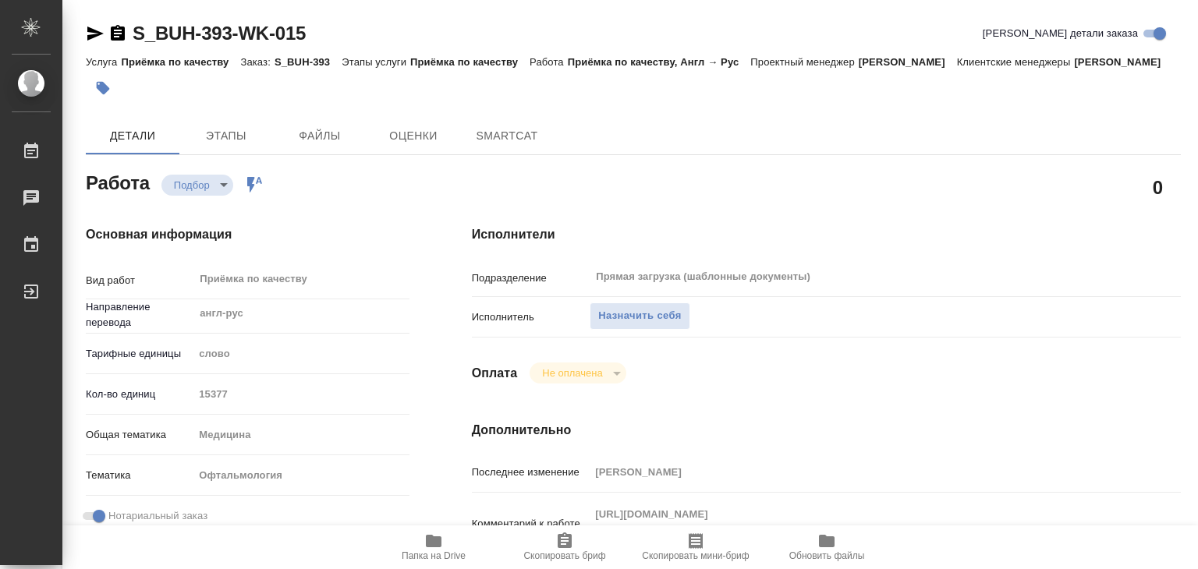
type textarea "x"
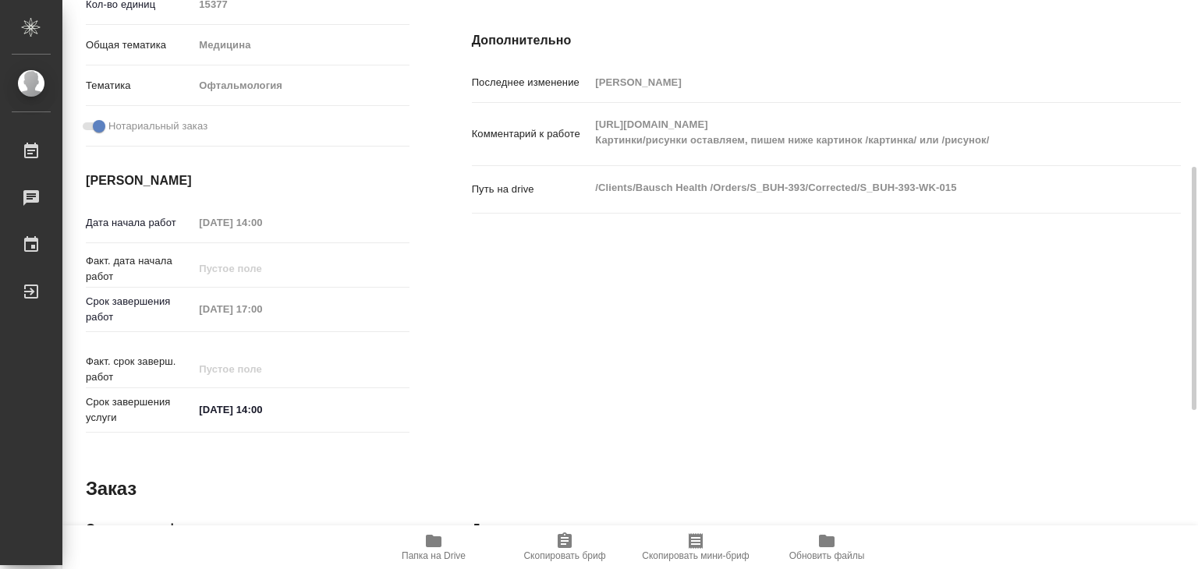
type textarea "x"
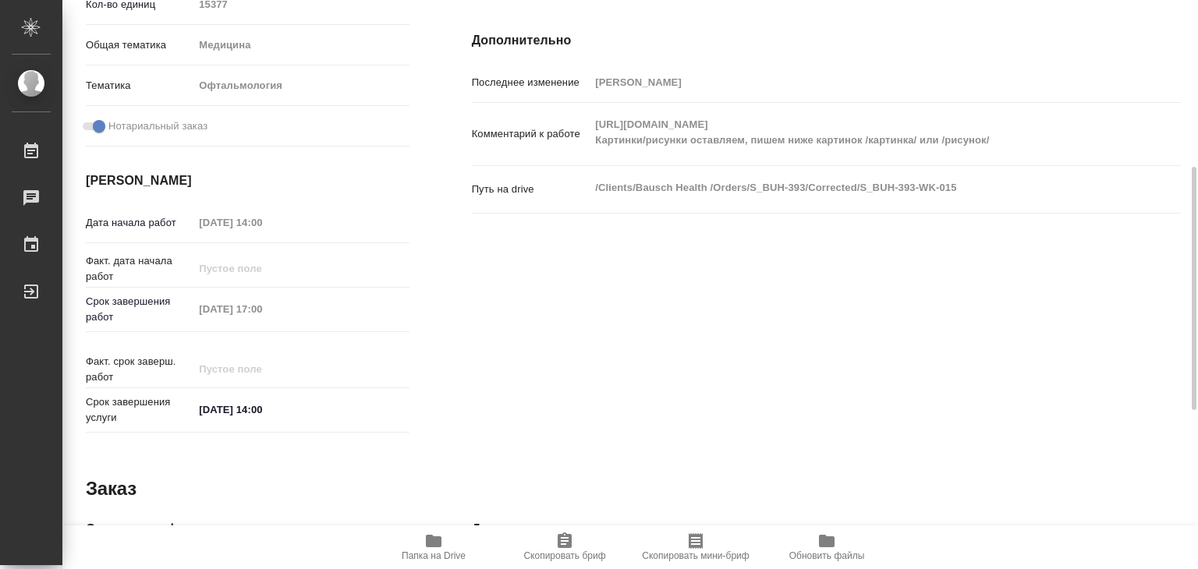
type textarea "x"
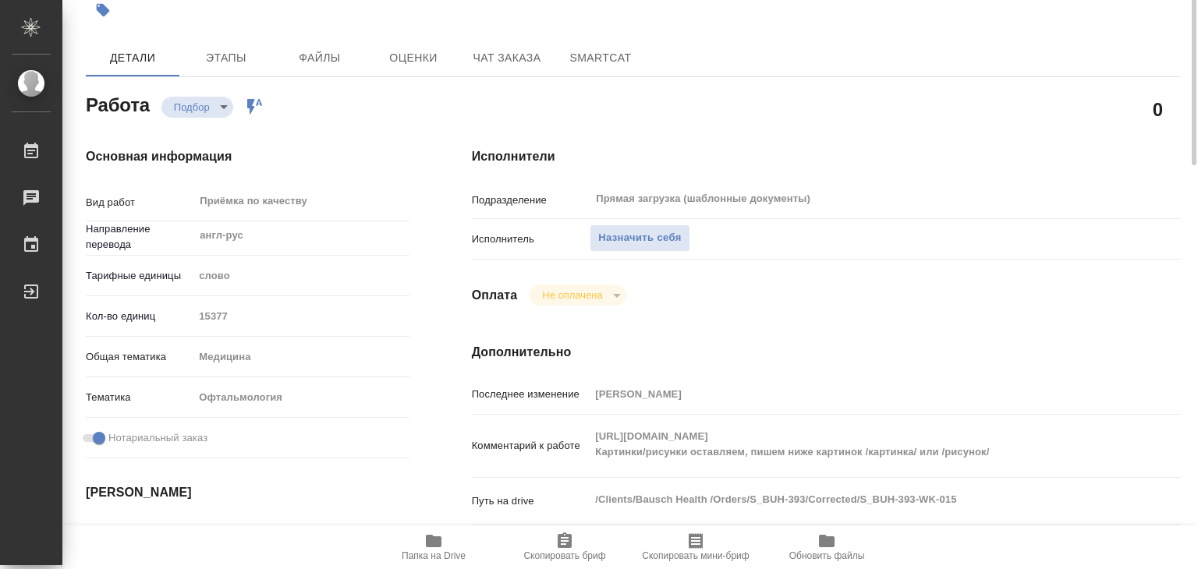
scroll to position [0, 0]
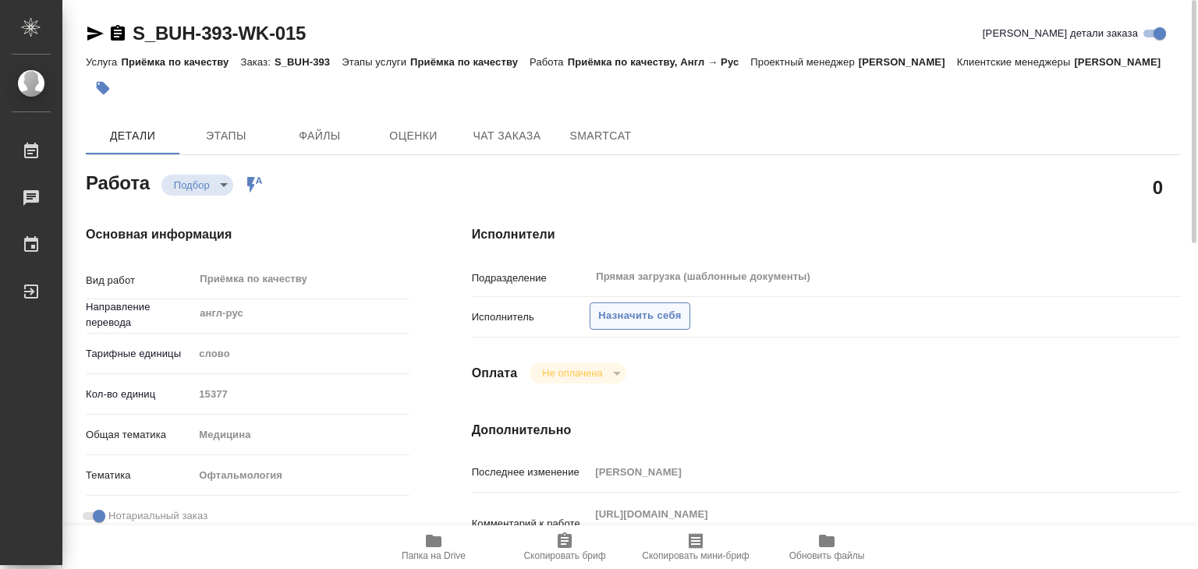
click at [646, 325] on span "Назначить себя" at bounding box center [639, 316] width 83 height 18
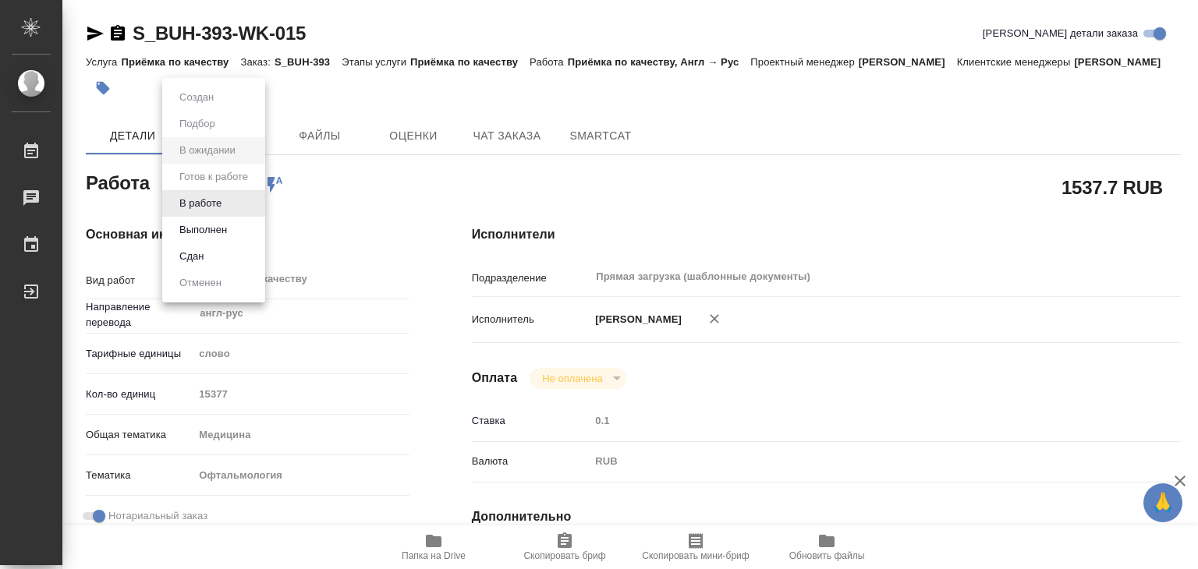
click at [215, 199] on body "🙏 .cls-1 fill:#fff; AWATERA Alilekova [PERSON_NAME] Работы 0 Чаты График Выйти …" at bounding box center [599, 284] width 1198 height 569
click at [218, 203] on button "В работе" at bounding box center [200, 203] width 51 height 17
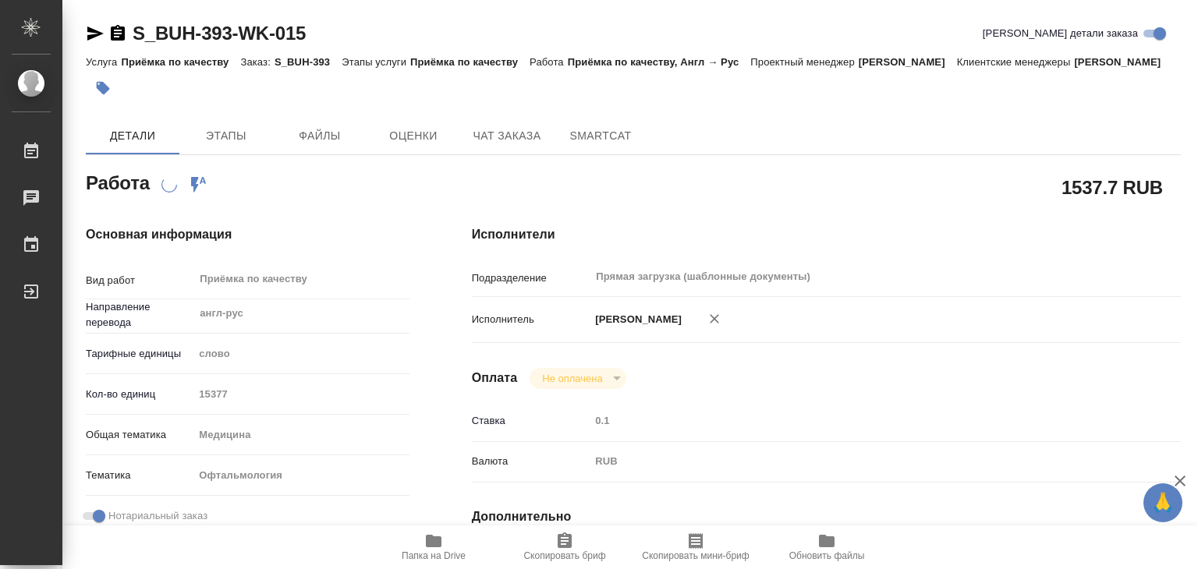
click at [433, 560] on span "Папка на Drive" at bounding box center [434, 556] width 64 height 11
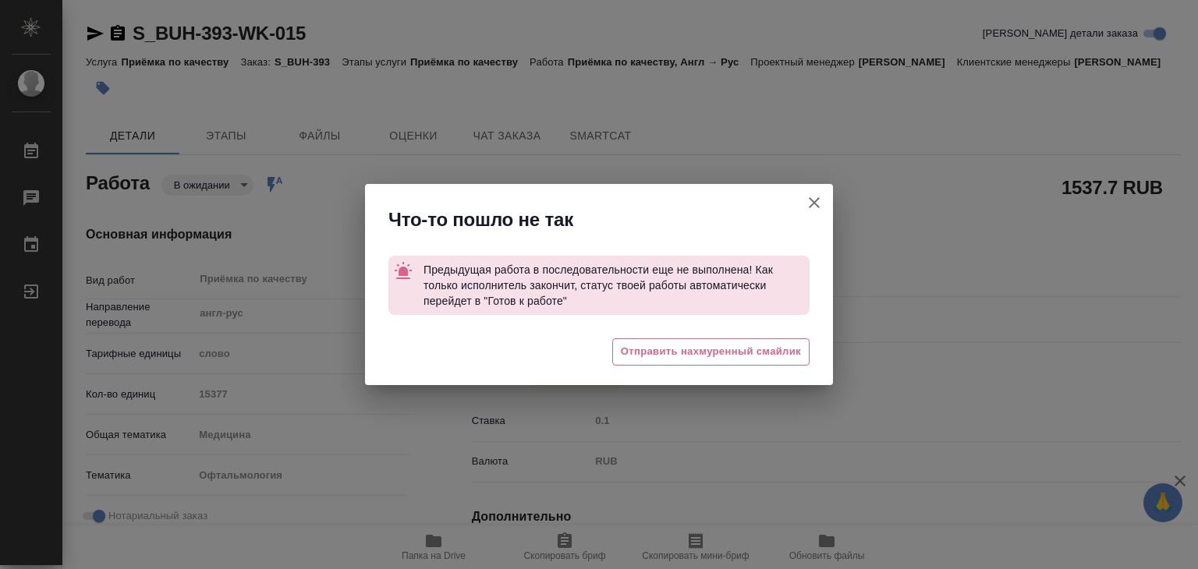
type textarea "x"
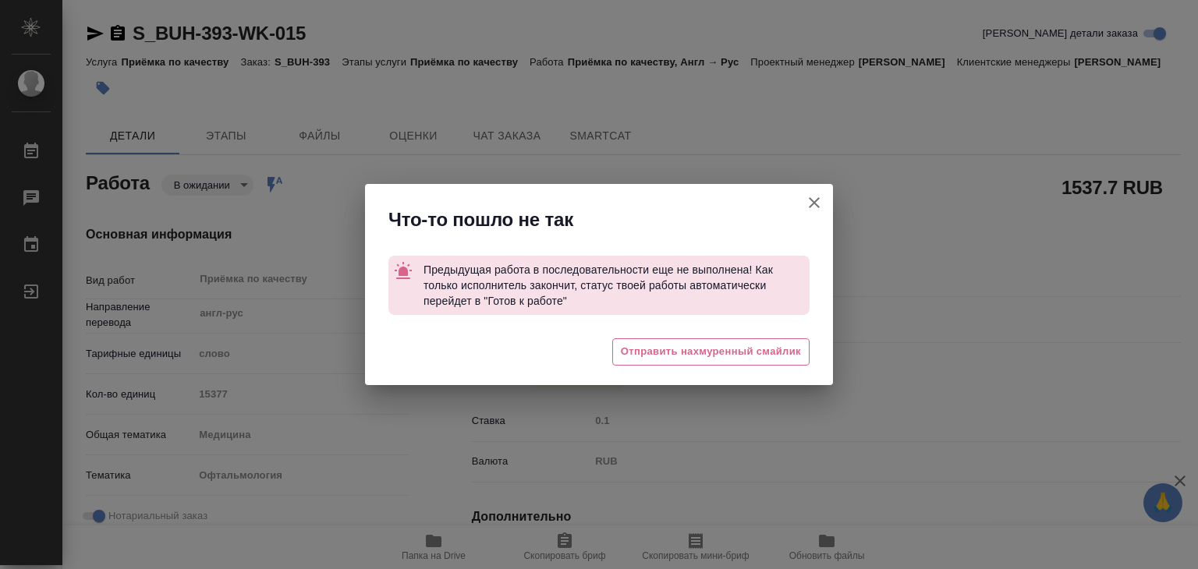
click at [813, 203] on icon "button" at bounding box center [814, 202] width 19 height 19
type textarea "x"
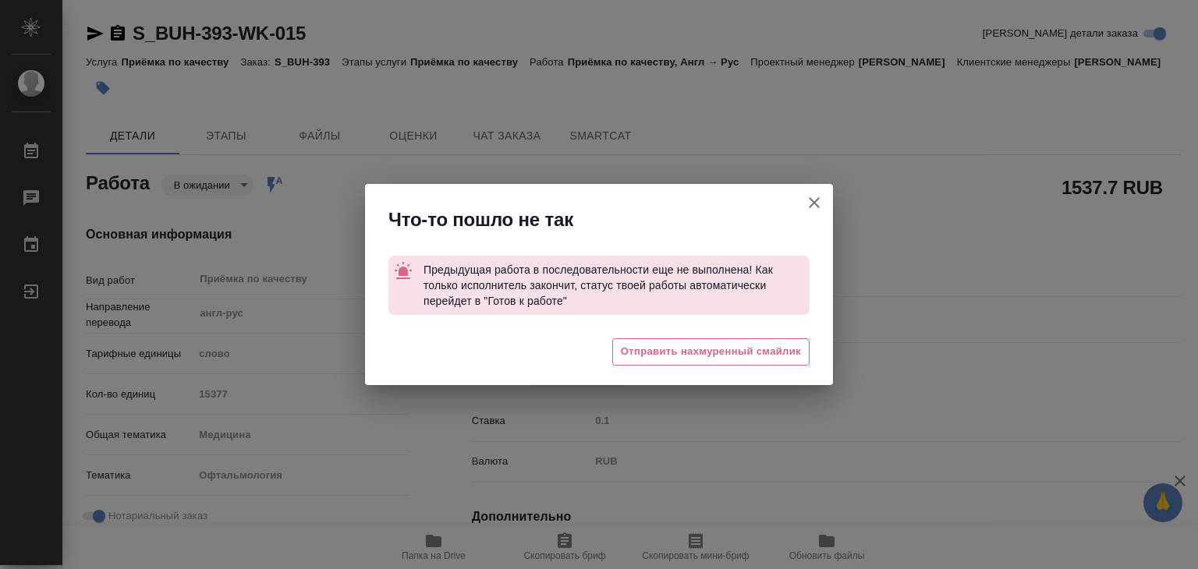
type textarea "x"
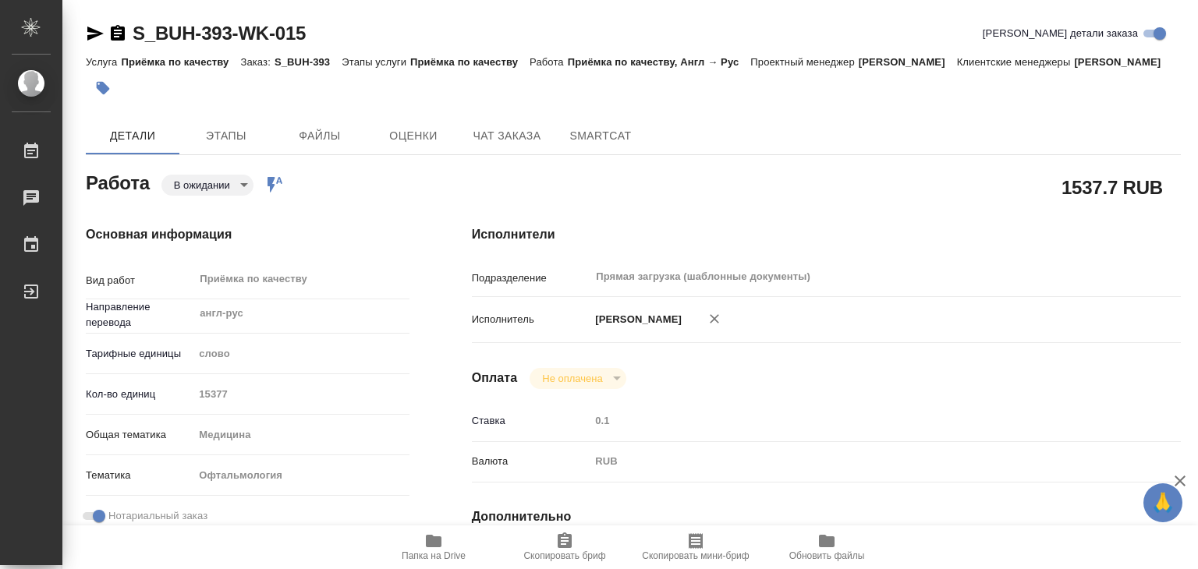
scroll to position [234, 0]
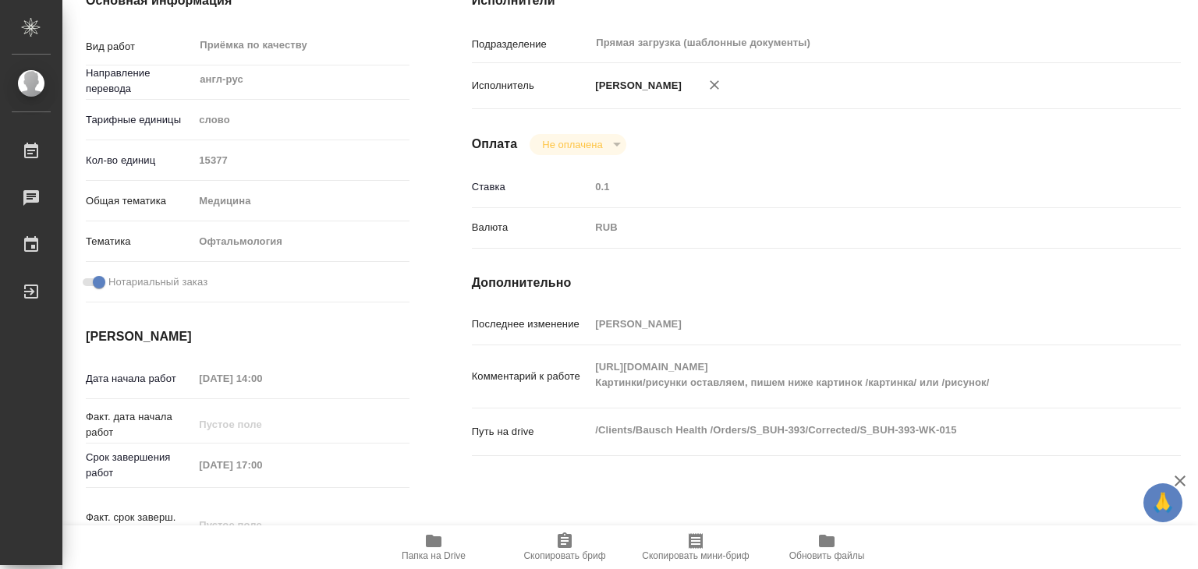
click at [430, 558] on span "Папка на Drive" at bounding box center [434, 556] width 64 height 11
